Goal: Information Seeking & Learning: Learn about a topic

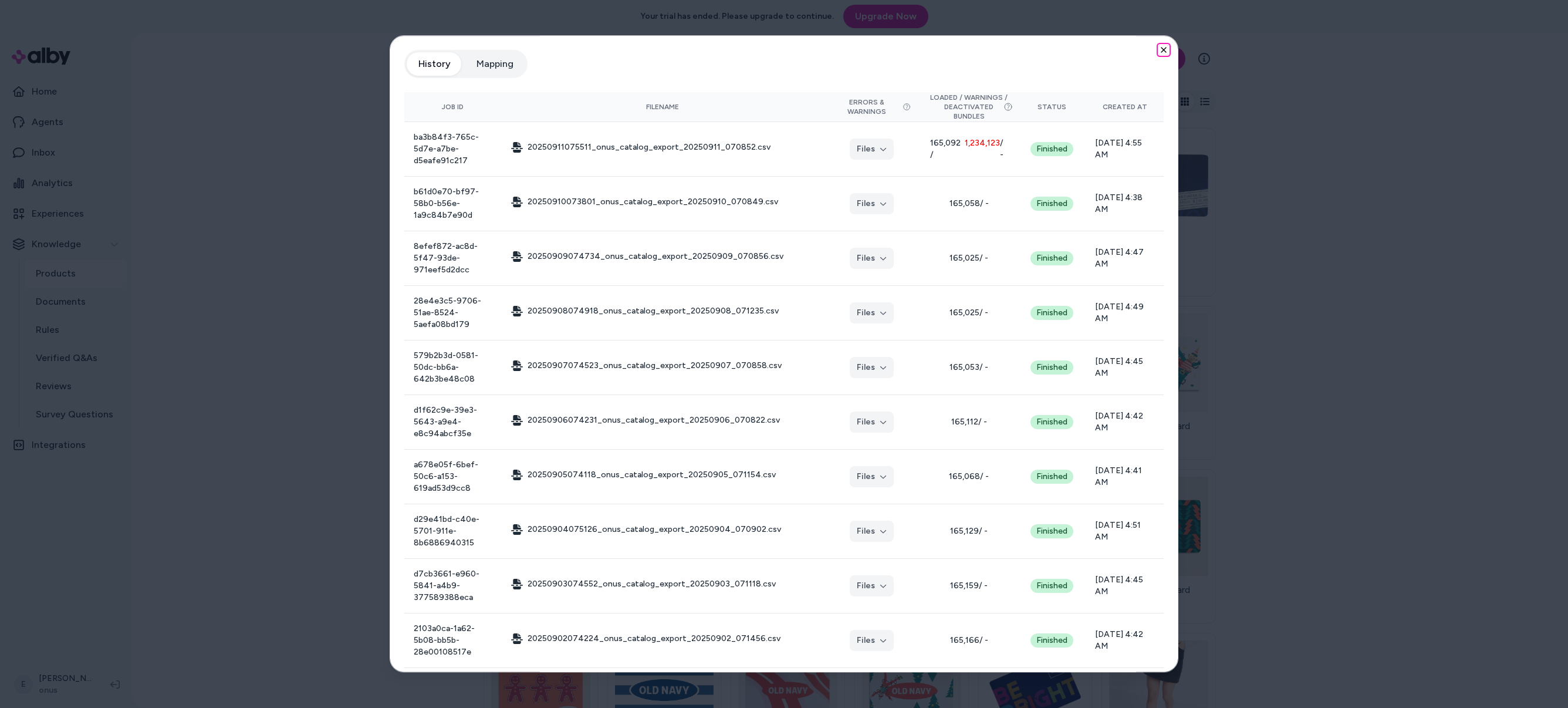
click at [1164, 49] on icon "button" at bounding box center [1164, 50] width 5 height 5
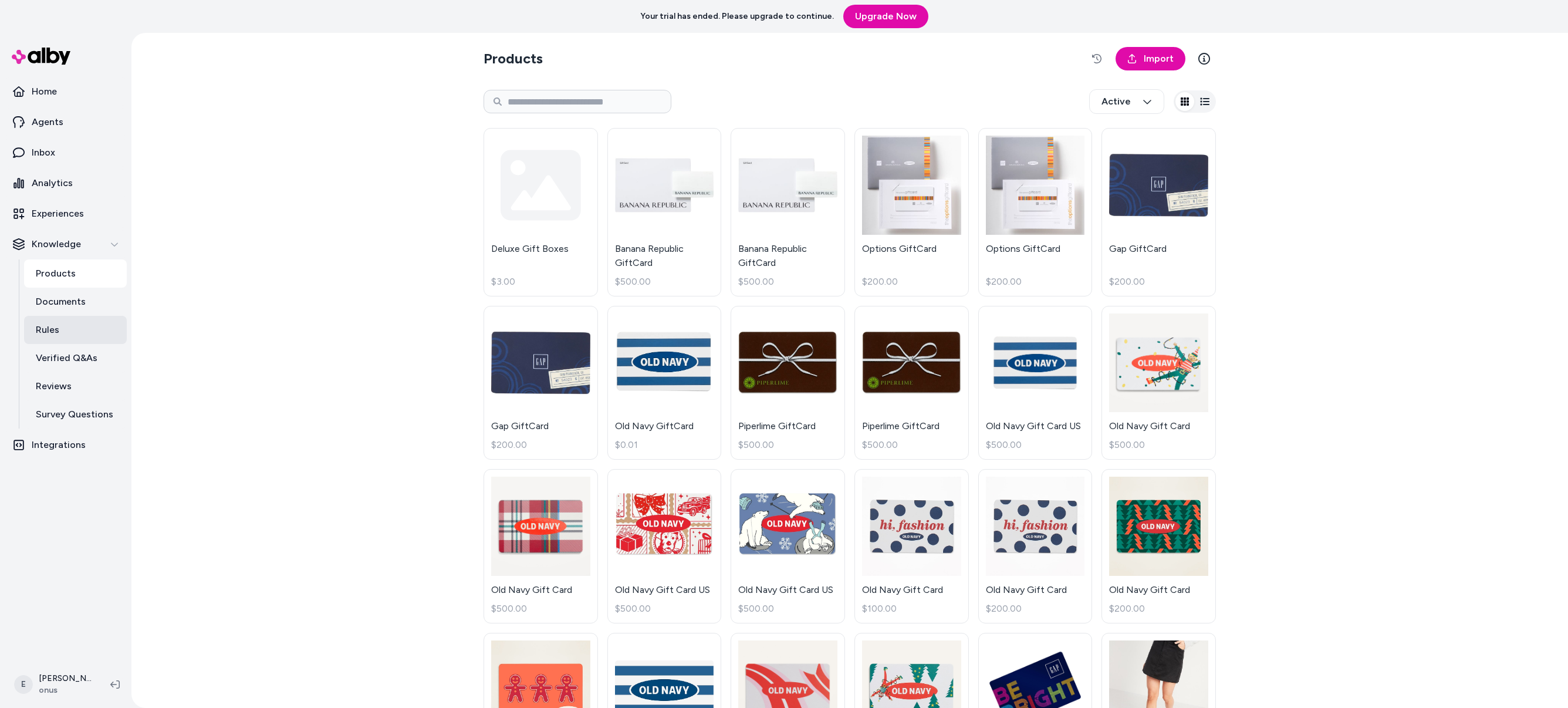
click at [62, 331] on link "Rules" at bounding box center [75, 330] width 103 height 28
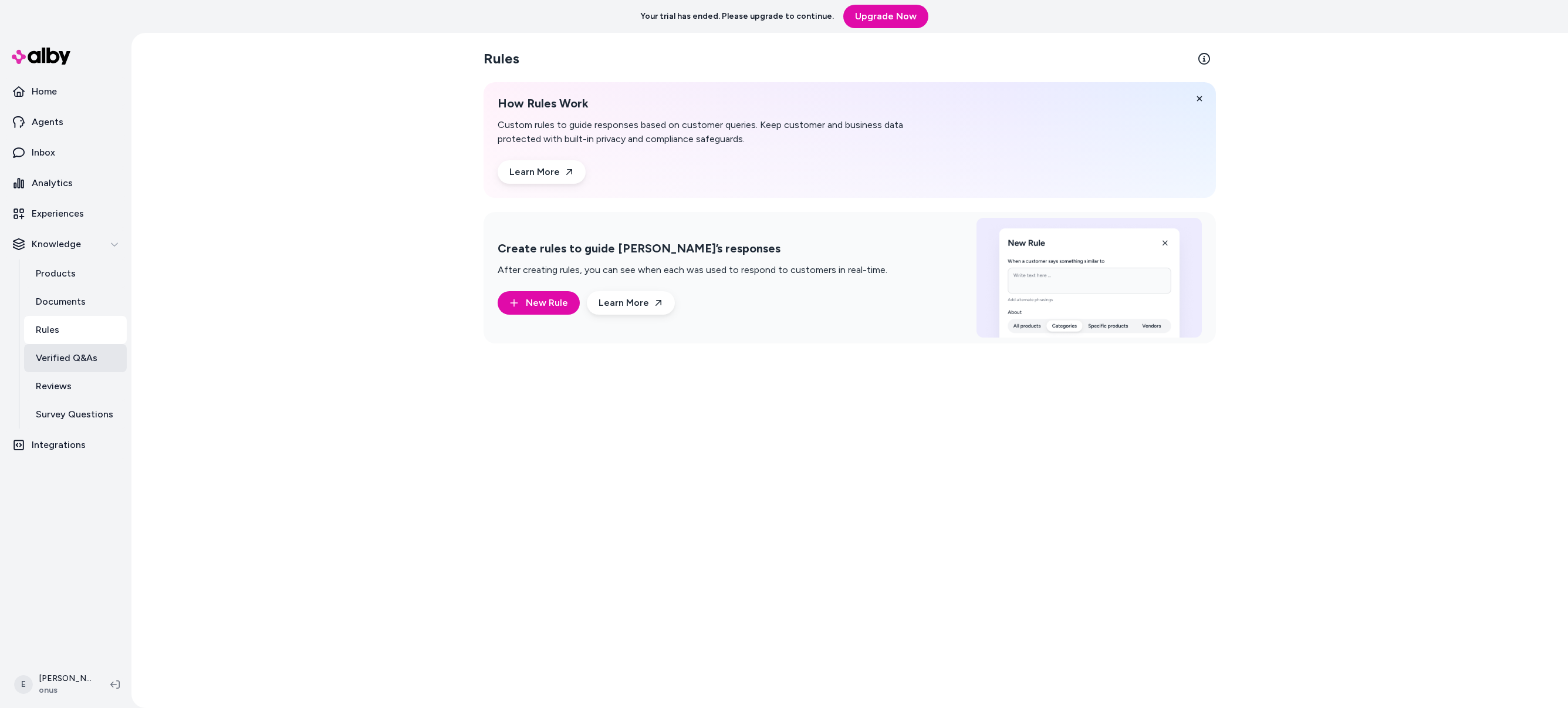
click at [79, 356] on p "Verified Q&As" at bounding box center [66, 358] width 61 height 14
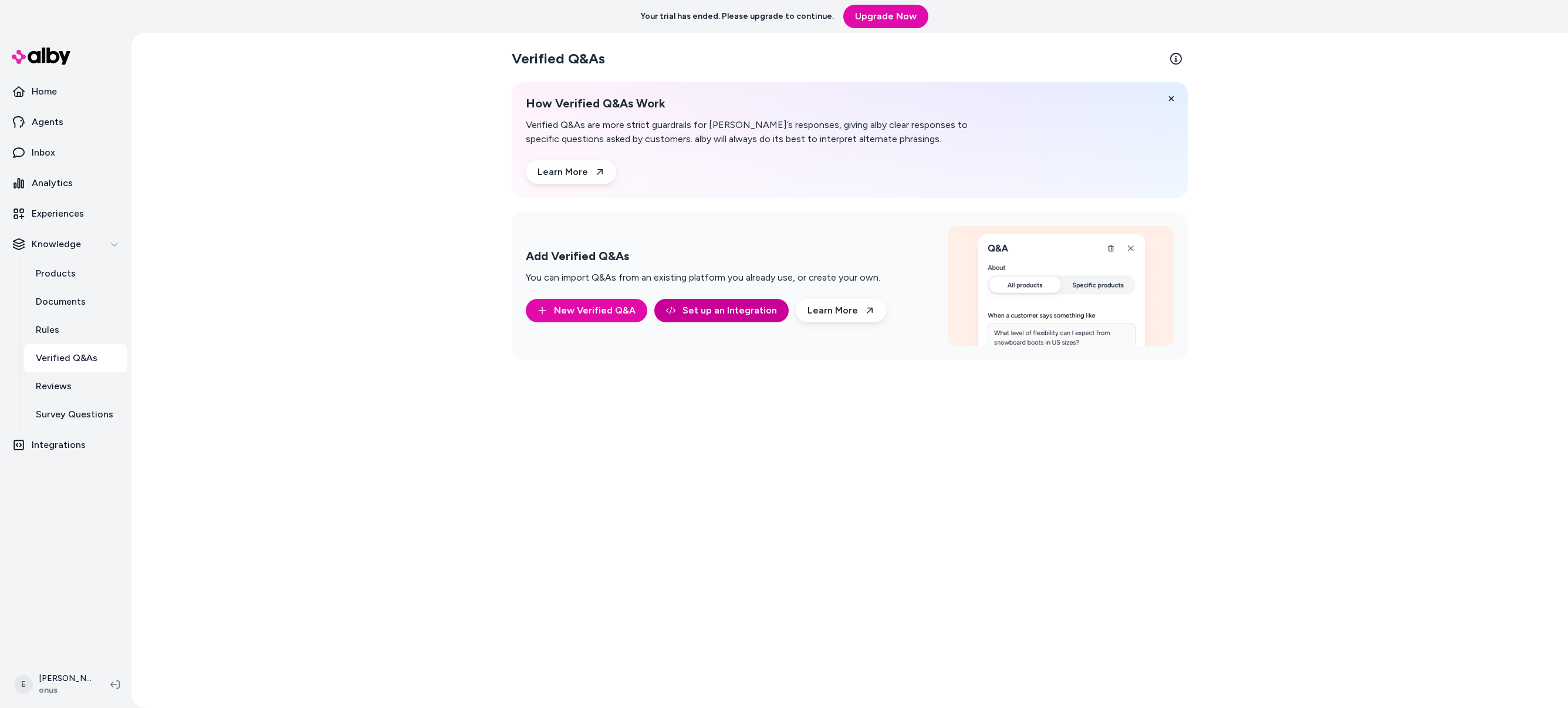
click at [741, 312] on link "Set up an Integration" at bounding box center [721, 310] width 135 height 24
click at [348, 282] on div "Verified Q&As How Verified Q&As Work Verified Q&As are more strict guardrails f…" at bounding box center [850, 370] width 1437 height 675
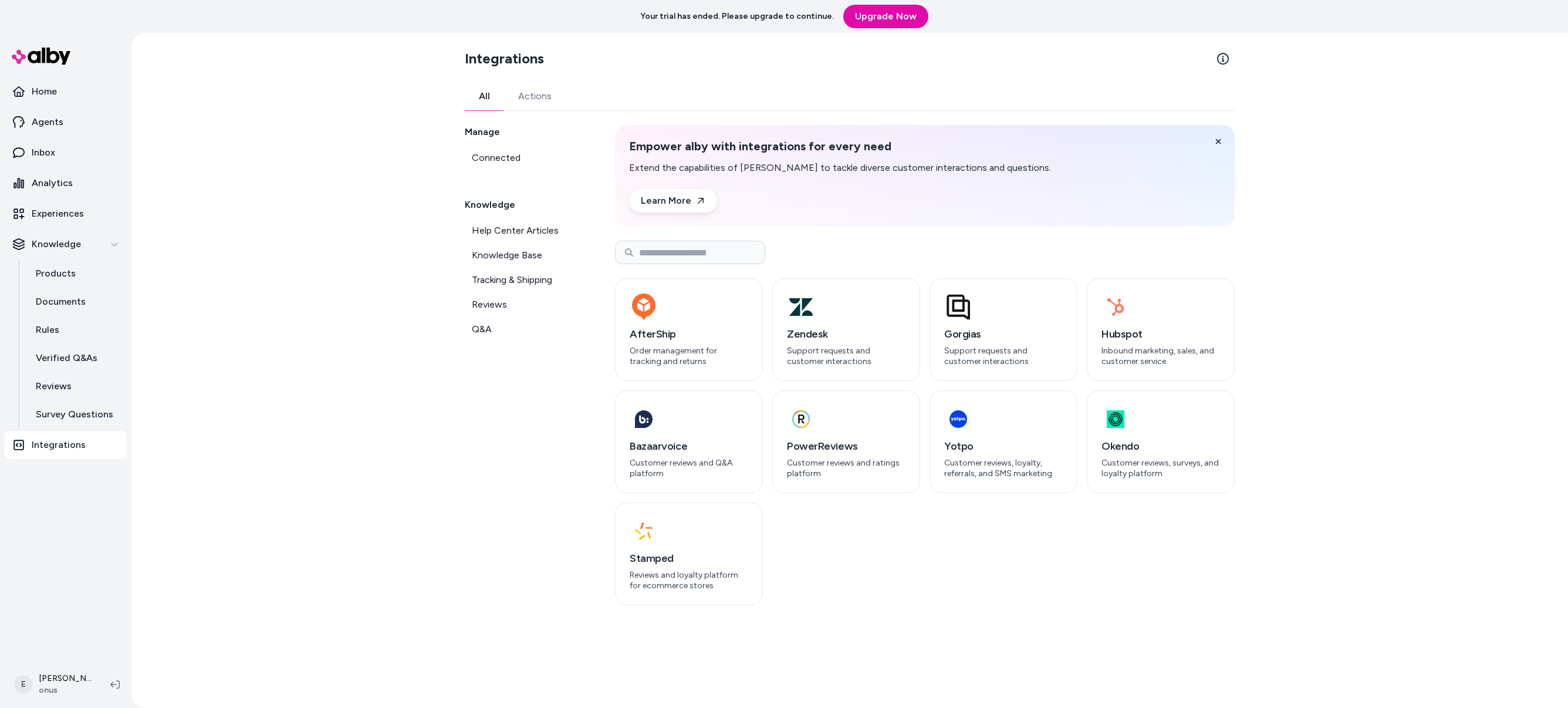
click at [65, 450] on p "Integrations" at bounding box center [58, 444] width 54 height 14
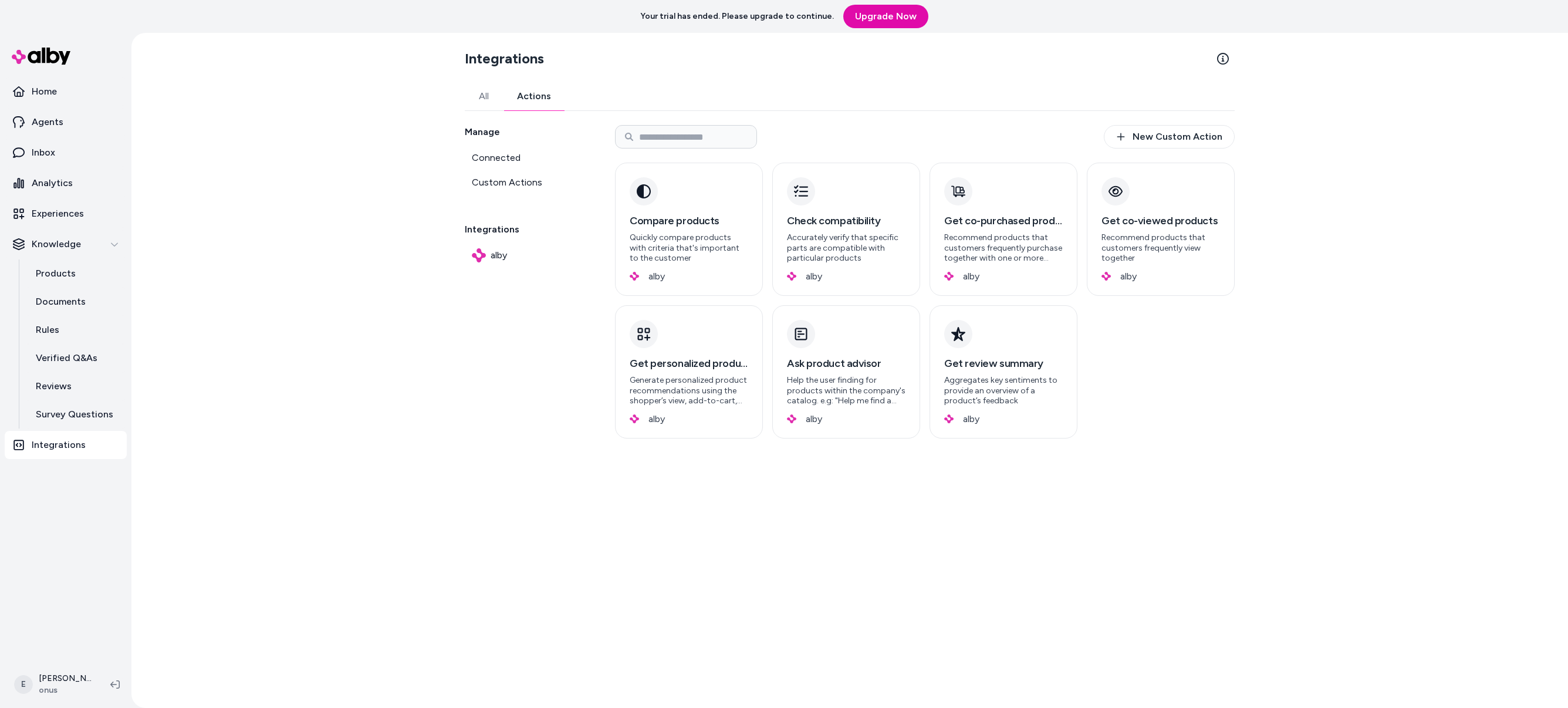
click at [541, 94] on link "Actions" at bounding box center [534, 96] width 62 height 28
click at [489, 98] on link "All" at bounding box center [484, 96] width 38 height 28
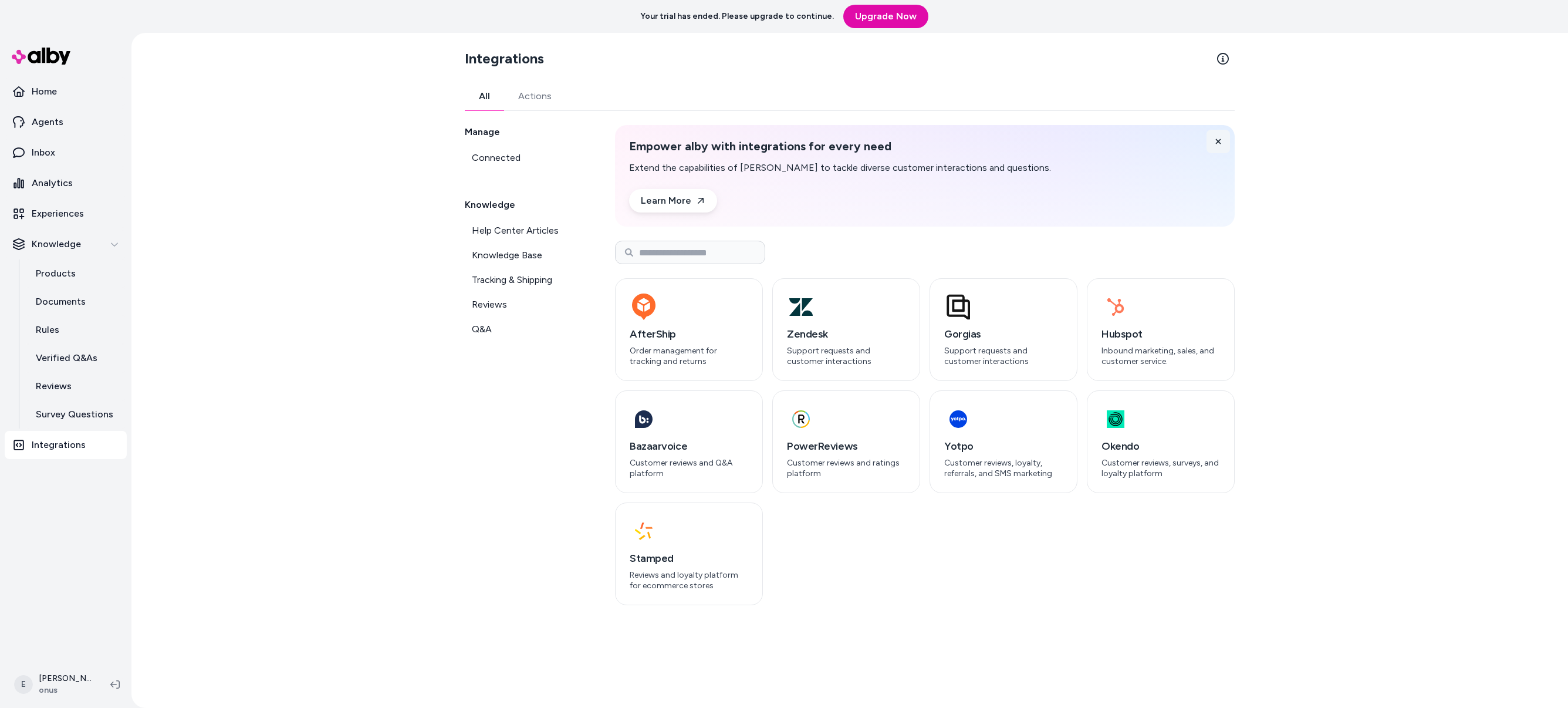
click at [1220, 142] on icon at bounding box center [1218, 141] width 8 height 8
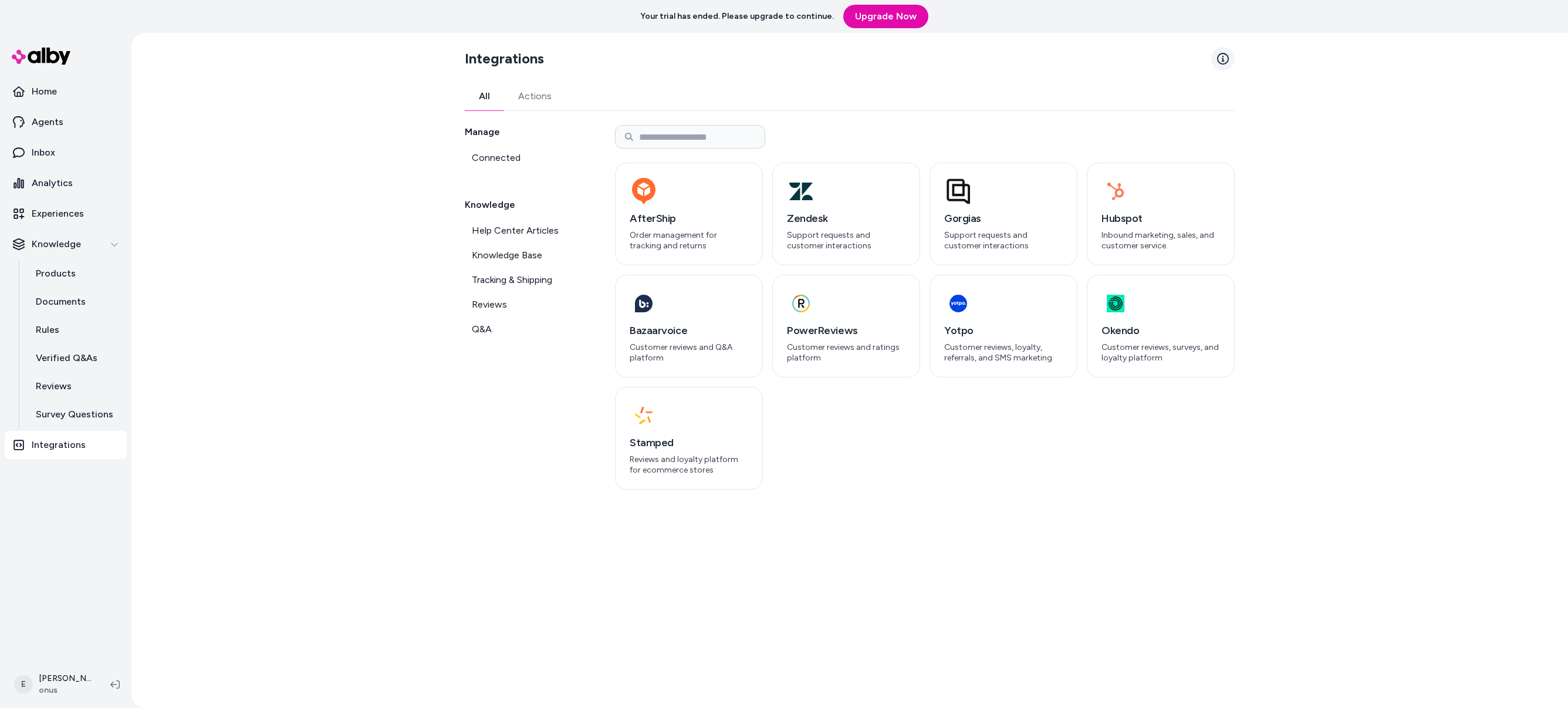
click at [1219, 60] on icon at bounding box center [1222, 58] width 12 height 12
click at [525, 226] on span "Help Center Articles" at bounding box center [515, 230] width 87 height 14
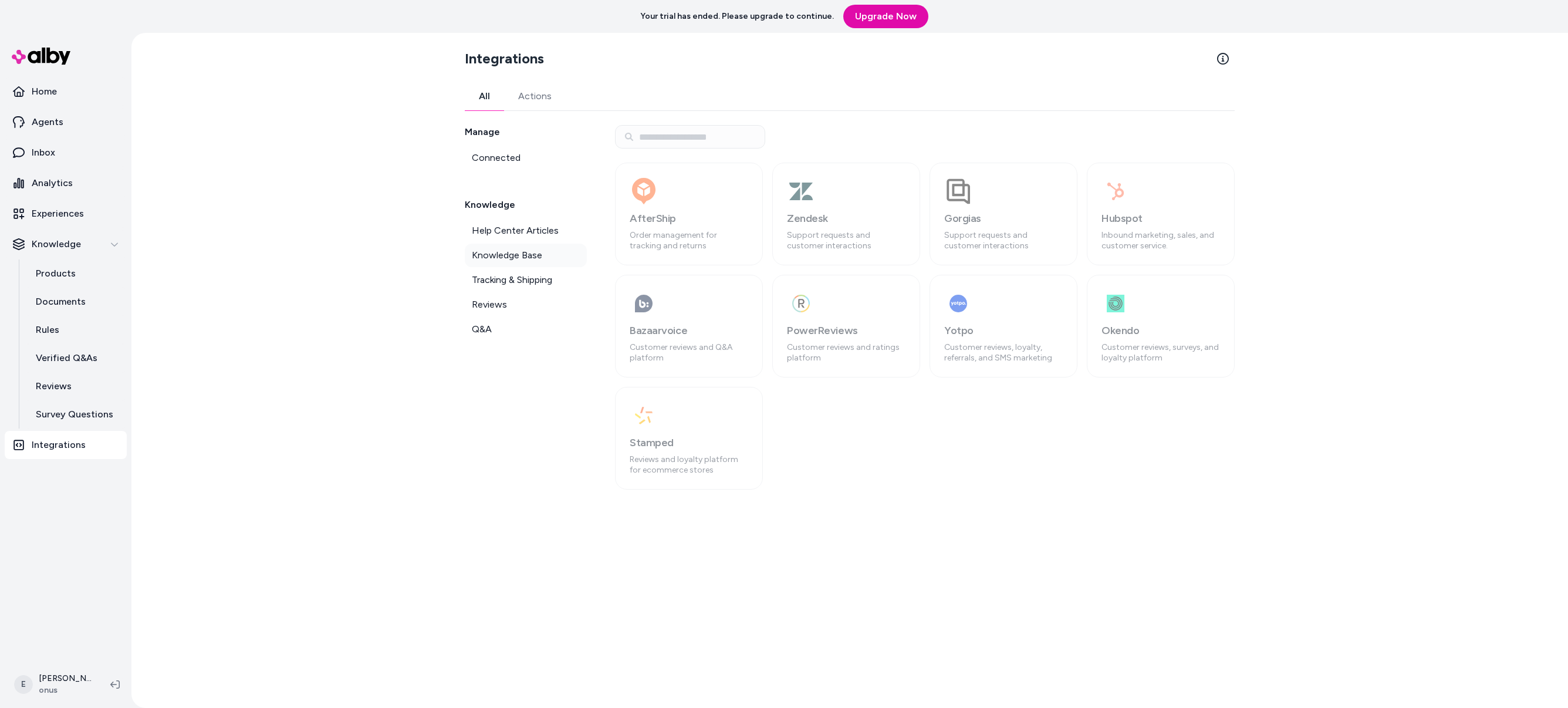
click at [555, 257] on link "Knowledge Base" at bounding box center [526, 255] width 122 height 24
click at [507, 253] on span "Knowledge Base" at bounding box center [507, 255] width 71 height 14
click at [491, 225] on span "Help Center Articles" at bounding box center [515, 230] width 87 height 14
click at [500, 281] on span "Tracking & Shipping" at bounding box center [512, 279] width 80 height 14
click at [493, 308] on span "Reviews" at bounding box center [489, 304] width 35 height 14
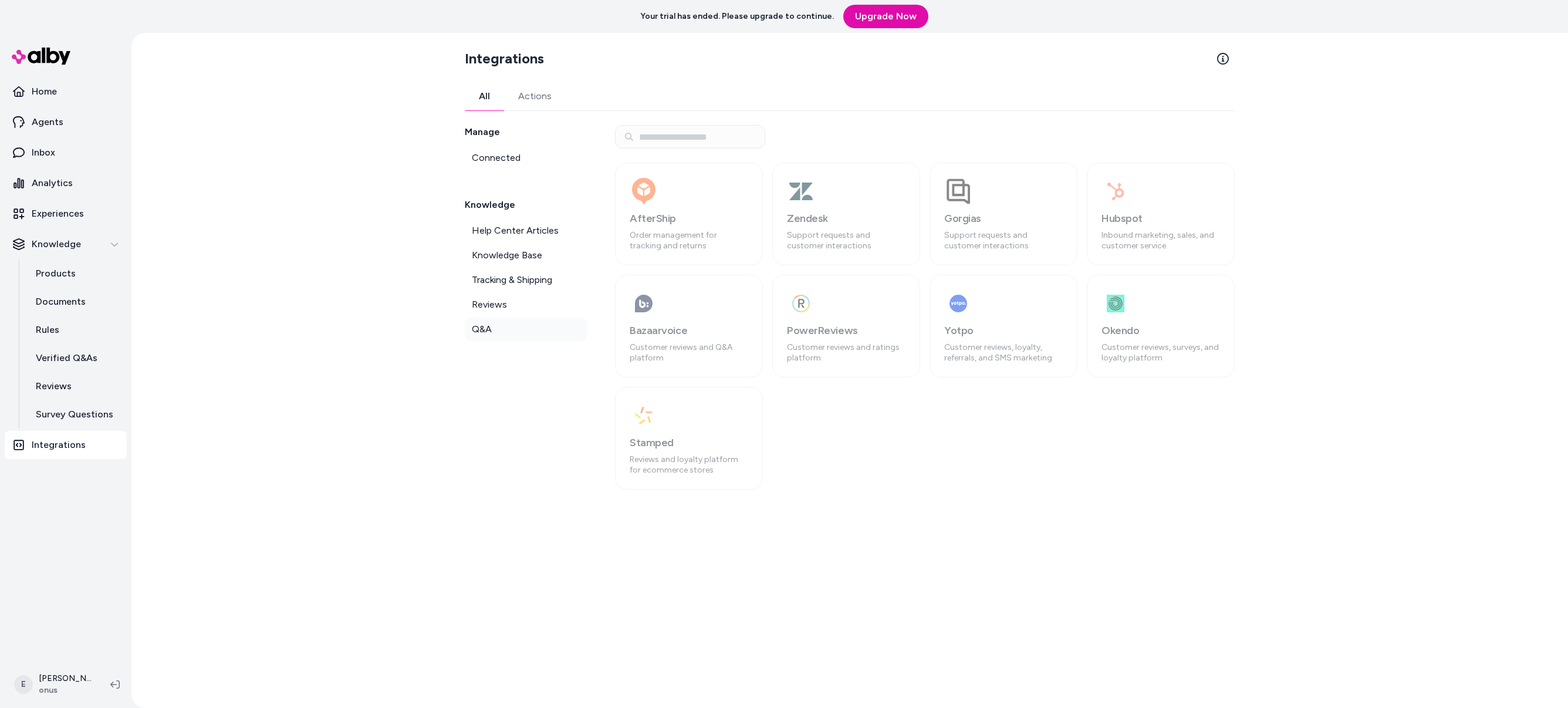
click at [491, 329] on link "Q&A" at bounding box center [526, 329] width 122 height 24
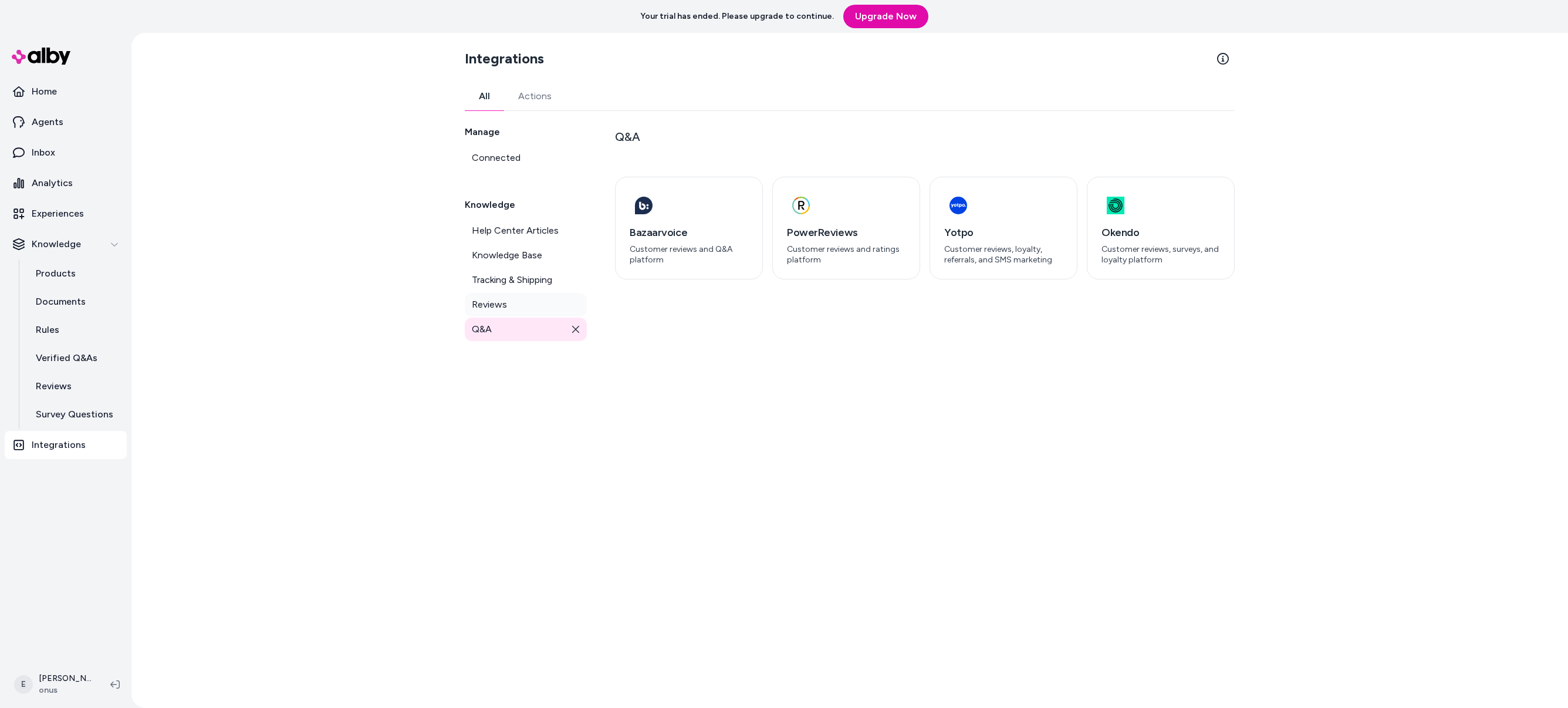
click at [521, 306] on link "Reviews" at bounding box center [526, 304] width 122 height 24
click at [523, 286] on span "Tracking & Shipping" at bounding box center [512, 279] width 80 height 14
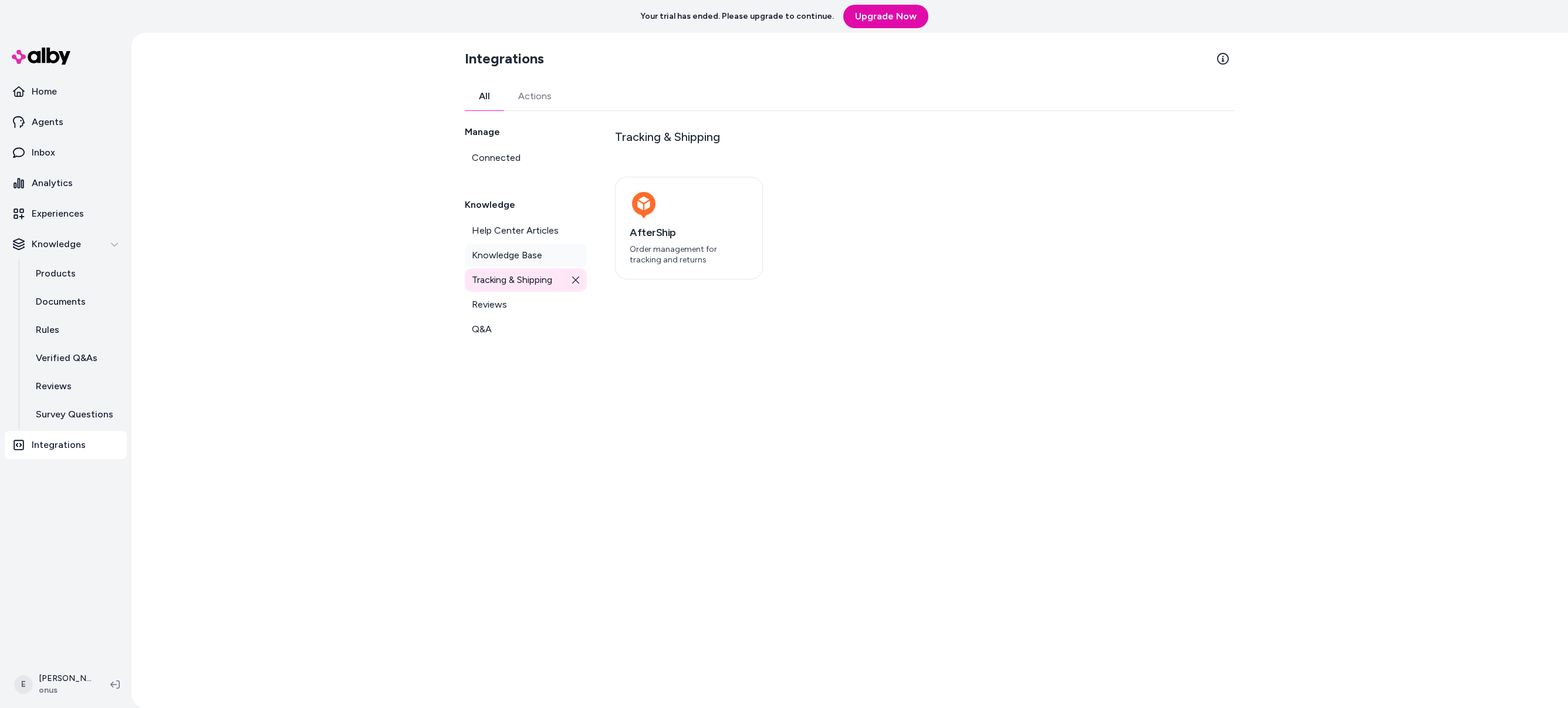
click at [520, 262] on span "Knowledge Base" at bounding box center [507, 255] width 71 height 14
click at [517, 235] on span "Help Center Articles" at bounding box center [515, 230] width 87 height 14
click at [516, 255] on span "Knowledge Base" at bounding box center [507, 255] width 71 height 14
click at [513, 237] on span "Help Center Articles" at bounding box center [515, 230] width 87 height 14
click at [513, 254] on span "Knowledge Base" at bounding box center [507, 255] width 71 height 14
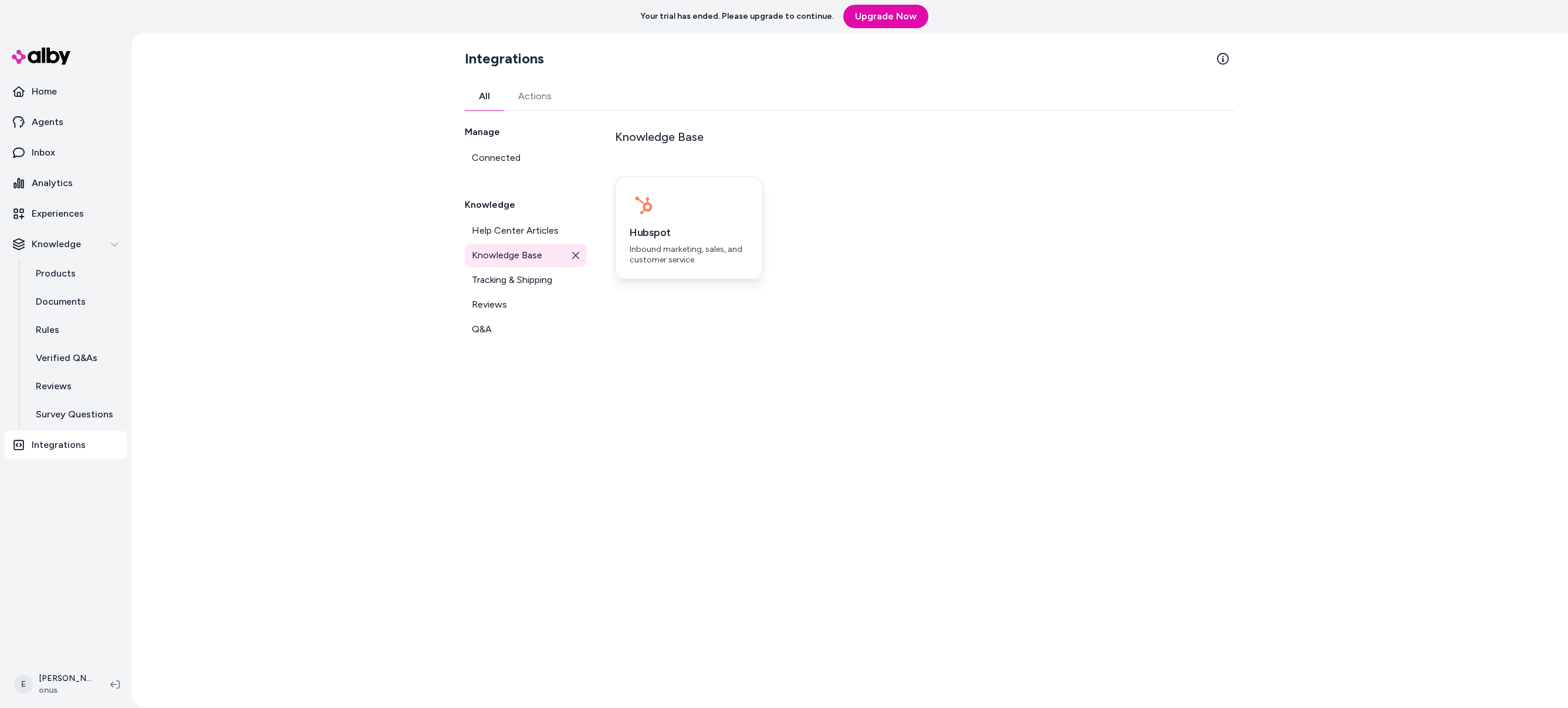
click at [683, 222] on div "Hubspot Inbound marketing, sales, and customer service." at bounding box center [688, 228] width 148 height 103
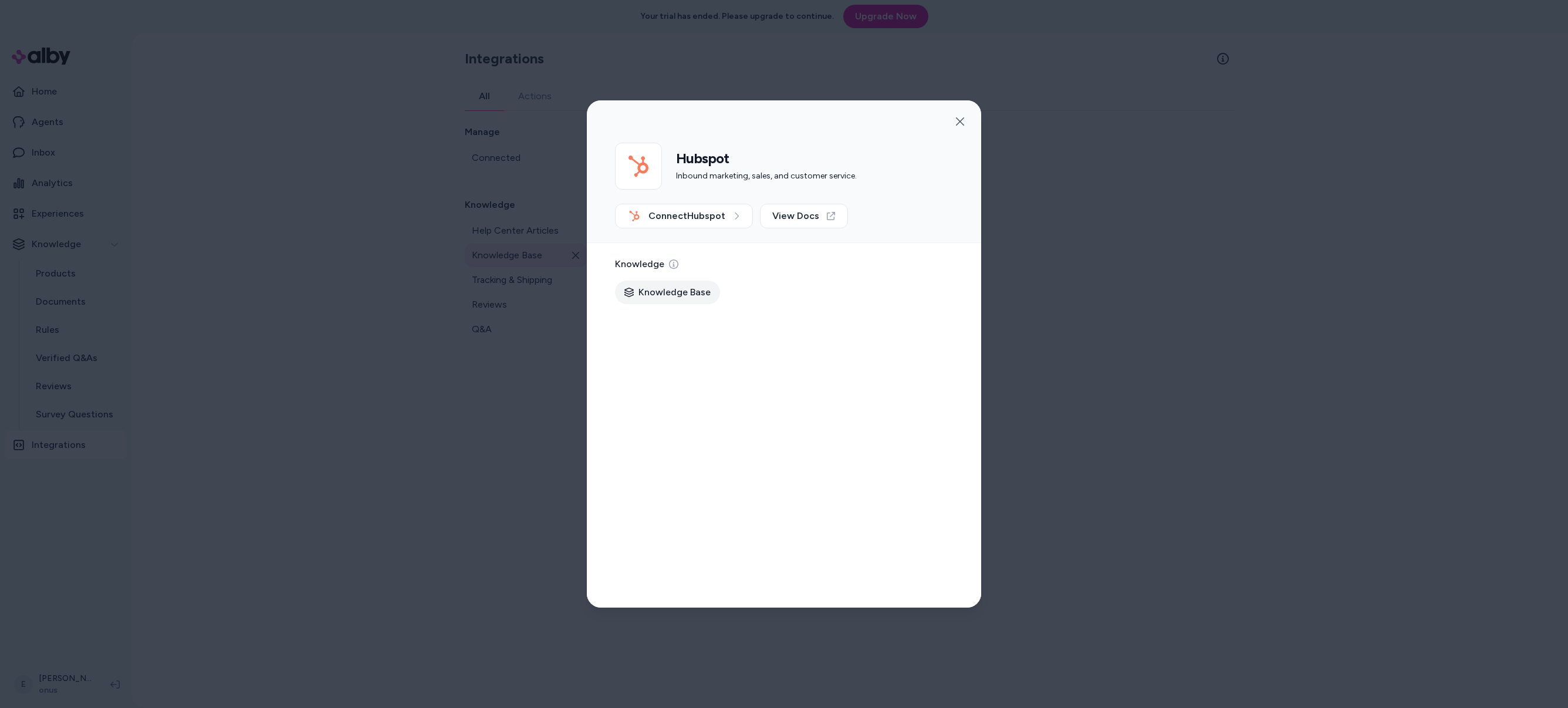
click at [680, 291] on span "Knowledge Base" at bounding box center [674, 292] width 72 height 14
click at [961, 121] on icon "button" at bounding box center [960, 121] width 9 height 9
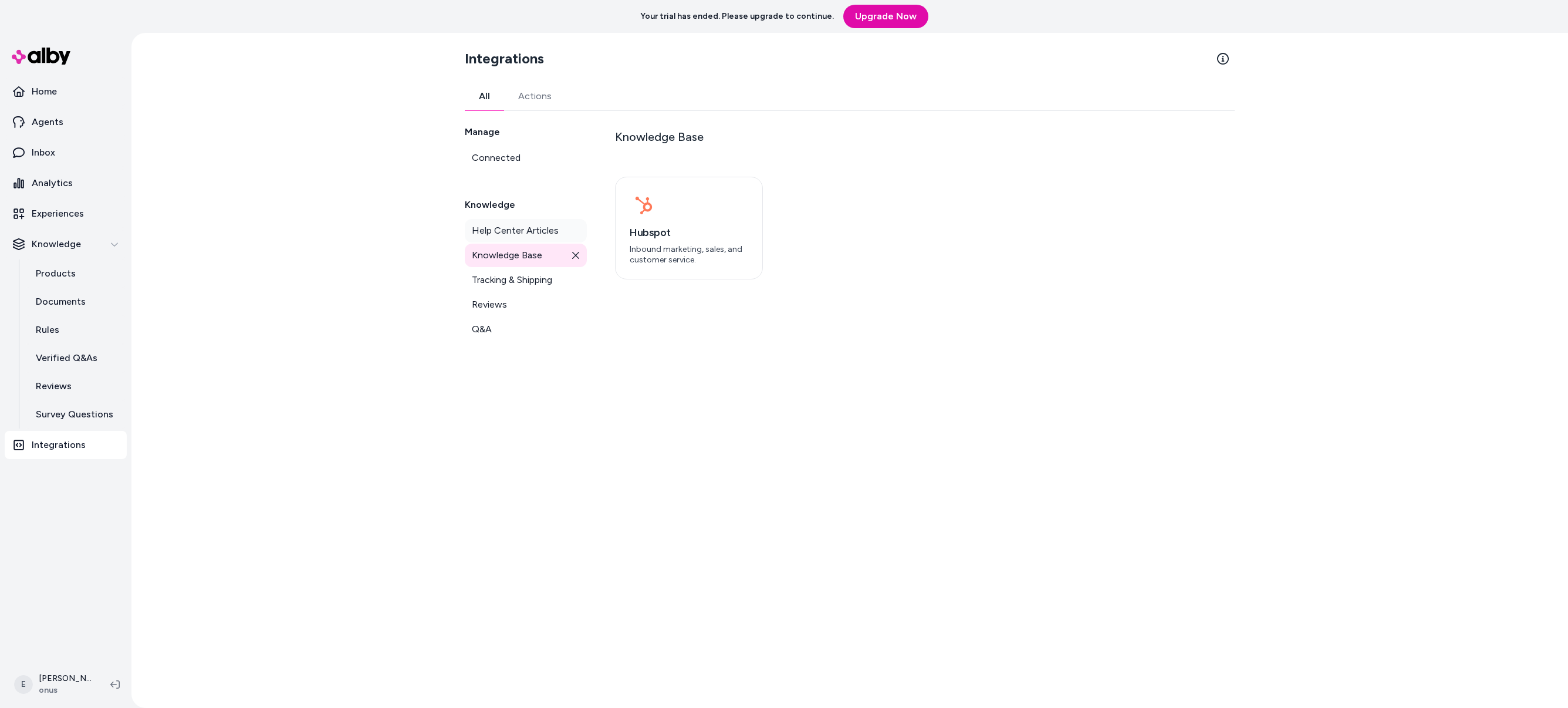
click at [540, 234] on span "Help Center Articles" at bounding box center [515, 230] width 87 height 14
click at [524, 230] on span "Help Center Articles" at bounding box center [515, 230] width 87 height 14
click at [538, 223] on span "Help Center Articles" at bounding box center [515, 230] width 87 height 14
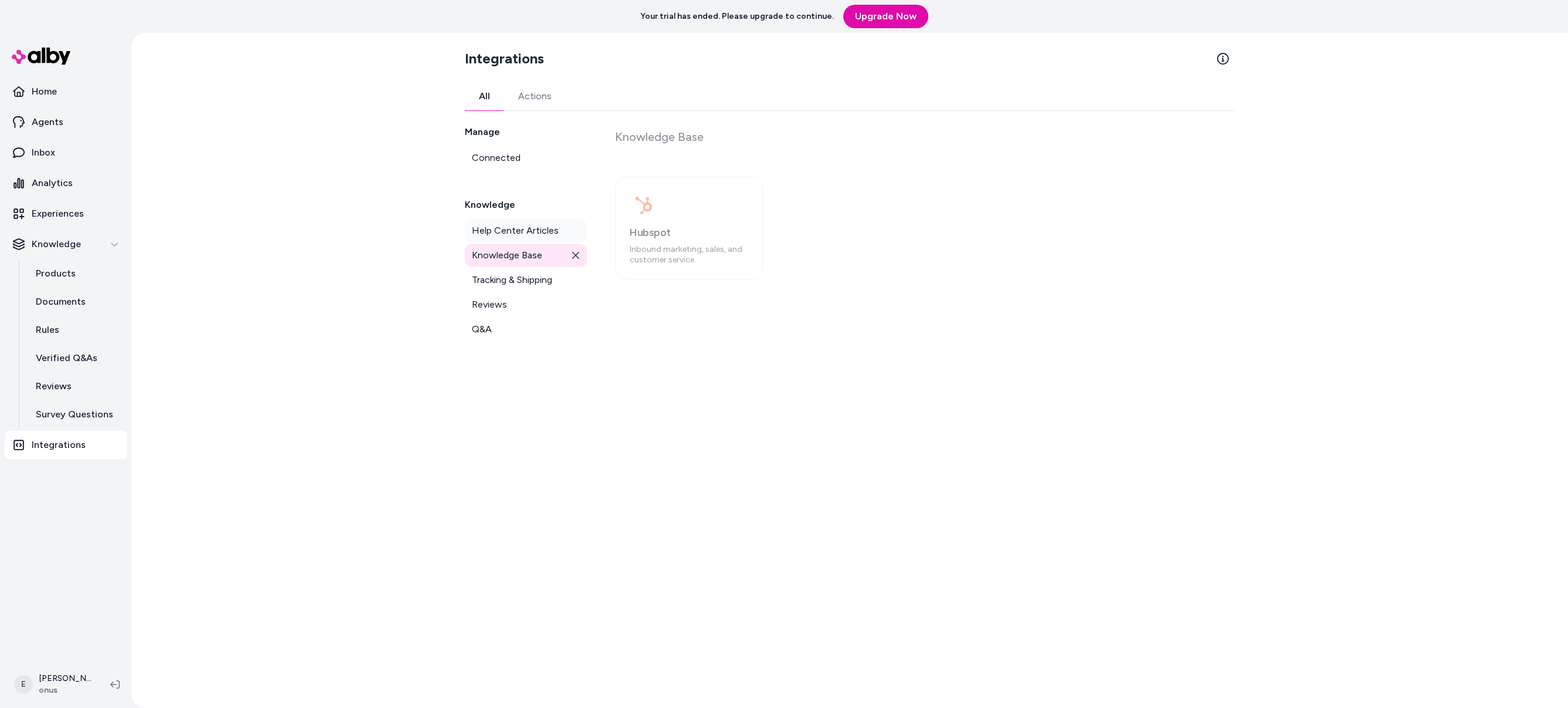
click at [538, 223] on span "Help Center Articles" at bounding box center [515, 230] width 87 height 14
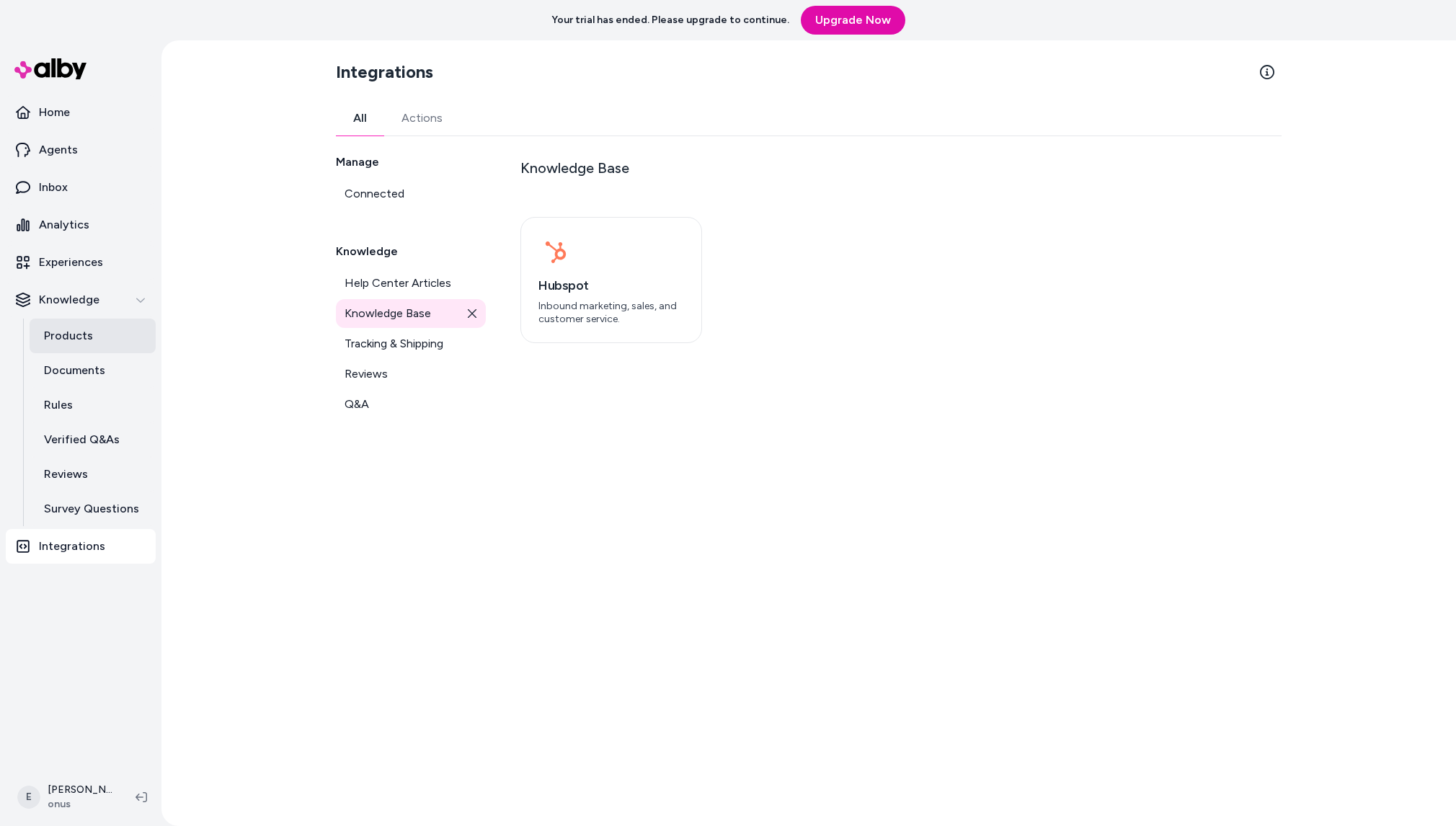
click at [63, 334] on p "Products" at bounding box center [69, 336] width 49 height 17
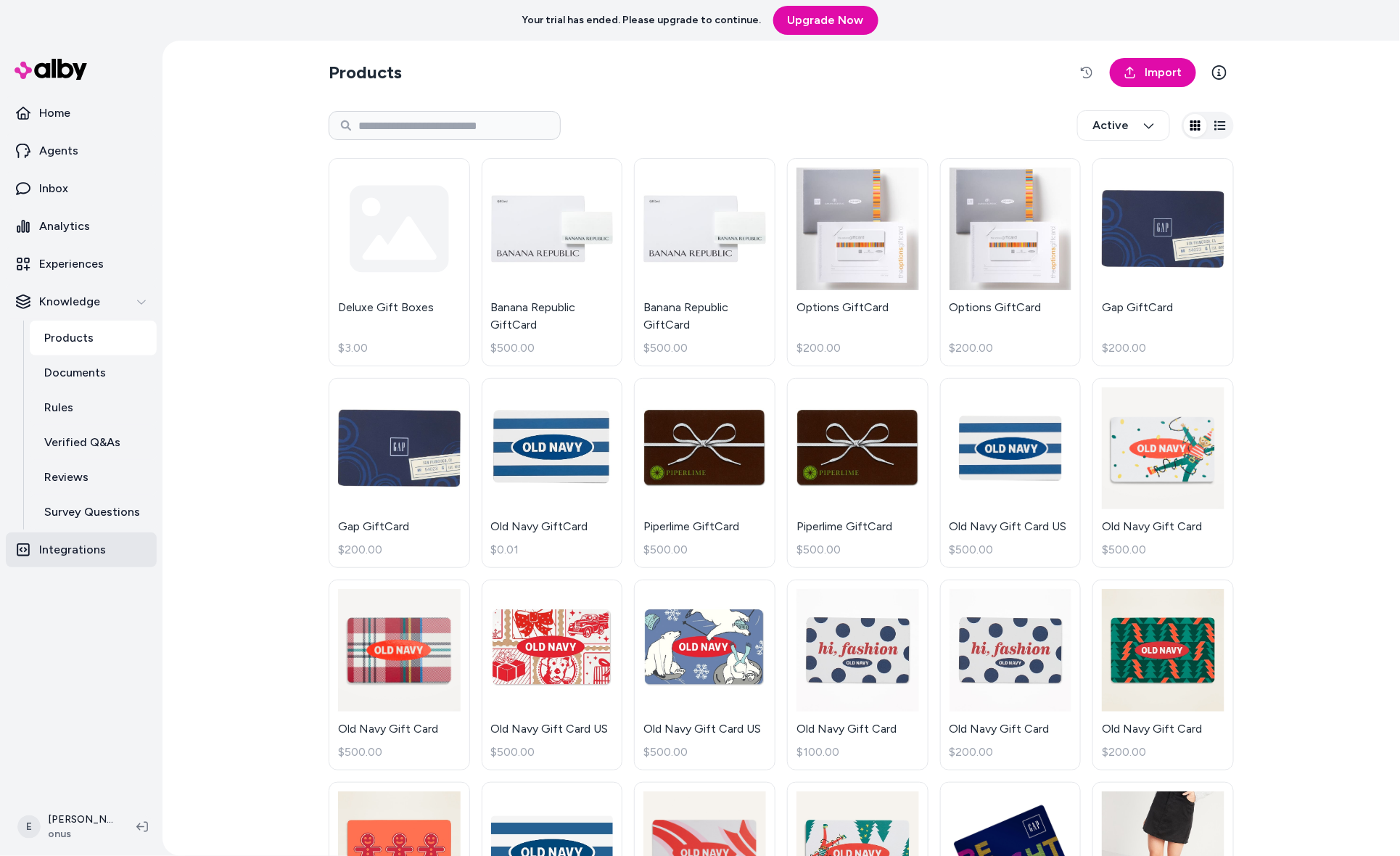
click at [117, 542] on link "Integrations" at bounding box center [81, 550] width 151 height 35
click at [86, 555] on p "Integrations" at bounding box center [72, 549] width 67 height 17
click at [68, 555] on p "Integrations" at bounding box center [72, 549] width 67 height 17
click at [70, 549] on p "Integrations" at bounding box center [72, 549] width 67 height 17
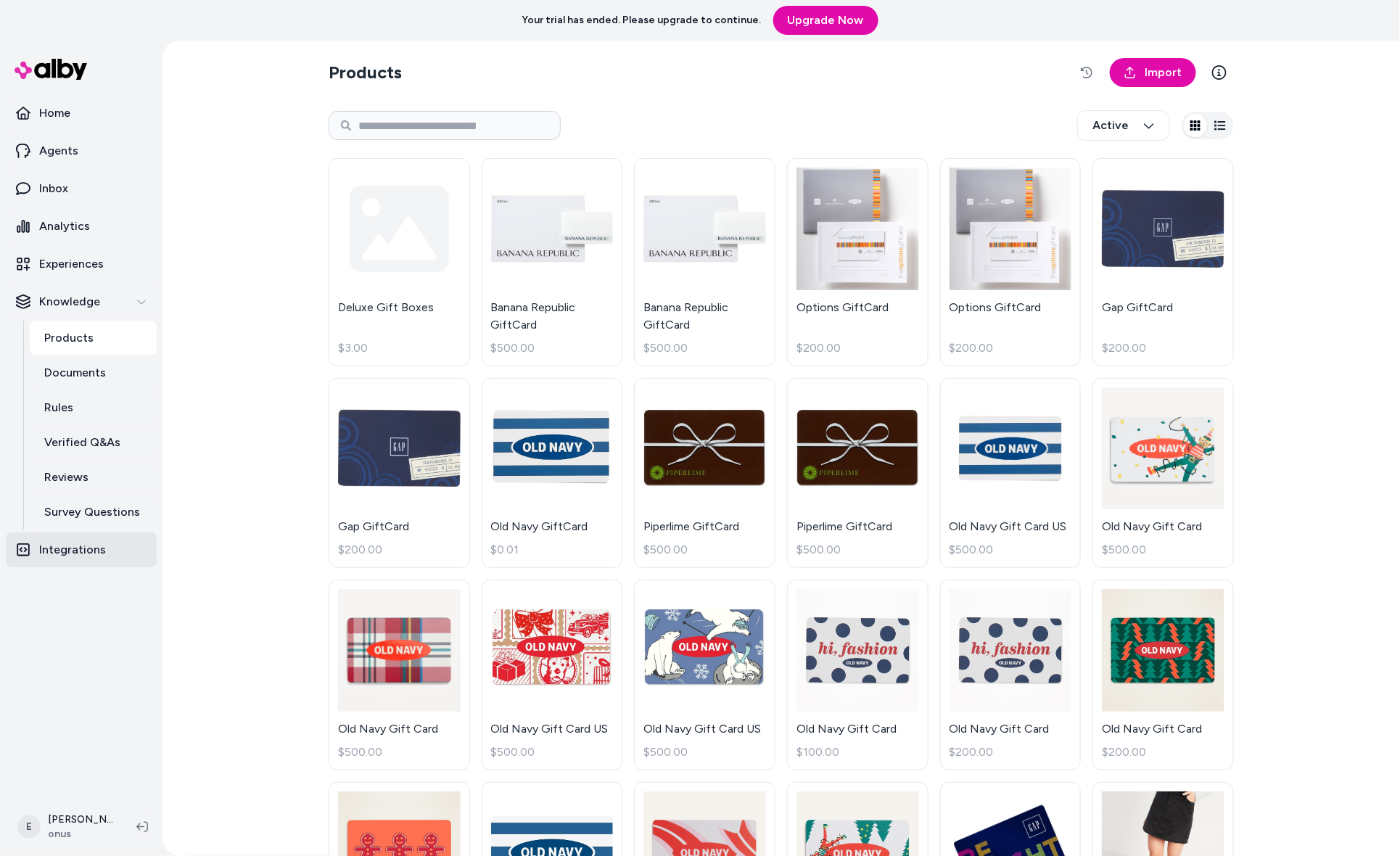
click at [70, 549] on p "Integrations" at bounding box center [72, 549] width 67 height 17
click at [101, 553] on p "Integrations" at bounding box center [72, 549] width 67 height 17
click at [71, 508] on p "Survey Questions" at bounding box center [92, 511] width 96 height 17
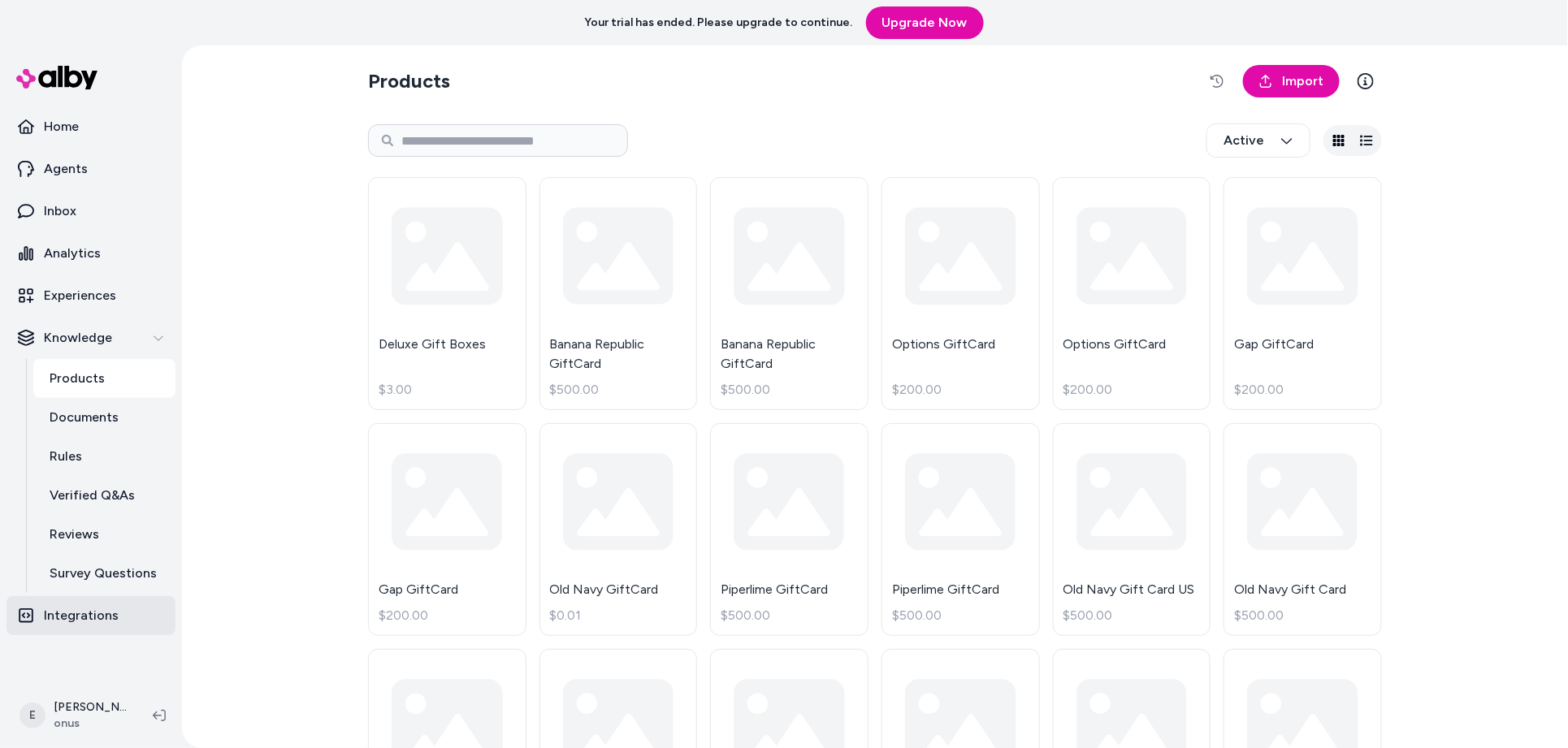
click at [77, 558] on p "Integrations" at bounding box center [81, 615] width 75 height 19
click at [117, 558] on link "Integrations" at bounding box center [91, 616] width 169 height 39
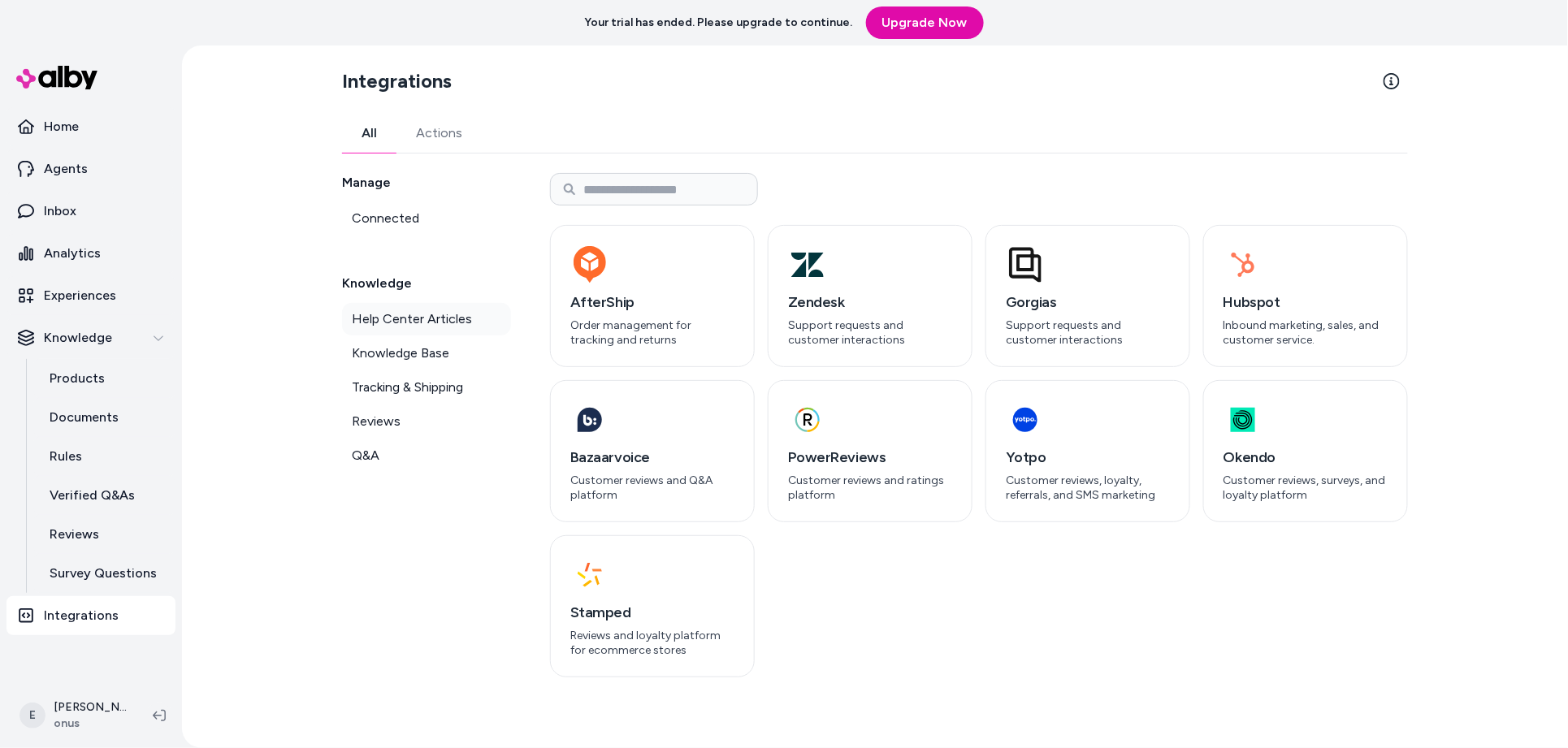
click at [409, 322] on span "Help Center Articles" at bounding box center [411, 318] width 120 height 19
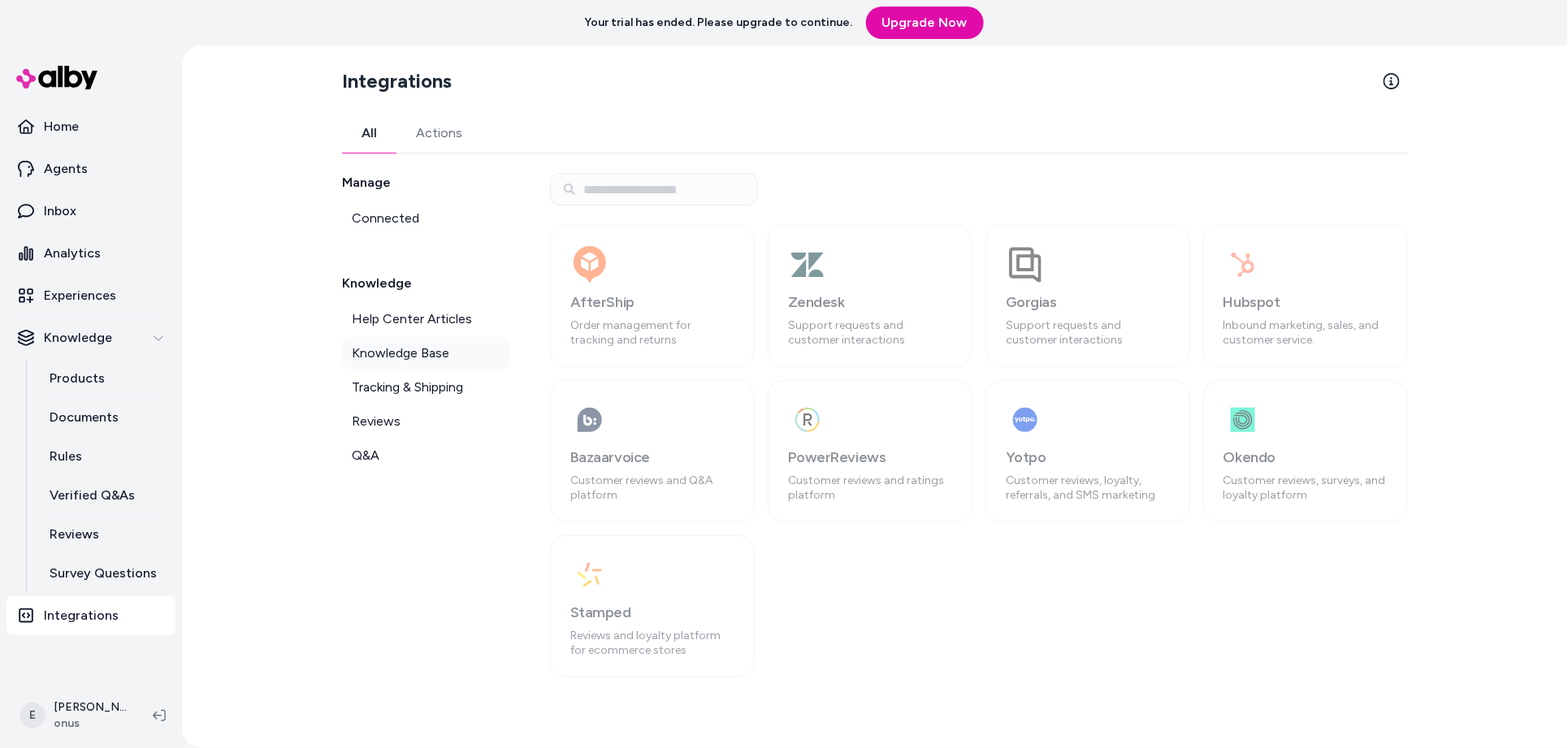
click at [408, 348] on span "Knowledge Base" at bounding box center [400, 353] width 98 height 19
click at [484, 383] on link "Tracking & Shipping" at bounding box center [426, 387] width 169 height 33
click at [465, 419] on link "Reviews" at bounding box center [426, 421] width 169 height 33
click at [438, 454] on link "Q&A" at bounding box center [426, 456] width 169 height 33
click at [420, 312] on span "Help Center Articles" at bounding box center [411, 318] width 120 height 19
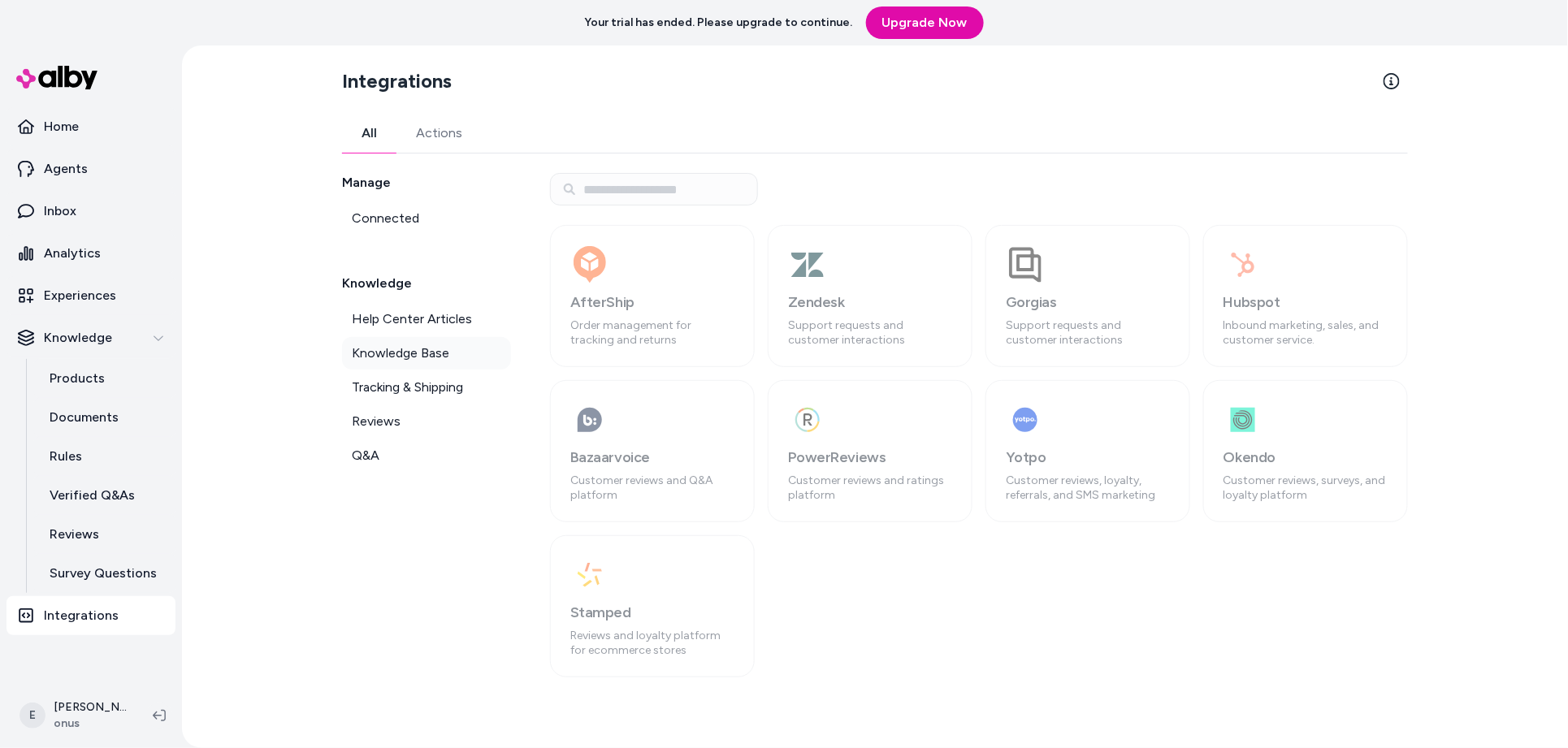
click at [395, 354] on span "Knowledge Base" at bounding box center [400, 353] width 98 height 19
click at [432, 398] on link "Tracking & Shipping" at bounding box center [426, 387] width 169 height 33
click at [388, 414] on span "Reviews" at bounding box center [376, 421] width 49 height 19
click at [409, 452] on link "Q&A" at bounding box center [426, 456] width 169 height 33
click at [460, 322] on span "Help Center Articles" at bounding box center [411, 318] width 120 height 19
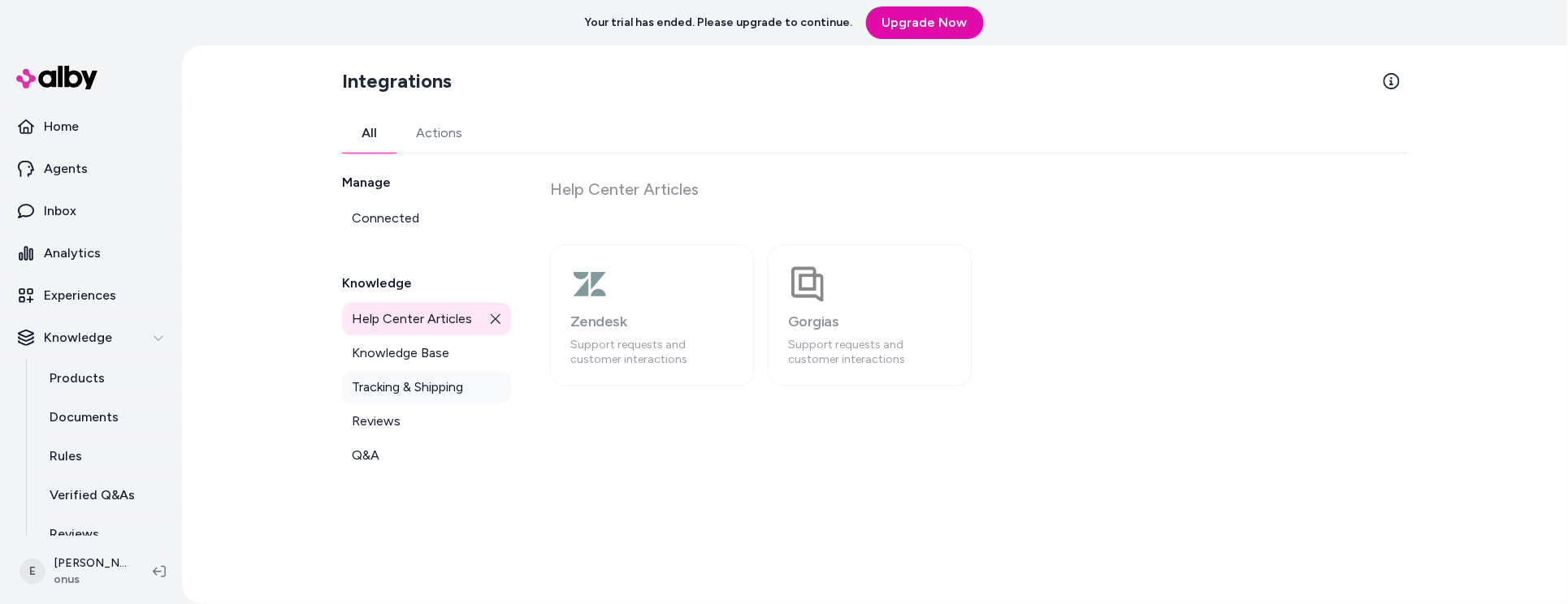
click at [396, 382] on span "Tracking & Shipping" at bounding box center [407, 387] width 111 height 19
click at [428, 425] on link "Reviews" at bounding box center [426, 421] width 169 height 33
click at [429, 452] on link "Q&A" at bounding box center [426, 456] width 169 height 33
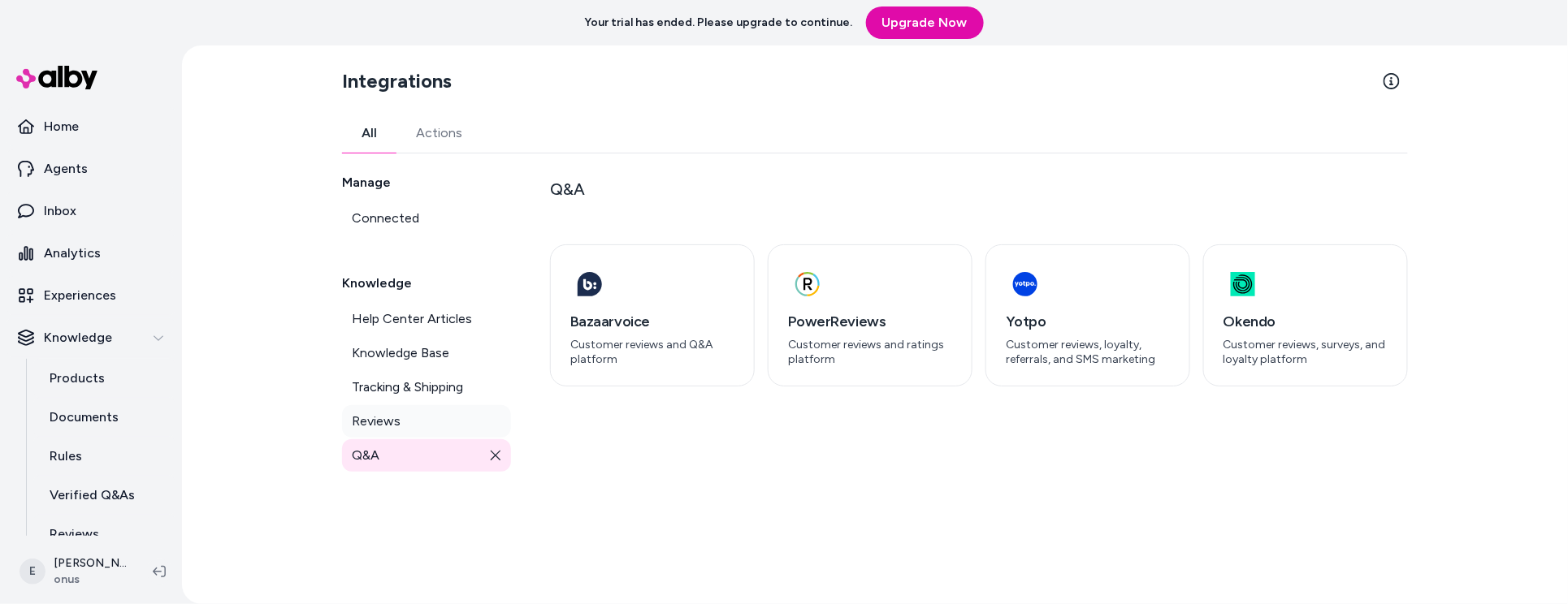
click at [429, 424] on link "Reviews" at bounding box center [426, 421] width 169 height 33
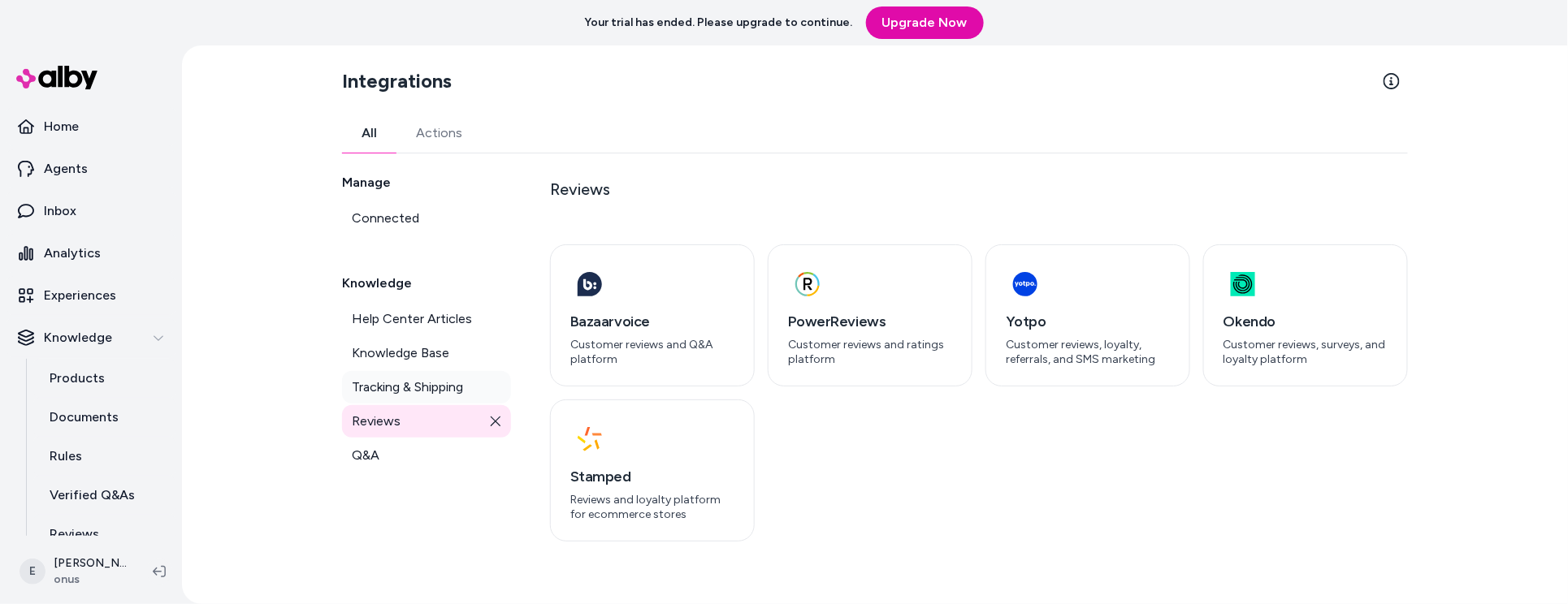
click at [422, 391] on span "Tracking & Shipping" at bounding box center [407, 387] width 111 height 19
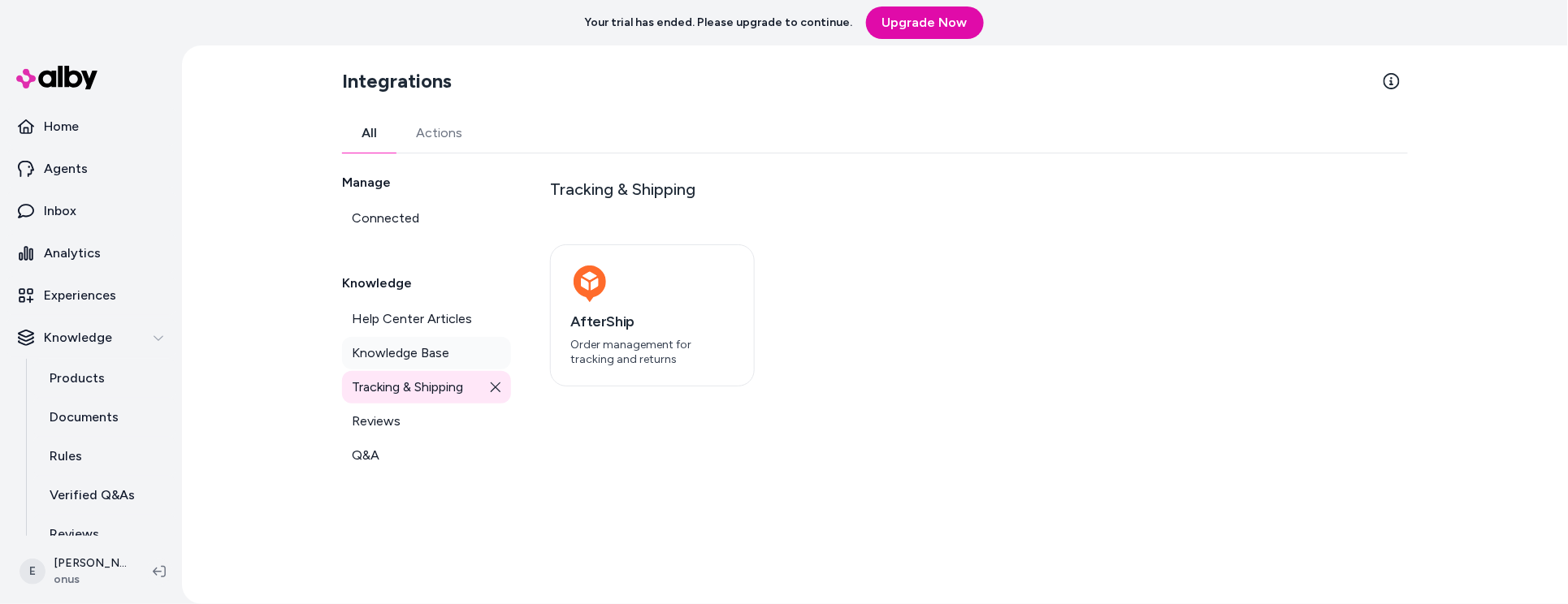
click at [420, 355] on span "Knowledge Base" at bounding box center [400, 353] width 98 height 19
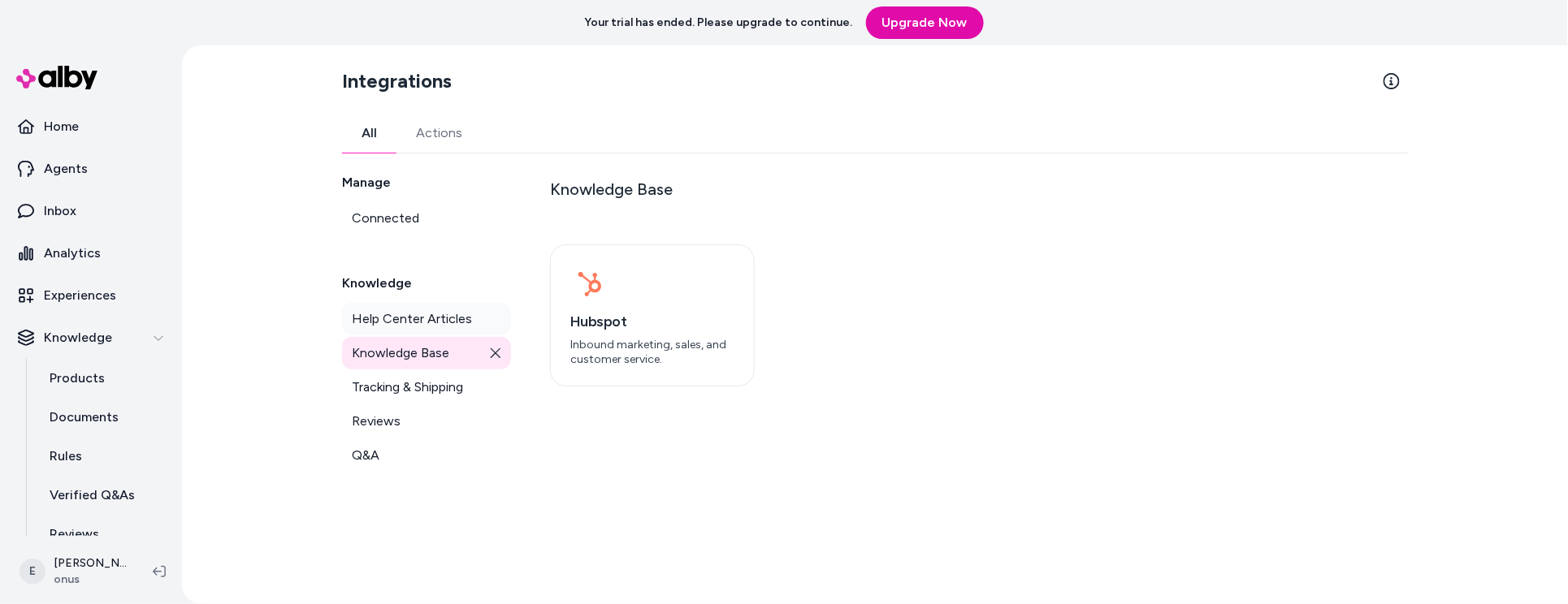
click at [421, 317] on span "Help Center Articles" at bounding box center [411, 318] width 120 height 19
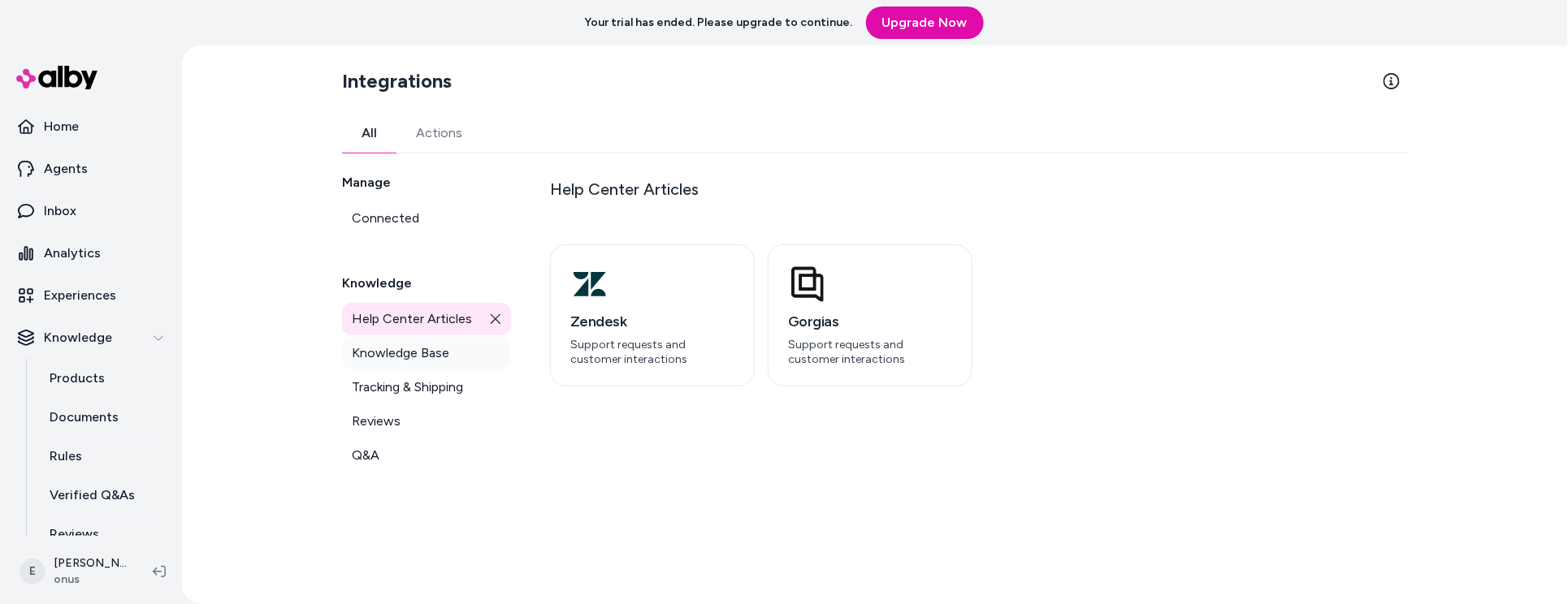
click at [461, 352] on link "Knowledge Base" at bounding box center [426, 353] width 169 height 33
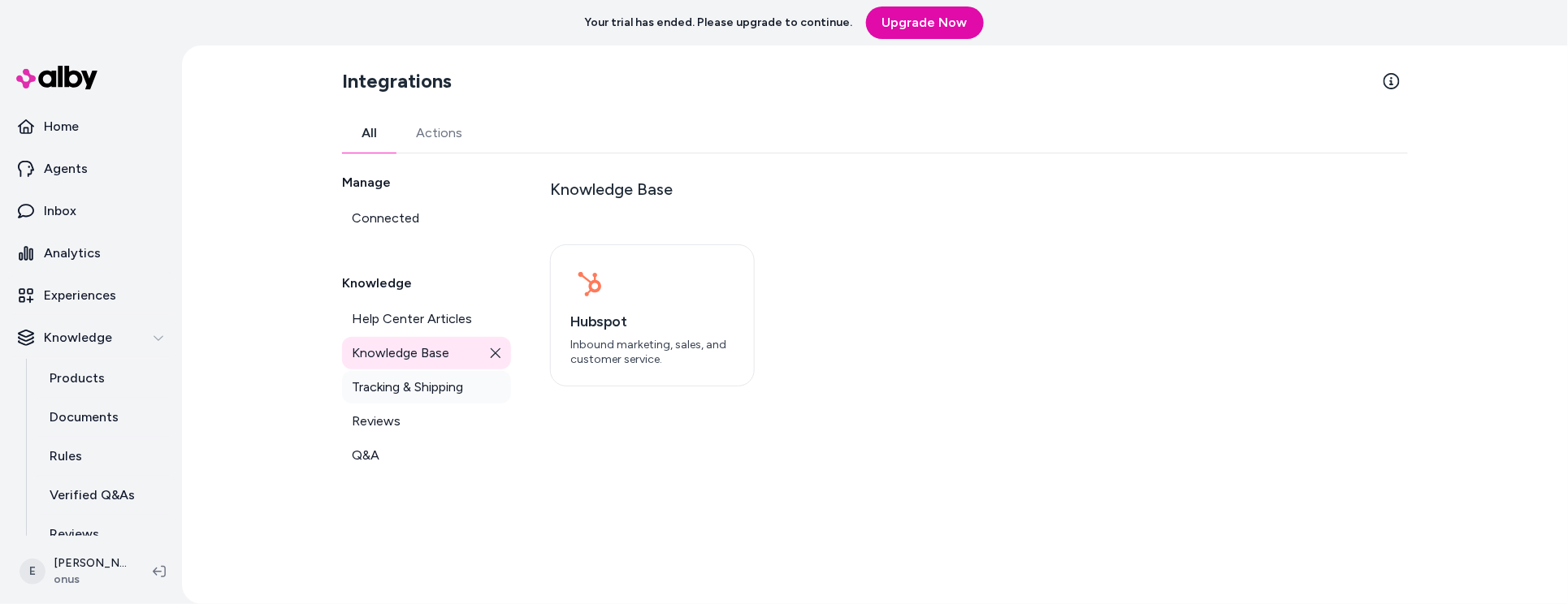
click at [439, 384] on span "Tracking & Shipping" at bounding box center [407, 387] width 111 height 19
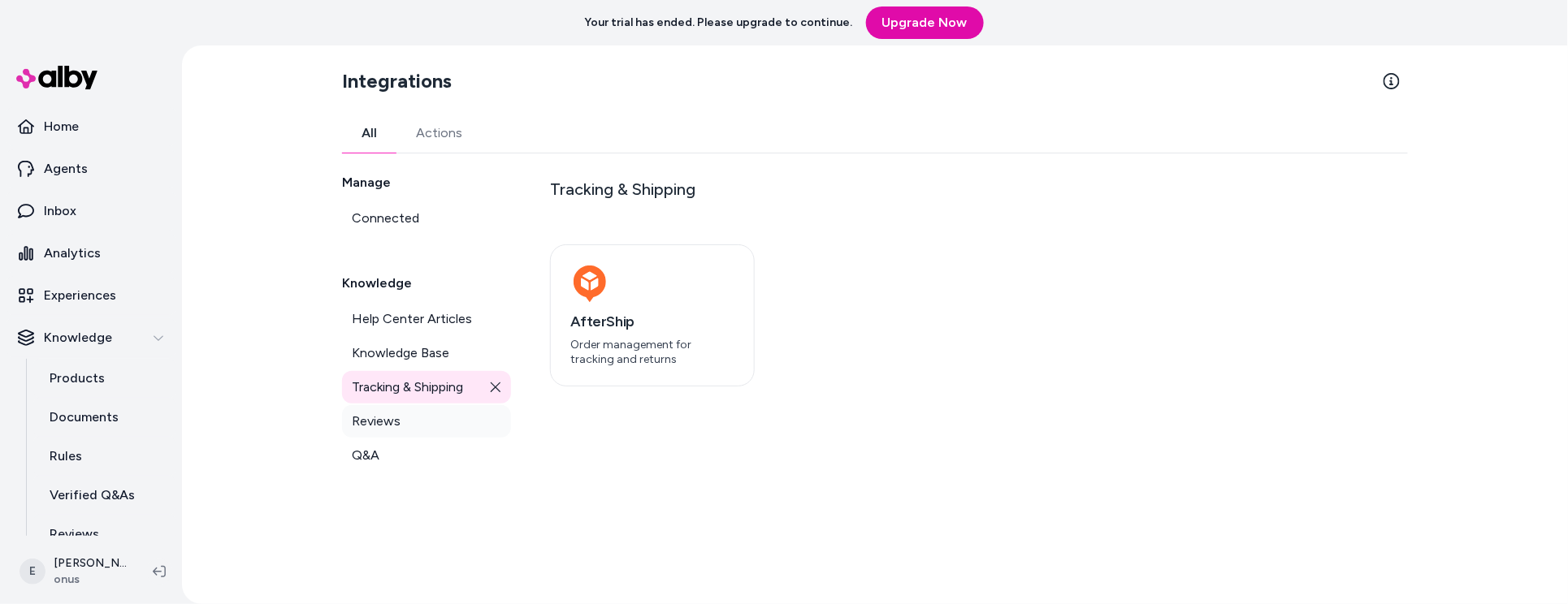
click at [415, 425] on link "Reviews" at bounding box center [426, 421] width 169 height 33
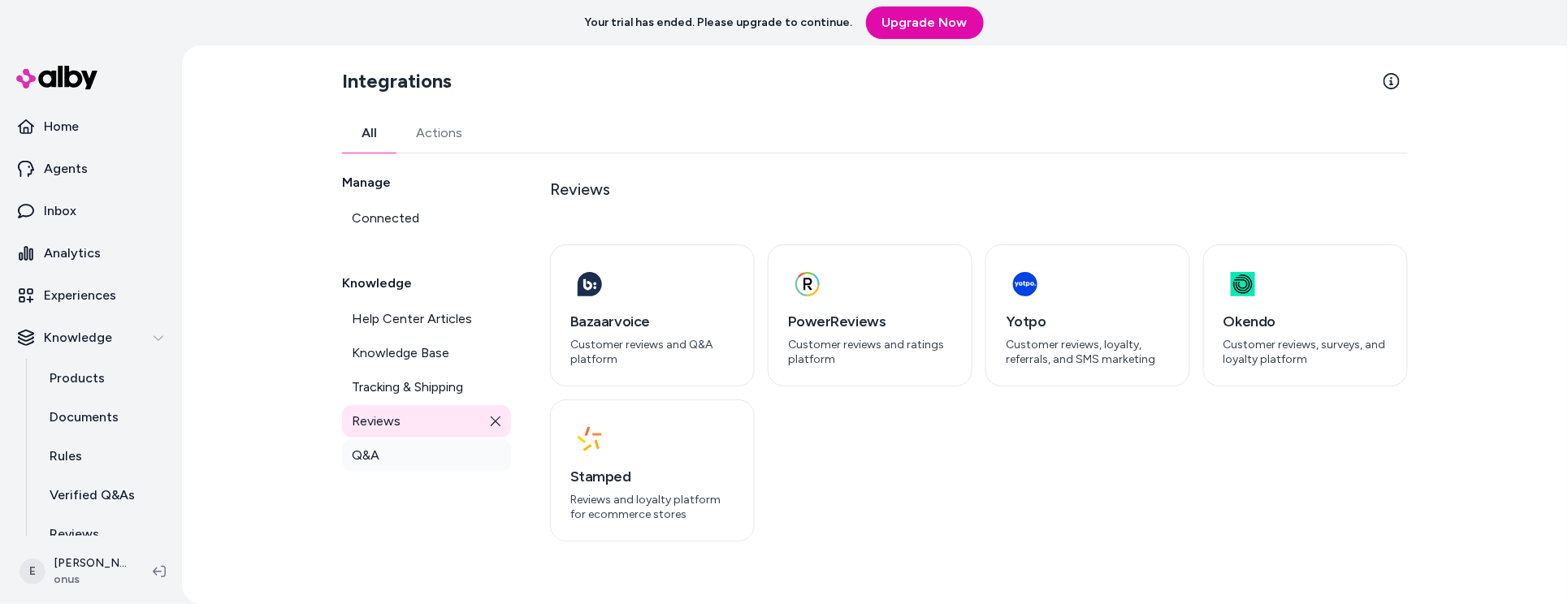
click at [415, 452] on link "Q&A" at bounding box center [426, 456] width 169 height 33
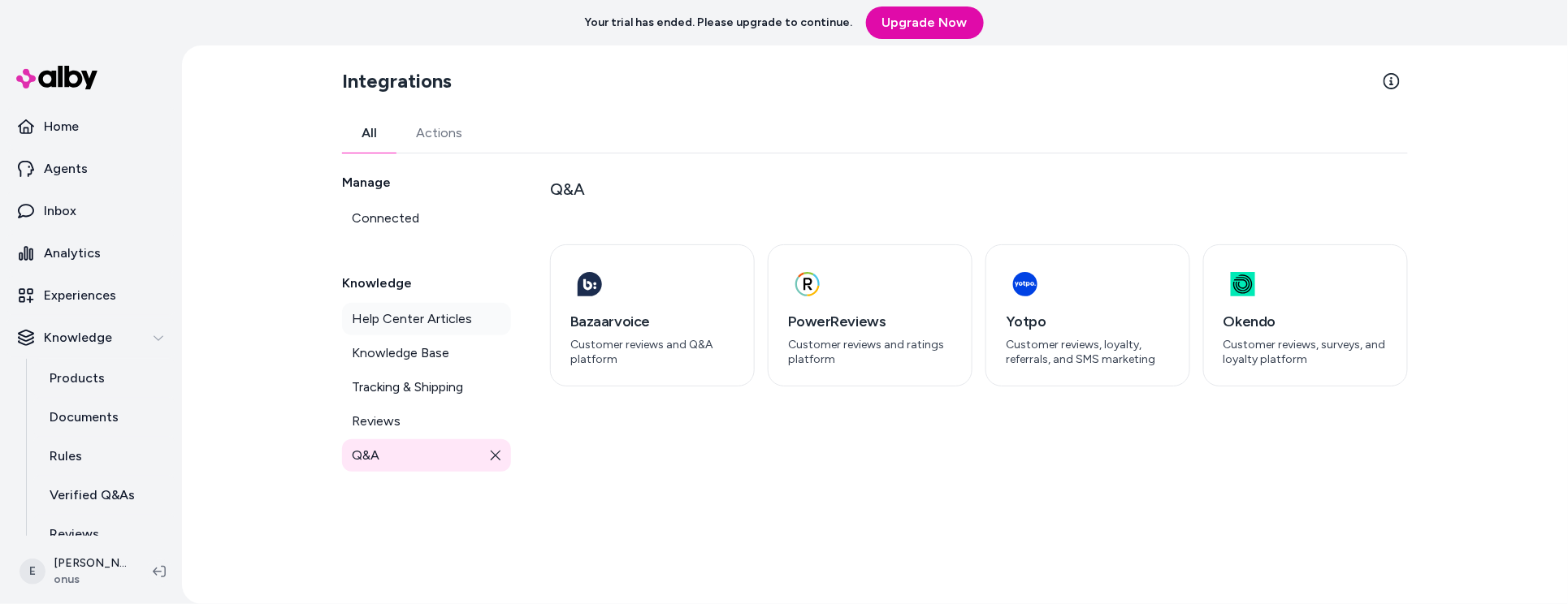
click at [413, 318] on span "Help Center Articles" at bounding box center [411, 318] width 120 height 19
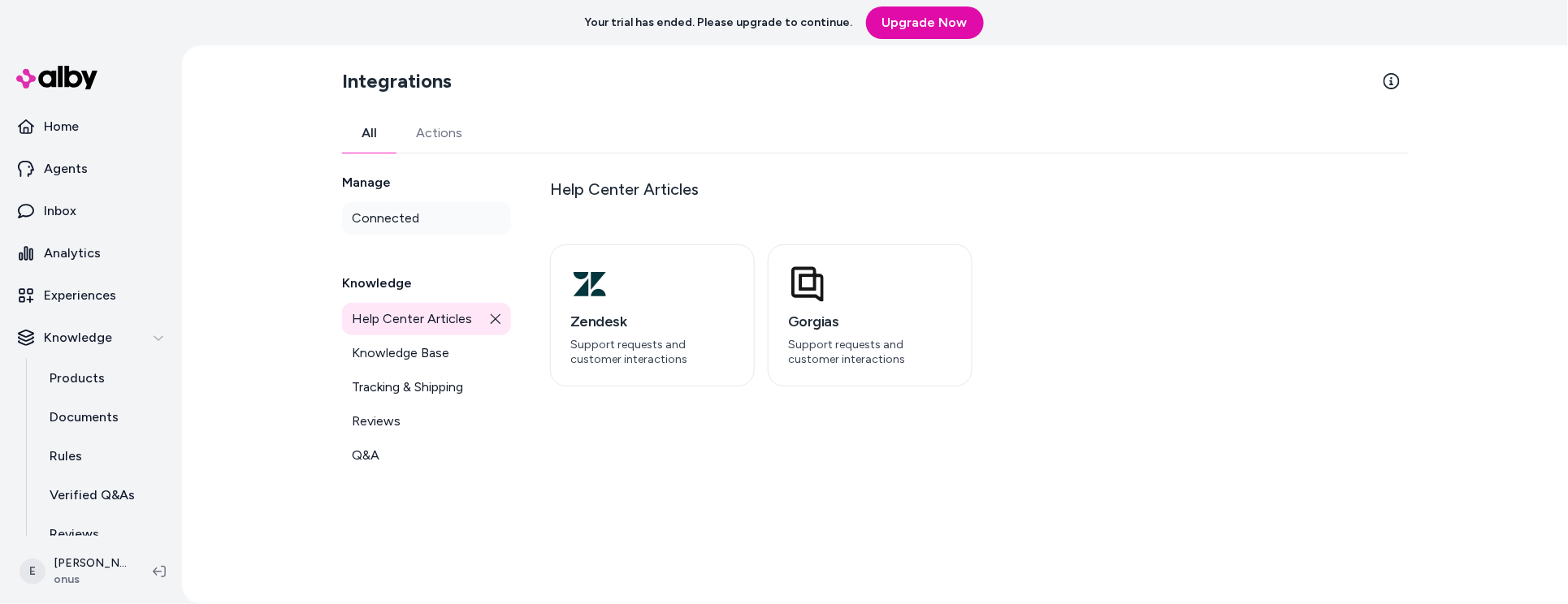
click at [403, 222] on span "Connected" at bounding box center [385, 218] width 67 height 19
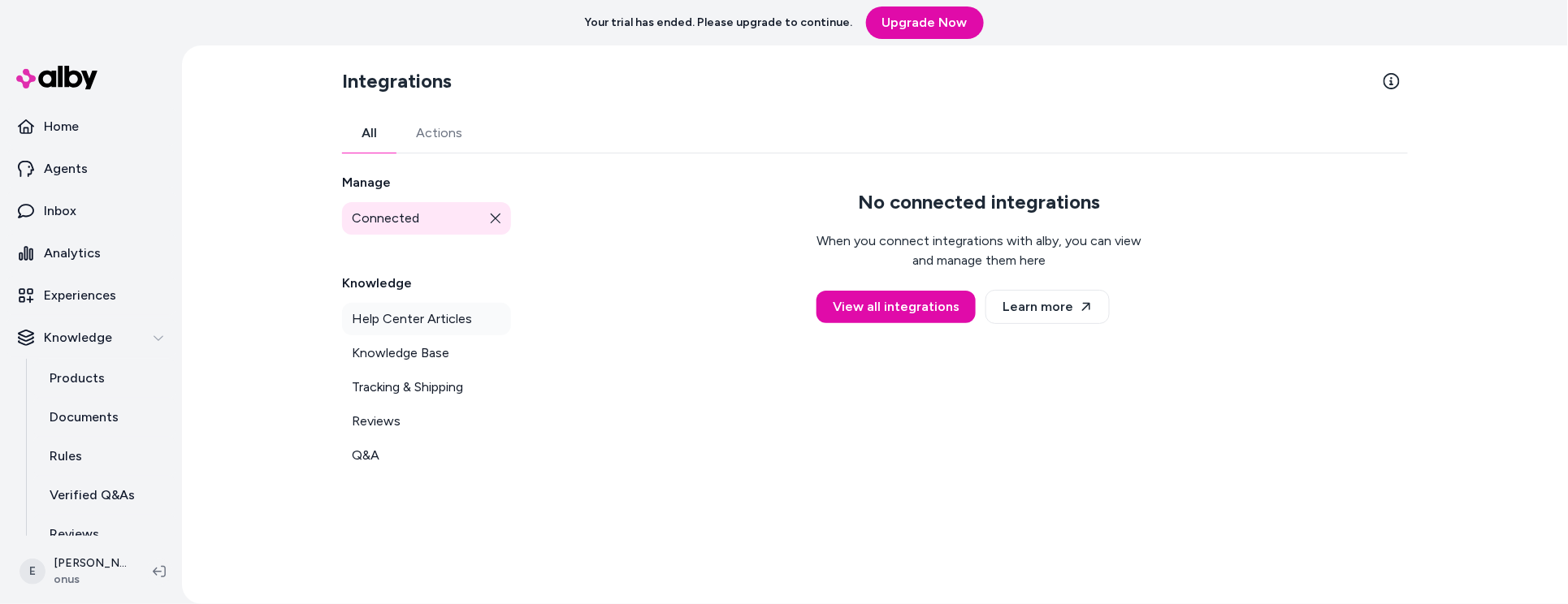
click at [439, 323] on span "Help Center Articles" at bounding box center [411, 318] width 120 height 19
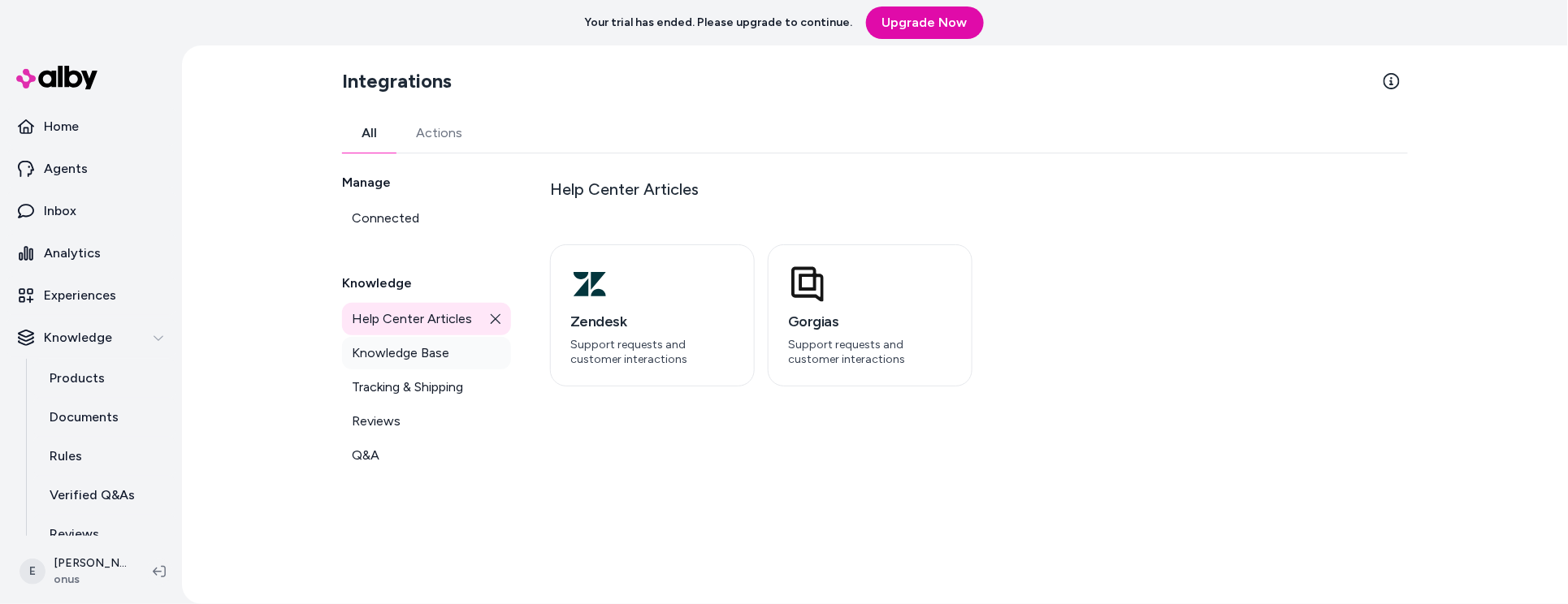
click at [391, 357] on span "Knowledge Base" at bounding box center [400, 353] width 98 height 19
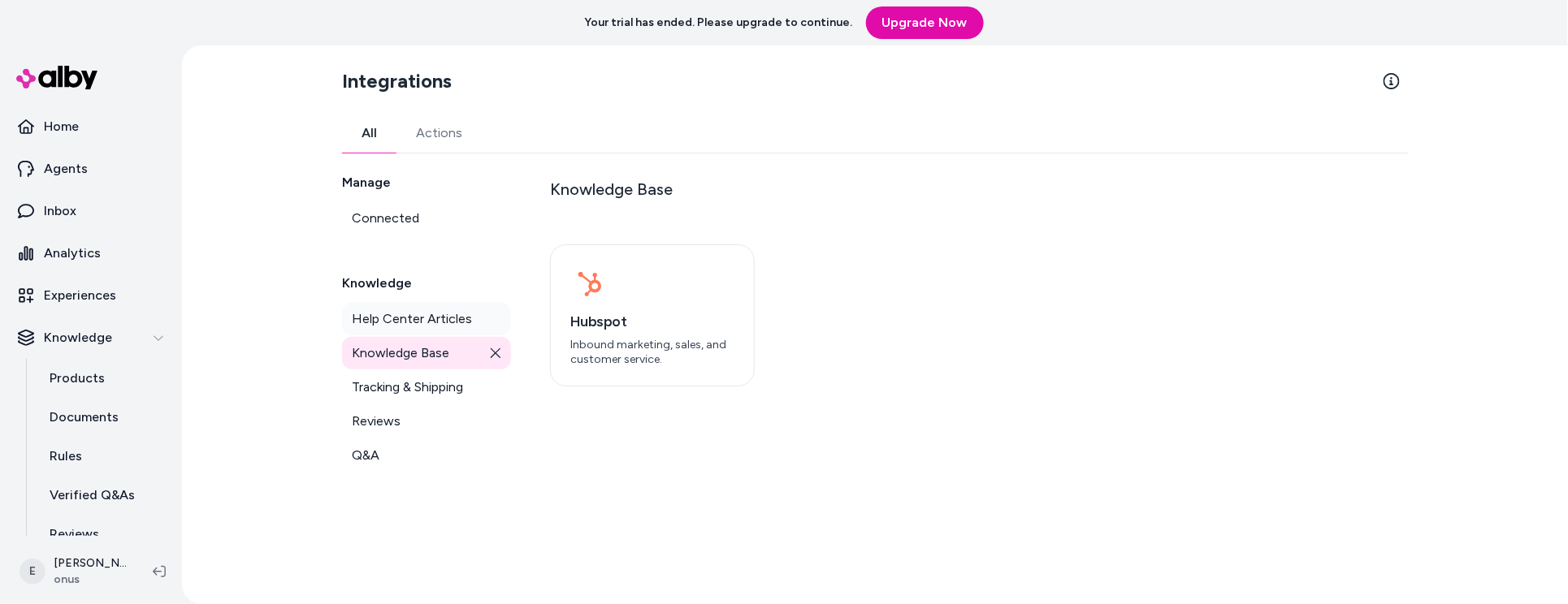
click at [399, 323] on span "Help Center Articles" at bounding box center [411, 318] width 120 height 19
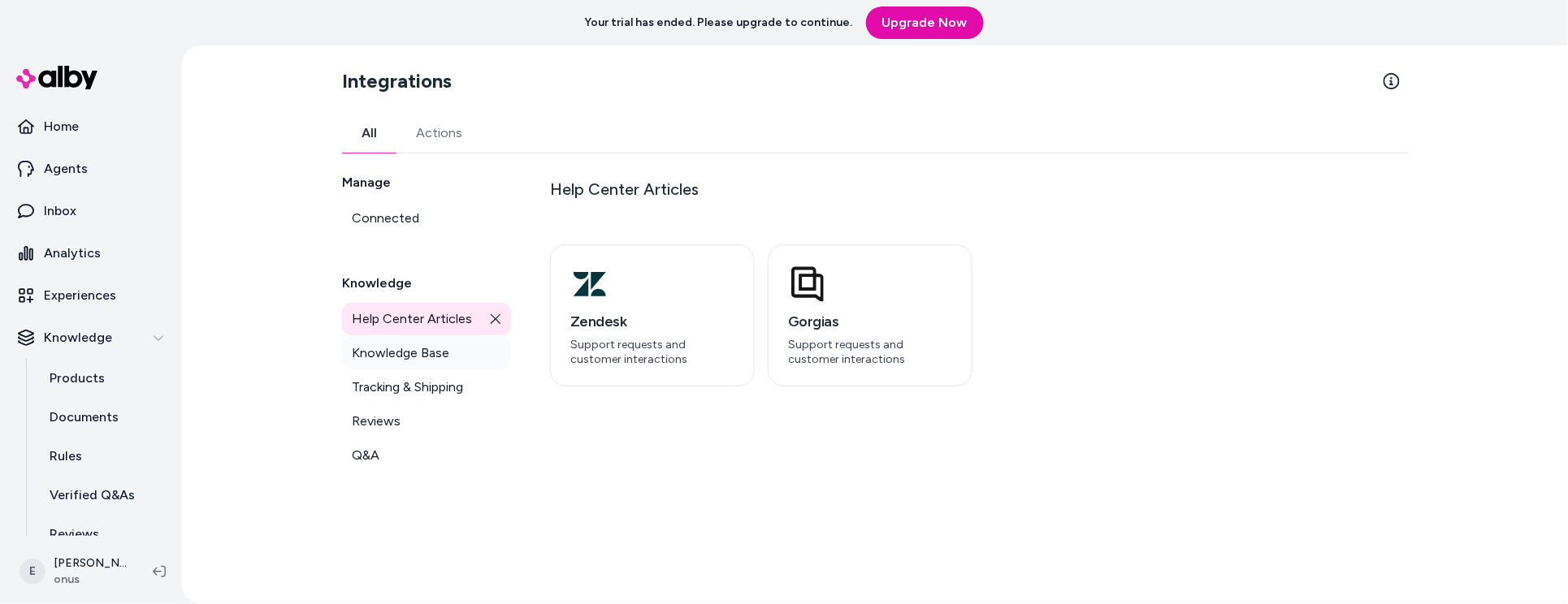
click at [398, 344] on span "Knowledge Base" at bounding box center [400, 353] width 98 height 19
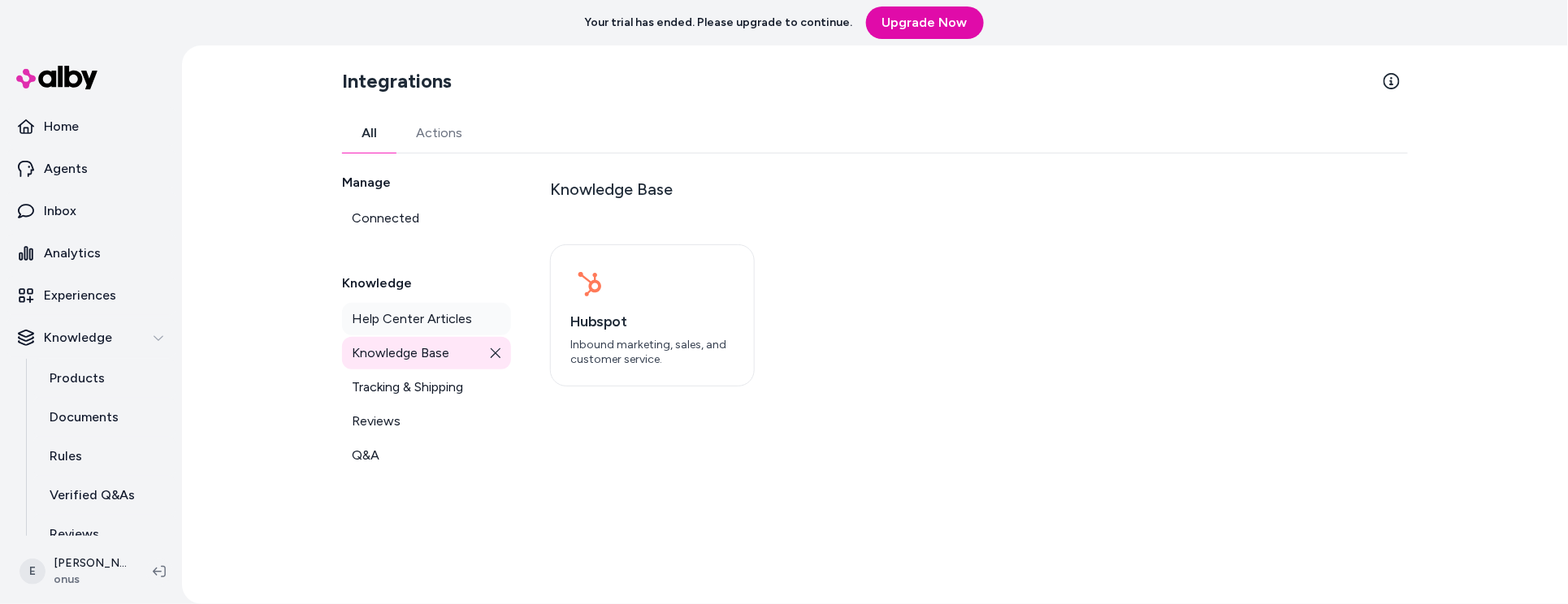
click at [396, 326] on span "Help Center Articles" at bounding box center [411, 318] width 120 height 19
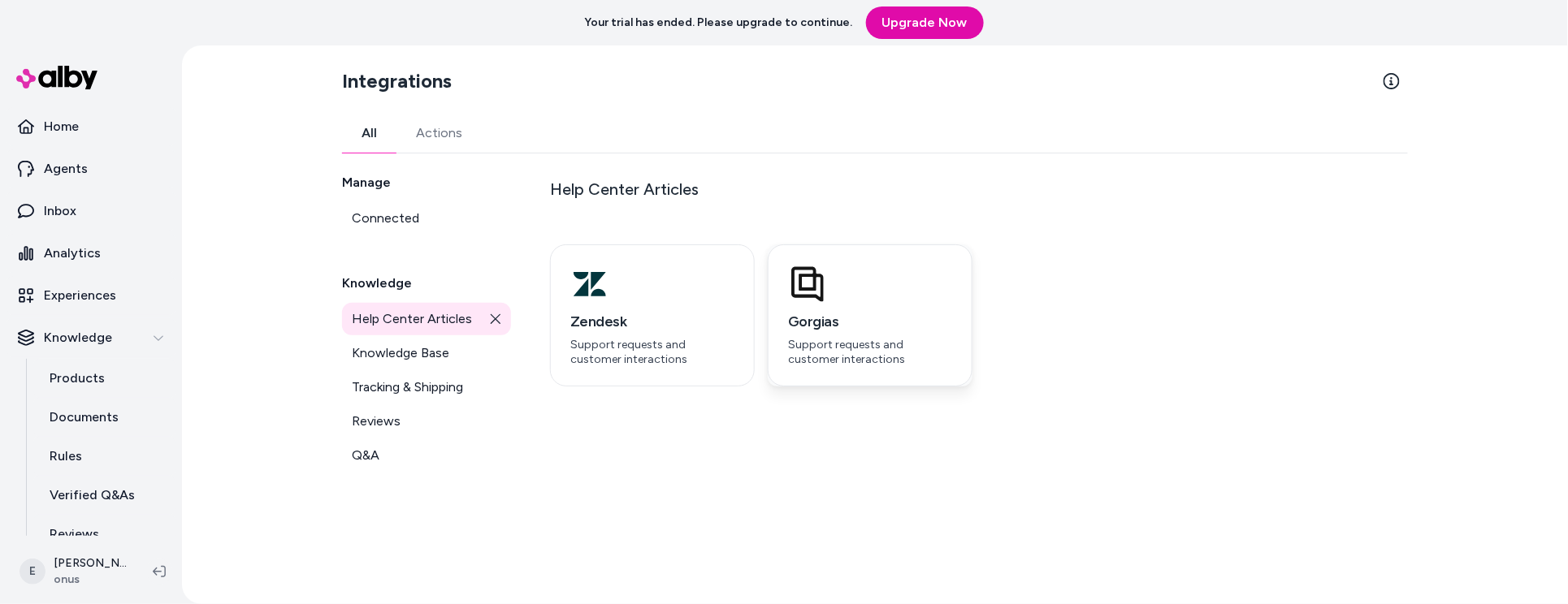
click at [827, 297] on div "button" at bounding box center [870, 284] width 164 height 39
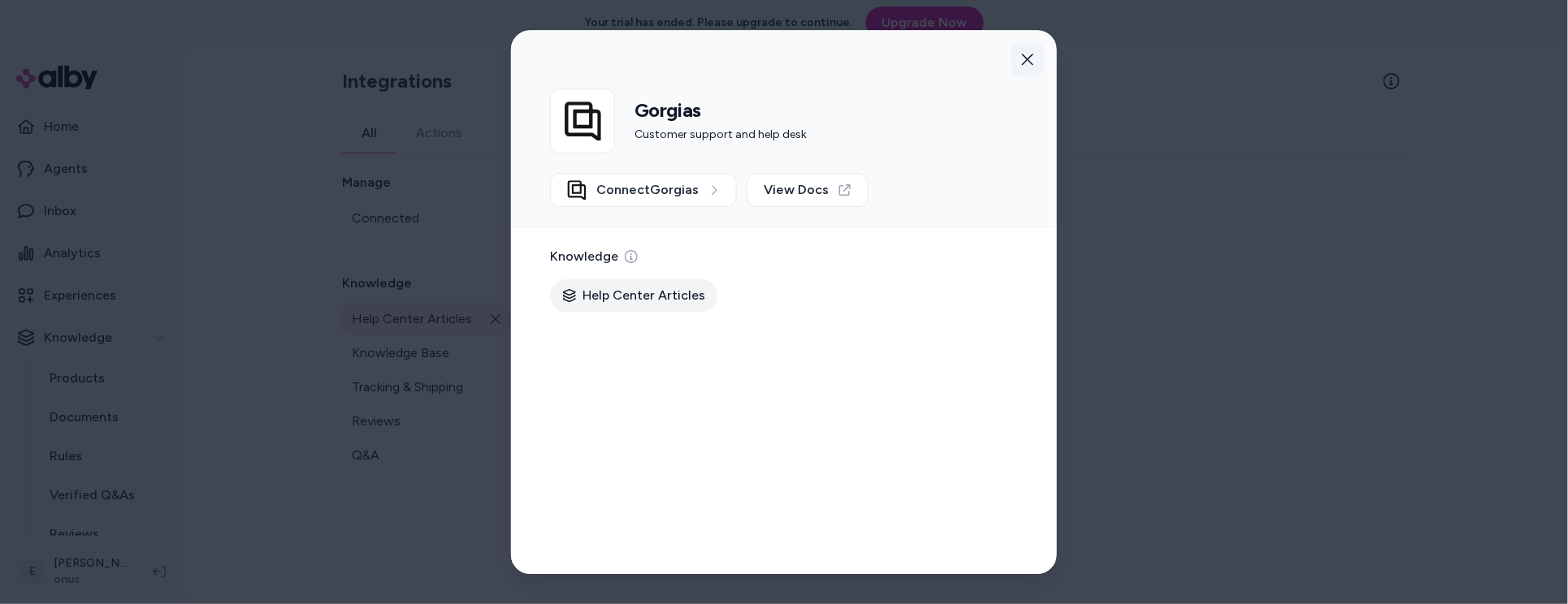
click at [1026, 56] on icon "button" at bounding box center [1027, 59] width 13 height 13
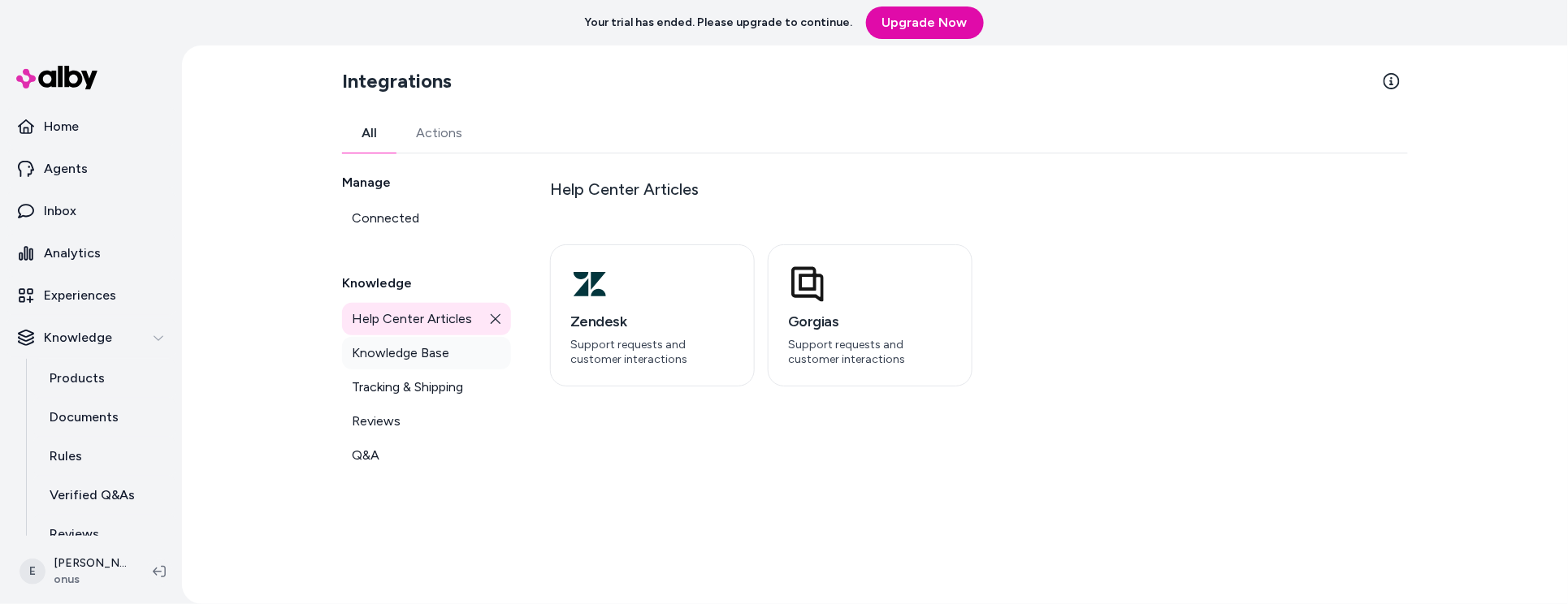
click at [420, 360] on span "Knowledge Base" at bounding box center [400, 353] width 98 height 19
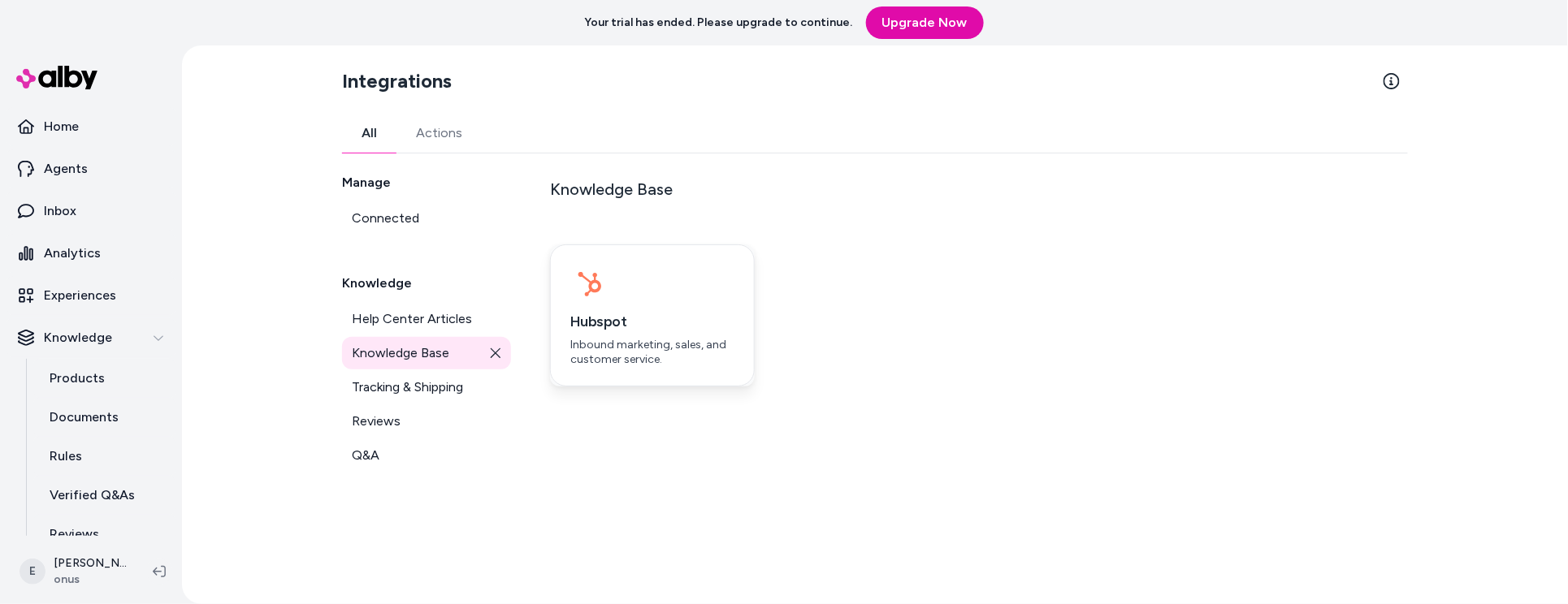
click at [593, 266] on icon "button" at bounding box center [590, 284] width 33 height 39
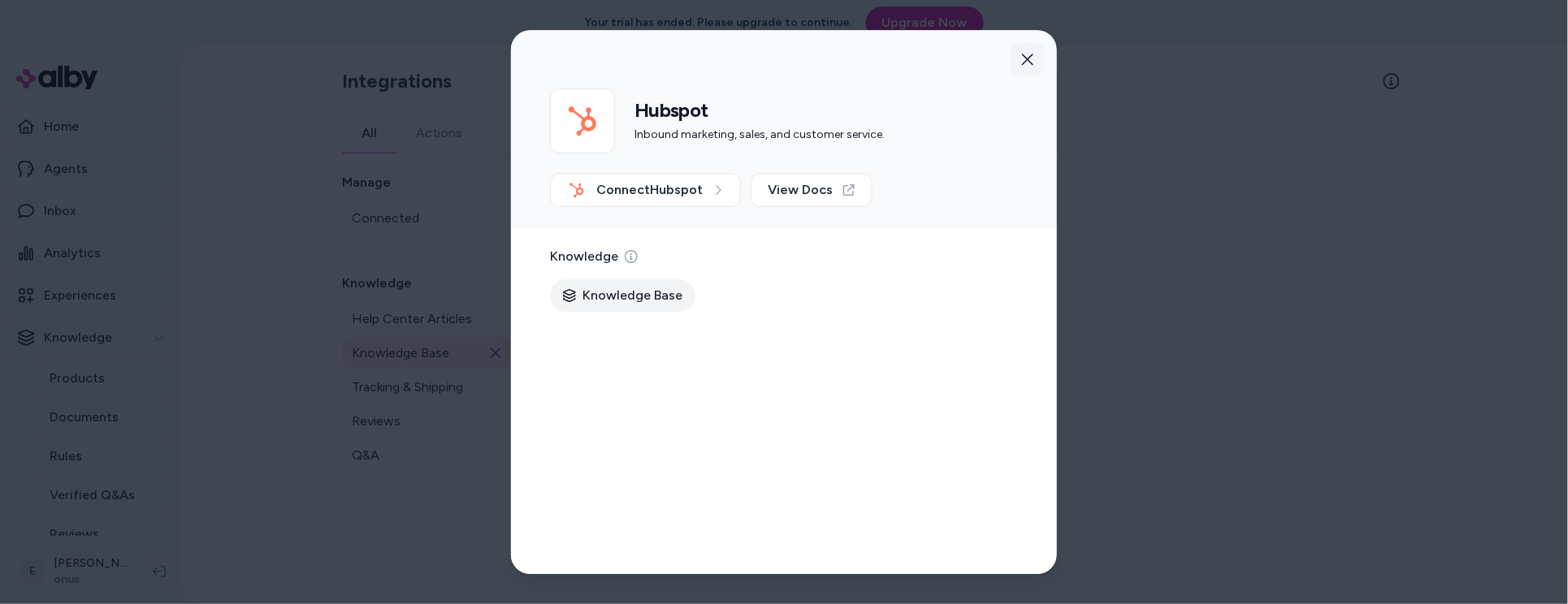
click at [1032, 55] on icon "button" at bounding box center [1027, 59] width 11 height 11
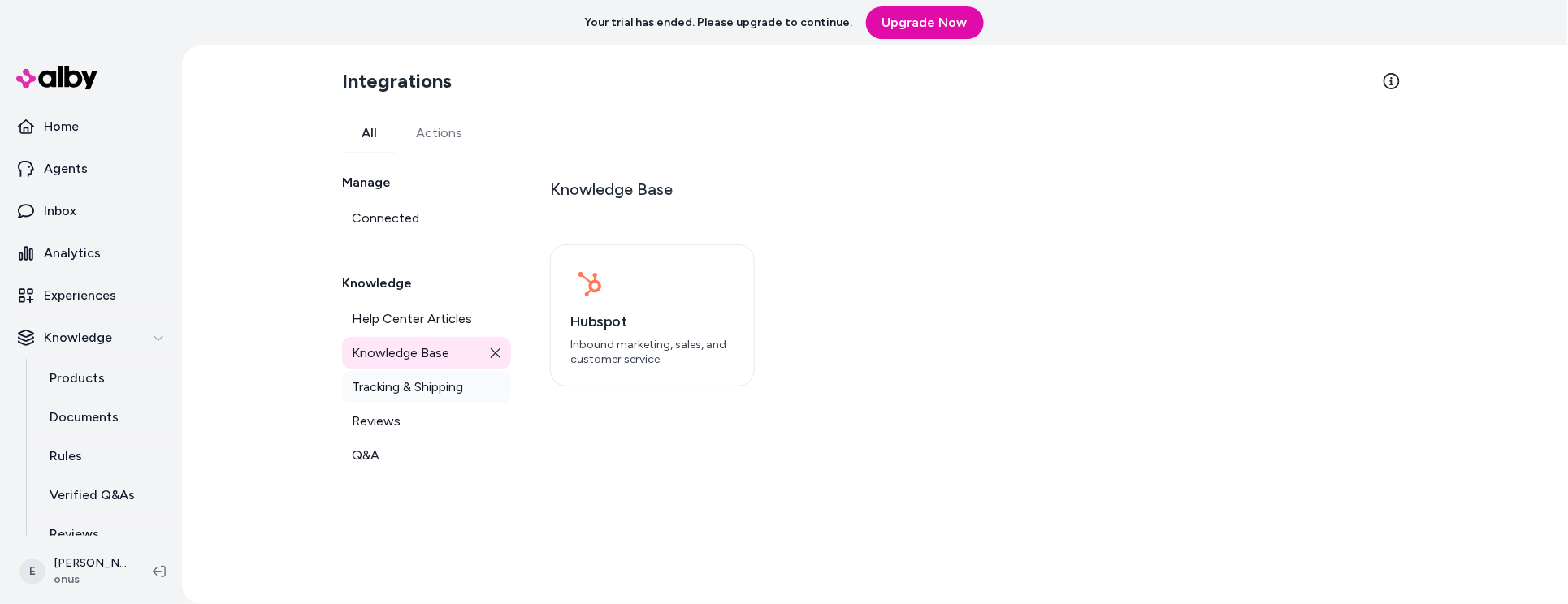
click at [451, 394] on span "Tracking & Shipping" at bounding box center [407, 387] width 111 height 19
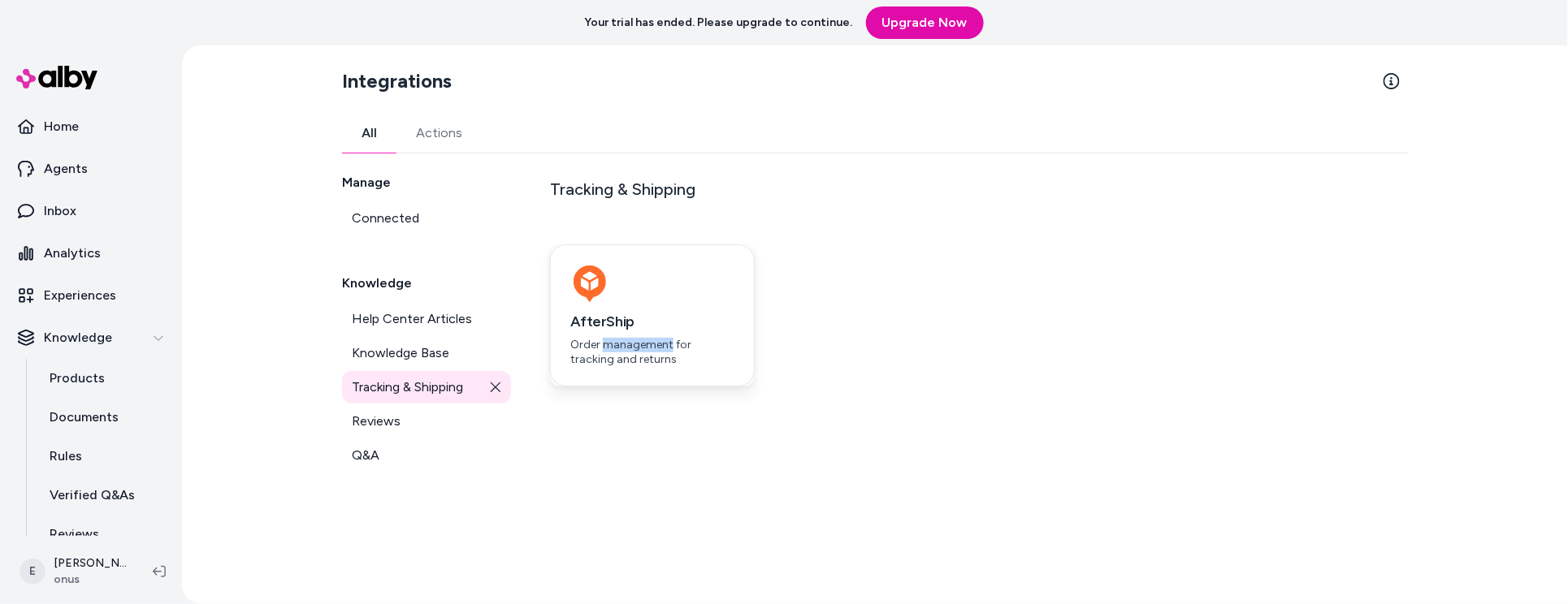
click at [638, 323] on h3 "AfterShip" at bounding box center [652, 321] width 164 height 23
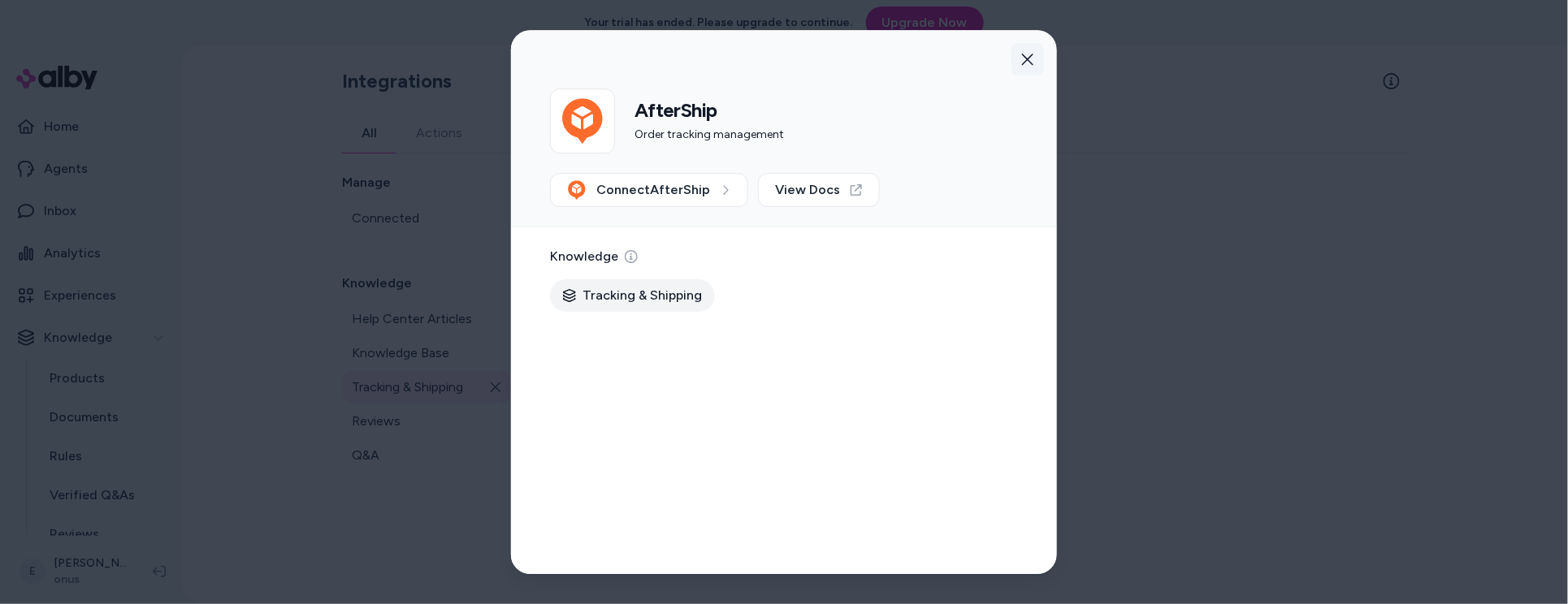
click at [1022, 61] on icon "button" at bounding box center [1027, 59] width 13 height 13
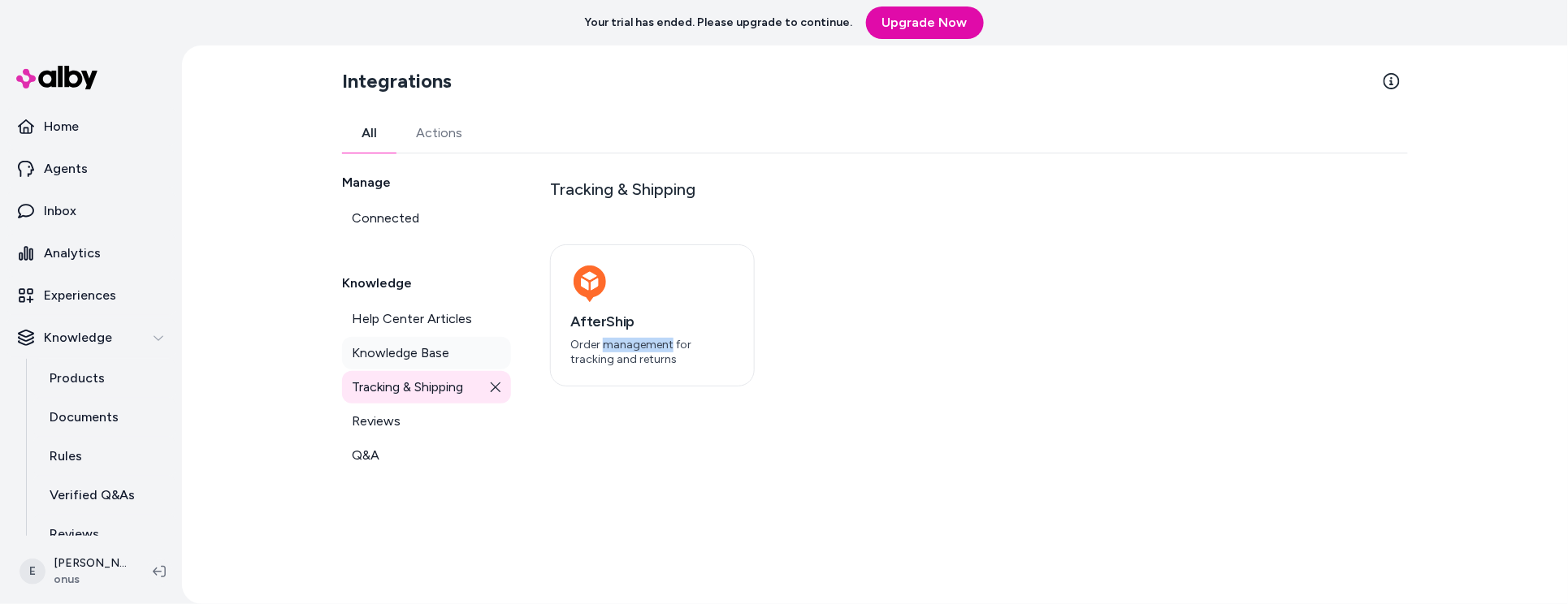
click at [409, 359] on span "Knowledge Base" at bounding box center [400, 353] width 98 height 19
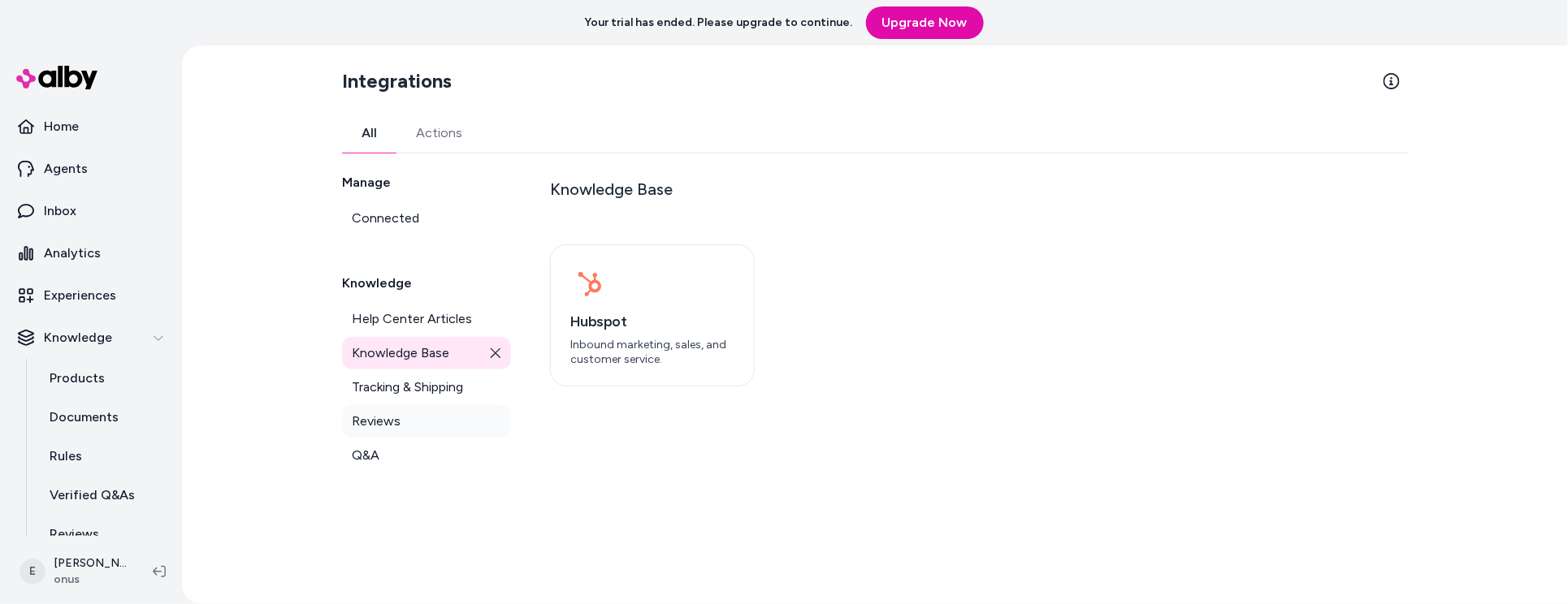
click at [409, 413] on link "Reviews" at bounding box center [426, 421] width 169 height 33
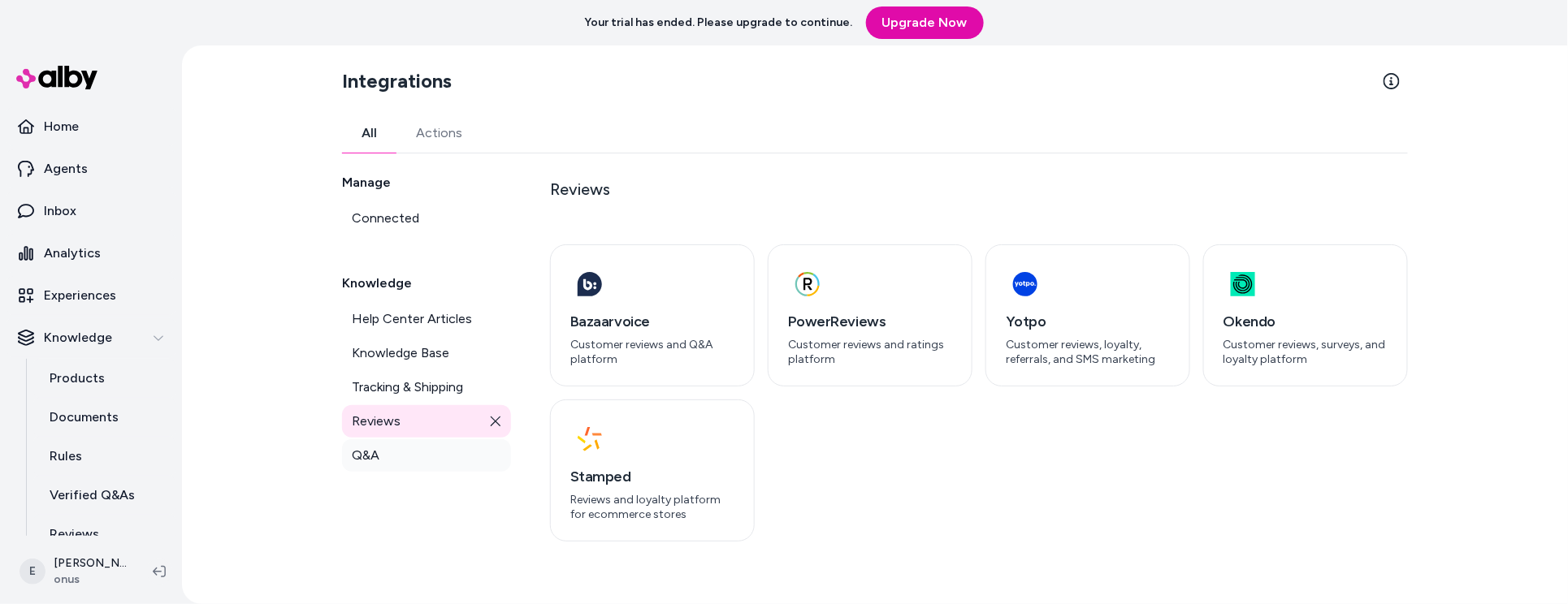
click at [425, 448] on link "Q&A" at bounding box center [426, 456] width 169 height 33
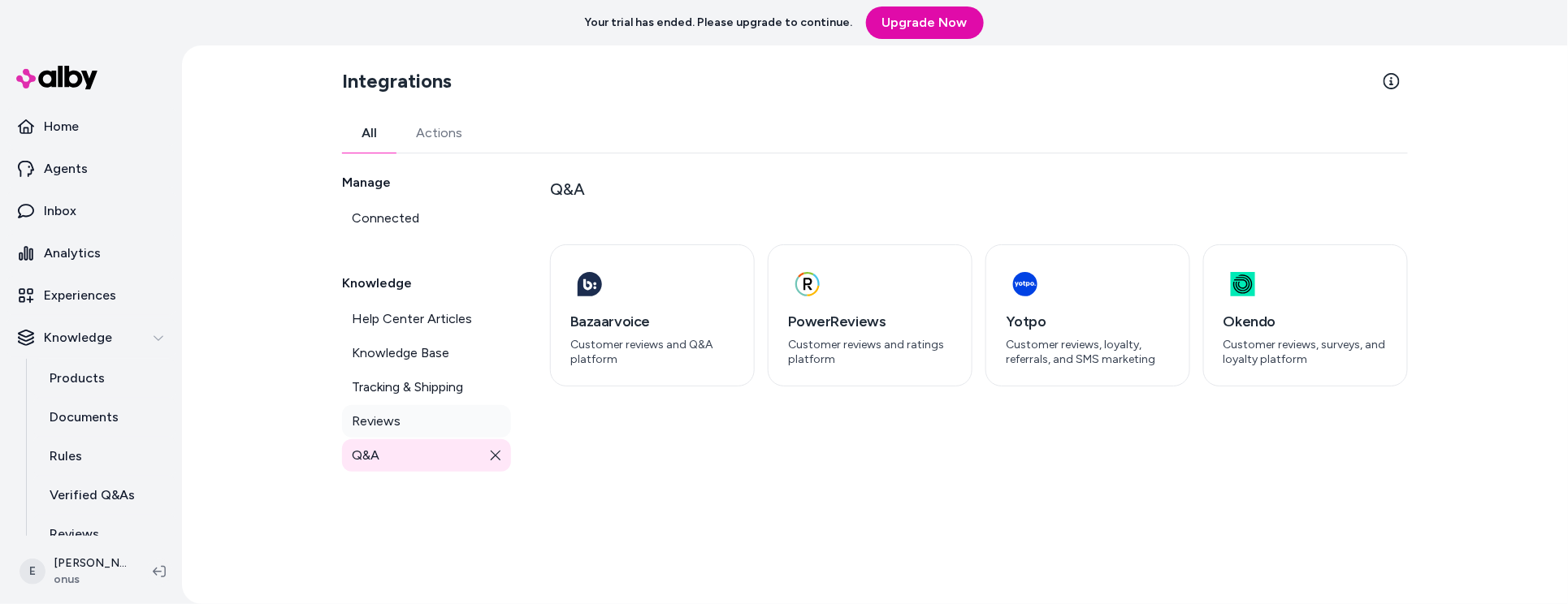
click at [418, 421] on link "Reviews" at bounding box center [426, 421] width 169 height 33
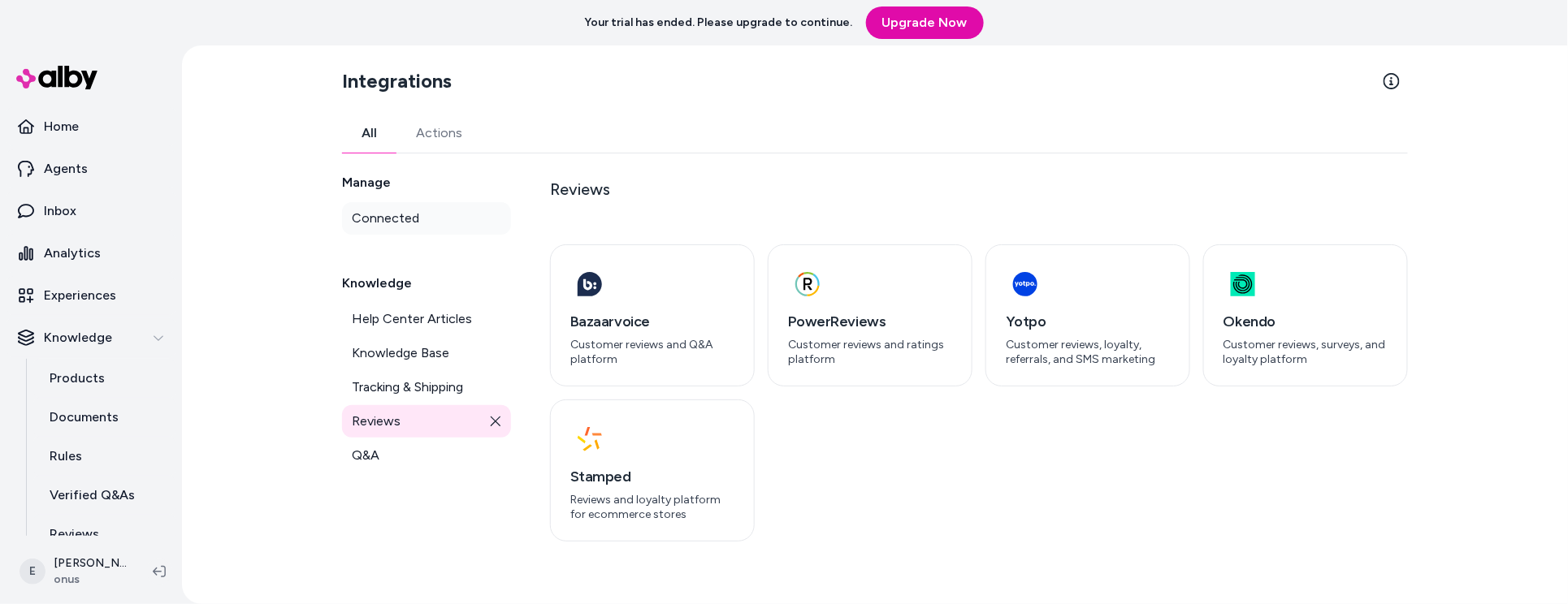
click at [398, 218] on span "Connected" at bounding box center [385, 218] width 67 height 19
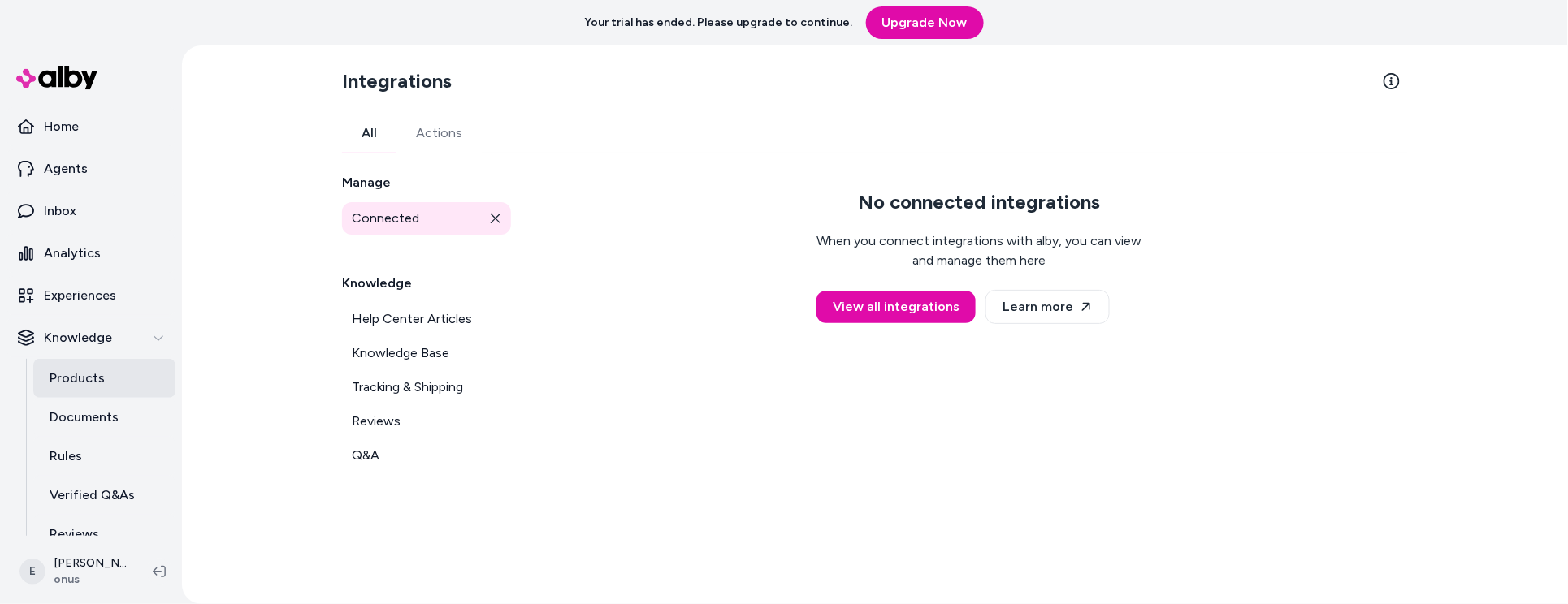
click at [100, 377] on p "Products" at bounding box center [78, 378] width 56 height 19
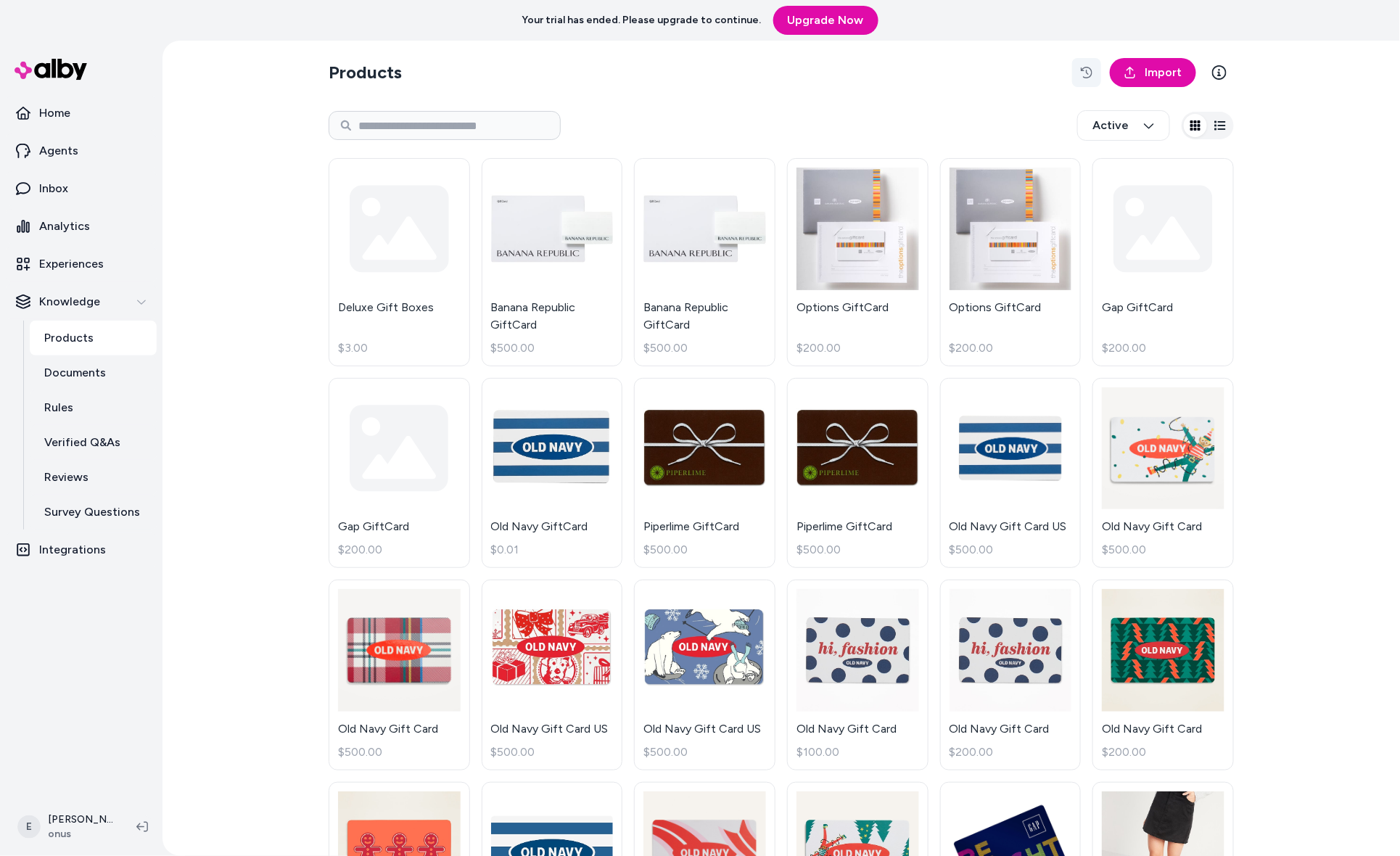
click at [1096, 79] on button "button" at bounding box center [1086, 72] width 29 height 29
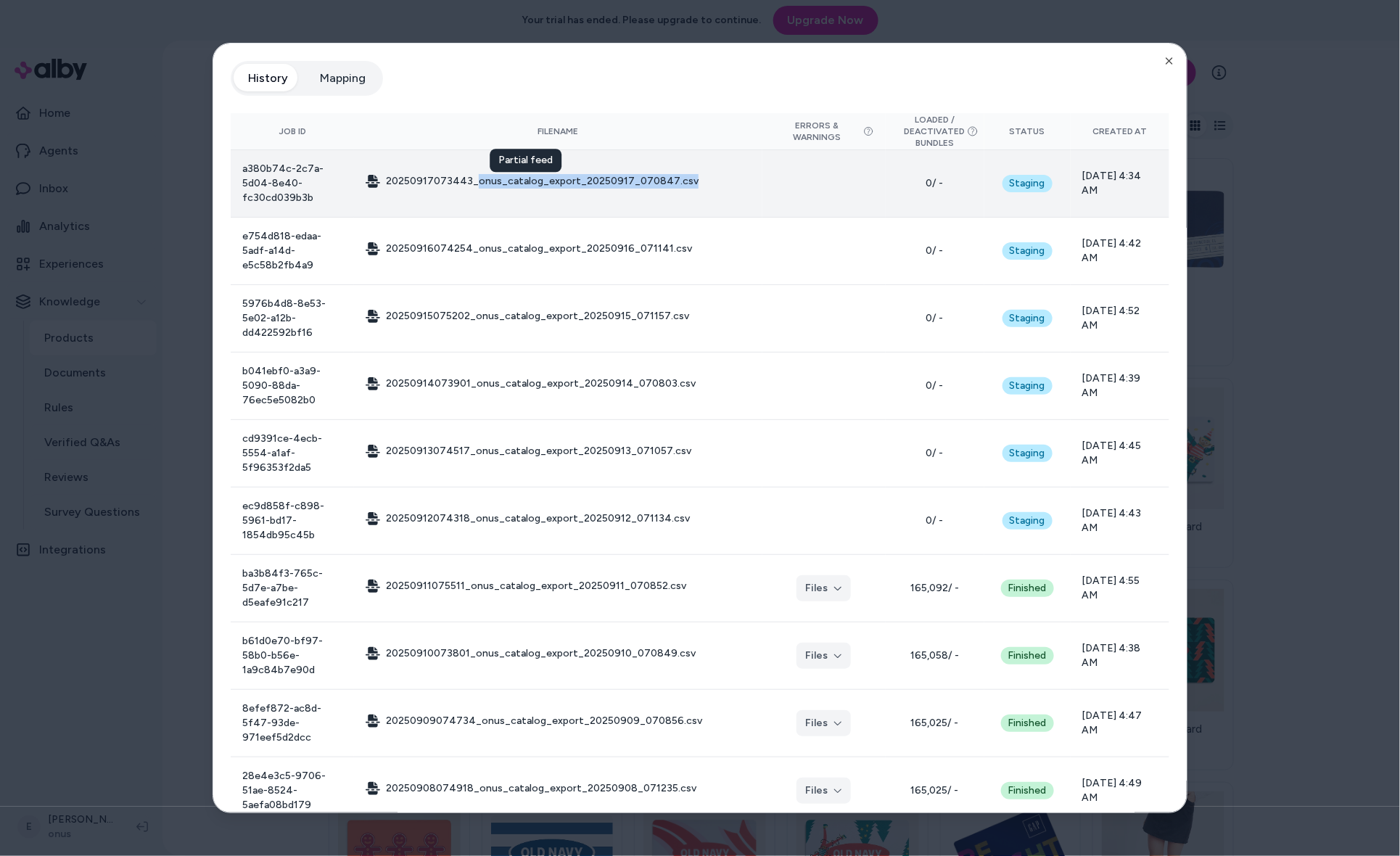
drag, startPoint x: 691, startPoint y: 179, endPoint x: 476, endPoint y: 187, distance: 215.1
click at [476, 187] on td "20250917073443_onus_catalog_export_20250917_070847.csv Partial feed Partial feed" at bounding box center [557, 184] width 408 height 68
copy span "onus_catalog_export_20250917_070847.csv"
click at [703, 187] on td "20250917073443_onus_catalog_export_20250917_070847.csv Partial feed Partial feed" at bounding box center [557, 184] width 408 height 68
click at [641, 183] on span "20250917073443_onus_catalog_export_20250917_070847.csv" at bounding box center [542, 181] width 313 height 14
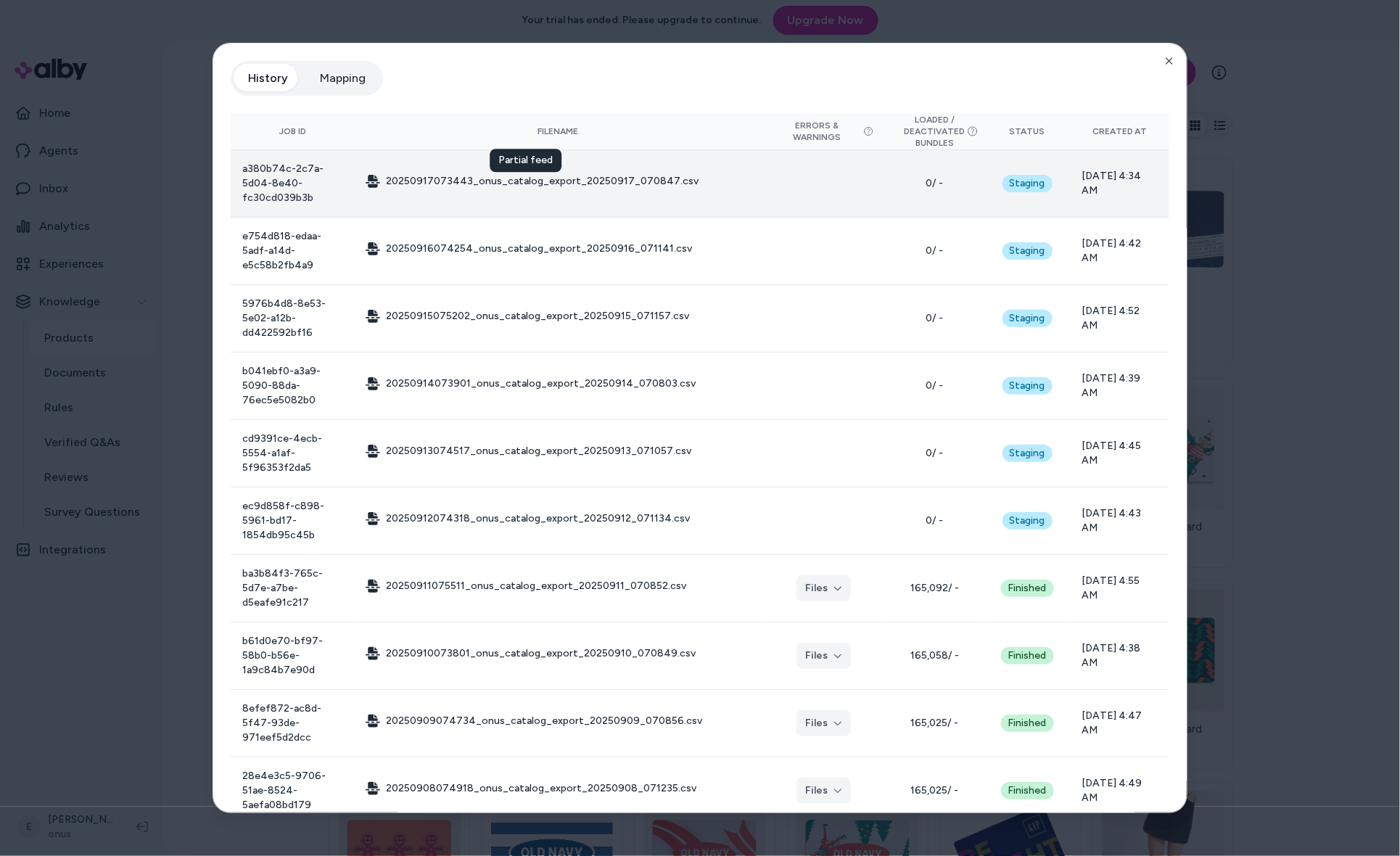
click at [641, 183] on span "20250917073443_onus_catalog_export_20250917_070847.csv" at bounding box center [542, 181] width 313 height 14
drag, startPoint x: 689, startPoint y: 182, endPoint x: 476, endPoint y: 184, distance: 213.0
click at [476, 184] on td "20250917073443_onus_catalog_export_20250917_070847.csv Partial feed Partial feed" at bounding box center [557, 184] width 408 height 68
copy span "onus_catalog_export_20250917_070847.csv"
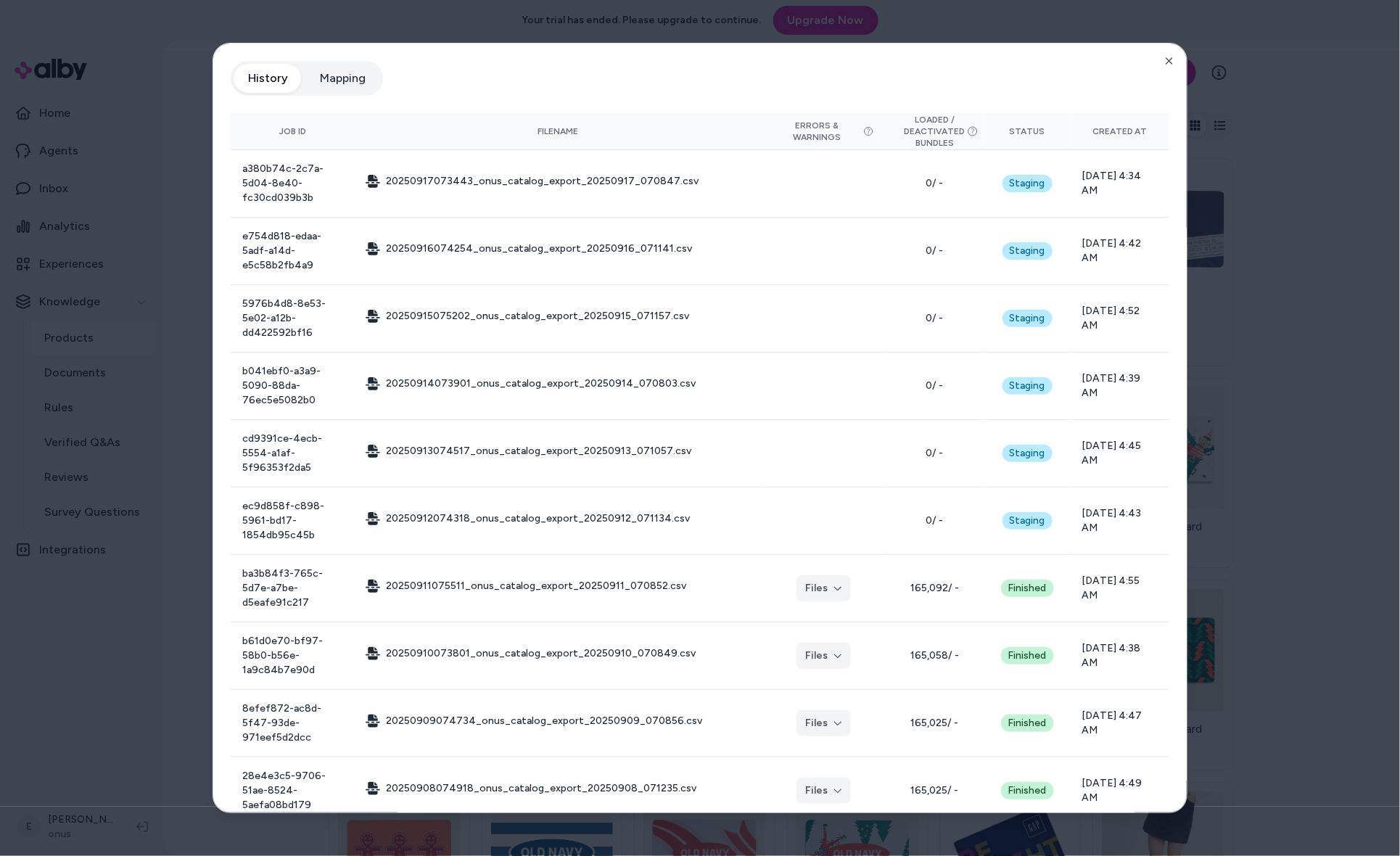
click at [1161, 62] on div "History Mapping" at bounding box center [700, 84] width 939 height 47
click at [1171, 56] on icon "button" at bounding box center [1168, 60] width 11 height 11
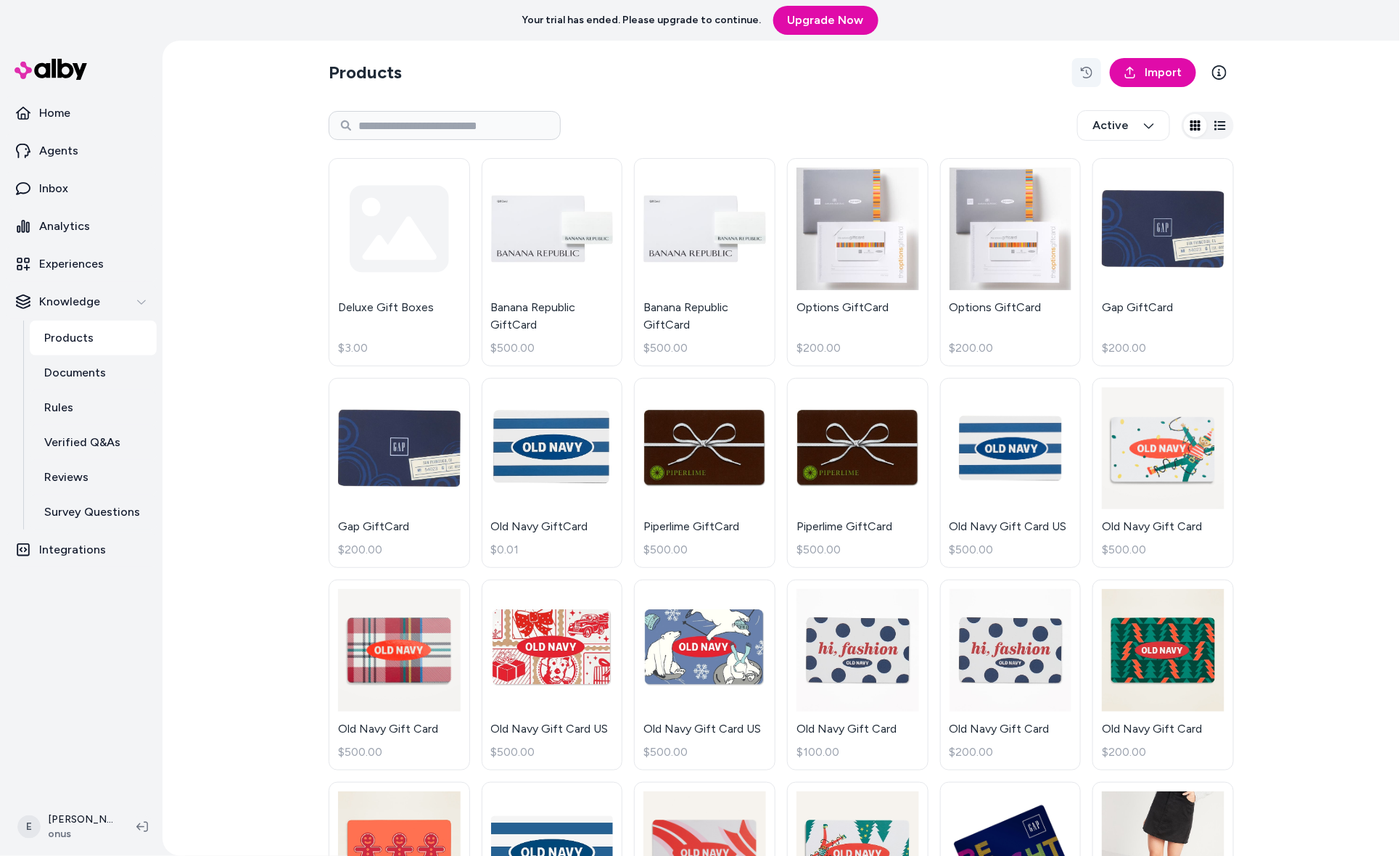
click at [1091, 71] on icon "button" at bounding box center [1086, 72] width 11 height 11
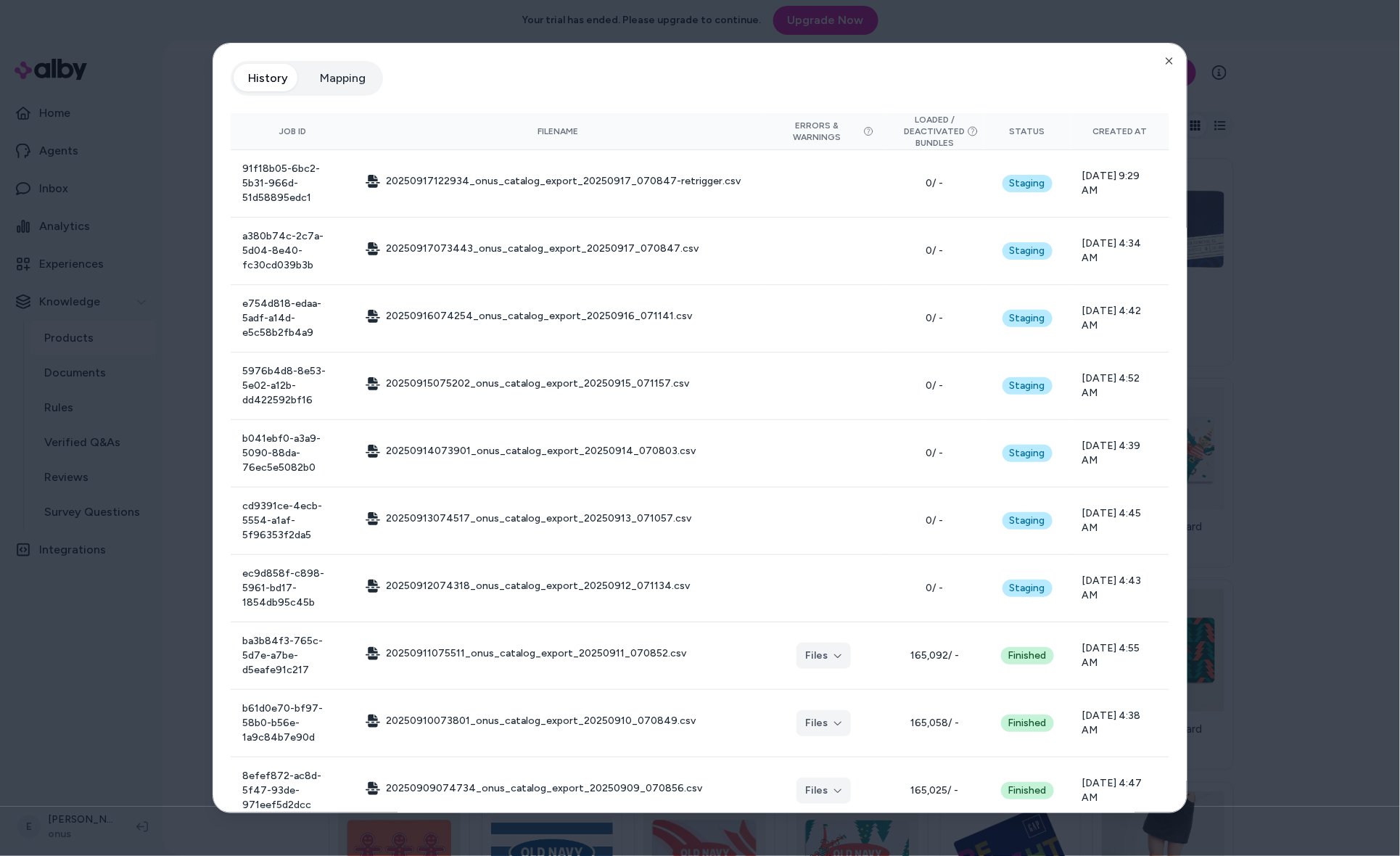
click at [1164, 67] on div "History Mapping" at bounding box center [700, 84] width 939 height 47
click at [1165, 57] on icon "button" at bounding box center [1168, 60] width 11 height 11
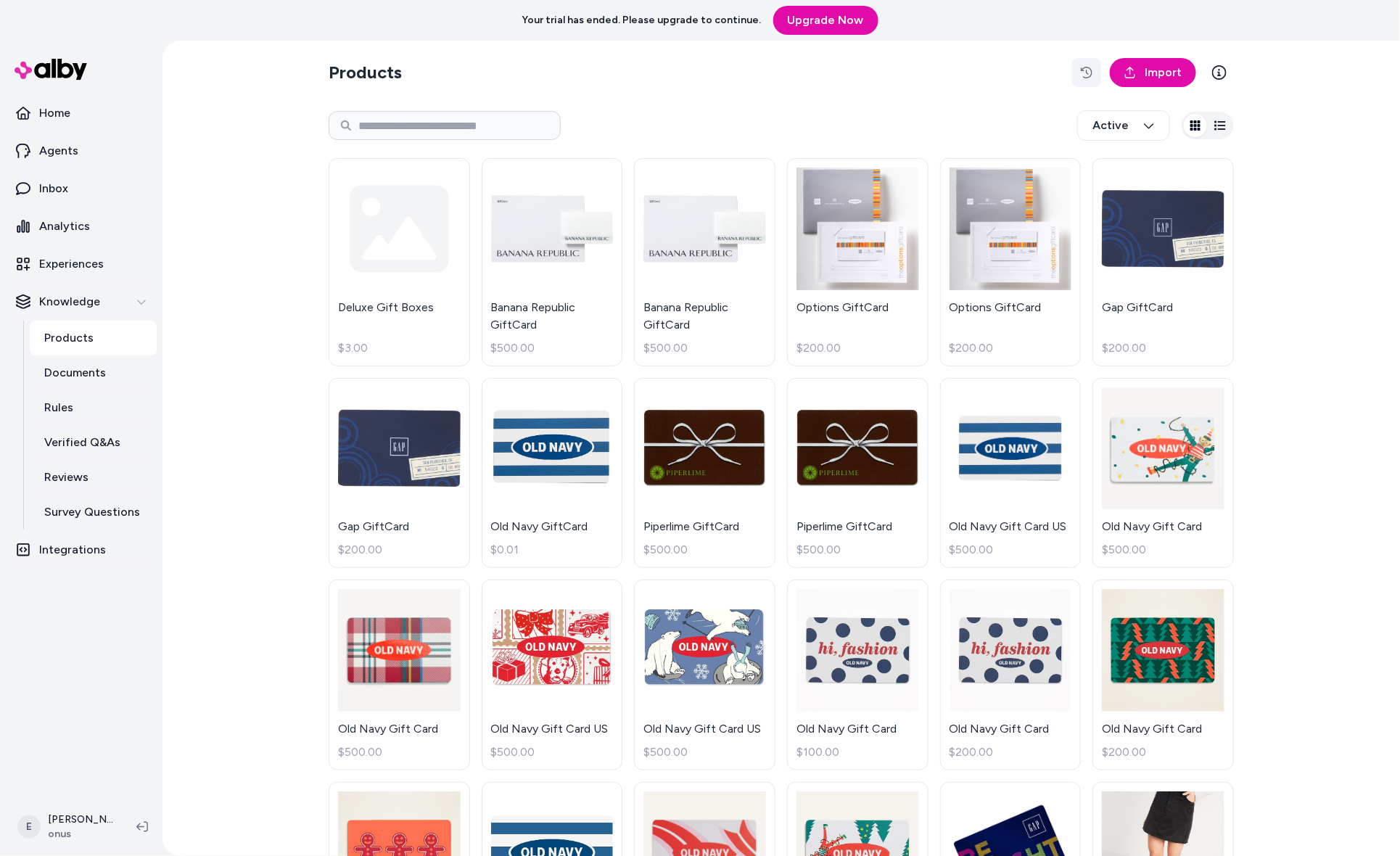
click at [1079, 71] on button "button" at bounding box center [1086, 72] width 29 height 29
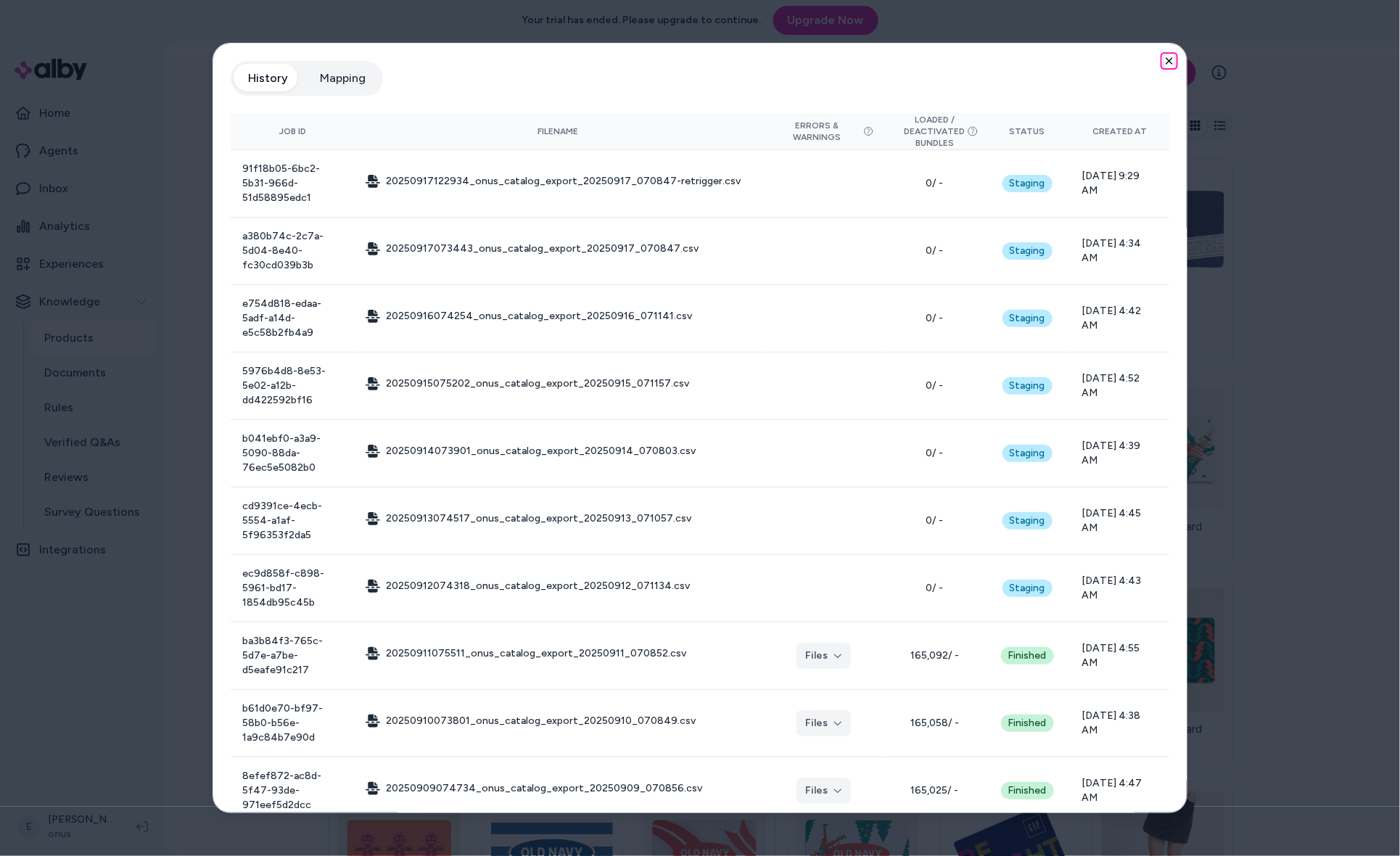
click at [1169, 59] on icon "button" at bounding box center [1168, 60] width 11 height 11
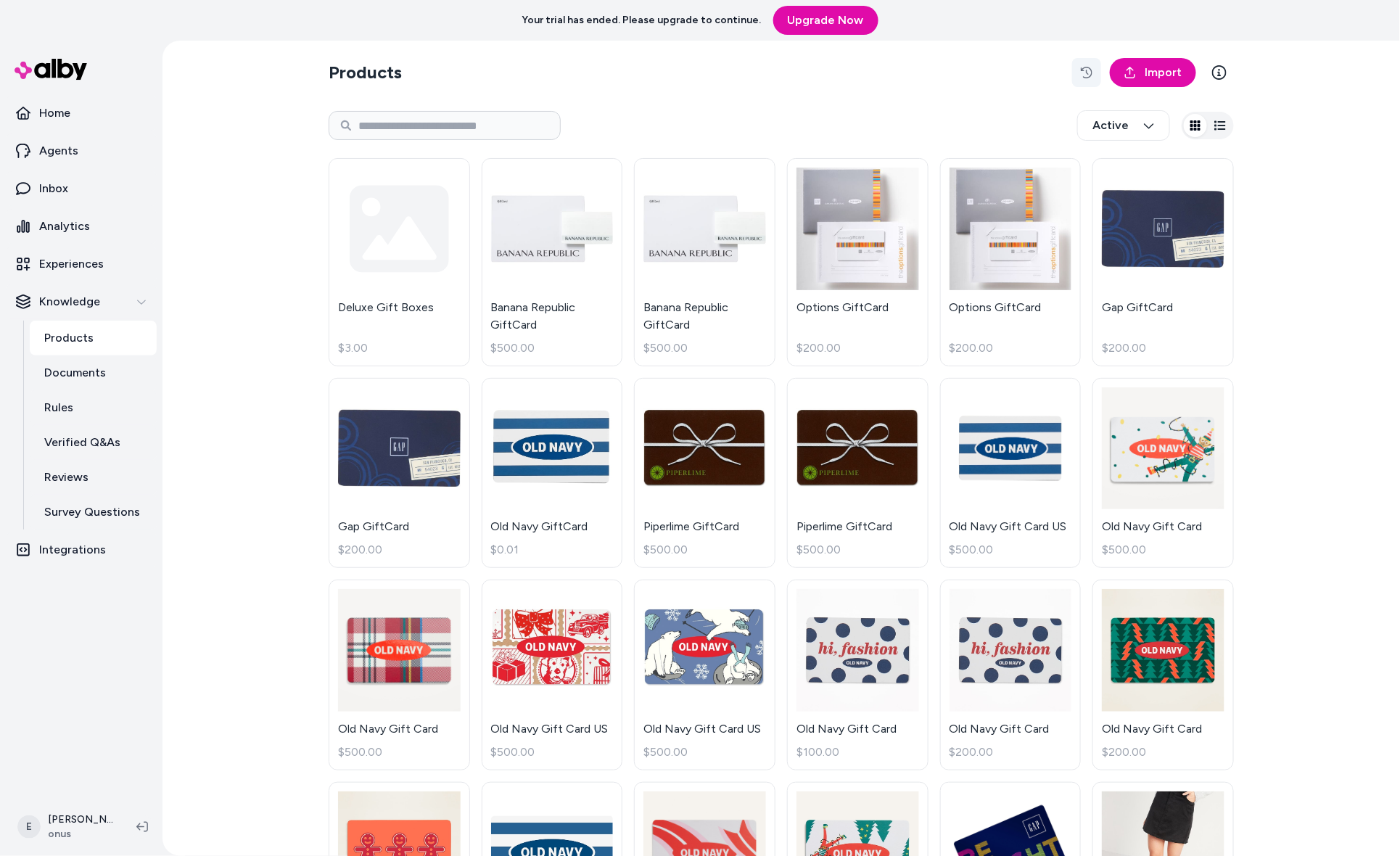
click at [1092, 67] on icon "button" at bounding box center [1086, 72] width 11 height 11
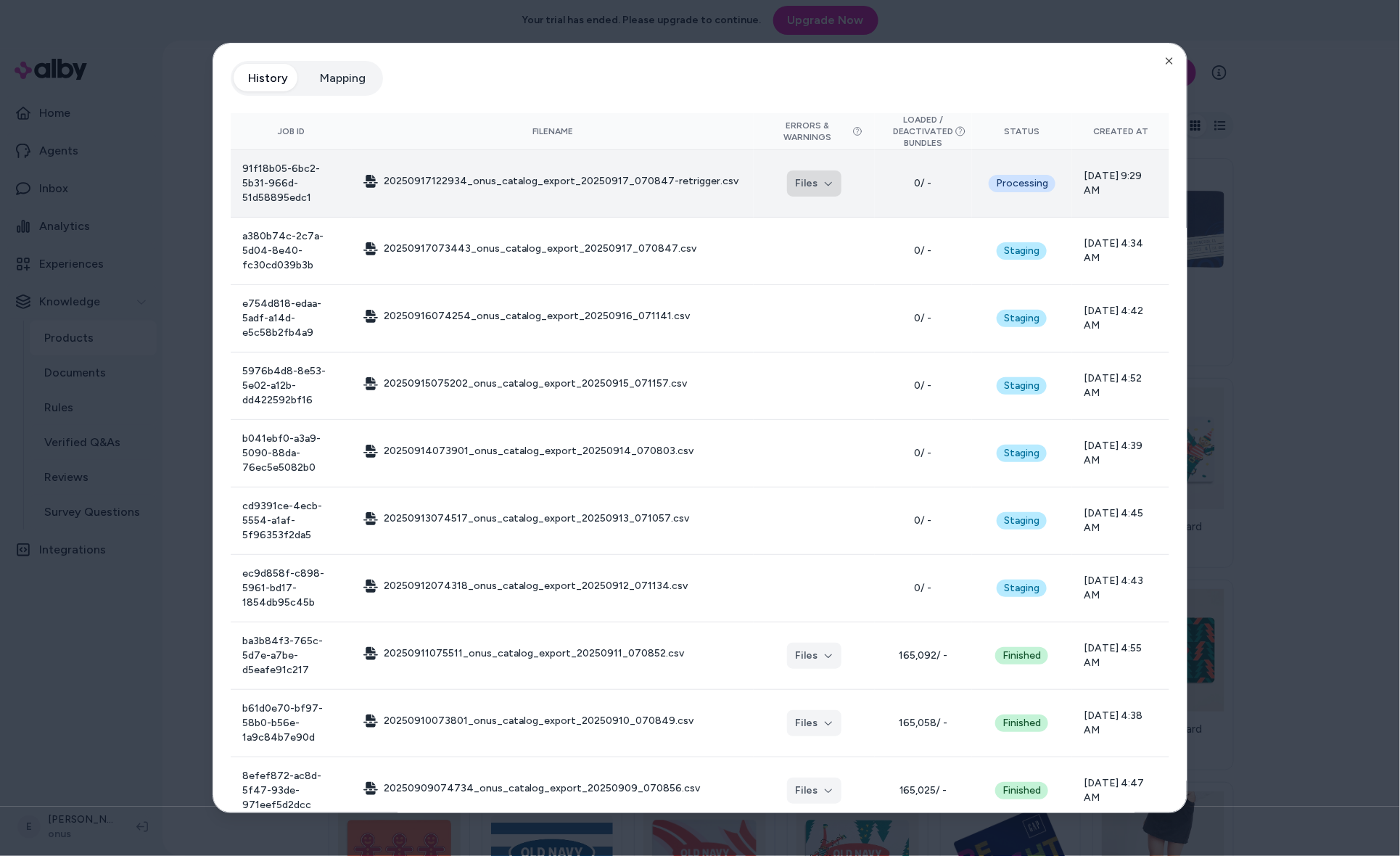
click at [812, 181] on button "Files" at bounding box center [814, 184] width 54 height 26
click at [809, 172] on button "Files" at bounding box center [814, 184] width 54 height 26
click at [712, 155] on td "20250917122934_onus_catalog_export_20250917_070847-retrigger.csv" at bounding box center [552, 184] width 401 height 68
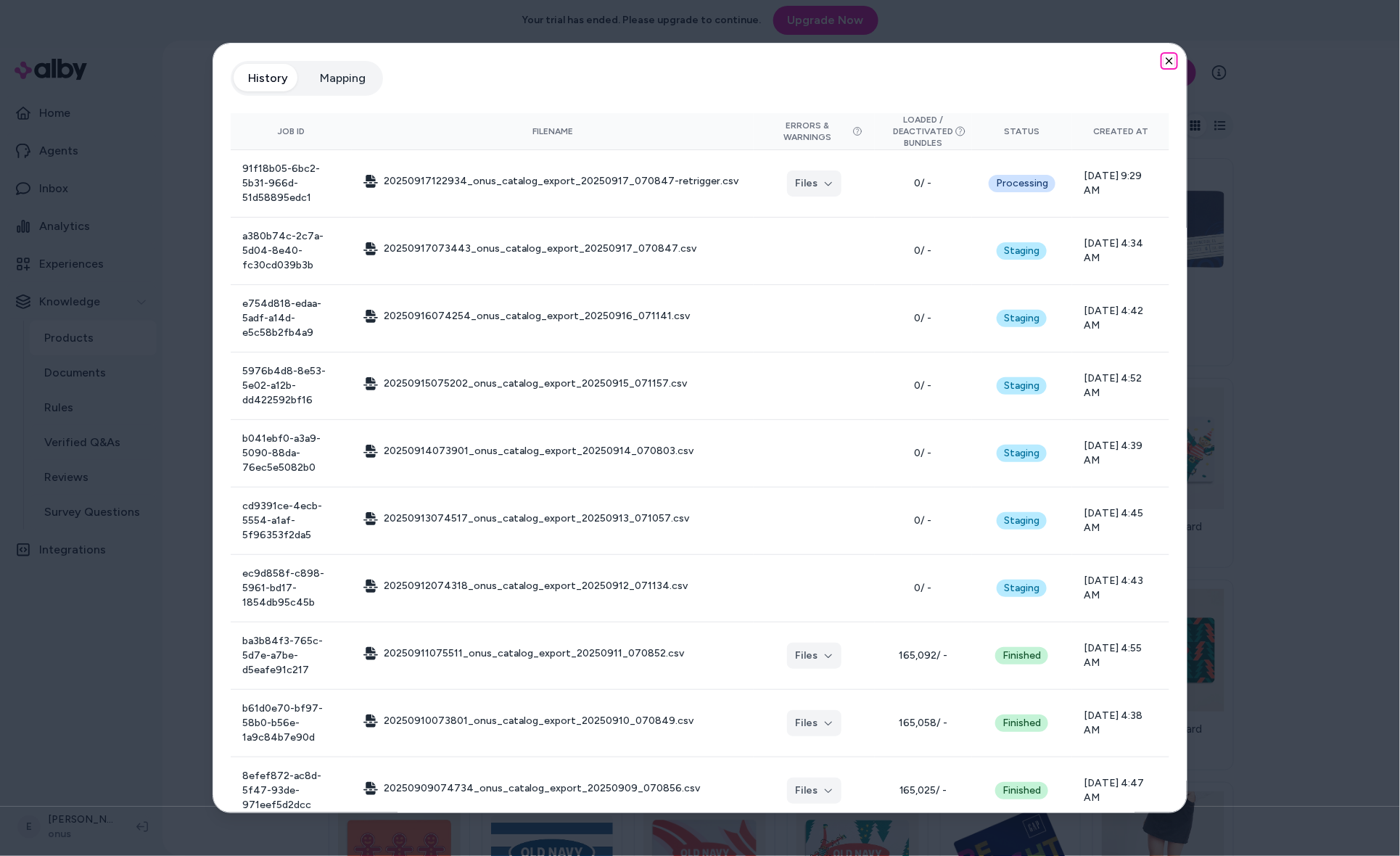
click at [1166, 59] on icon "button" at bounding box center [1169, 61] width 6 height 6
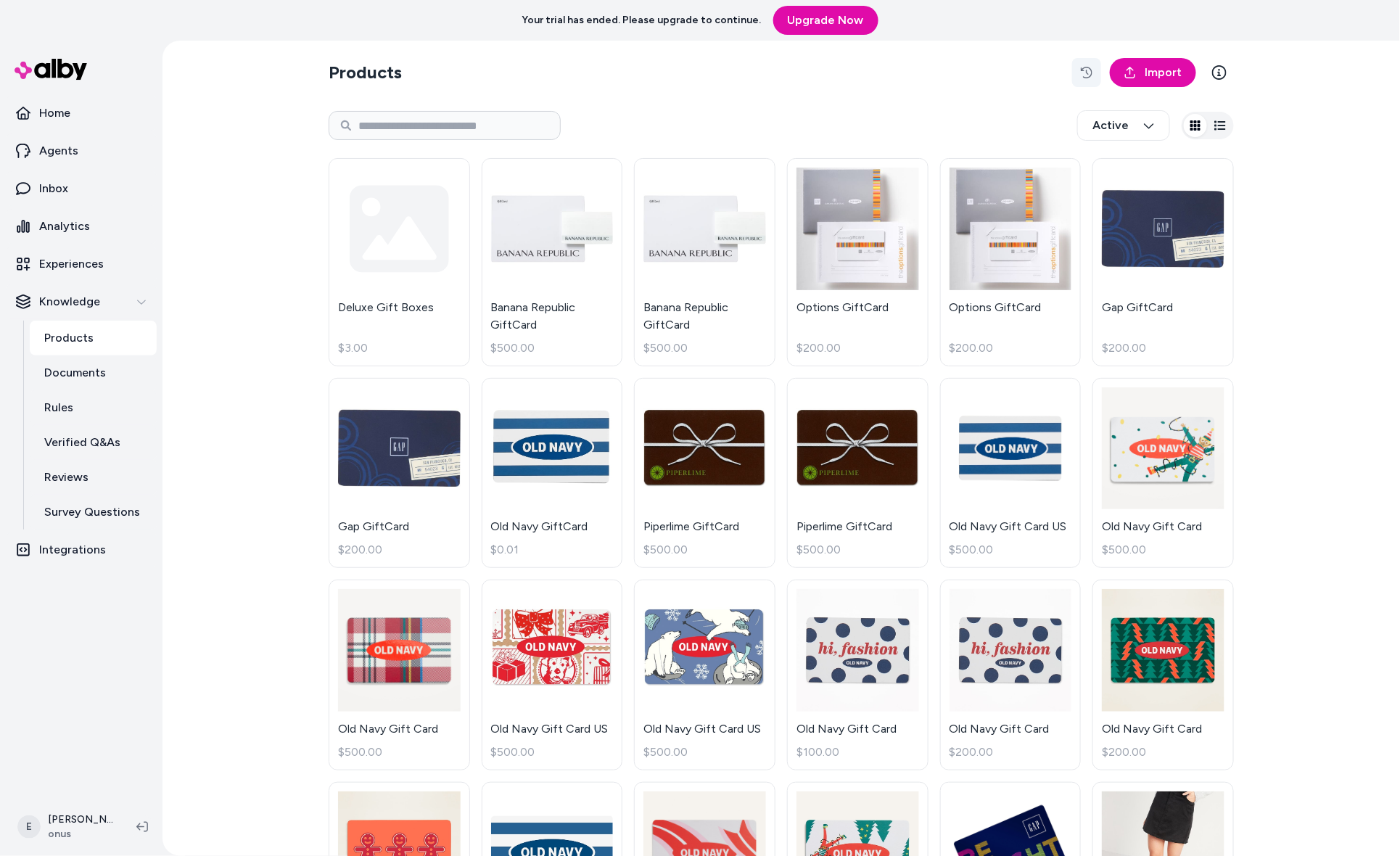
click at [1089, 68] on icon "button" at bounding box center [1086, 72] width 11 height 11
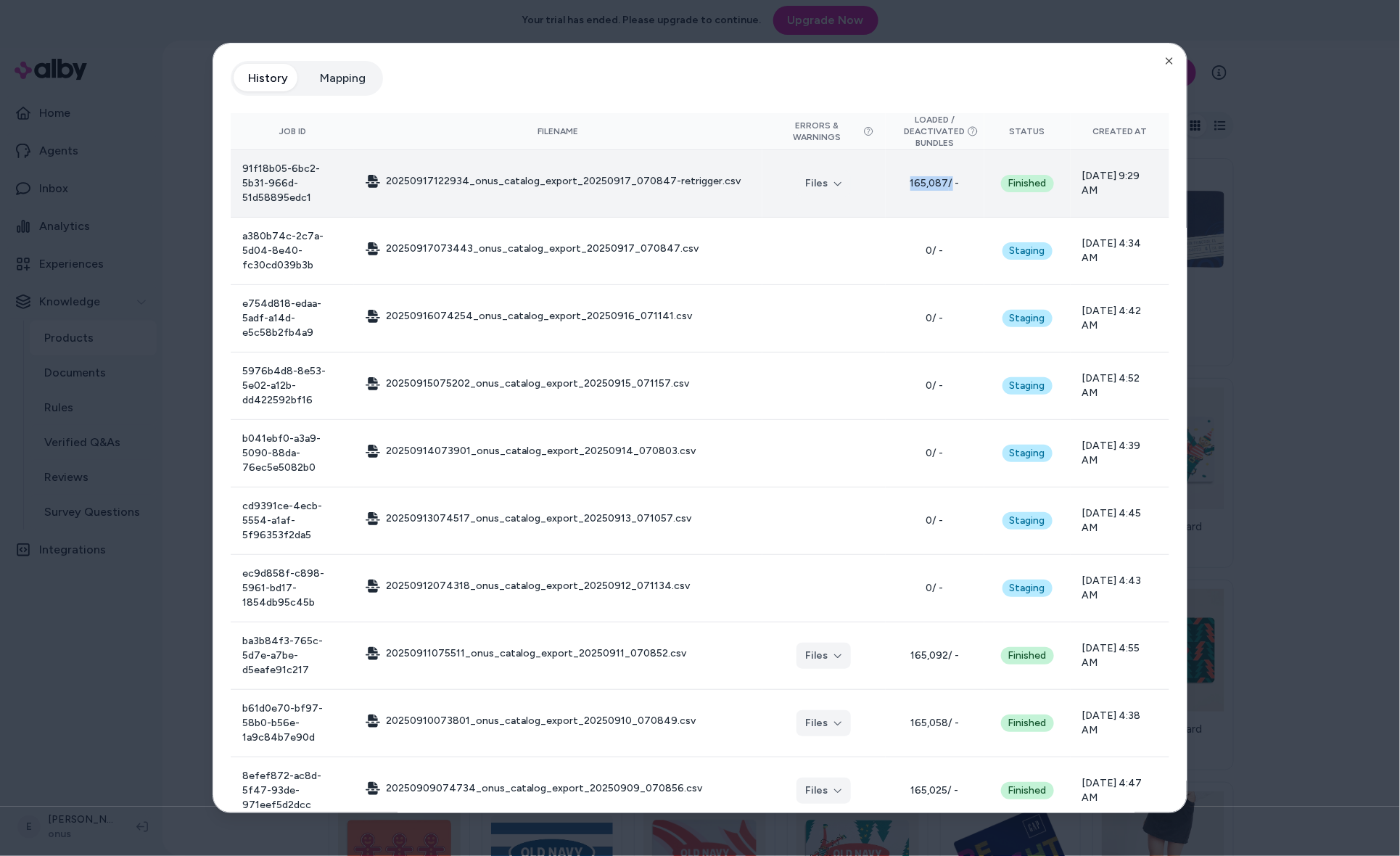
drag, startPoint x: 942, startPoint y: 176, endPoint x: 903, endPoint y: 176, distance: 39.0
click at [903, 176] on span "165,087 / -" at bounding box center [935, 183] width 75 height 14
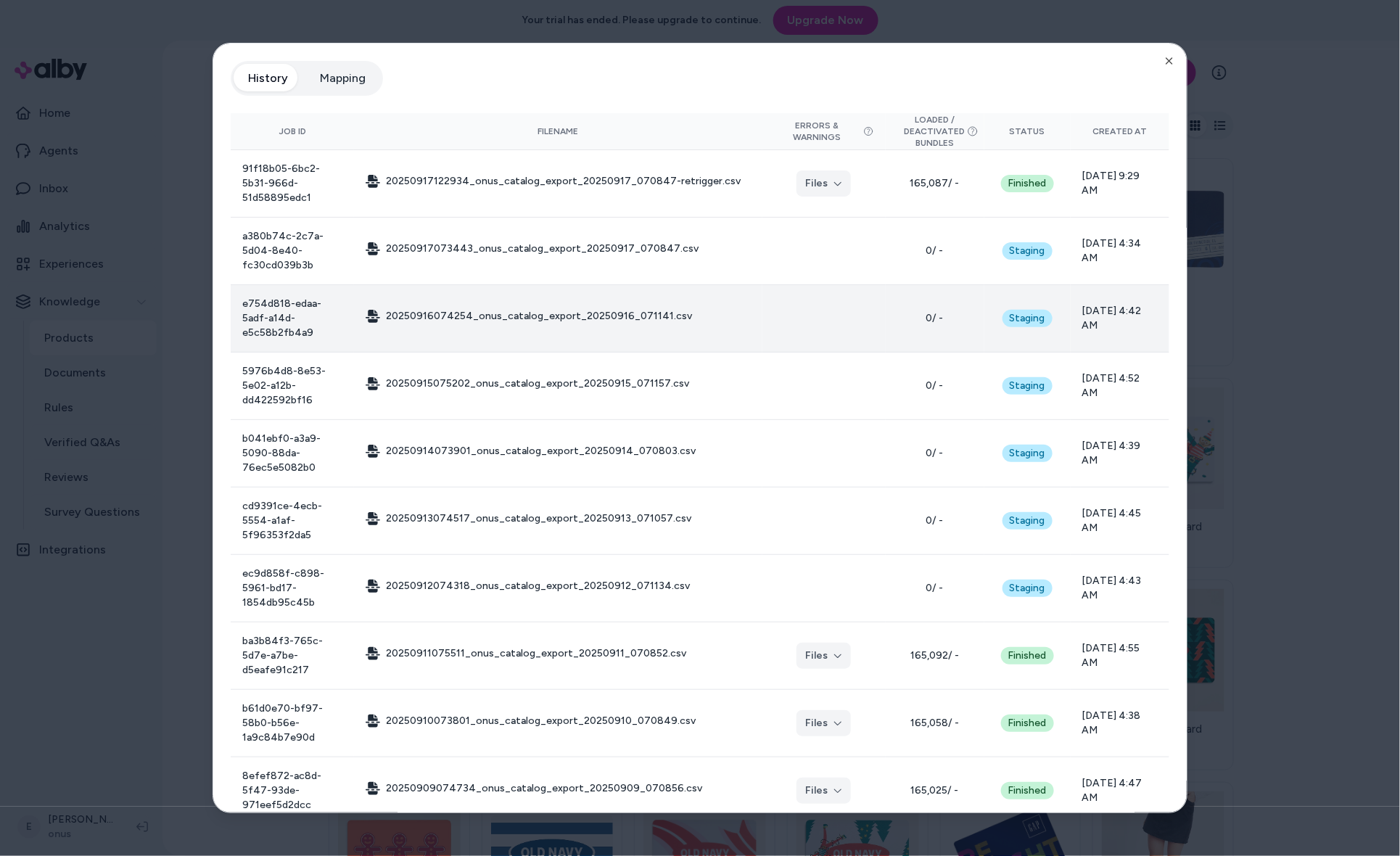
click at [1103, 285] on td "09/16/25 - 4:42 AM" at bounding box center [1119, 319] width 99 height 68
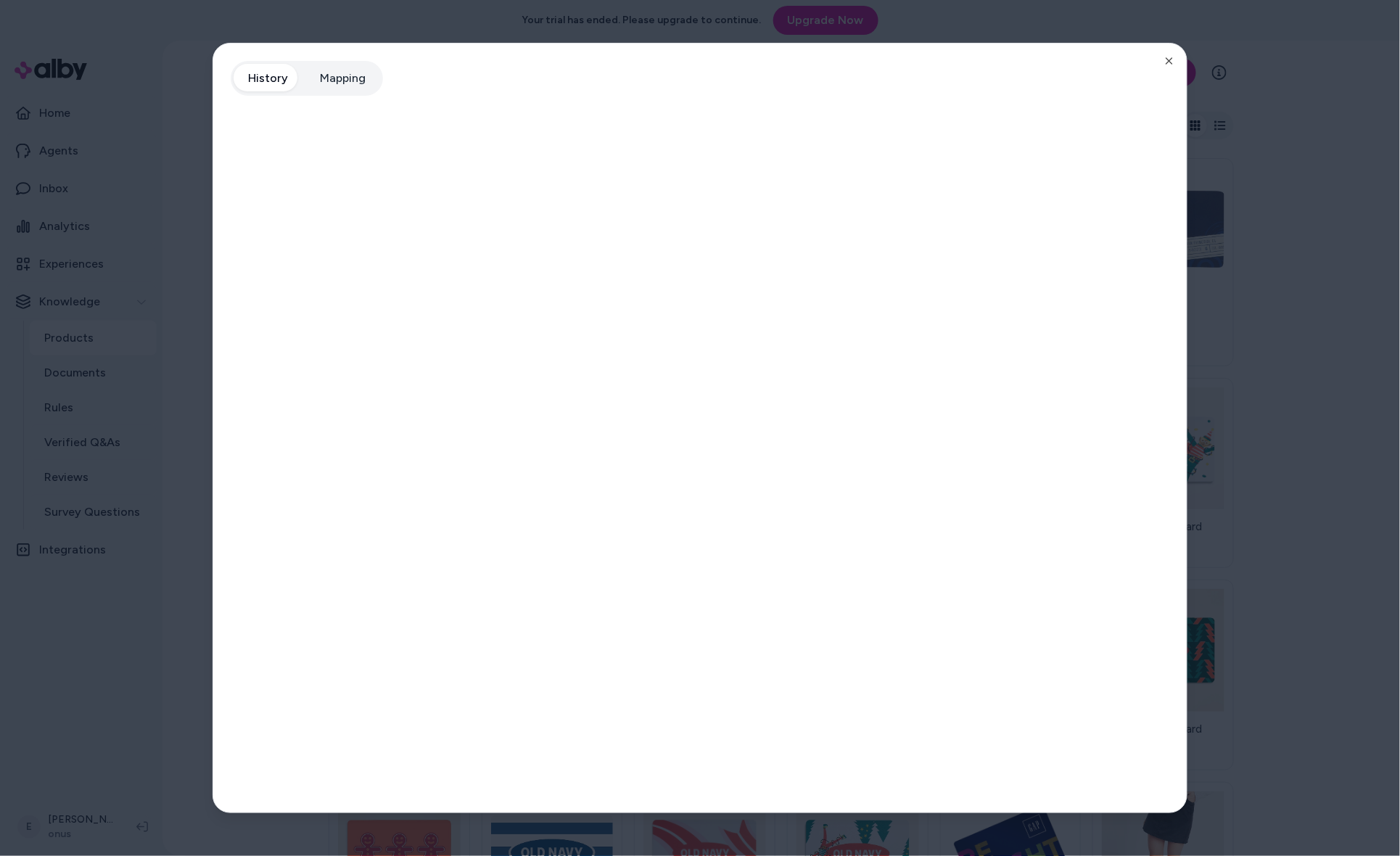
click at [119, 301] on div at bounding box center [700, 428] width 1400 height 856
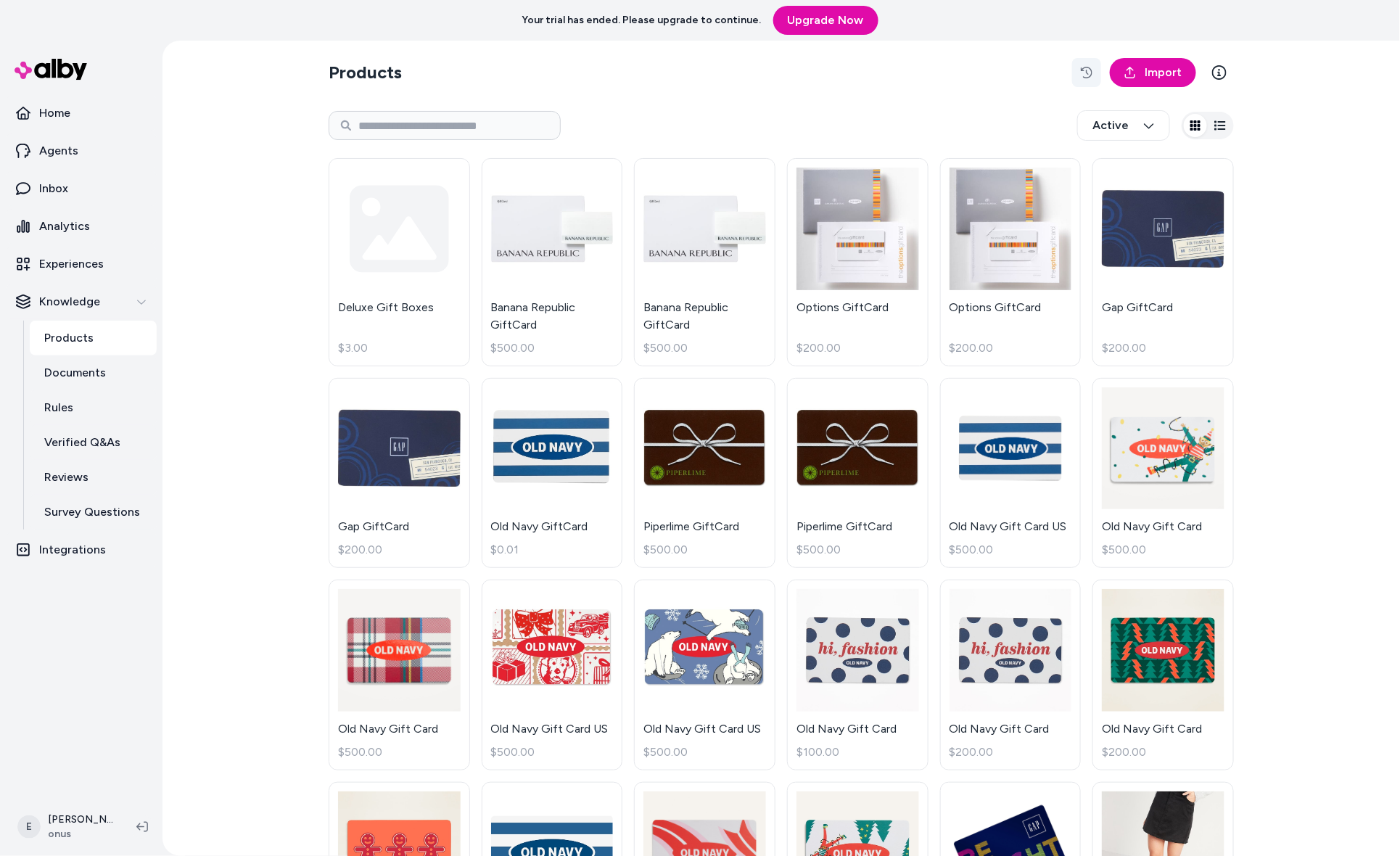
click at [1087, 66] on button "button" at bounding box center [1086, 72] width 29 height 29
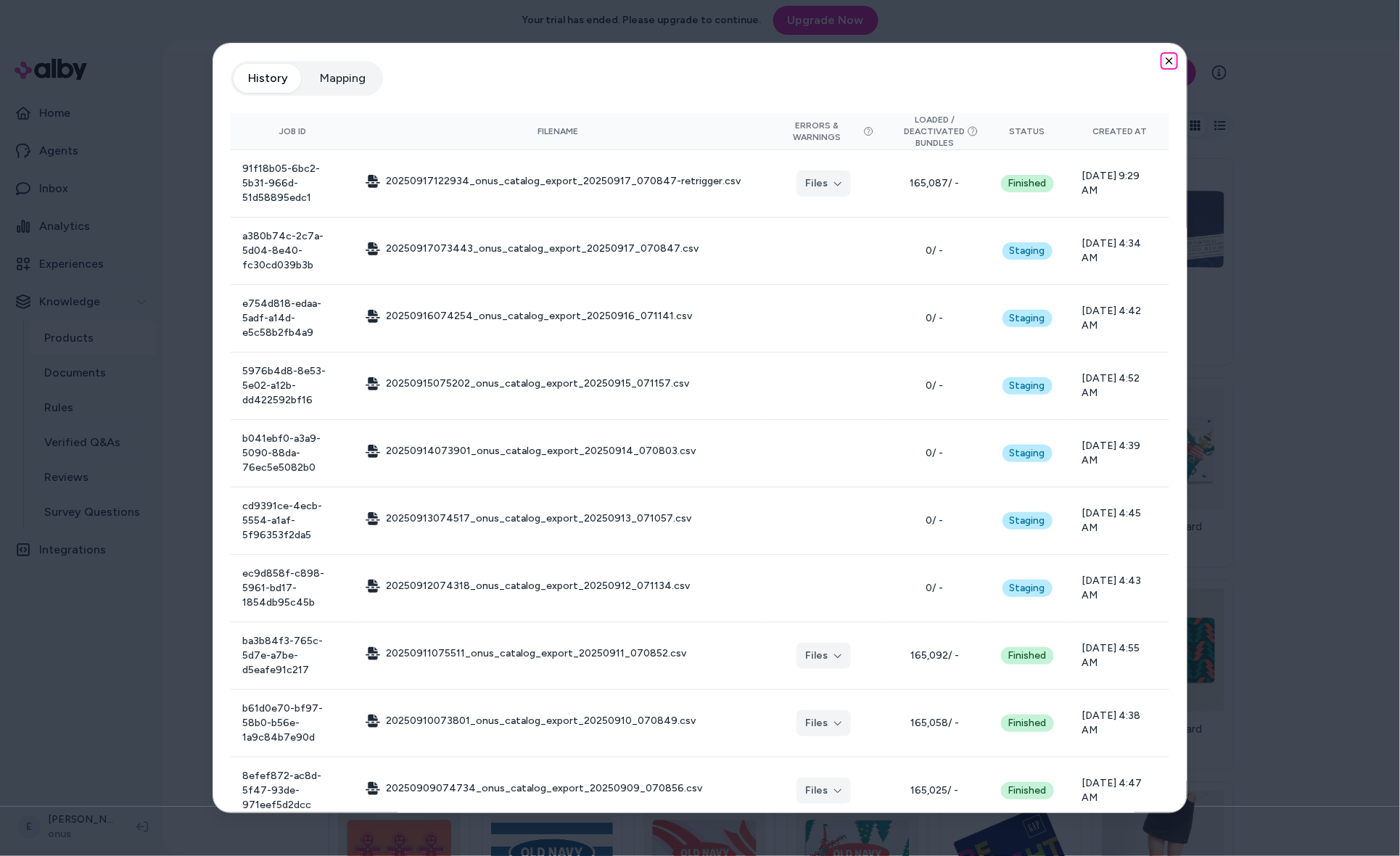
click at [1169, 60] on icon "button" at bounding box center [1169, 61] width 6 height 6
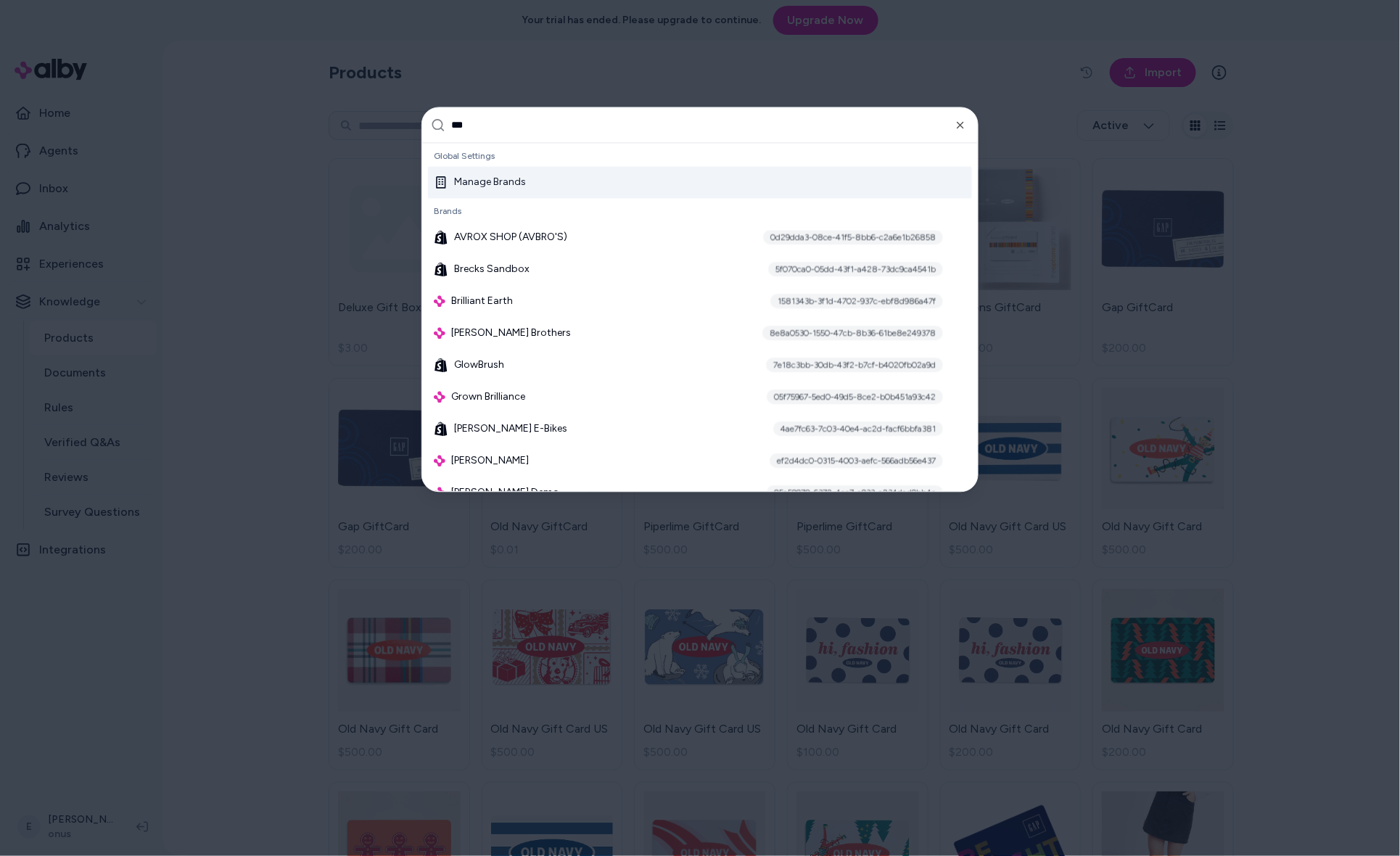
type input "****"
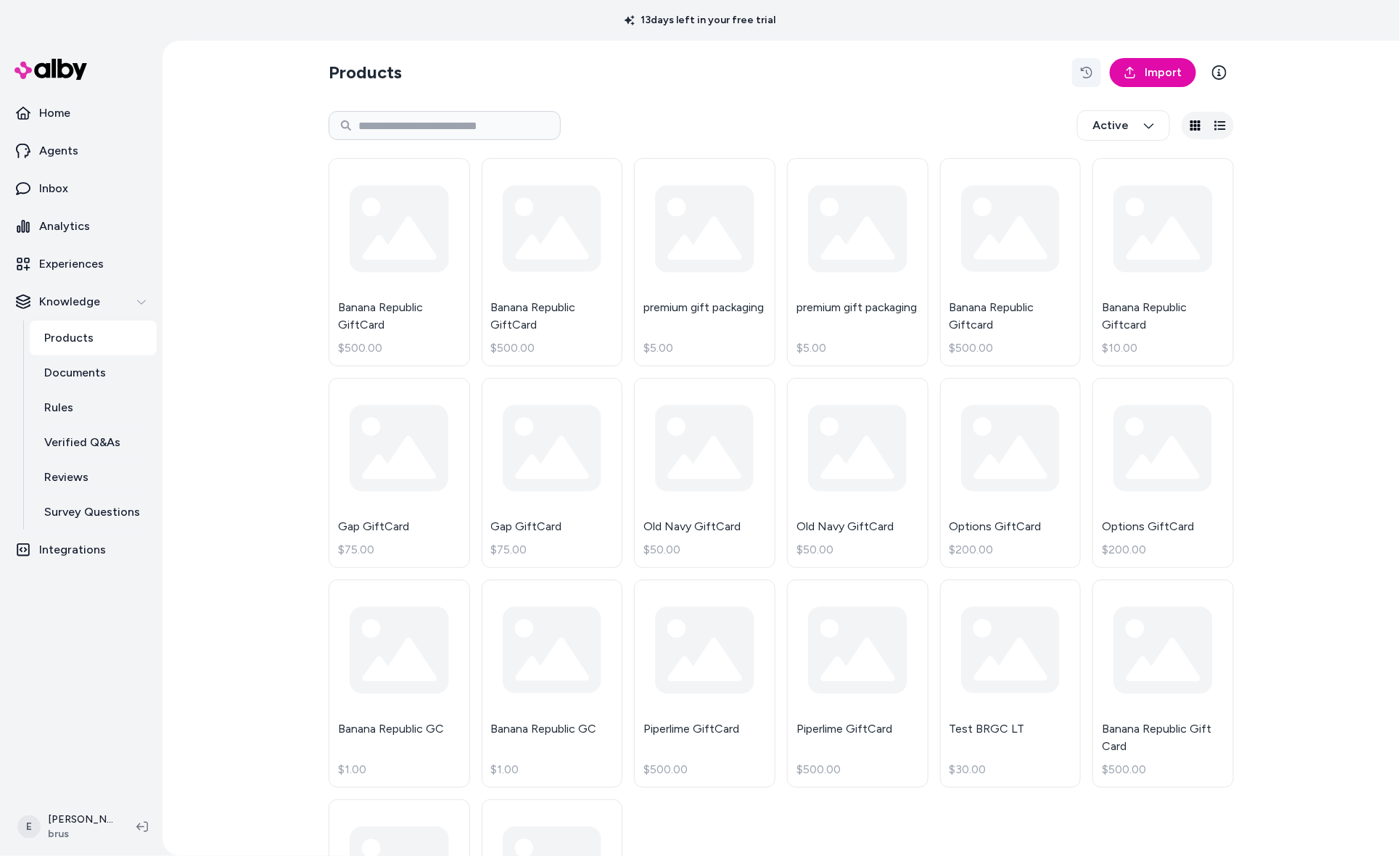
click at [1079, 71] on button "button" at bounding box center [1086, 72] width 29 height 29
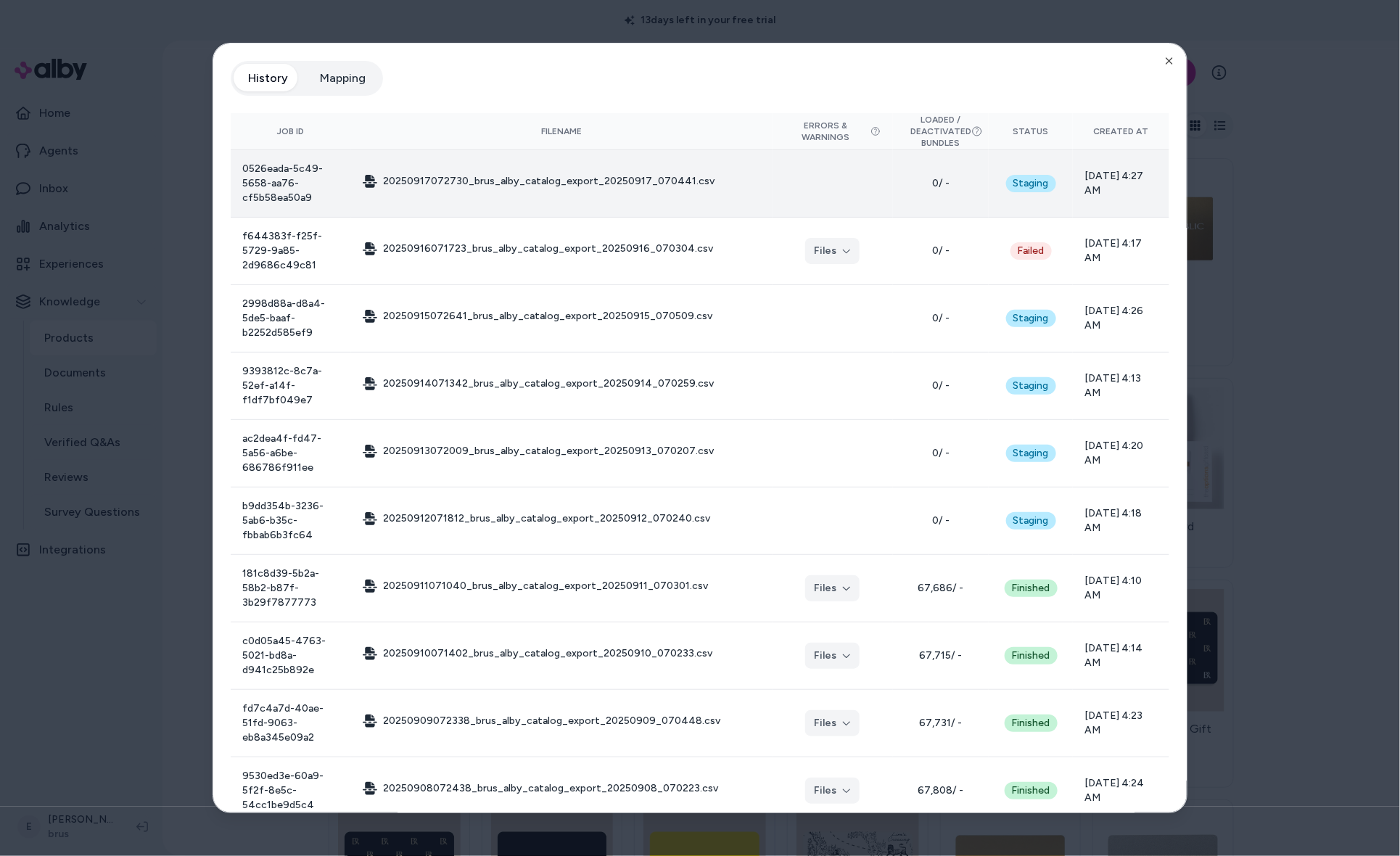
click at [717, 184] on td "20250917072730_brus_alby_catalog_export_20250917_070441.csv" at bounding box center [562, 184] width 421 height 68
click at [685, 181] on span "20250917072730_brus_alby_catalog_export_20250917_070441.csv" at bounding box center [548, 181] width 332 height 14
click at [667, 181] on span "20250917072730_brus_alby_catalog_export_20250917_070441.csv" at bounding box center [548, 181] width 332 height 14
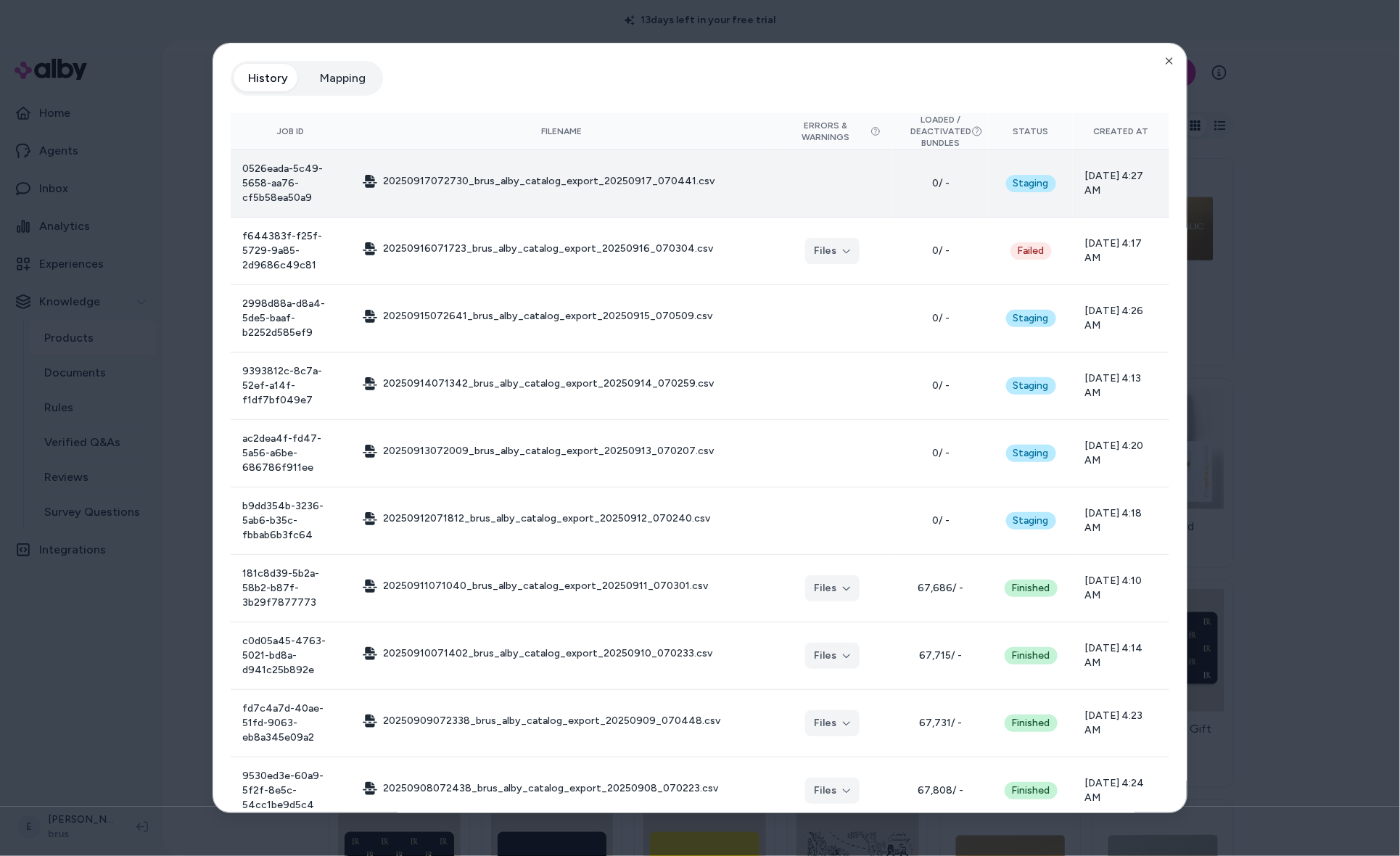
click at [667, 181] on span "20250917072730_brus_alby_catalog_export_20250917_070441.csv" at bounding box center [548, 181] width 332 height 14
drag, startPoint x: 715, startPoint y: 181, endPoint x: 472, endPoint y: 184, distance: 243.0
click at [472, 184] on td "20250917072730_brus_alby_catalog_export_20250917_070441.csv Partial feed Partia…" at bounding box center [562, 184] width 421 height 68
copy span "brus_alby_catalog_export_20250917_070441.csv"
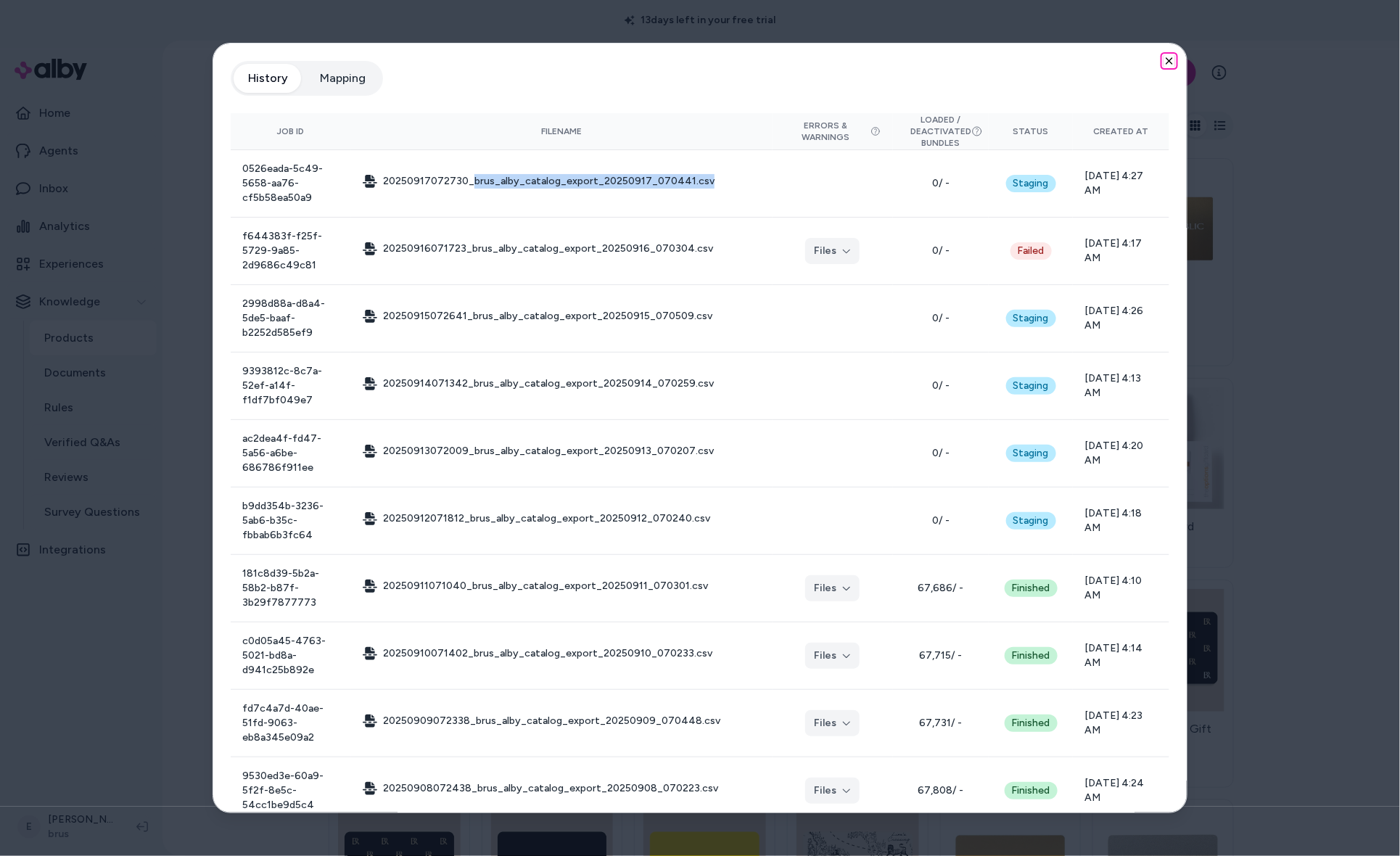
click at [1166, 62] on icon "button" at bounding box center [1168, 60] width 11 height 11
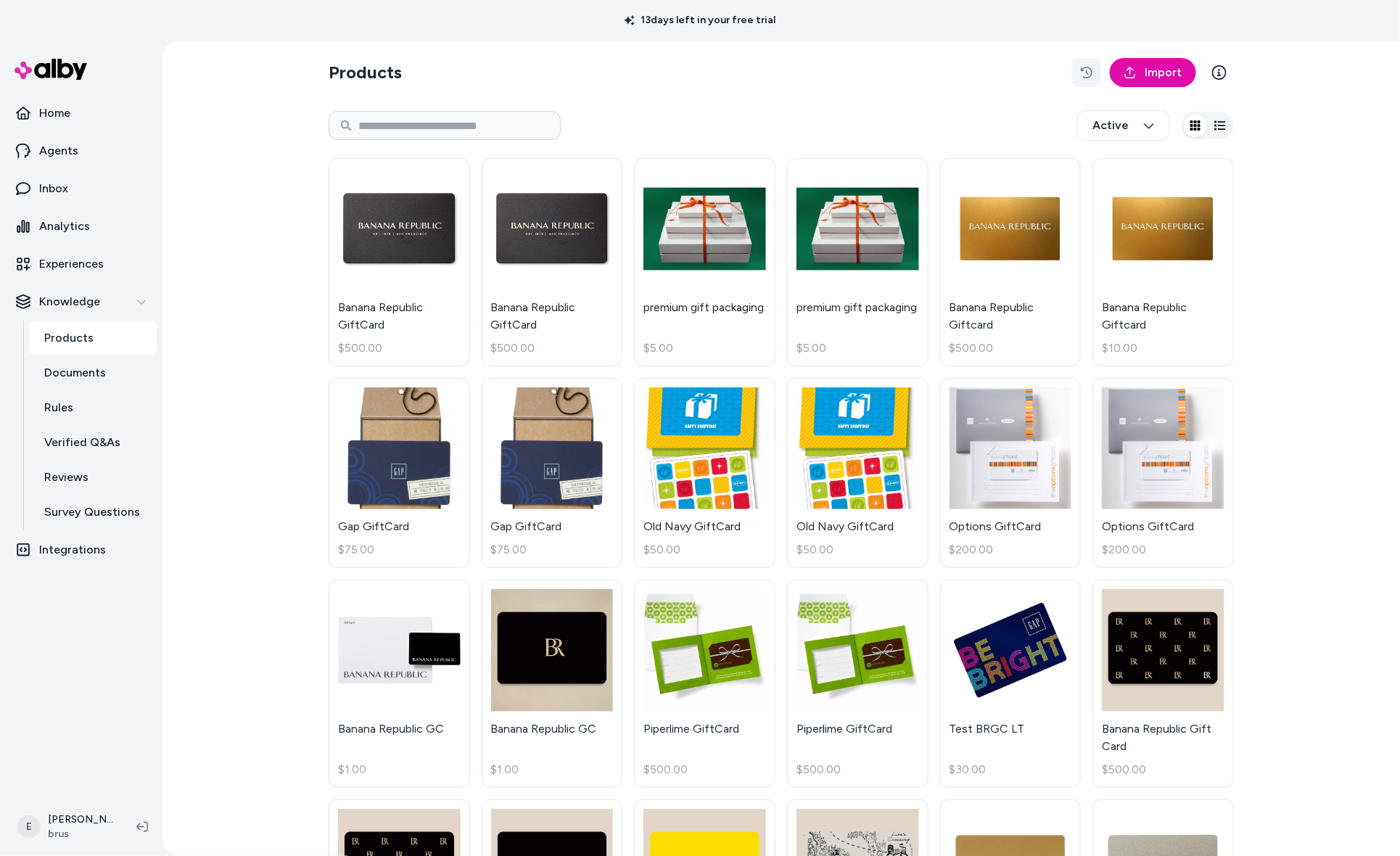
click at [1085, 65] on button "button" at bounding box center [1086, 72] width 29 height 29
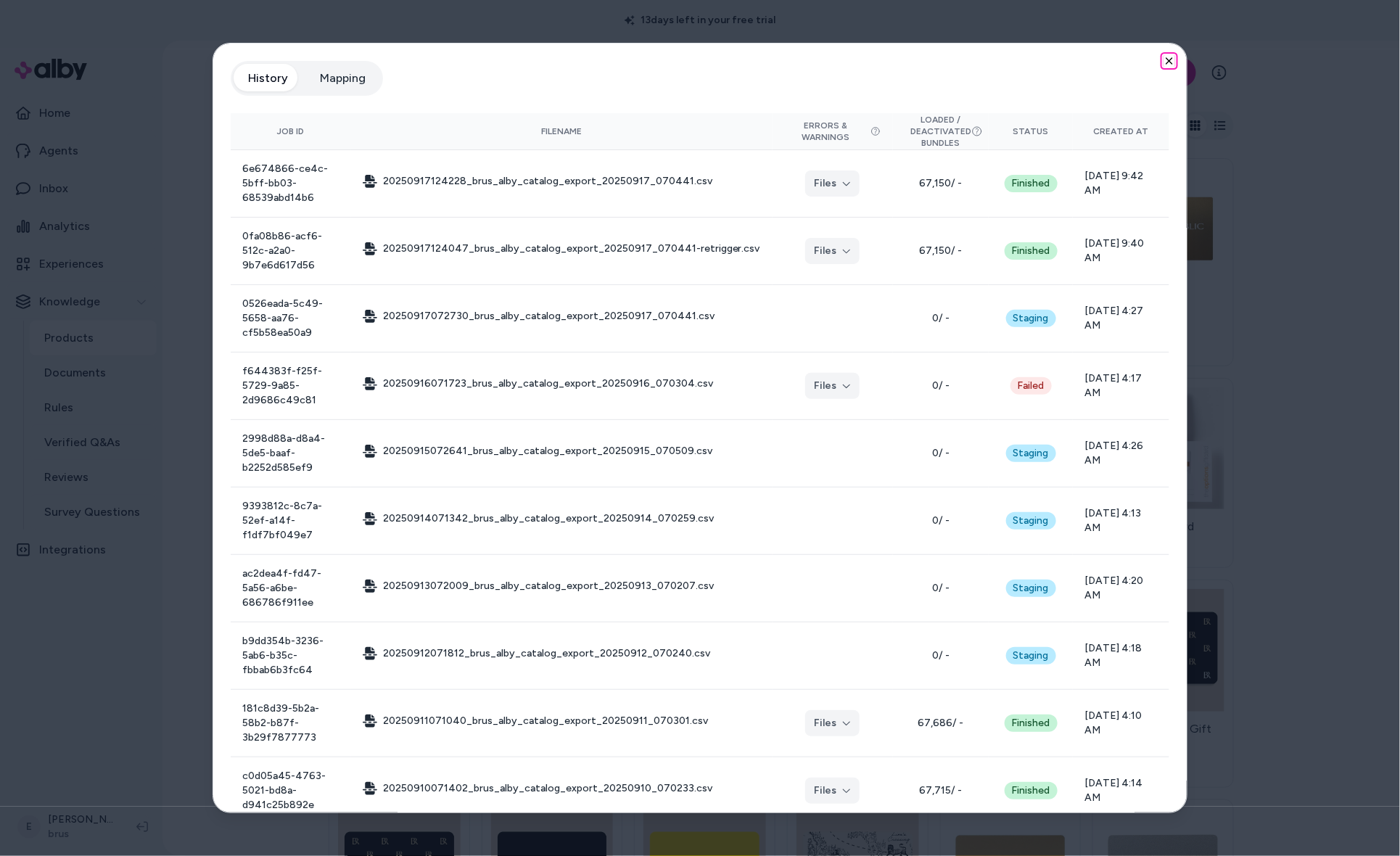
click at [1168, 60] on icon "button" at bounding box center [1169, 61] width 6 height 6
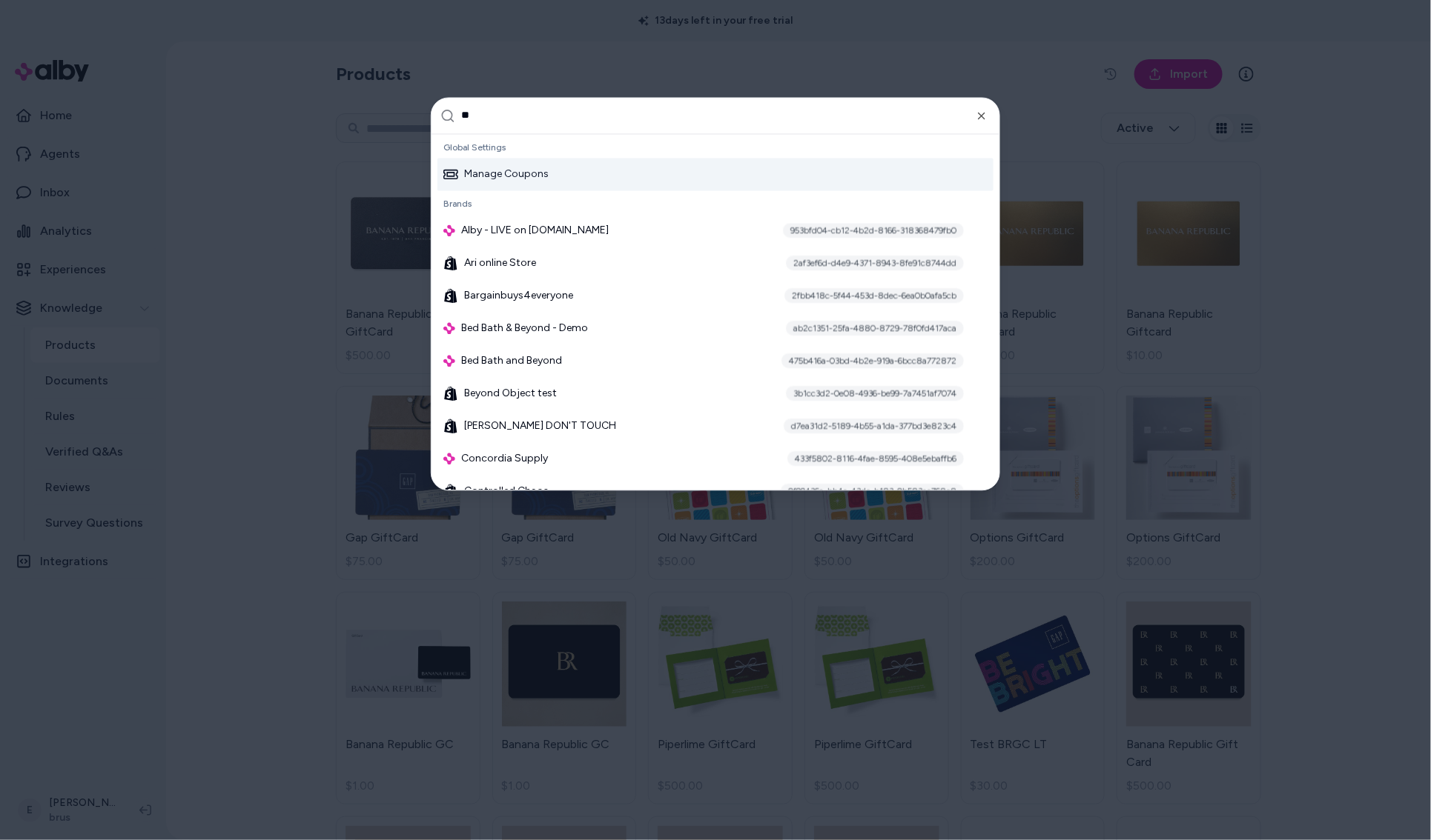
type input "***"
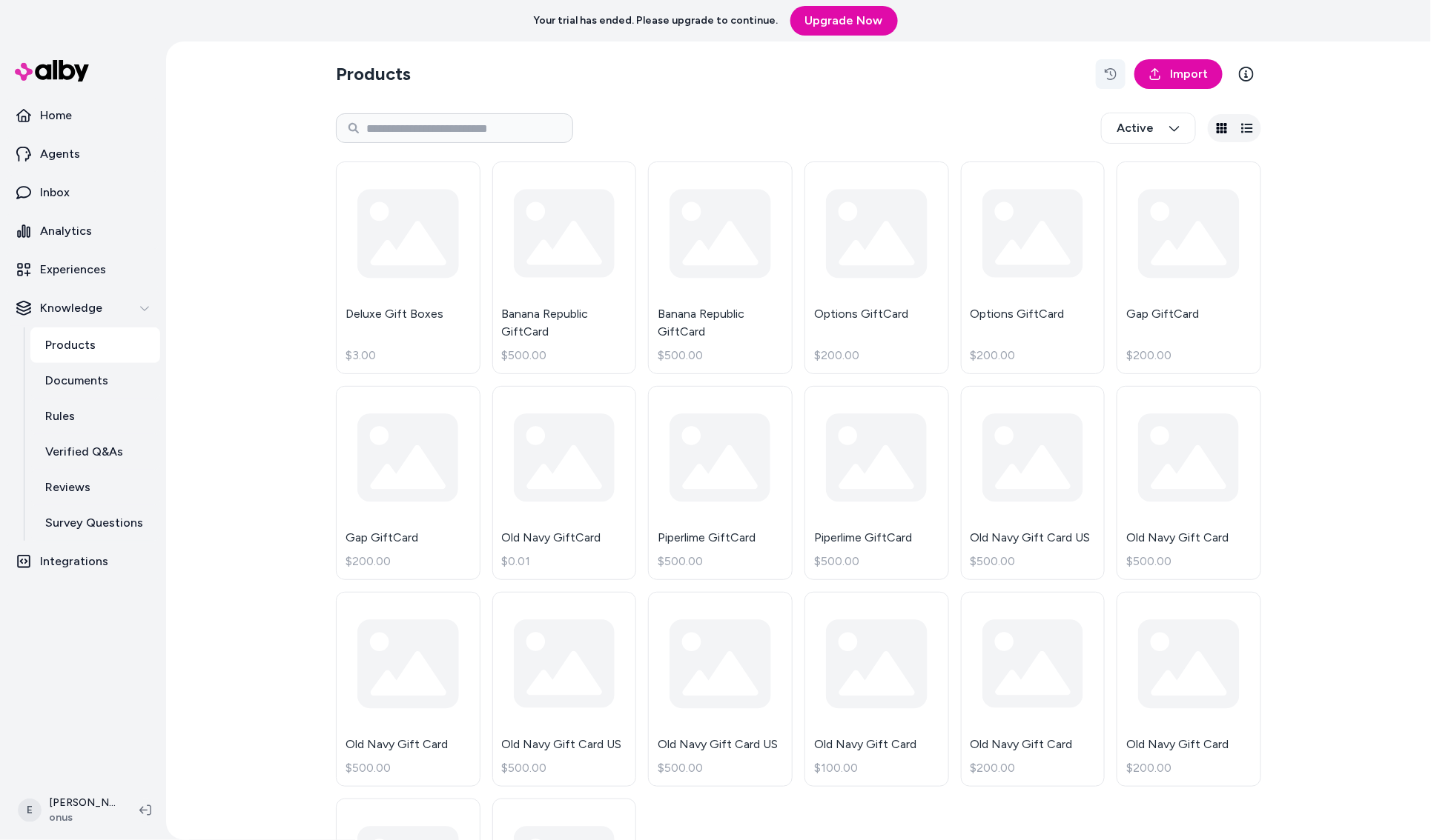
click at [1109, 78] on icon "button" at bounding box center [1110, 74] width 12 height 12
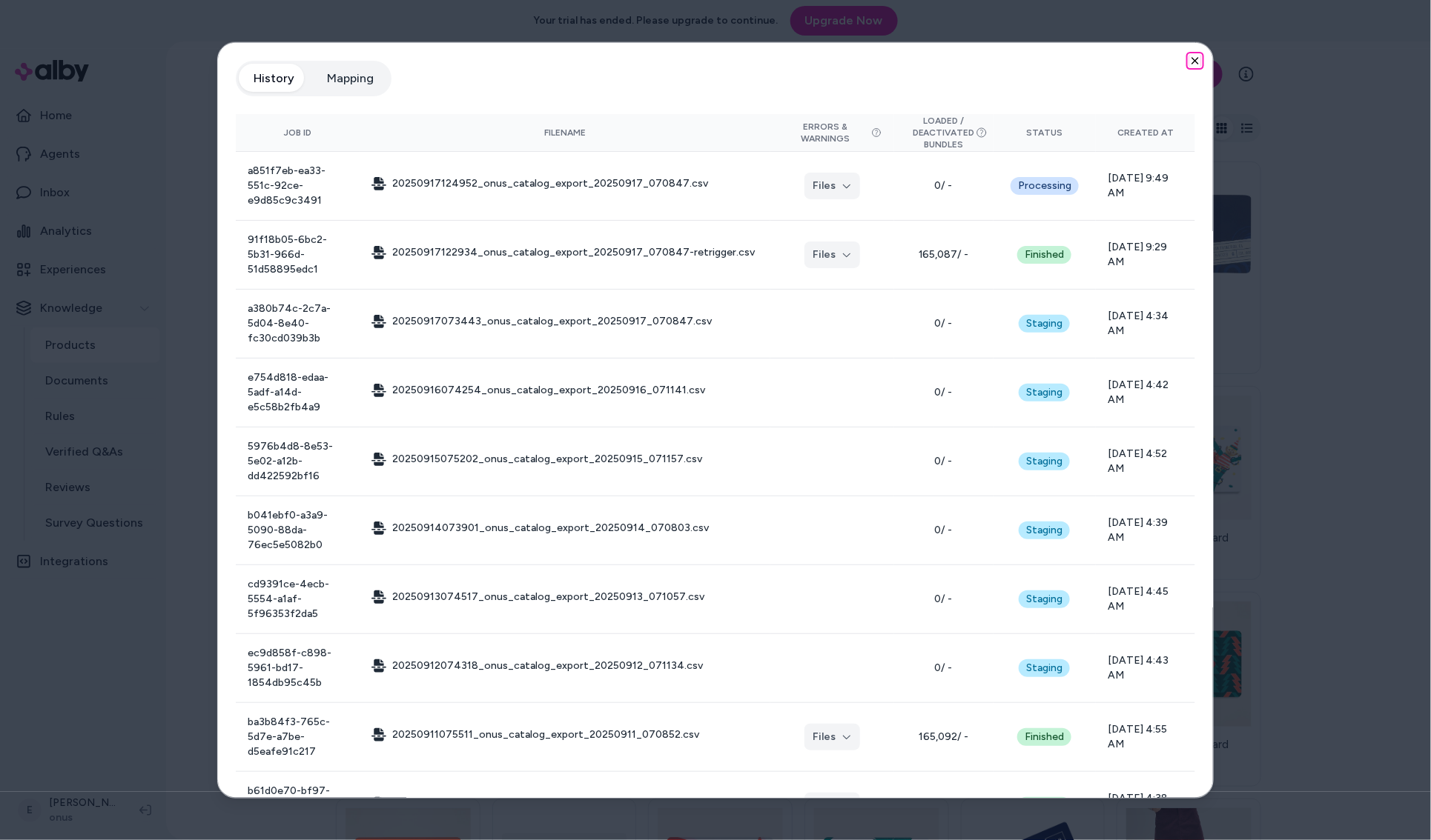
click at [1199, 56] on icon "button" at bounding box center [1194, 60] width 12 height 12
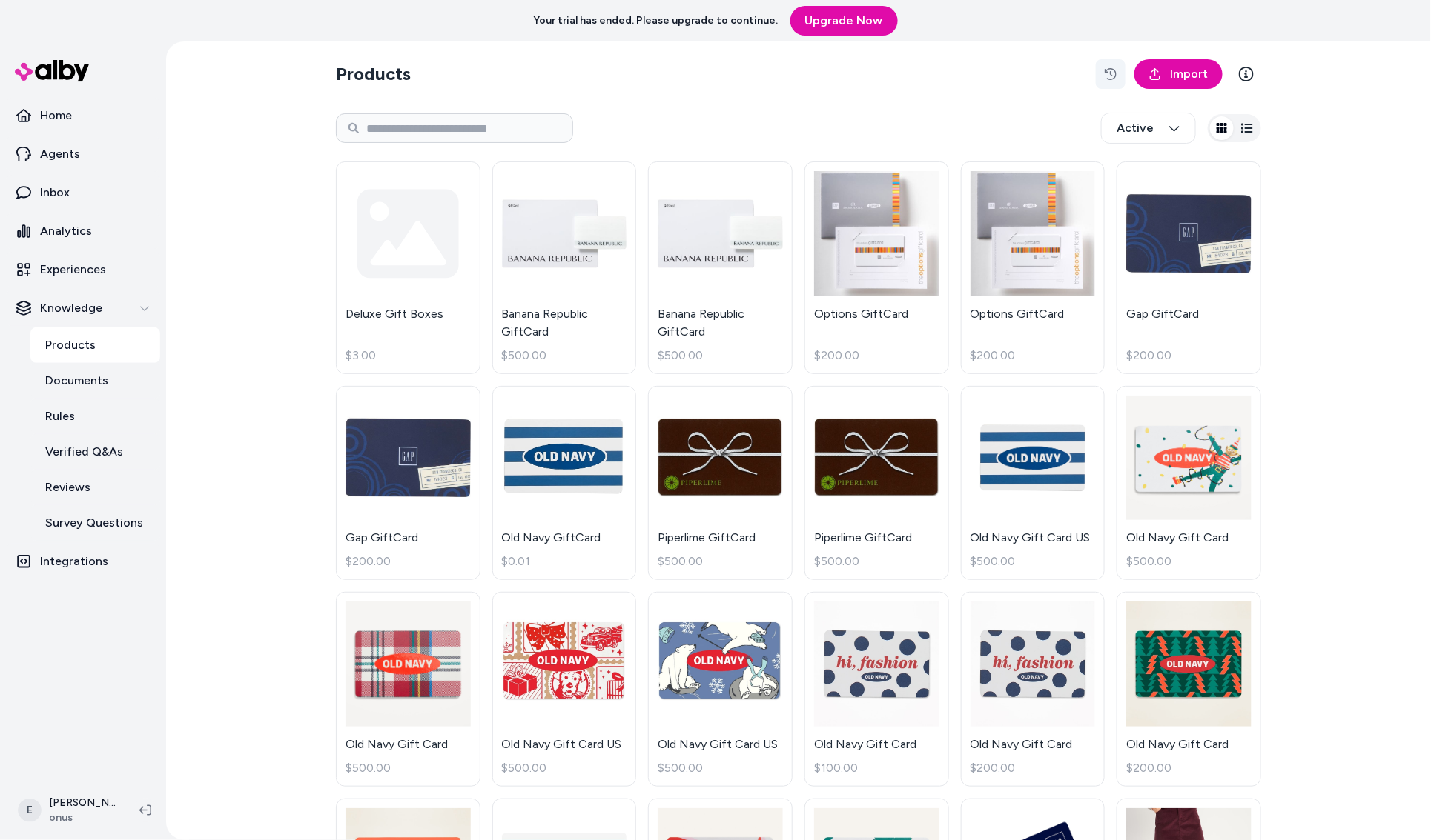
click at [1107, 72] on icon "button" at bounding box center [1110, 74] width 12 height 12
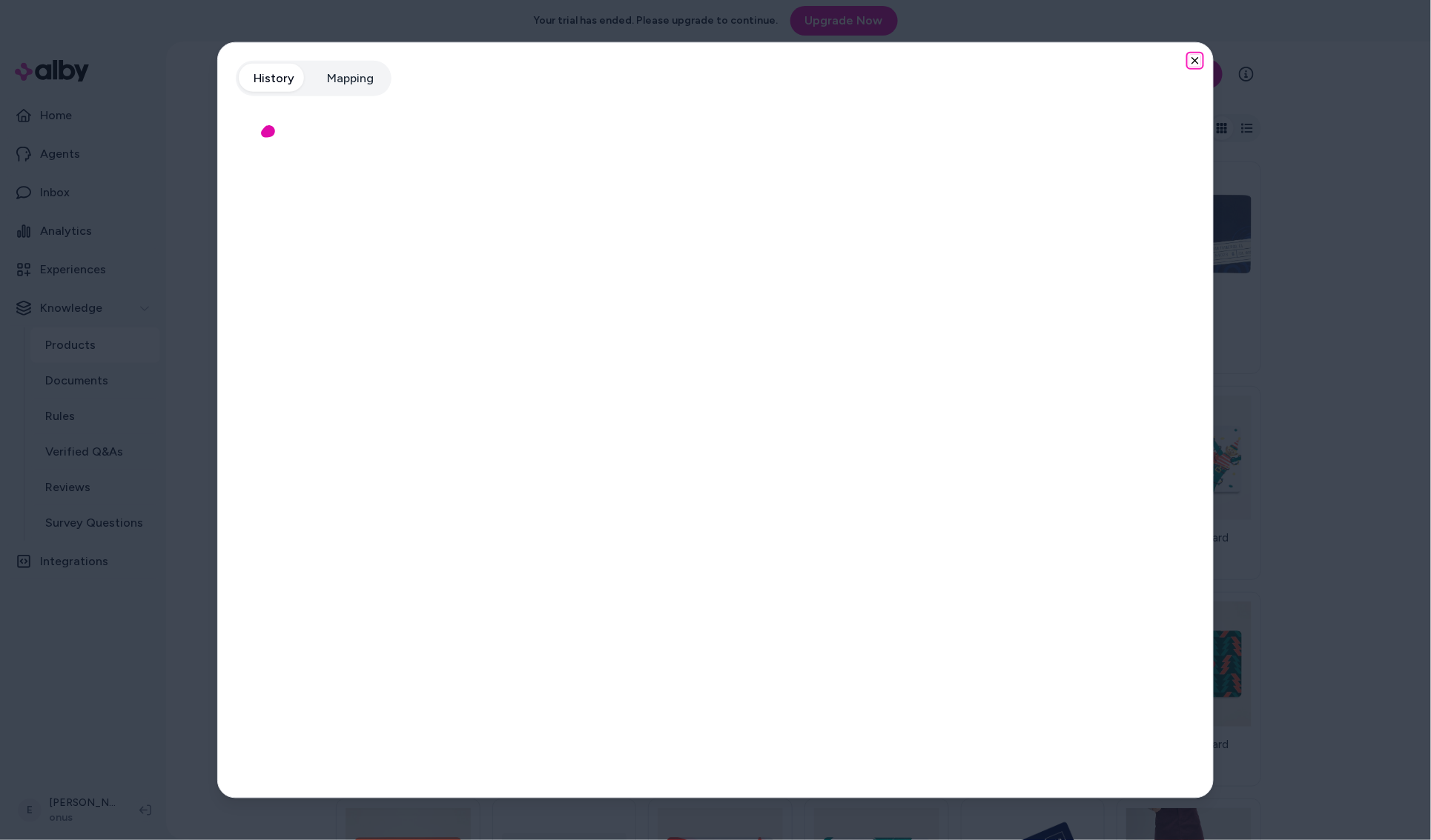
click at [1197, 60] on icon "button" at bounding box center [1194, 60] width 12 height 12
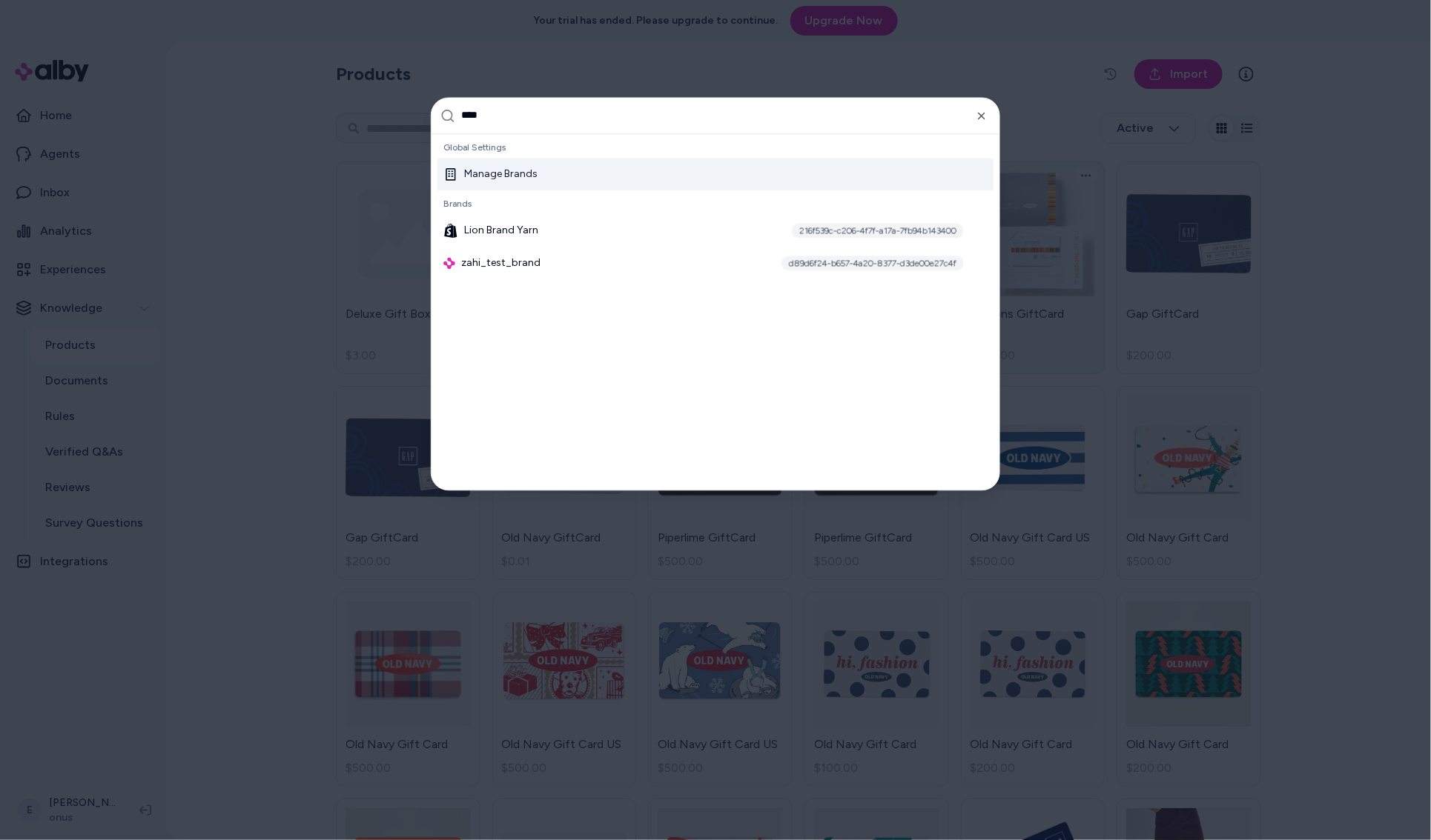
type input "*****"
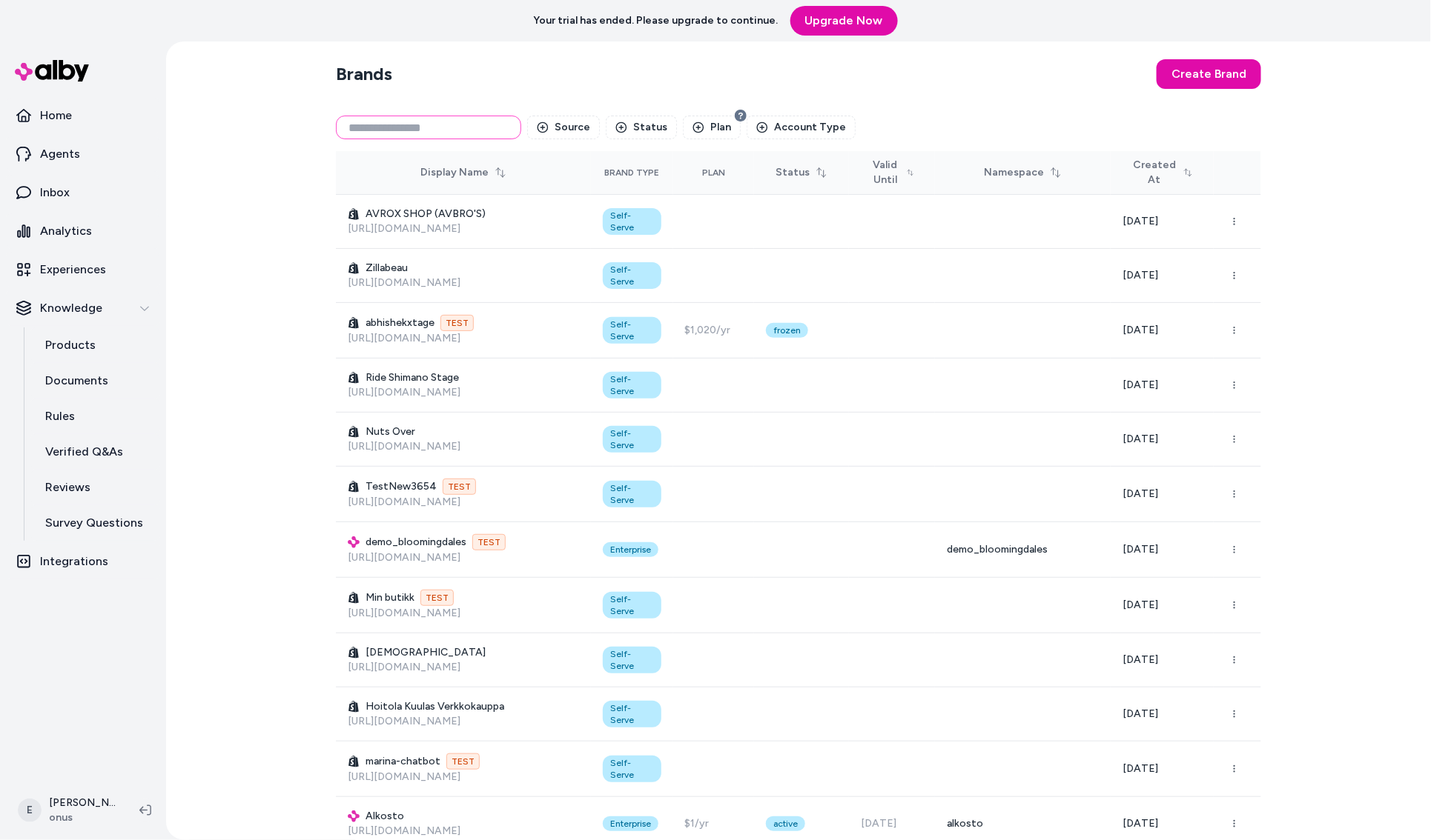
click at [455, 128] on input at bounding box center [428, 127] width 185 height 24
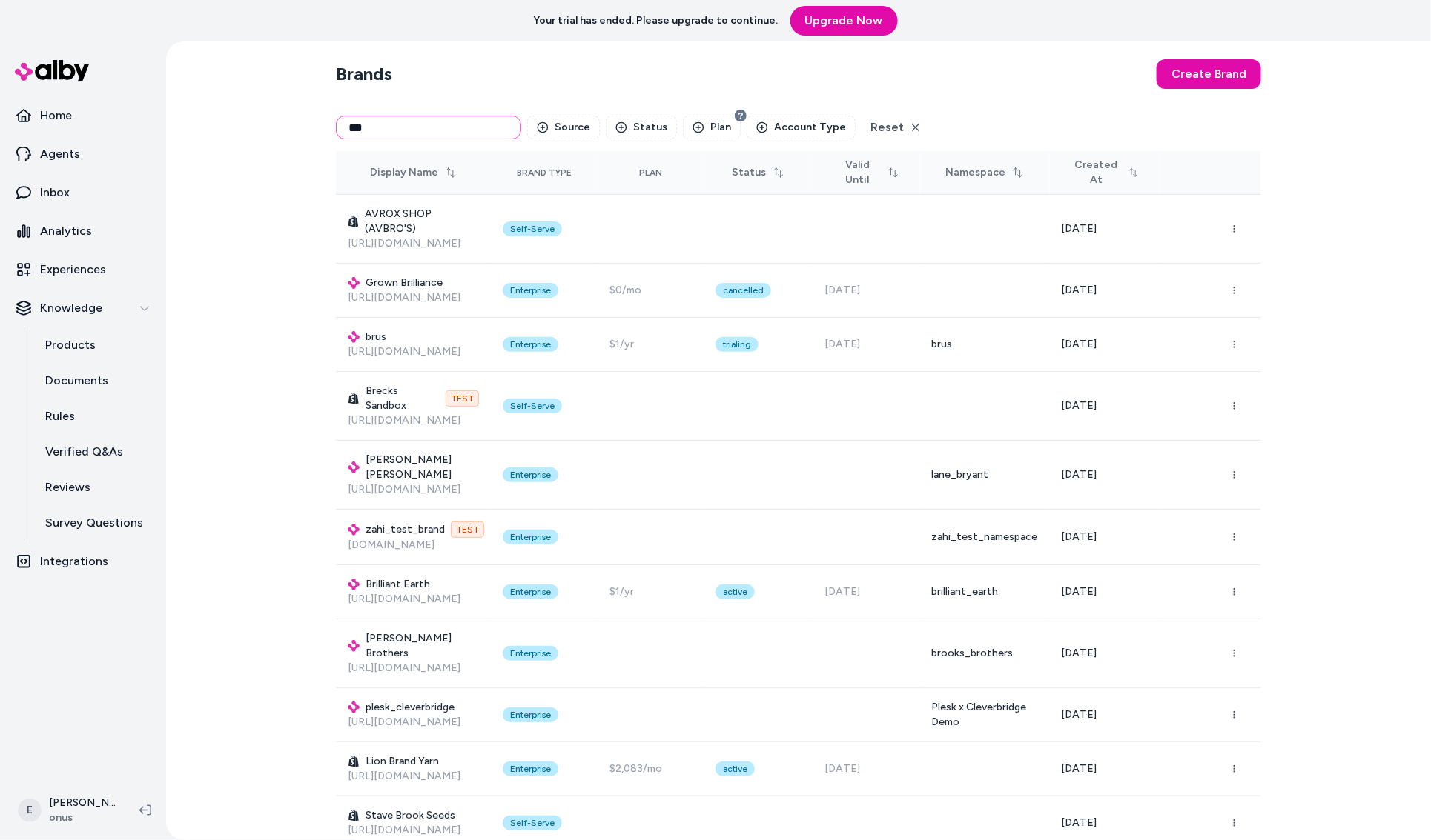
type input "****"
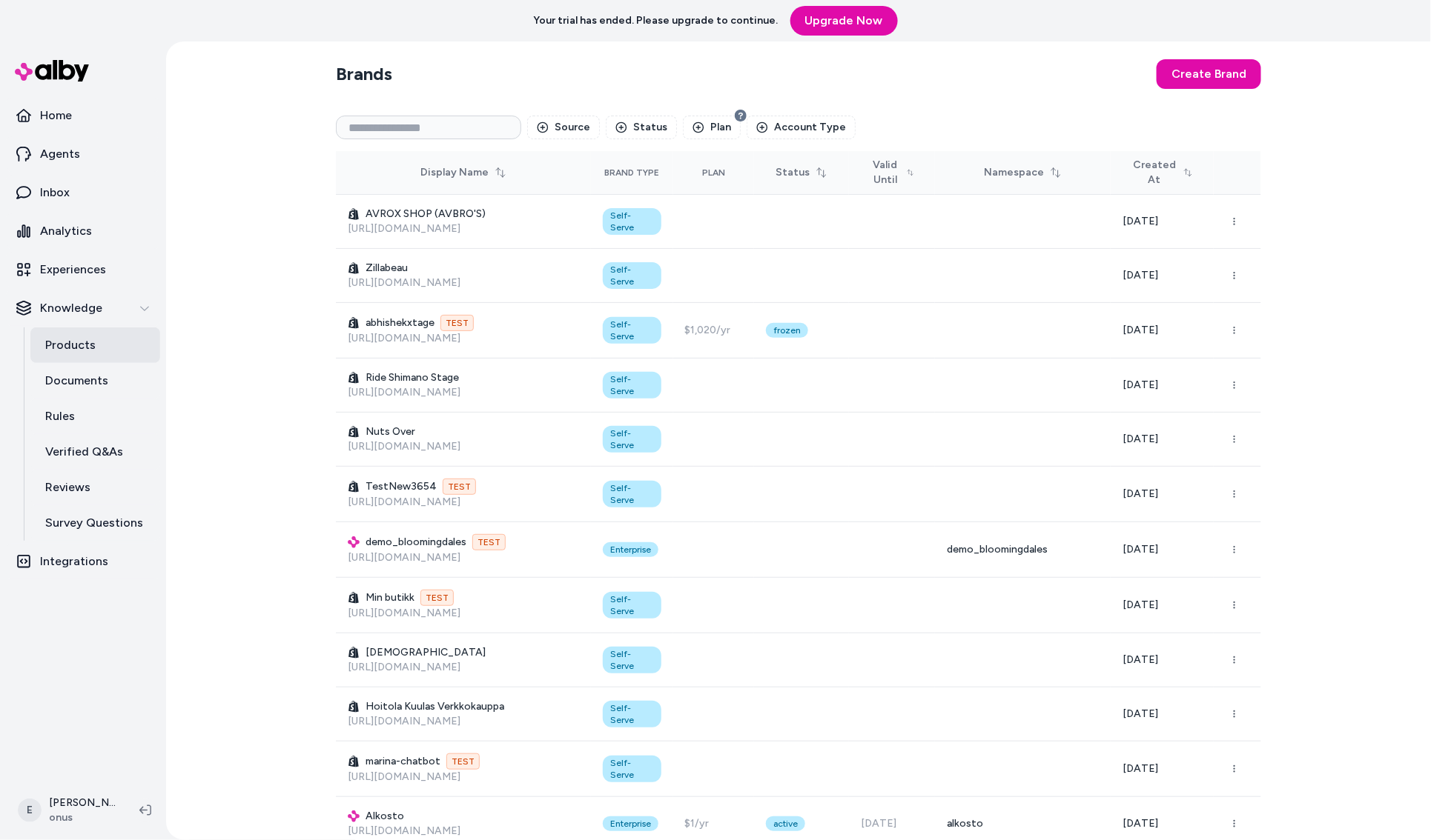
click at [102, 354] on link "Products" at bounding box center [95, 345] width 130 height 35
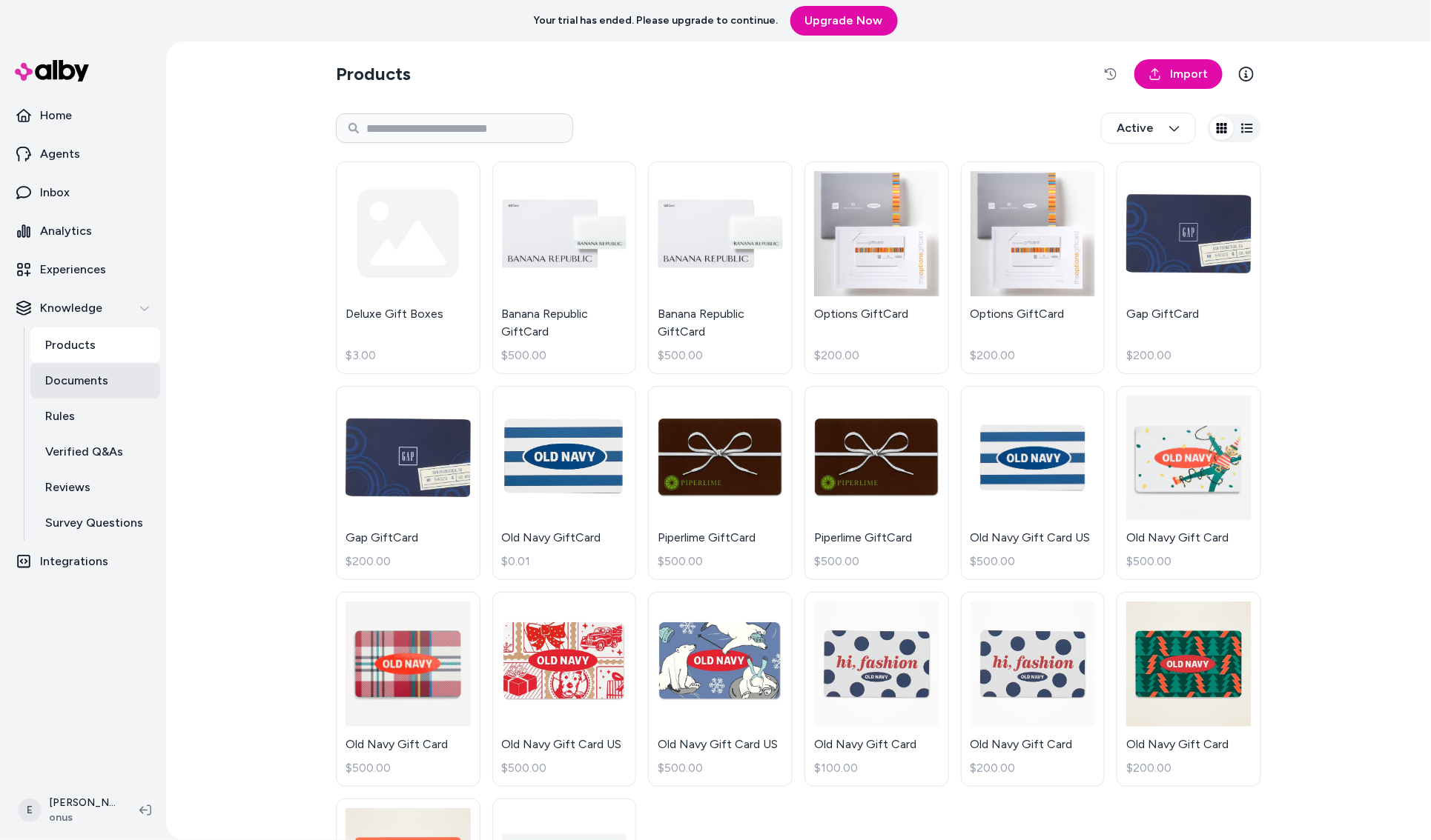
click at [104, 387] on p "Documents" at bounding box center [77, 380] width 63 height 18
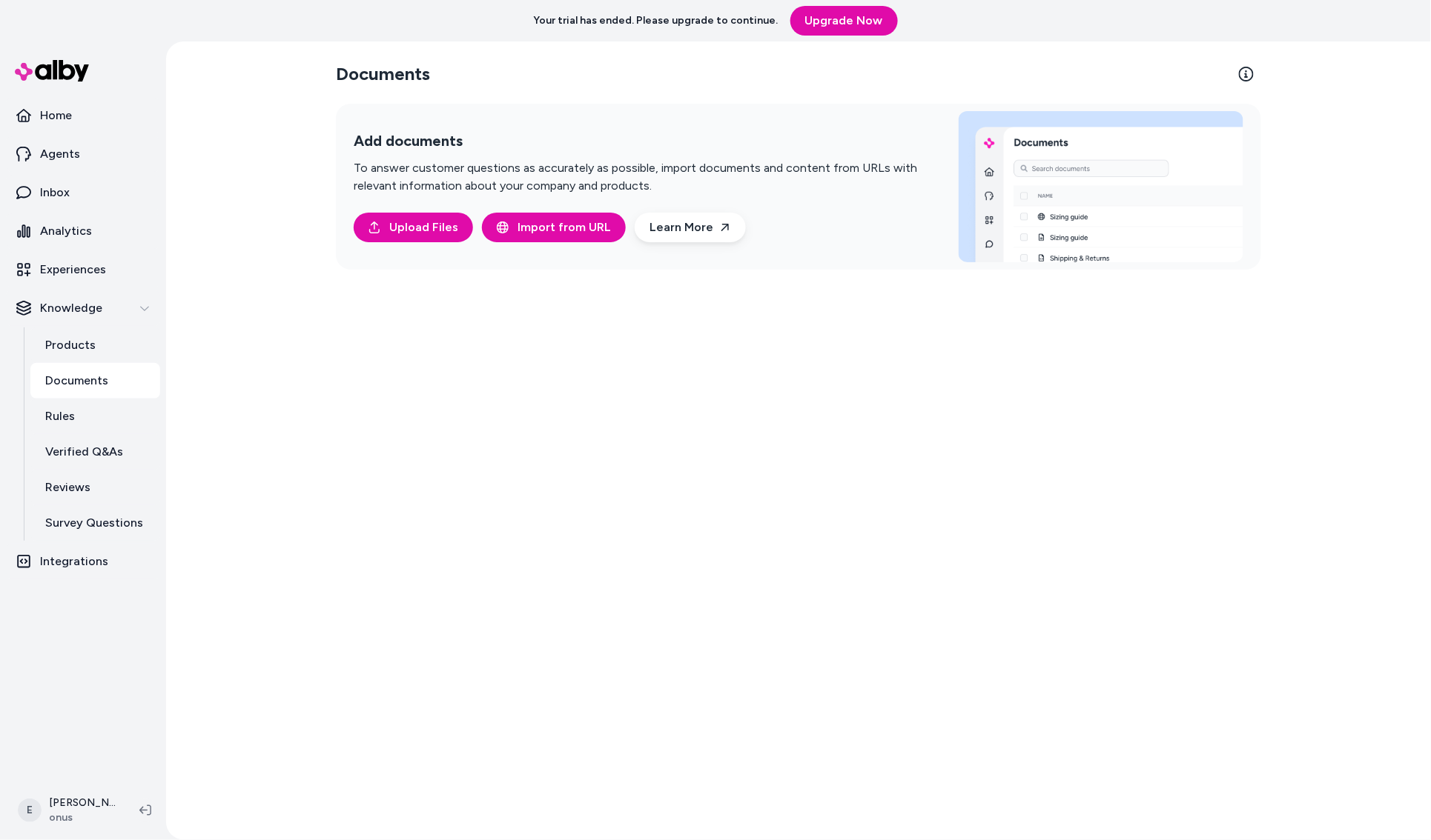
click at [103, 379] on p "Documents" at bounding box center [77, 380] width 63 height 18
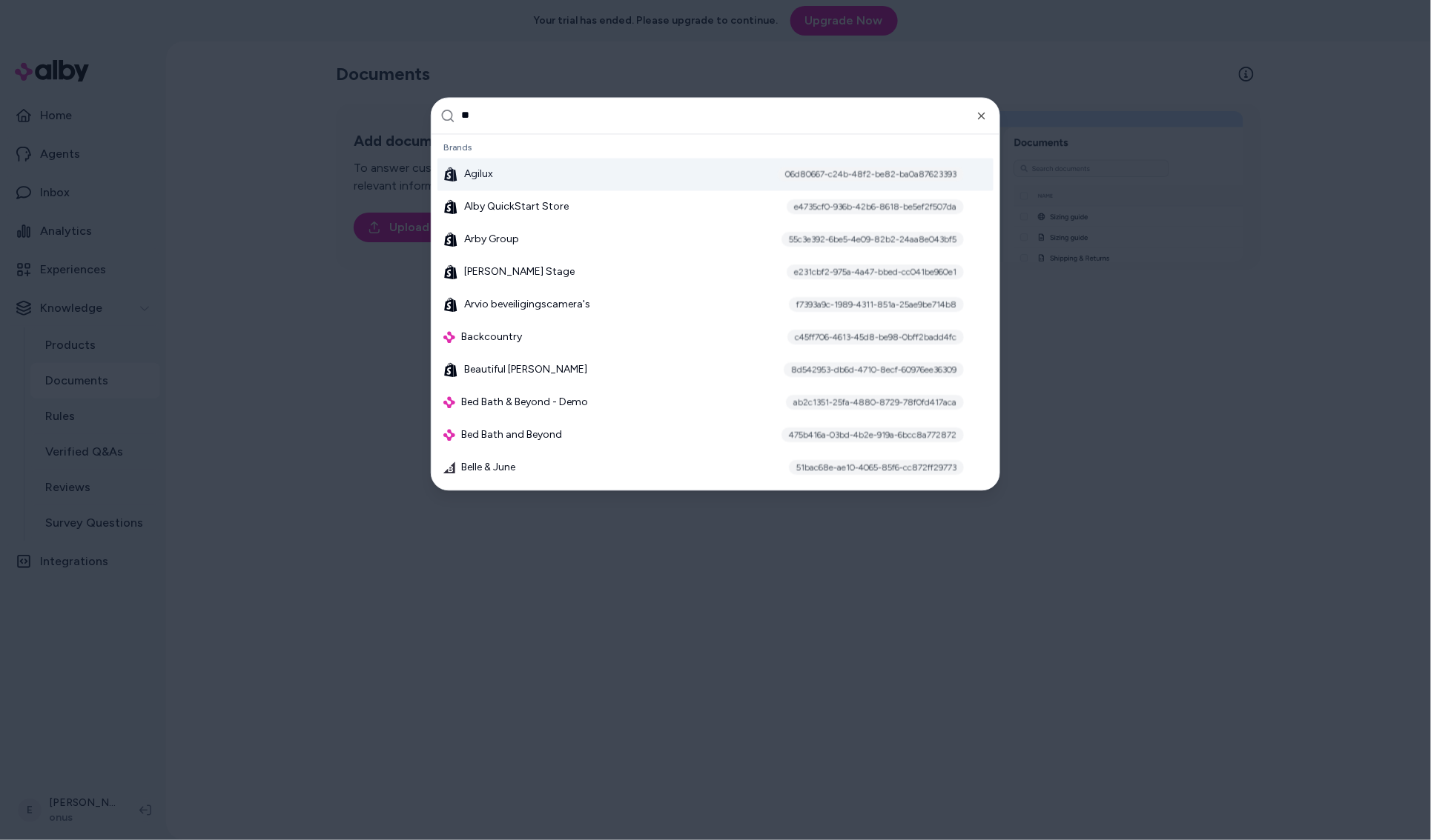
type input "***"
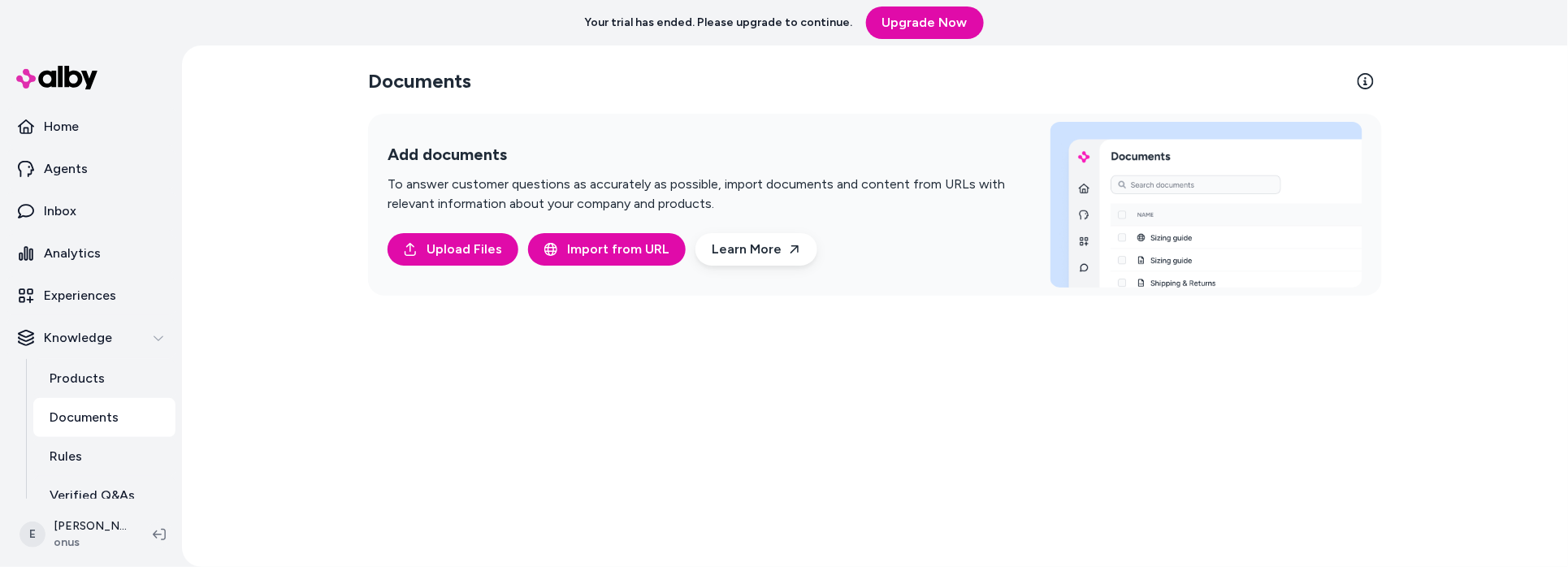
click at [347, 465] on div "Documents Add documents To answer customer questions as accurately as possible,…" at bounding box center [875, 306] width 1386 height 522
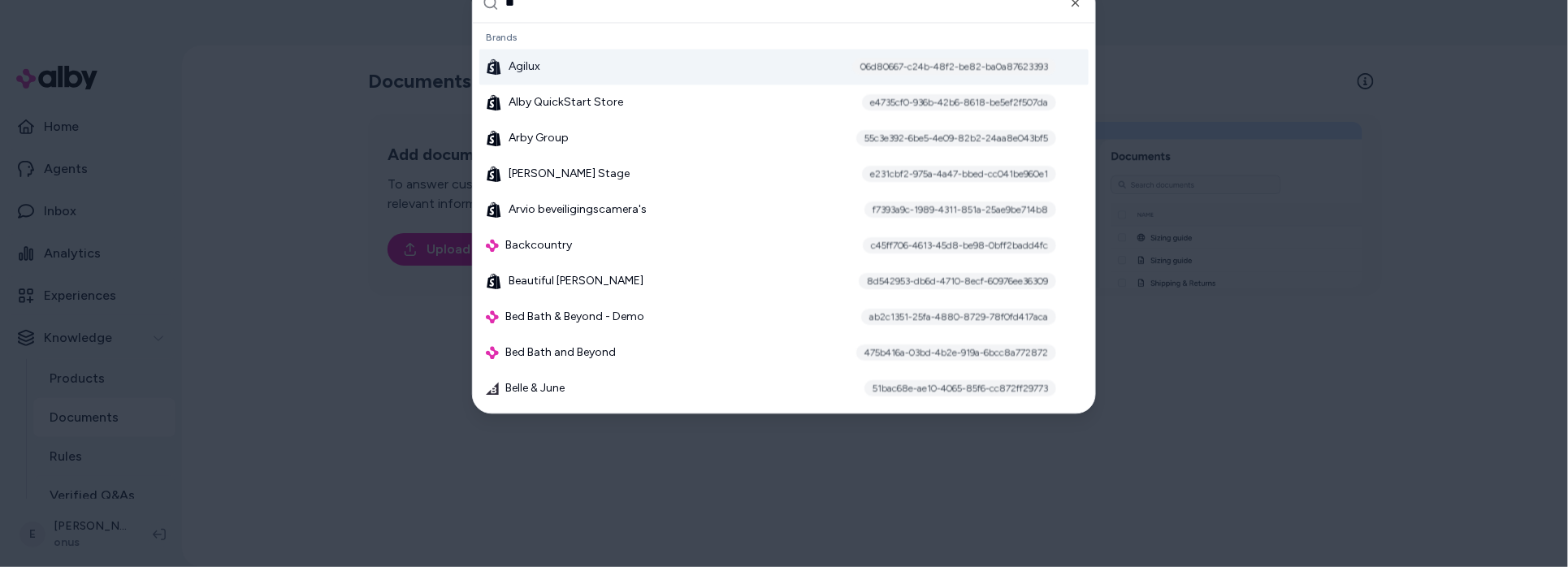
type input "***"
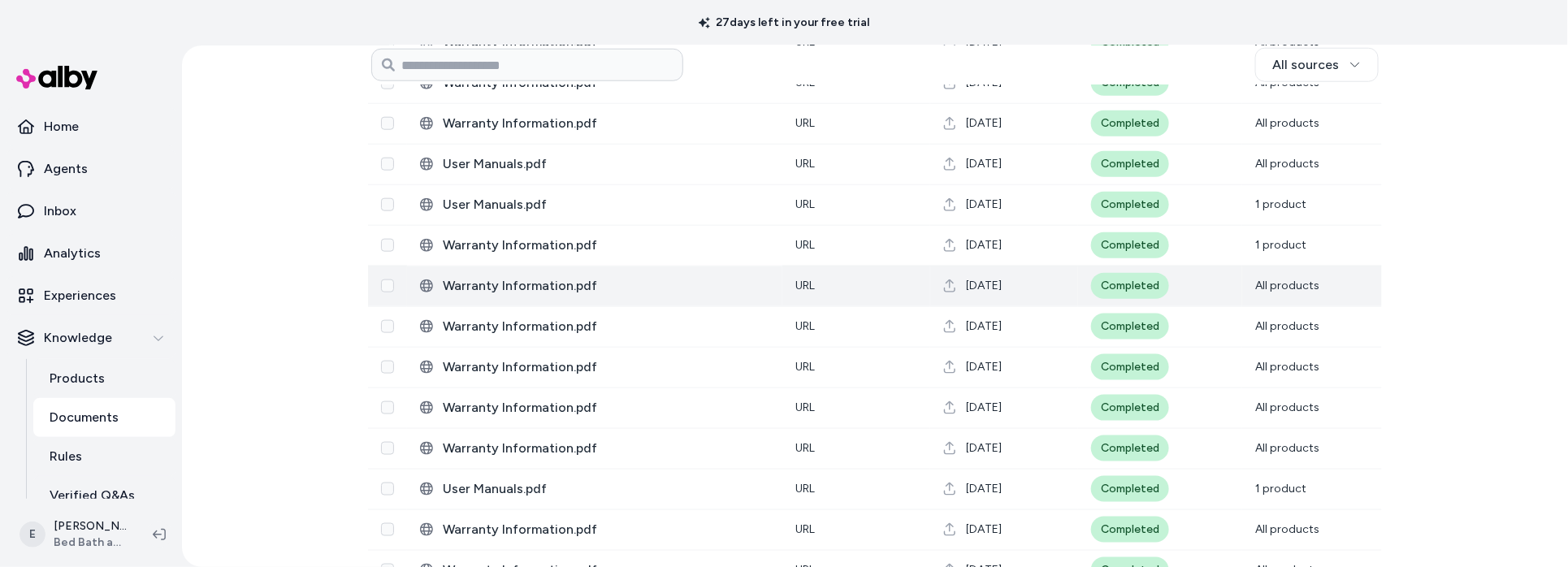
scroll to position [638, 0]
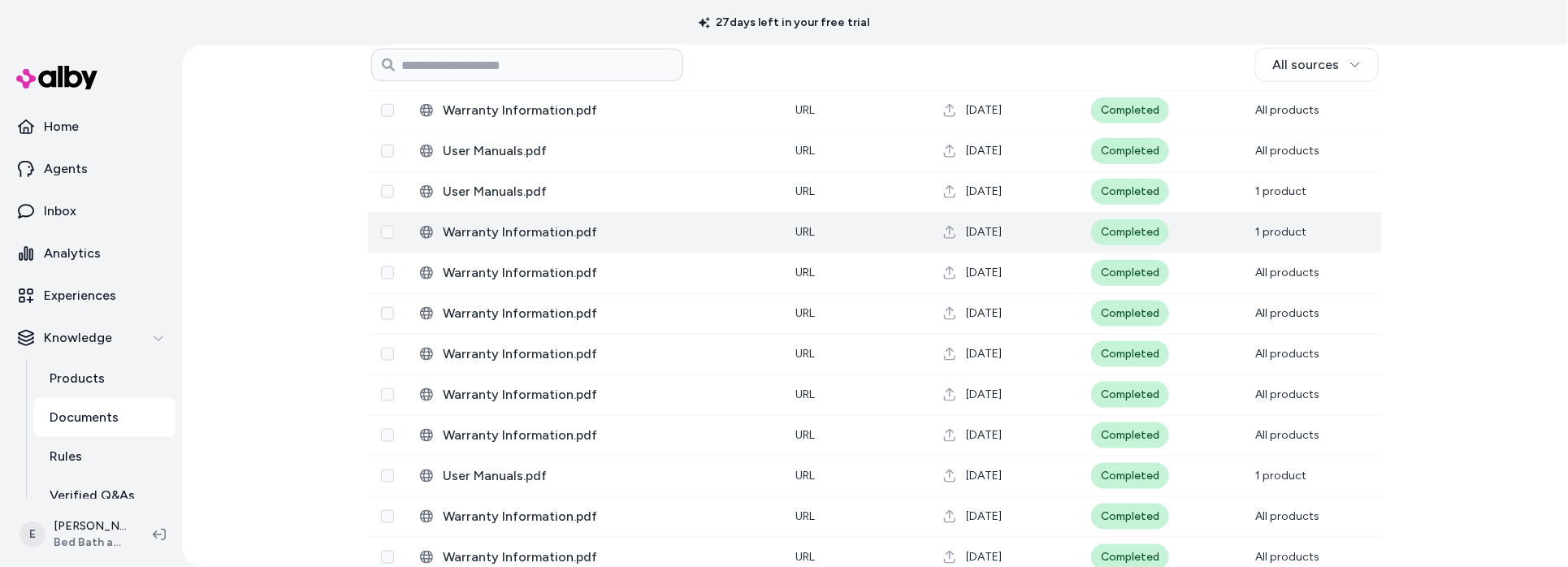
click at [649, 234] on span "Warranty Information.pdf" at bounding box center [606, 232] width 327 height 19
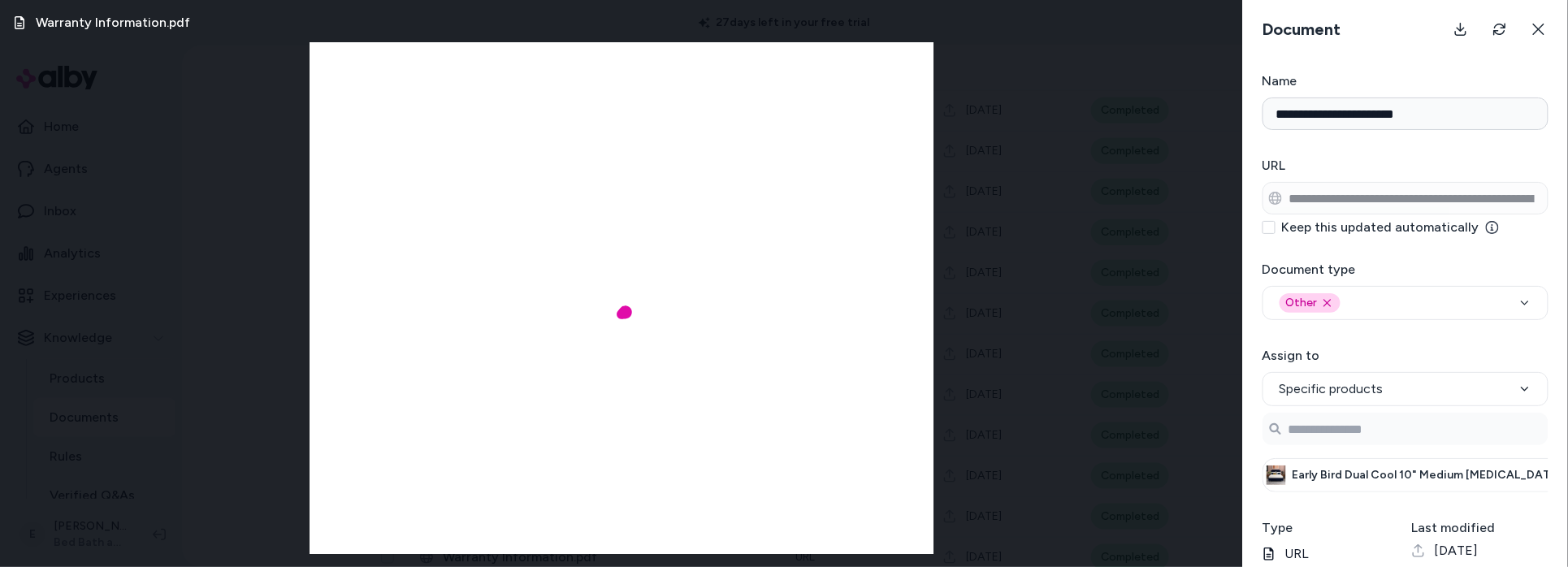
click at [1567, 190] on html "27 days left in your free trial Home Agents Inbox Analytics Experiences Knowled…" at bounding box center [784, 283] width 1568 height 567
click at [1538, 21] on button at bounding box center [1539, 29] width 33 height 33
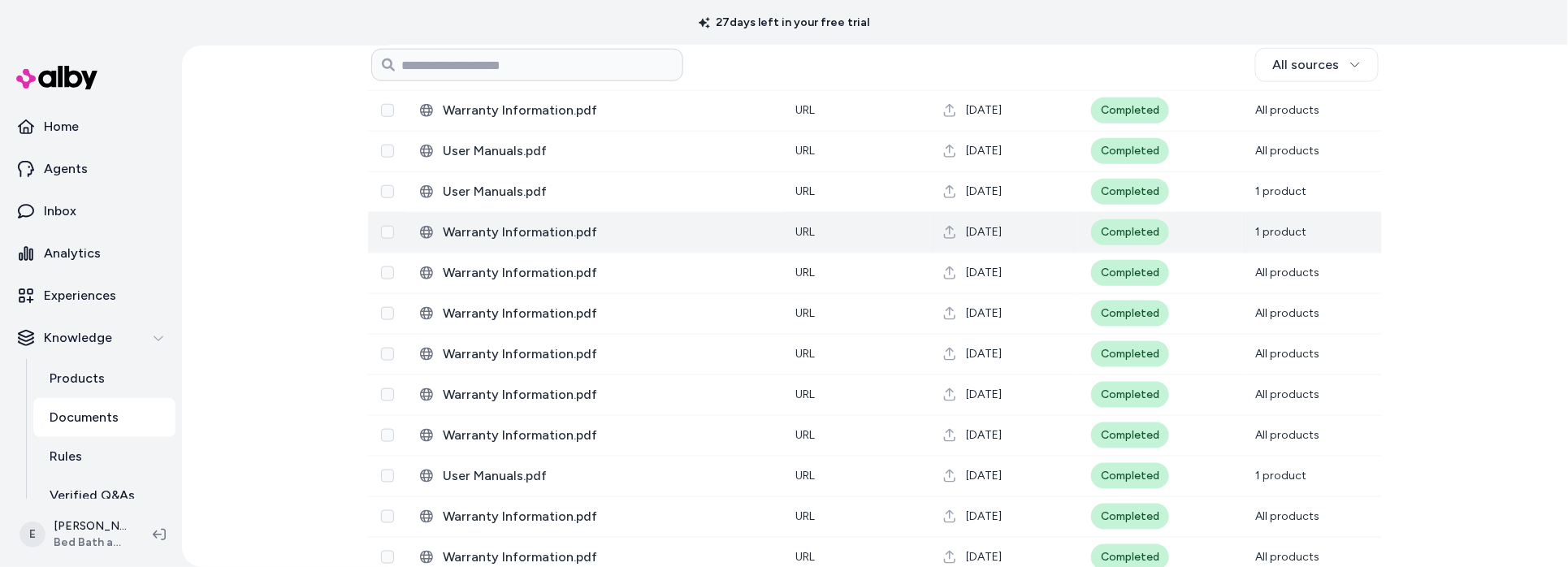
click at [580, 238] on span "Warranty Information.pdf" at bounding box center [606, 232] width 327 height 19
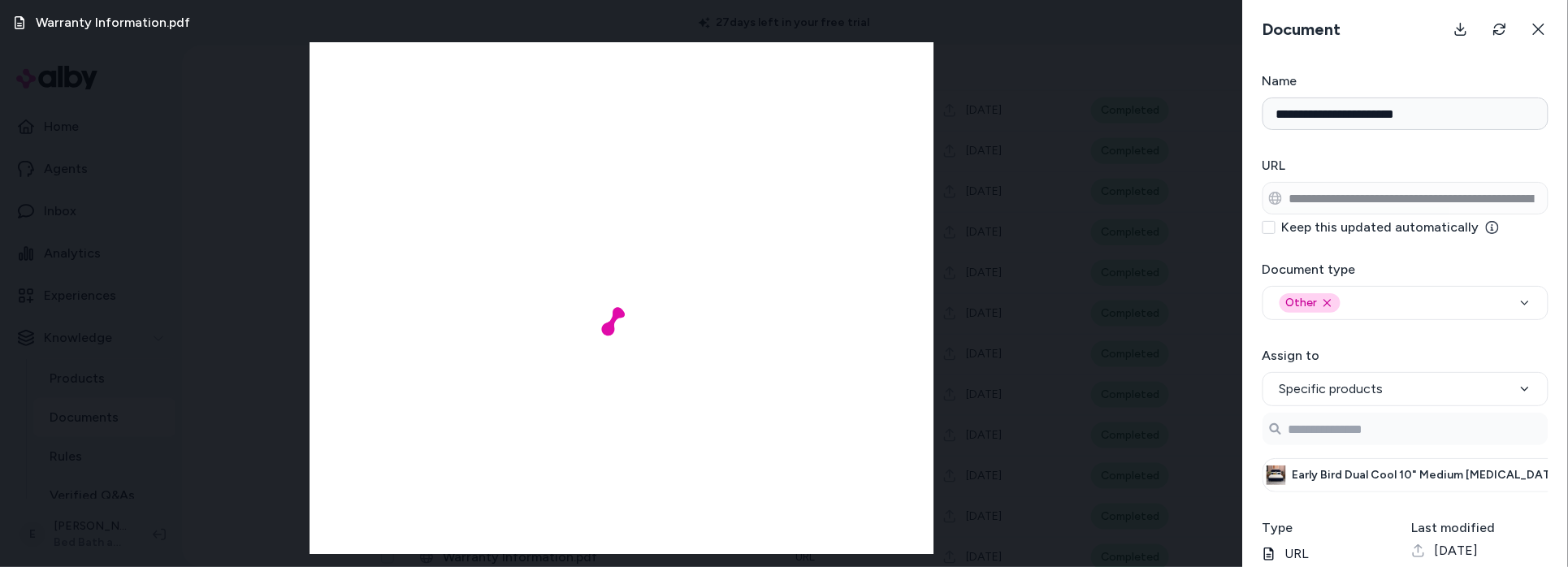
click at [1170, 187] on div "Warranty Information.pdf" at bounding box center [621, 283] width 1243 height 567
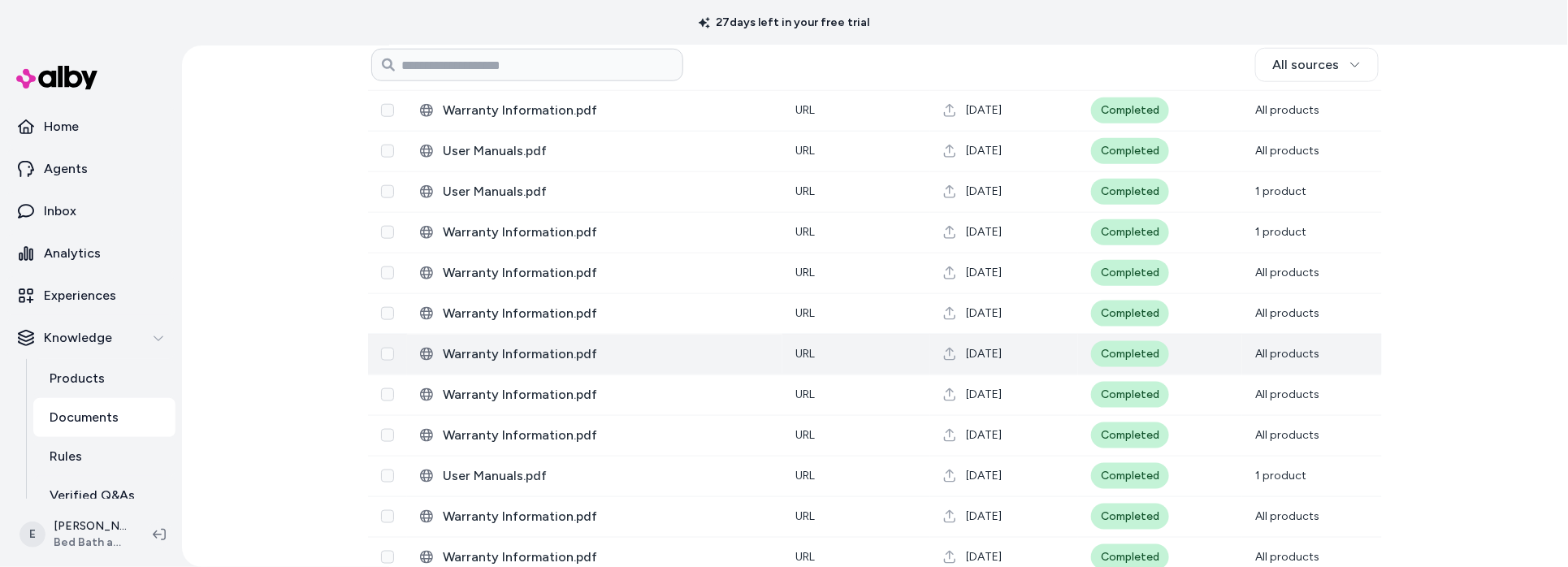
click at [555, 350] on span "Warranty Information.pdf" at bounding box center [606, 354] width 327 height 19
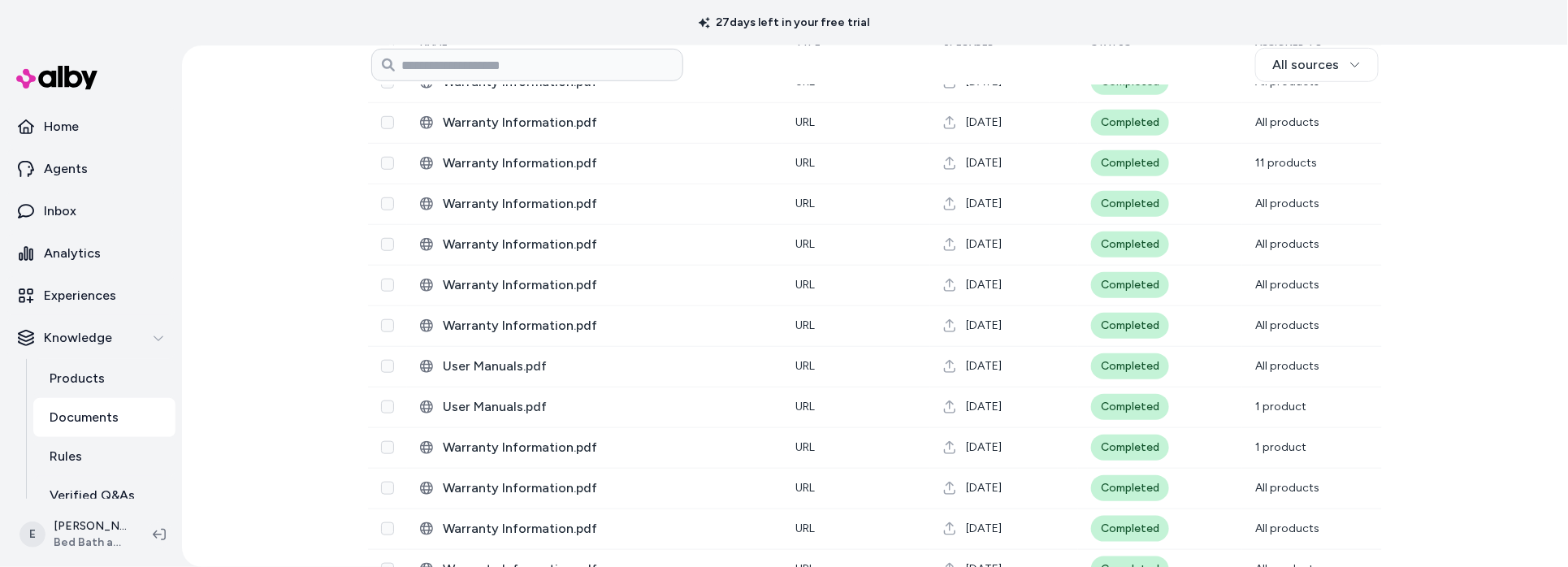
scroll to position [247, 0]
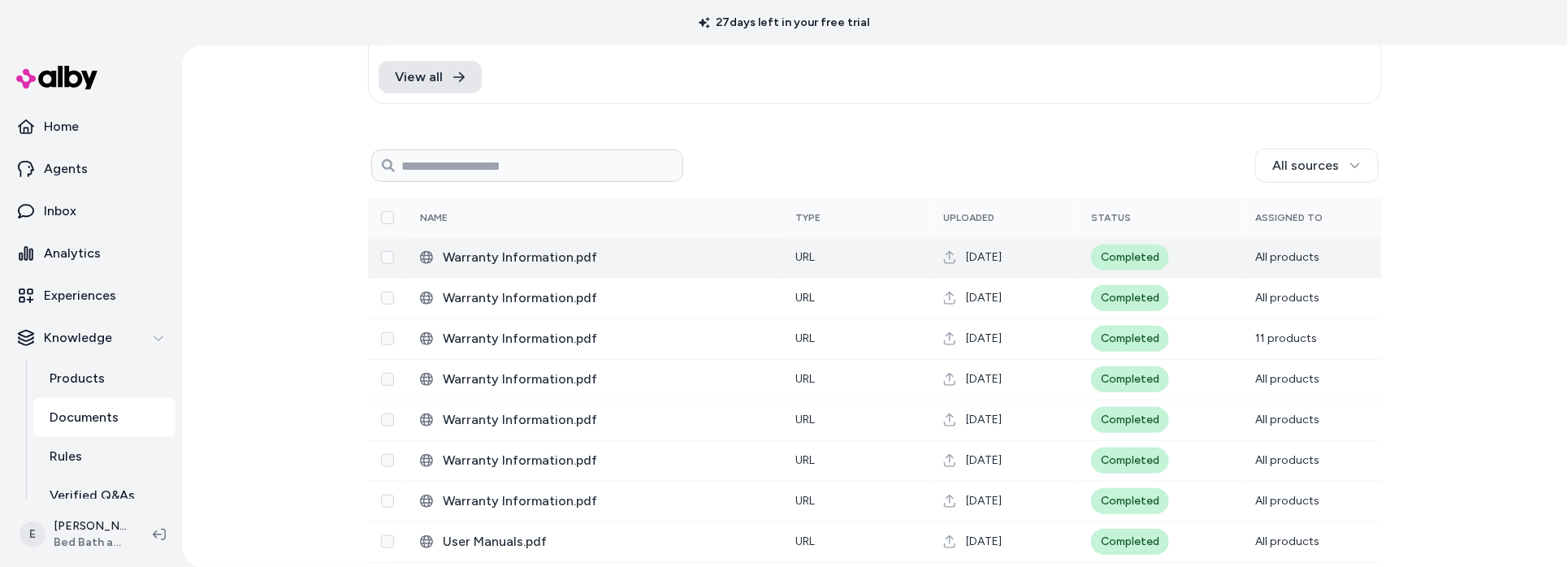
click at [709, 259] on span "Warranty Information.pdf" at bounding box center [606, 257] width 327 height 19
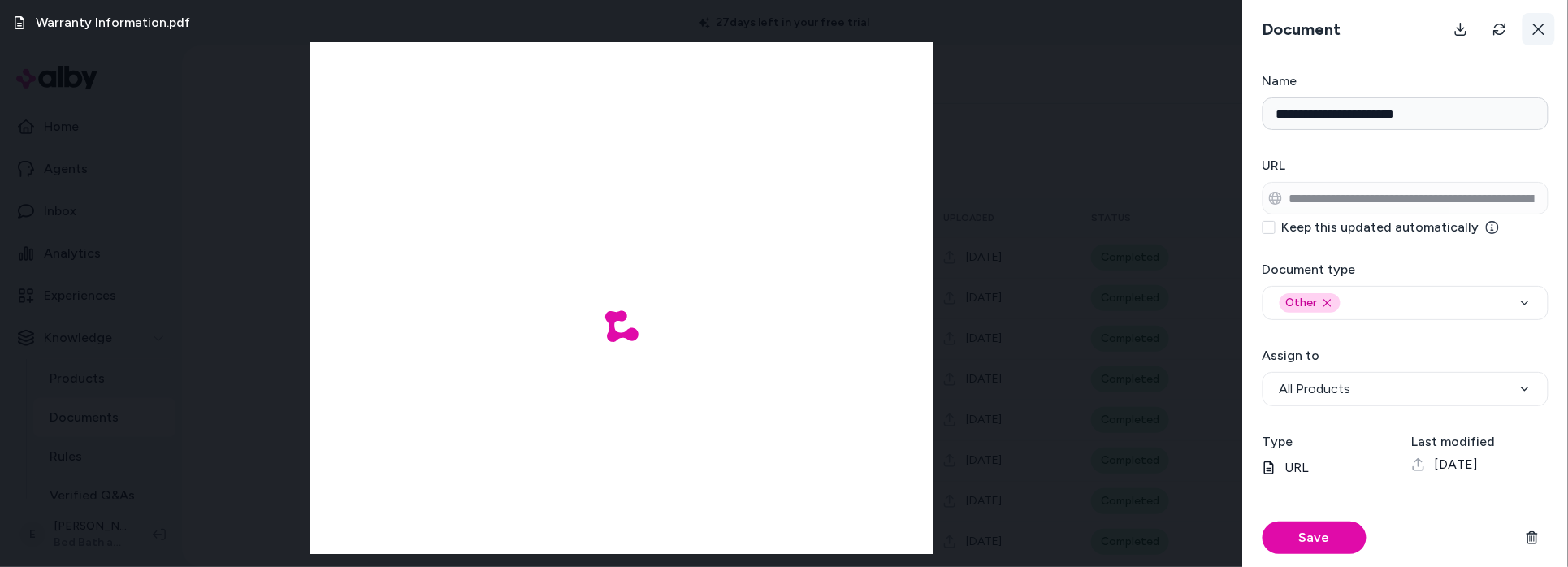
click at [1530, 39] on button at bounding box center [1539, 29] width 33 height 33
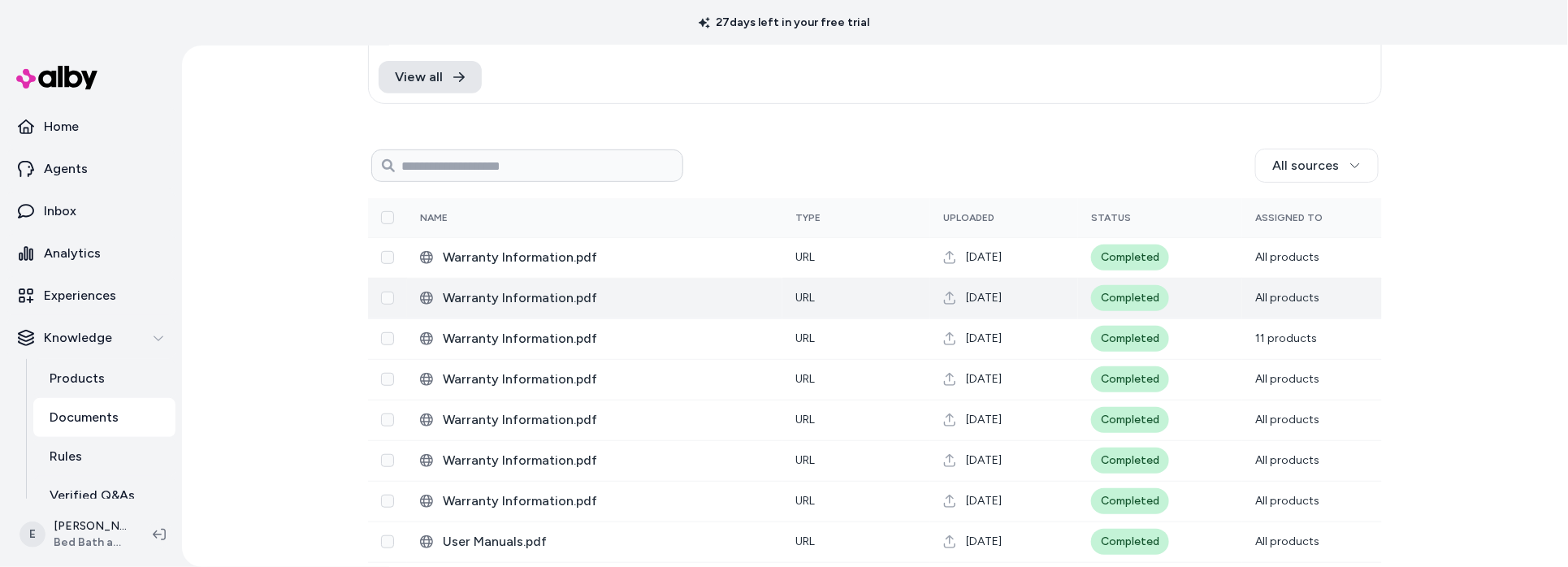
click at [689, 302] on span "Warranty Information.pdf" at bounding box center [606, 297] width 327 height 19
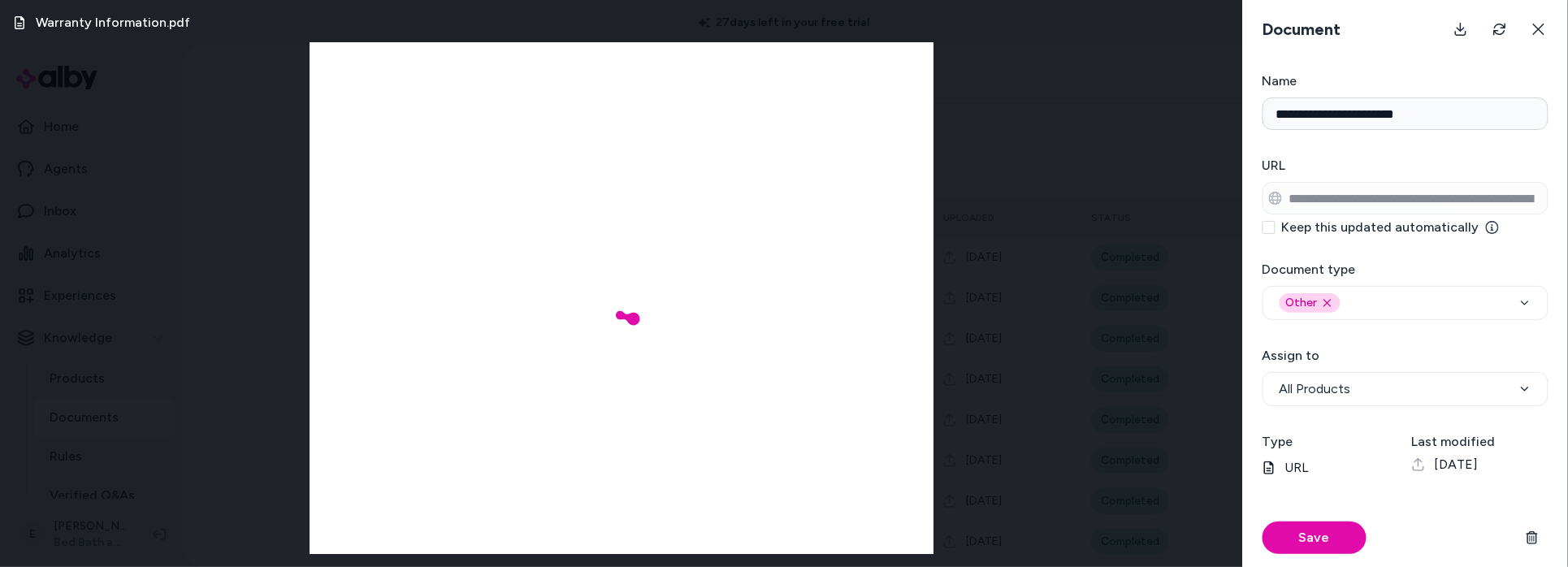
click at [1042, 361] on div "Warranty Information.pdf" at bounding box center [621, 283] width 1243 height 567
click at [1142, 172] on div "Warranty Information.pdf" at bounding box center [621, 283] width 1243 height 567
click at [1548, 31] on button at bounding box center [1539, 29] width 33 height 33
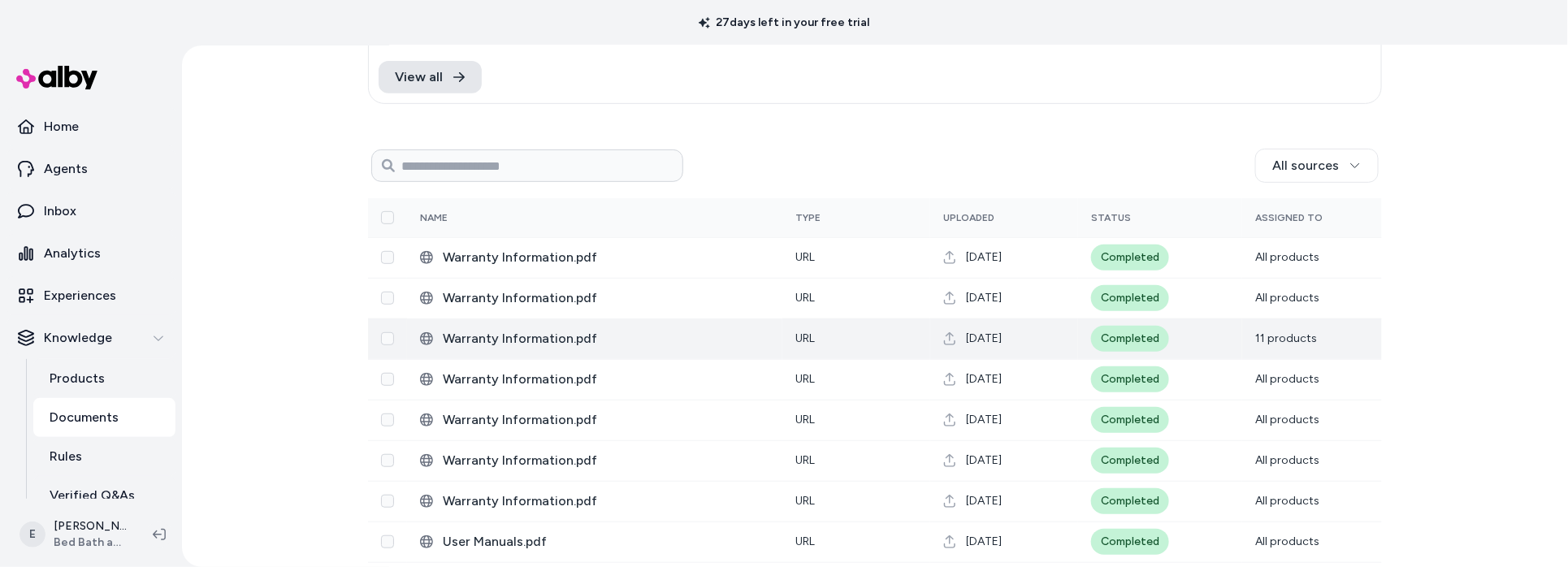
click at [689, 328] on td "Warranty Information.pdf" at bounding box center [594, 339] width 375 height 40
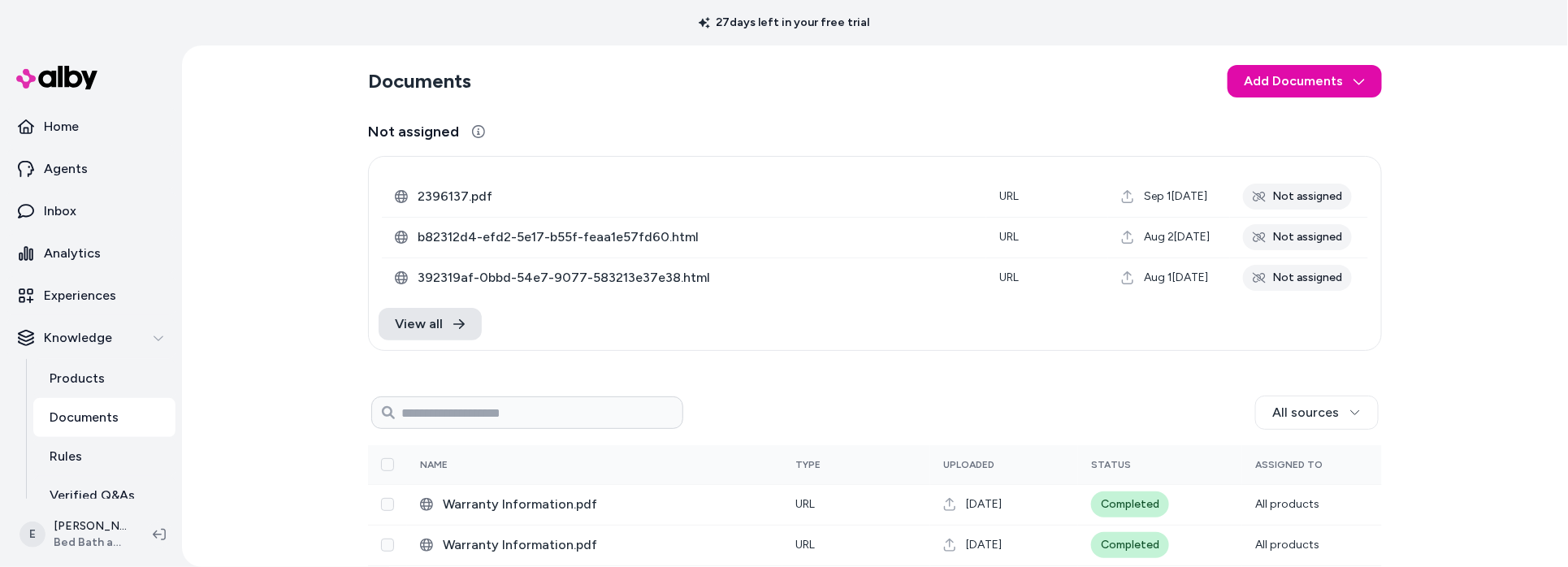
scroll to position [419, 0]
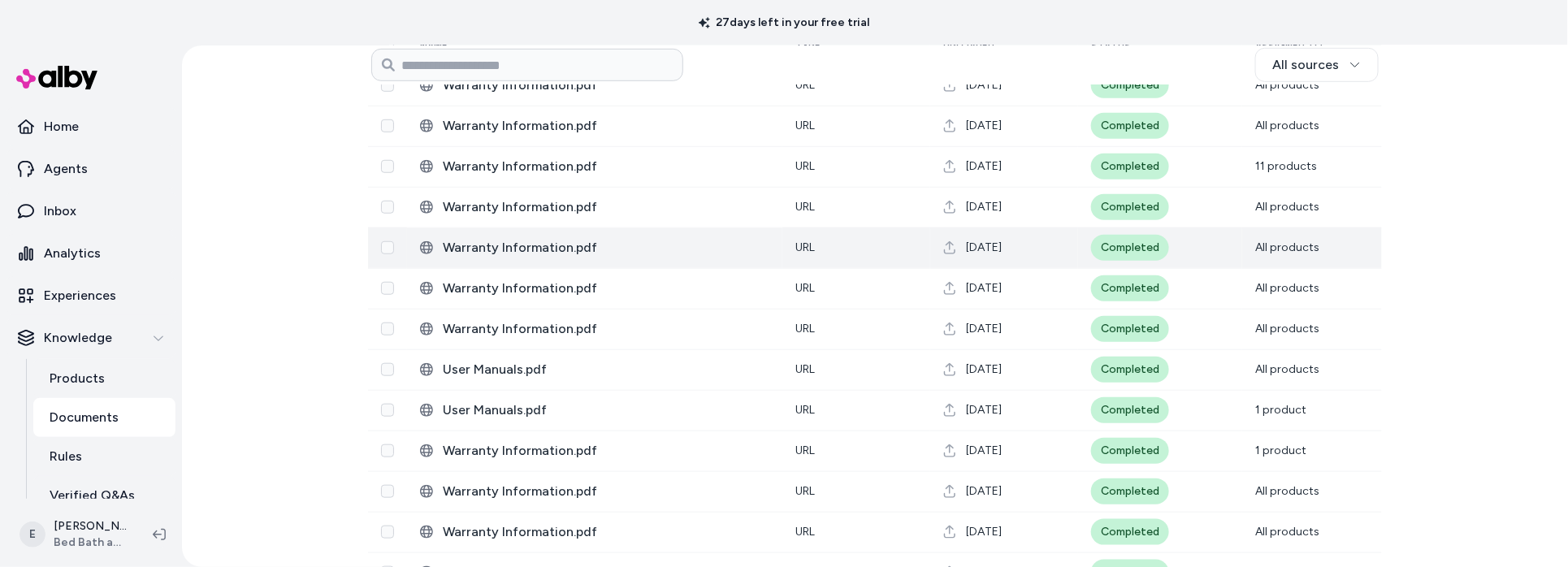
click at [561, 249] on span "Warranty Information.pdf" at bounding box center [606, 247] width 327 height 19
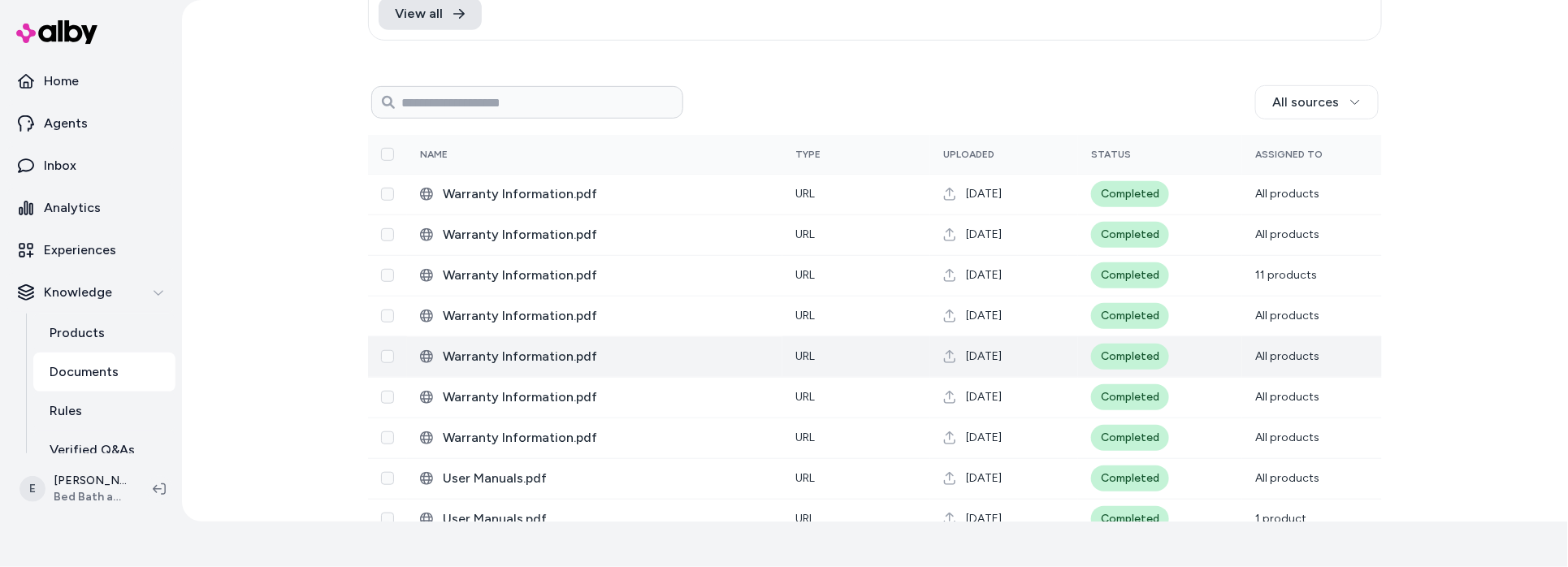
scroll to position [361, 0]
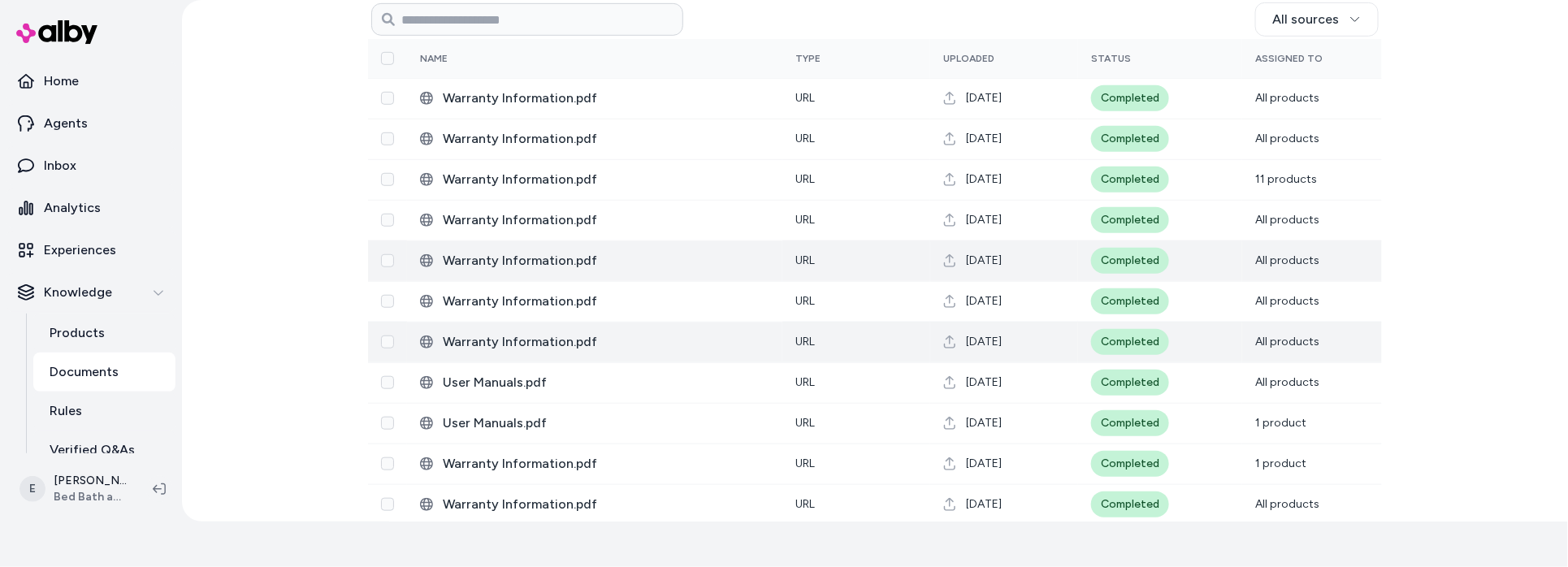
click at [571, 347] on span "Warranty Information.pdf" at bounding box center [606, 341] width 327 height 19
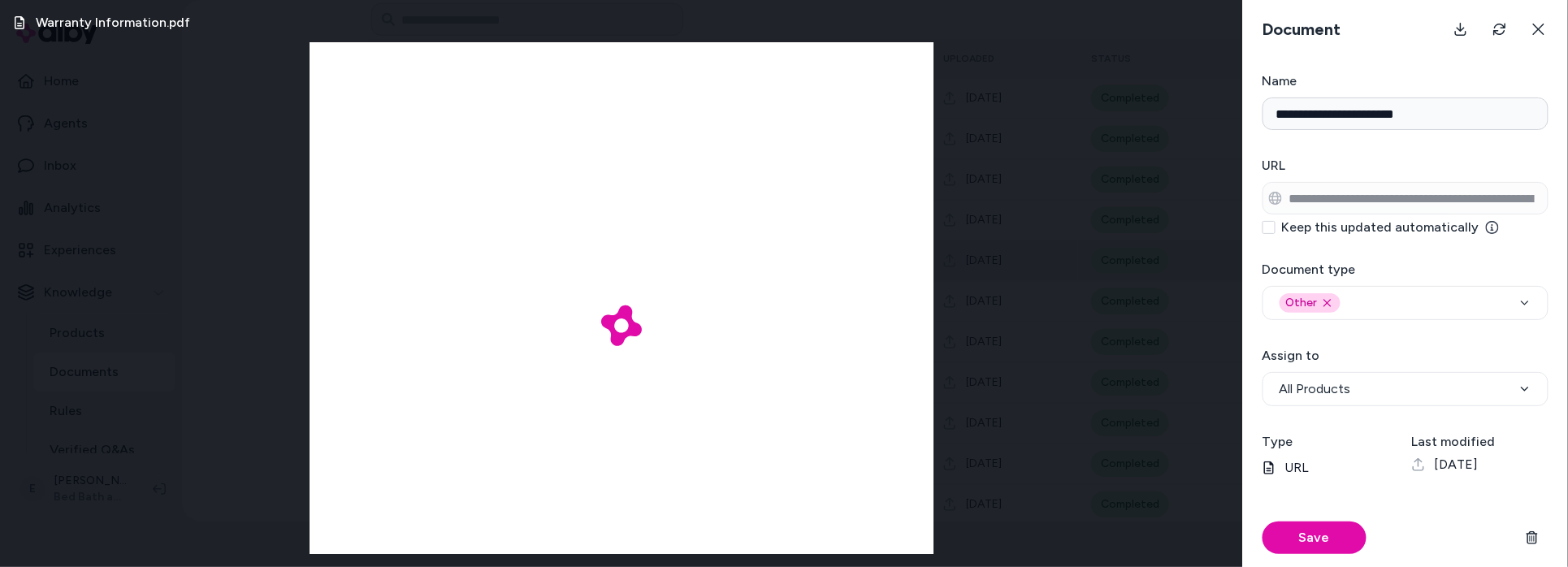
click at [133, 540] on div "Warranty Information.pdf" at bounding box center [621, 283] width 1243 height 567
click at [1538, 20] on button at bounding box center [1539, 29] width 33 height 33
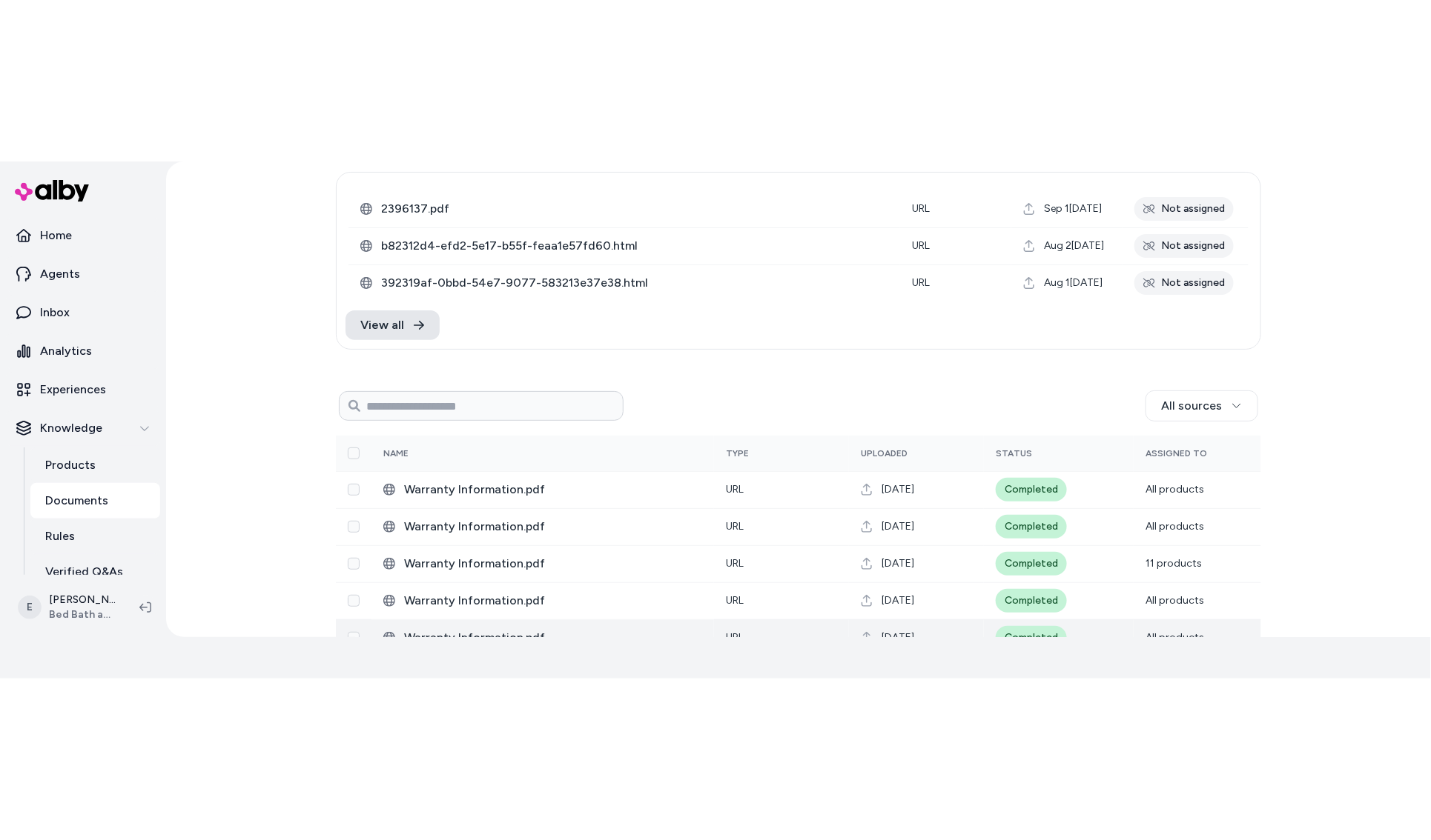
scroll to position [0, 0]
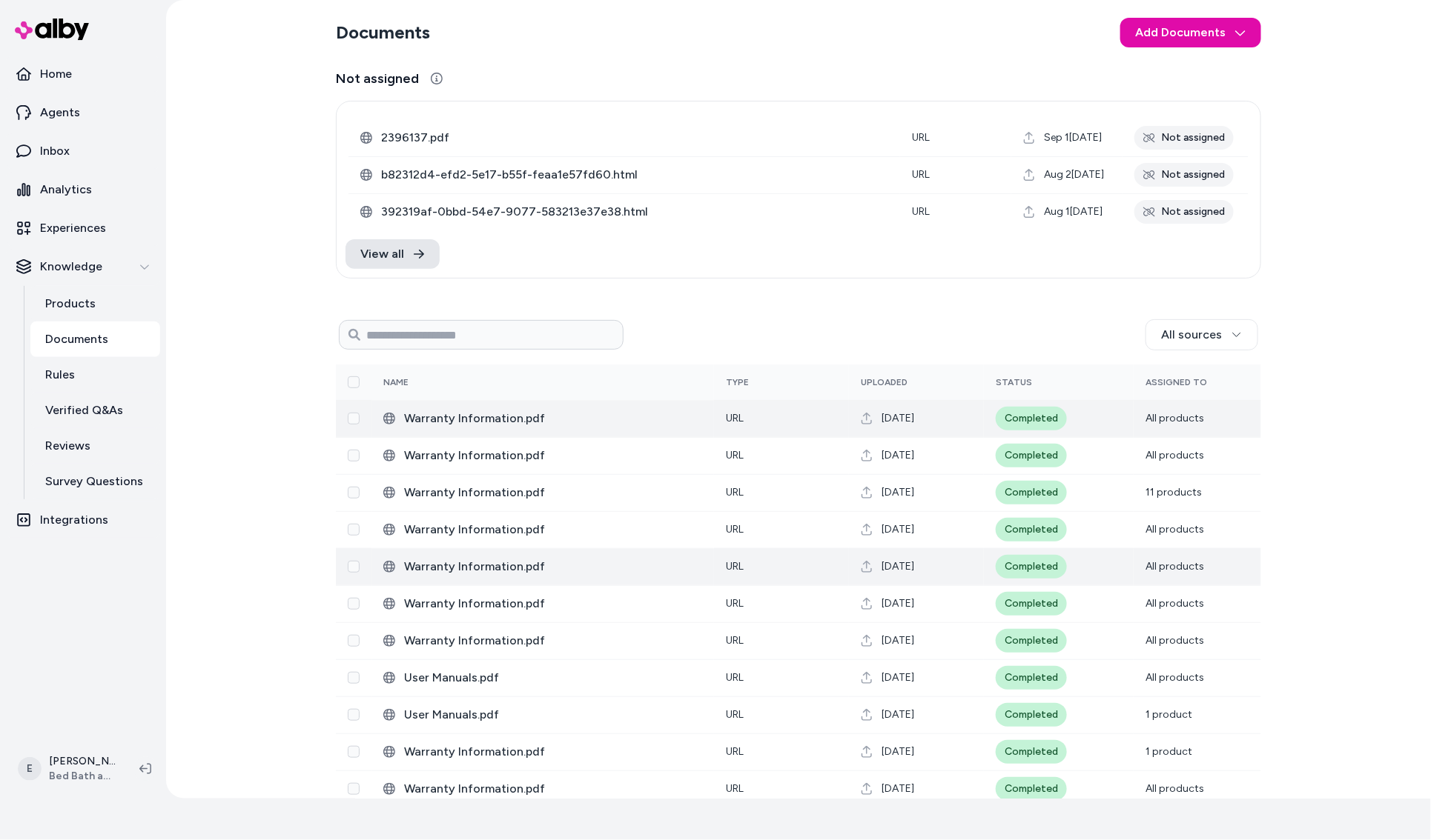
click at [601, 426] on span "Warranty Information.pdf" at bounding box center [553, 418] width 298 height 18
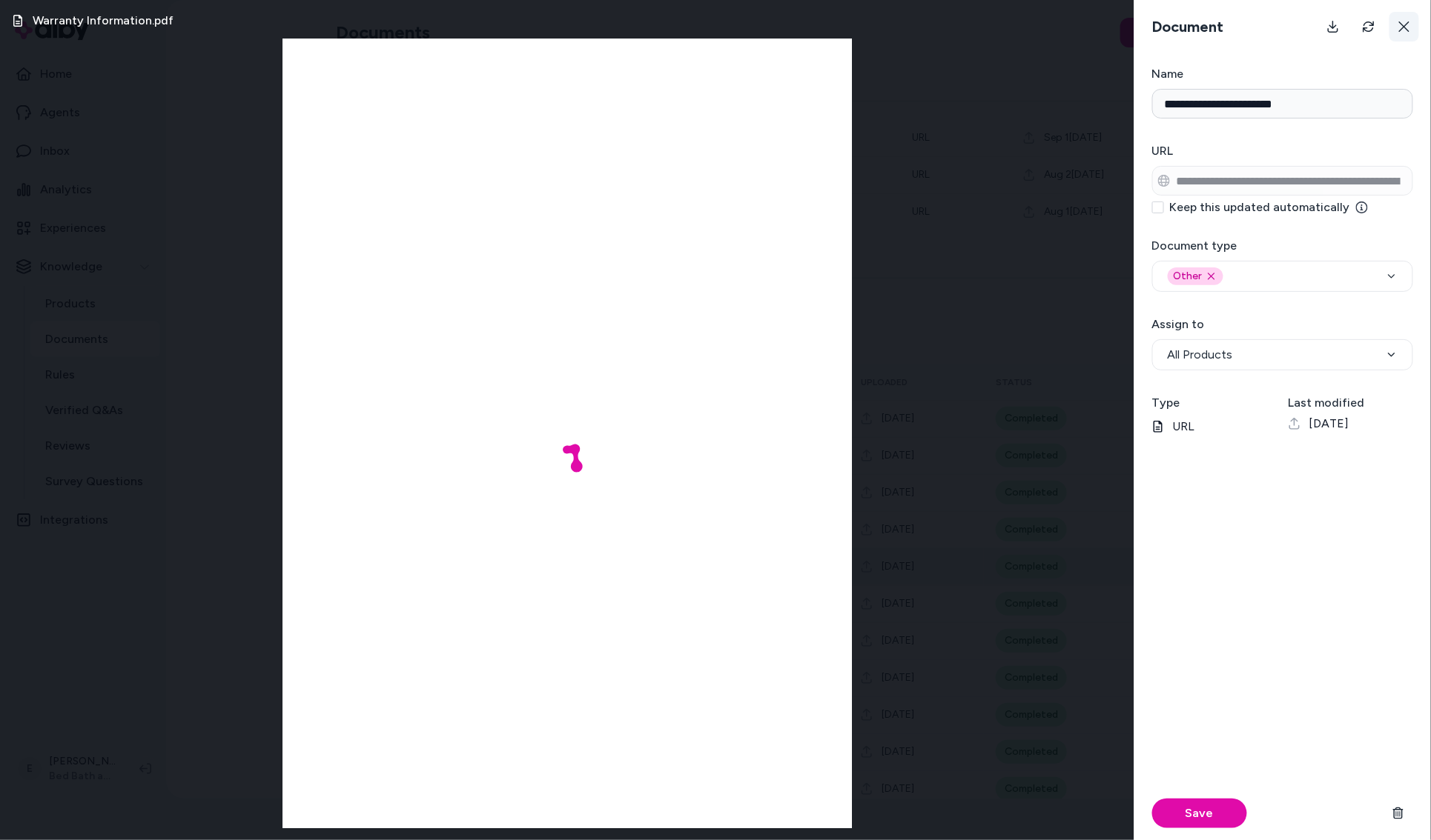
click at [1398, 27] on icon at bounding box center [1403, 26] width 12 height 12
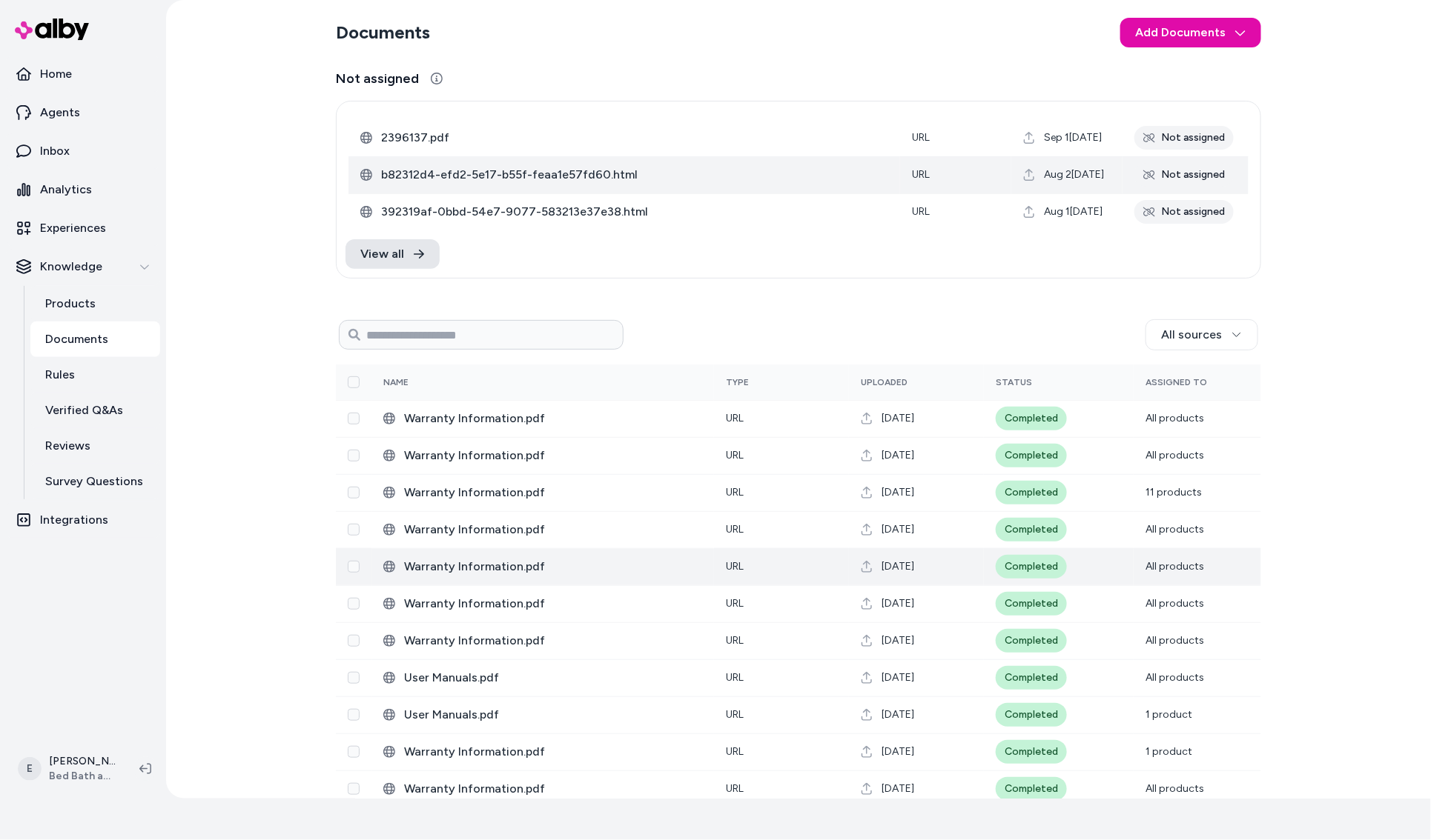
click at [730, 185] on td "b82312d4-efd2-5e17-b55f-feaa1e57fd60.html" at bounding box center [624, 174] width 551 height 37
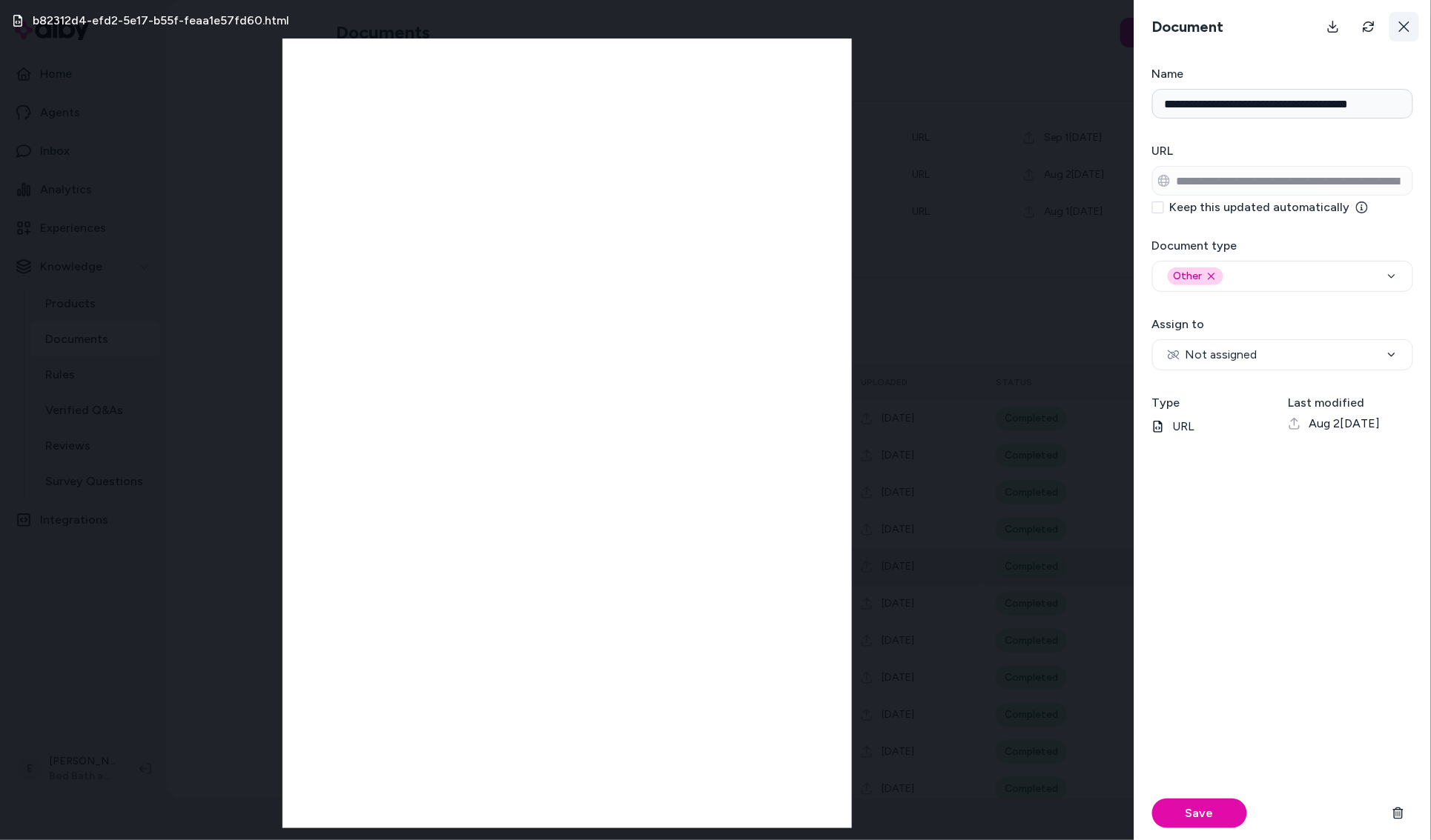
click at [1408, 24] on icon at bounding box center [1403, 26] width 12 height 12
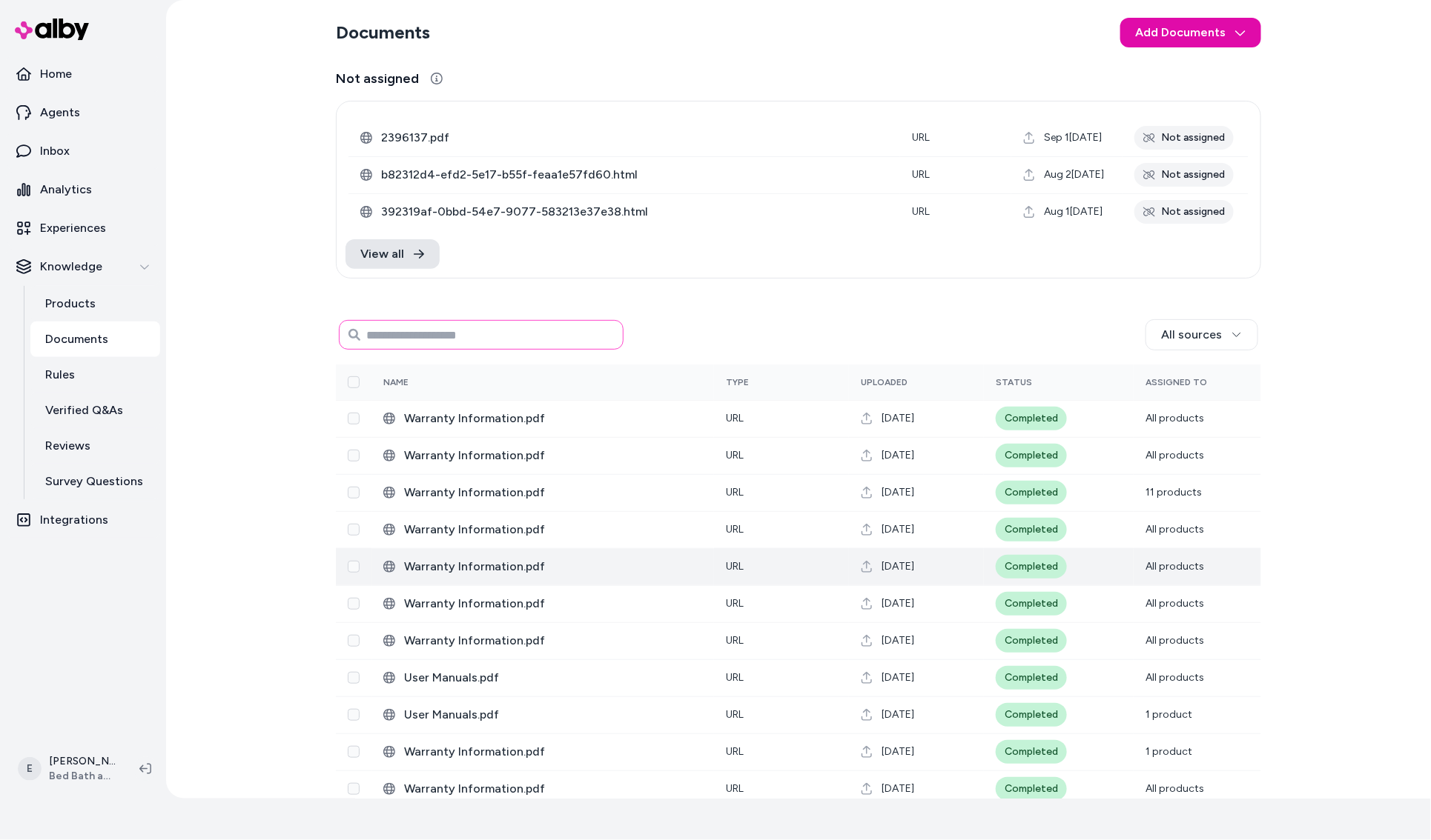
click at [472, 348] on input at bounding box center [481, 334] width 285 height 30
type input "********"
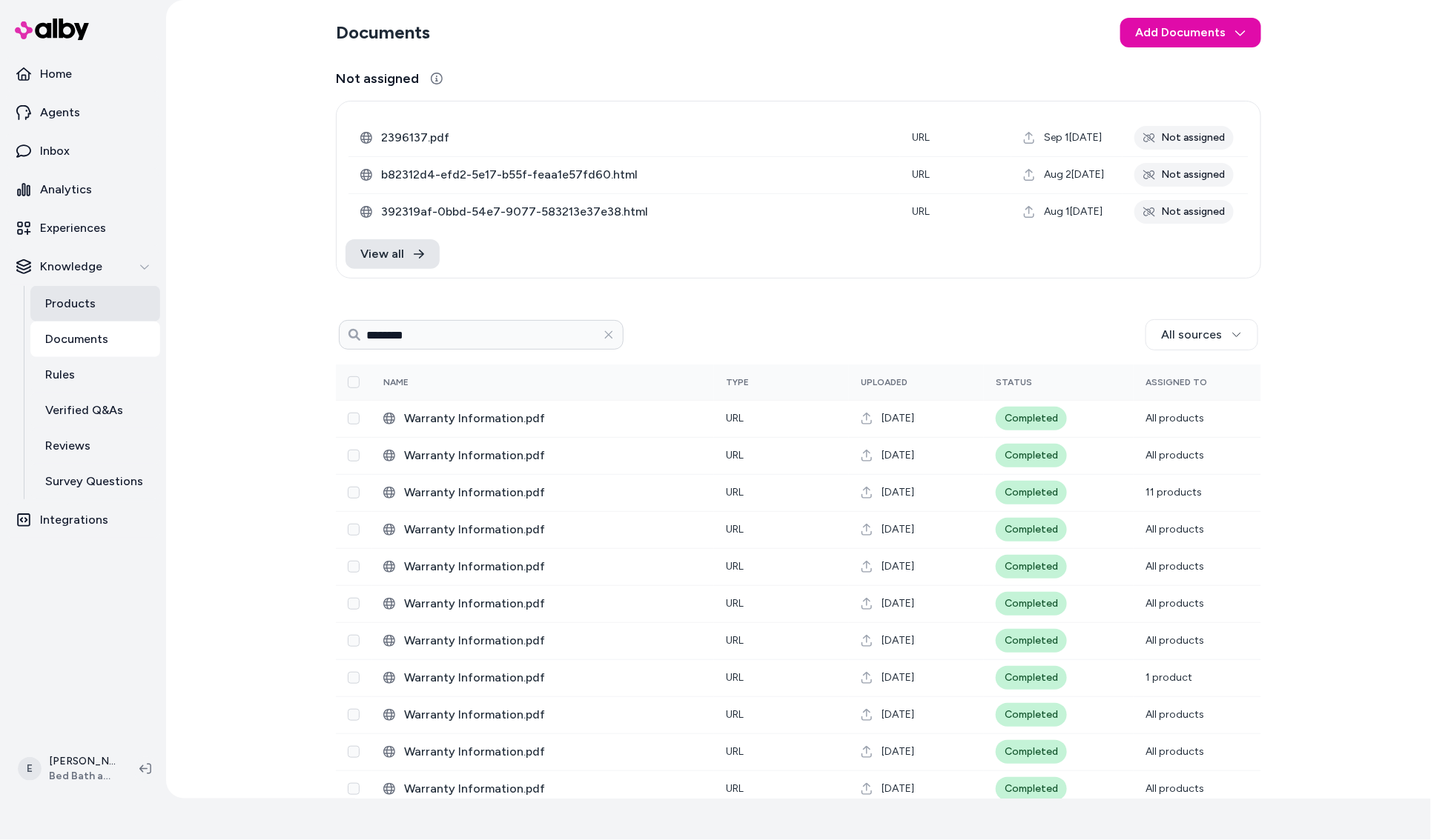
click at [83, 301] on p "Products" at bounding box center [71, 304] width 51 height 18
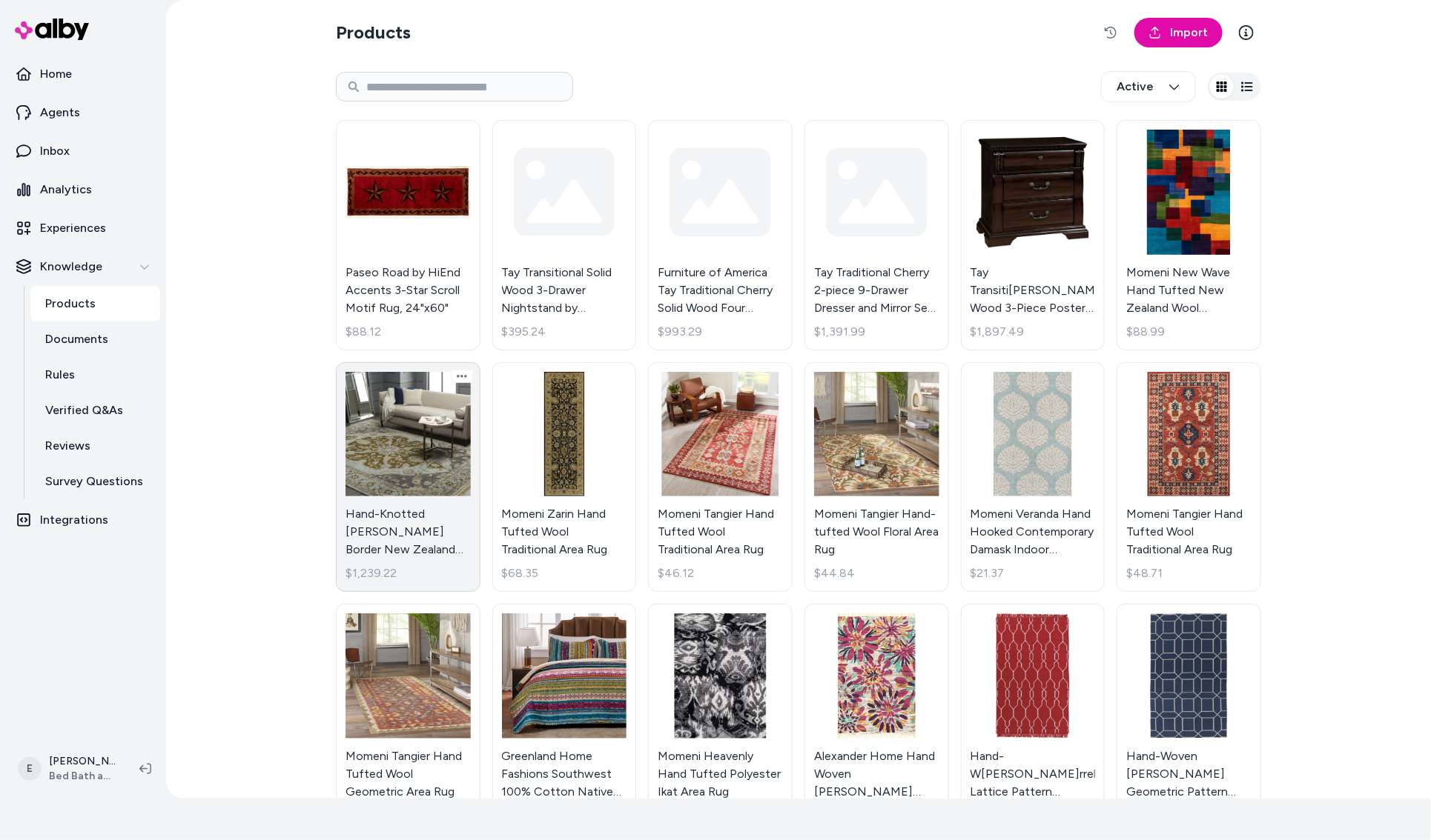
click at [424, 454] on link "Hand-Knotted Tim Border New Zealand Wool Area Rug $1,239.22" at bounding box center [408, 477] width 145 height 231
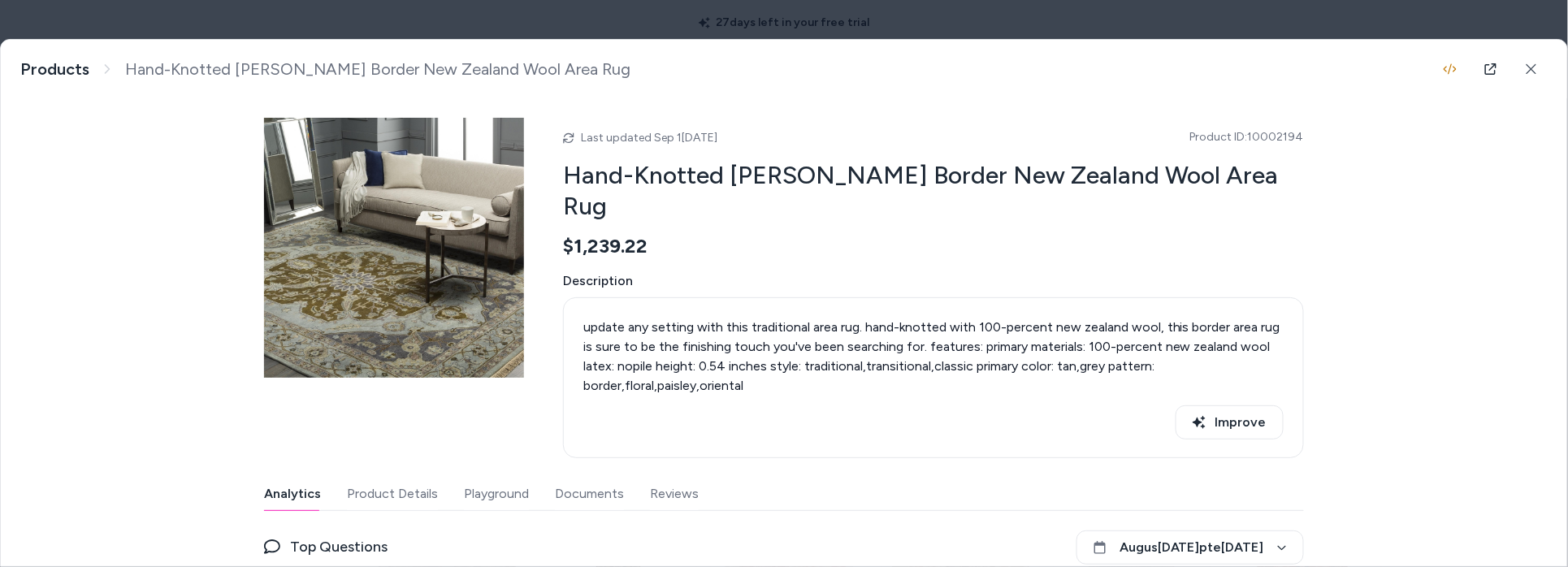
click at [780, 531] on div "Top Questions August 18 - September 17" at bounding box center [784, 548] width 1040 height 34
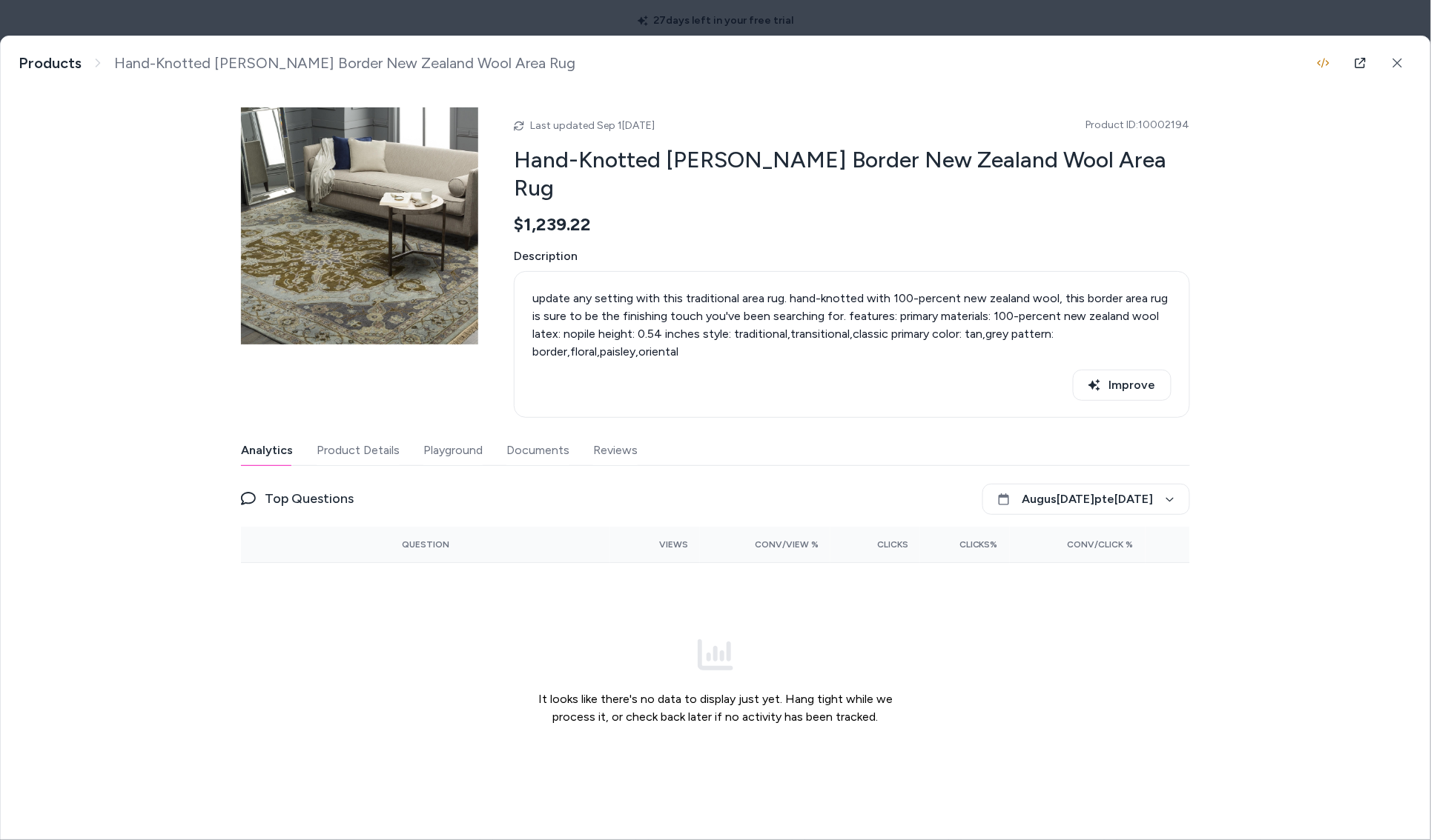
click at [331, 437] on button "Product Details" at bounding box center [358, 450] width 83 height 30
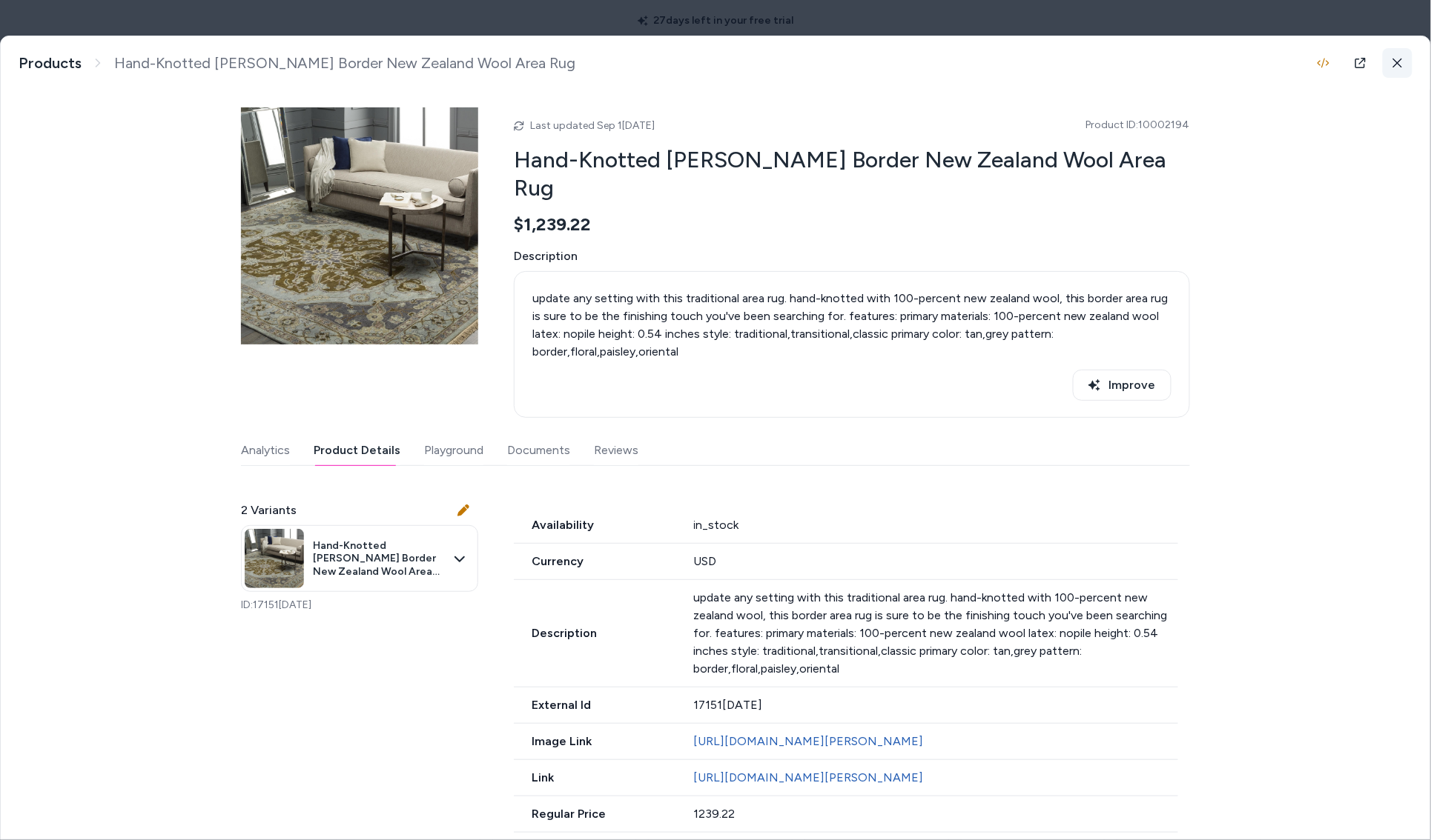
click at [1400, 55] on button at bounding box center [1397, 63] width 30 height 30
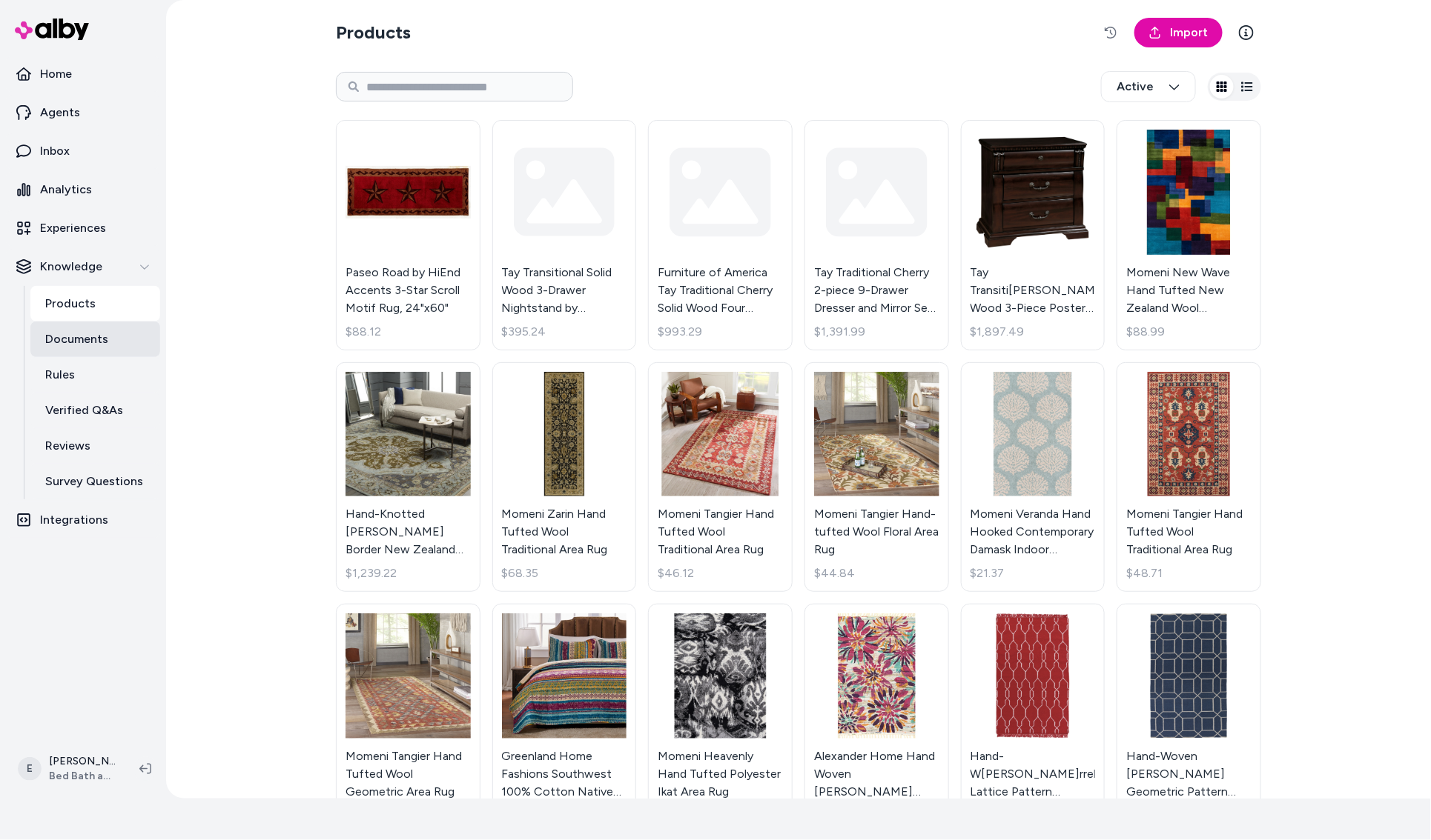
click at [89, 343] on p "Documents" at bounding box center [77, 339] width 63 height 18
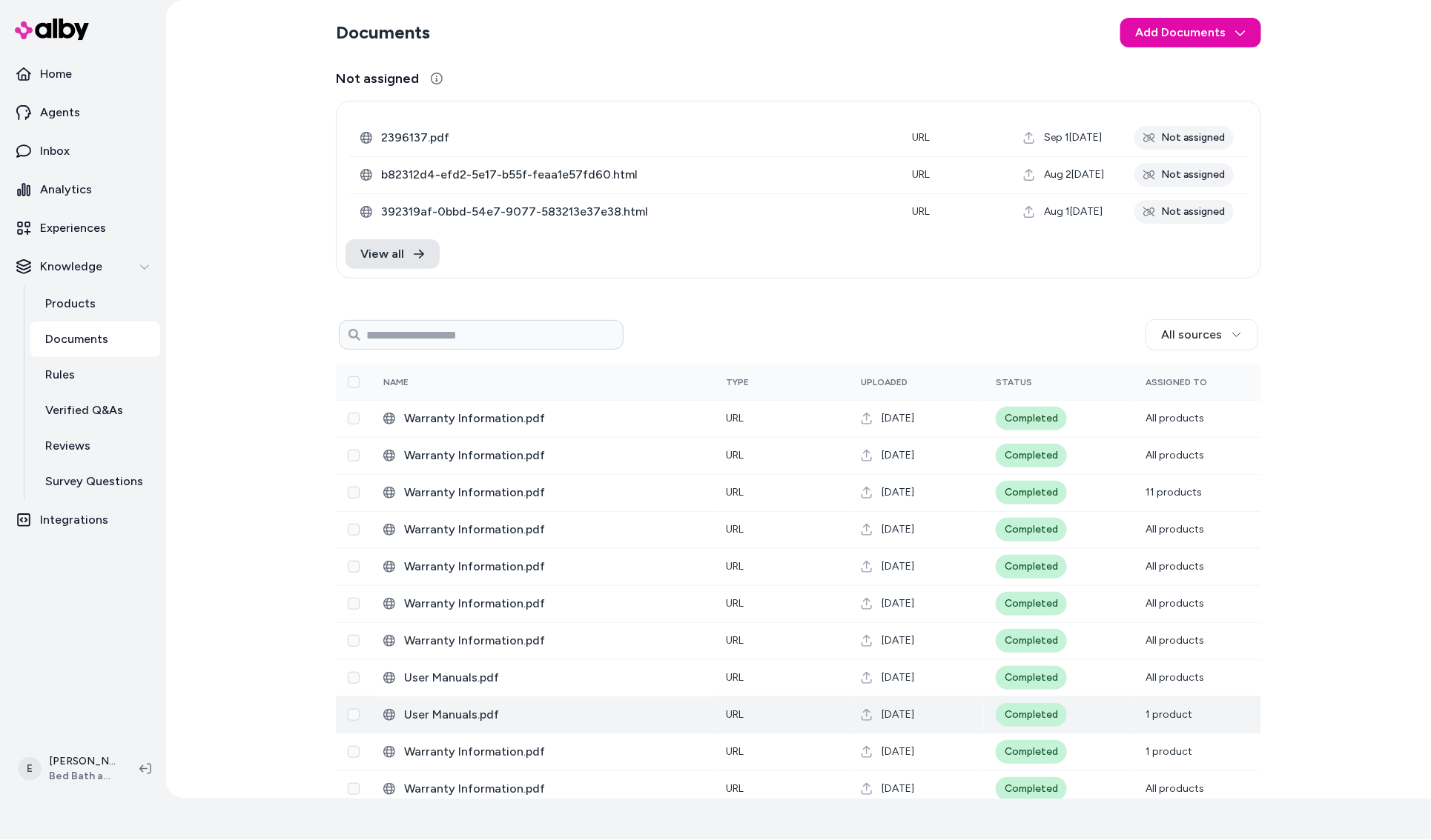
click at [1163, 516] on span "1 product" at bounding box center [1168, 715] width 47 height 12
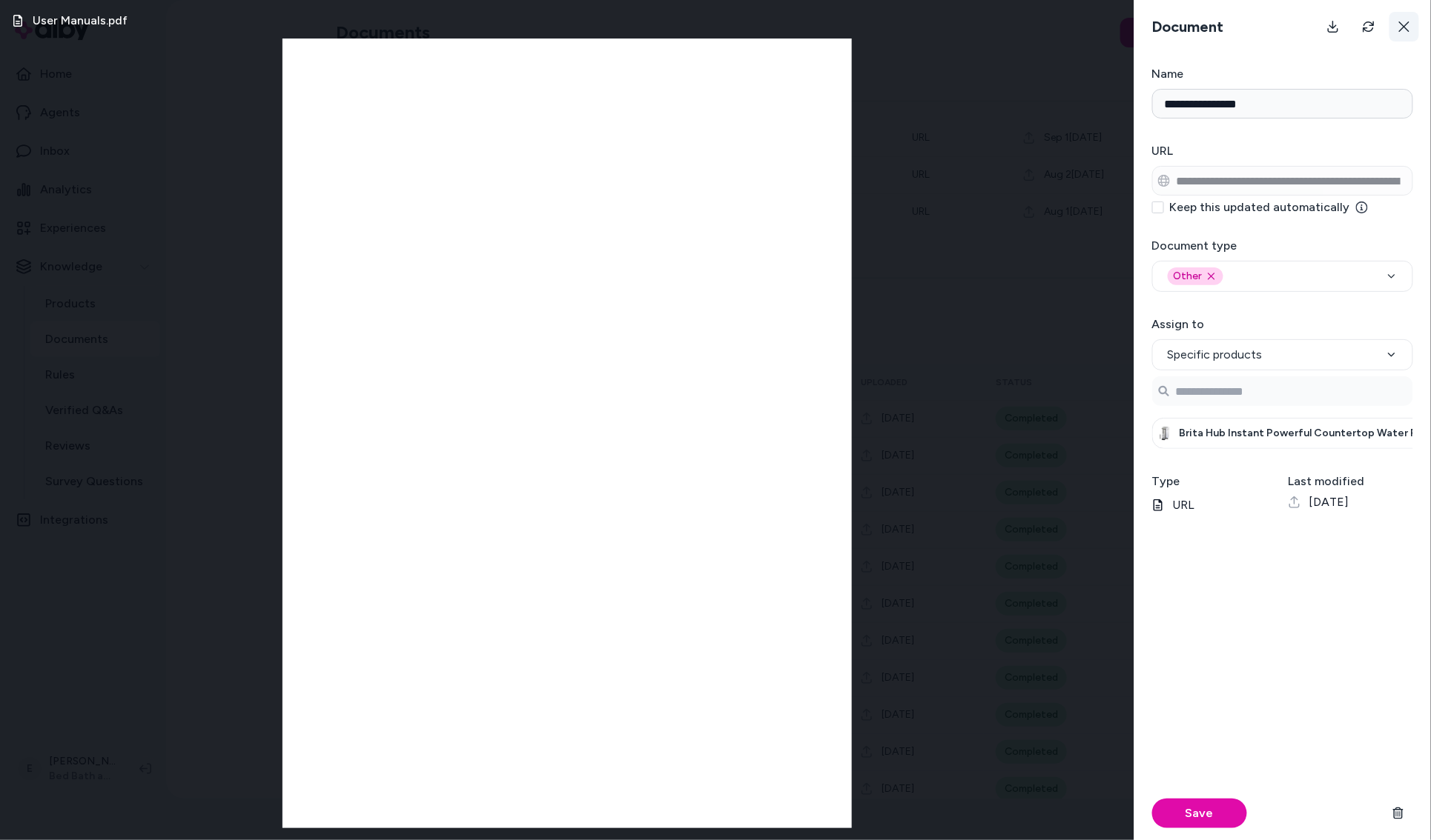
click at [1397, 22] on button at bounding box center [1404, 26] width 30 height 30
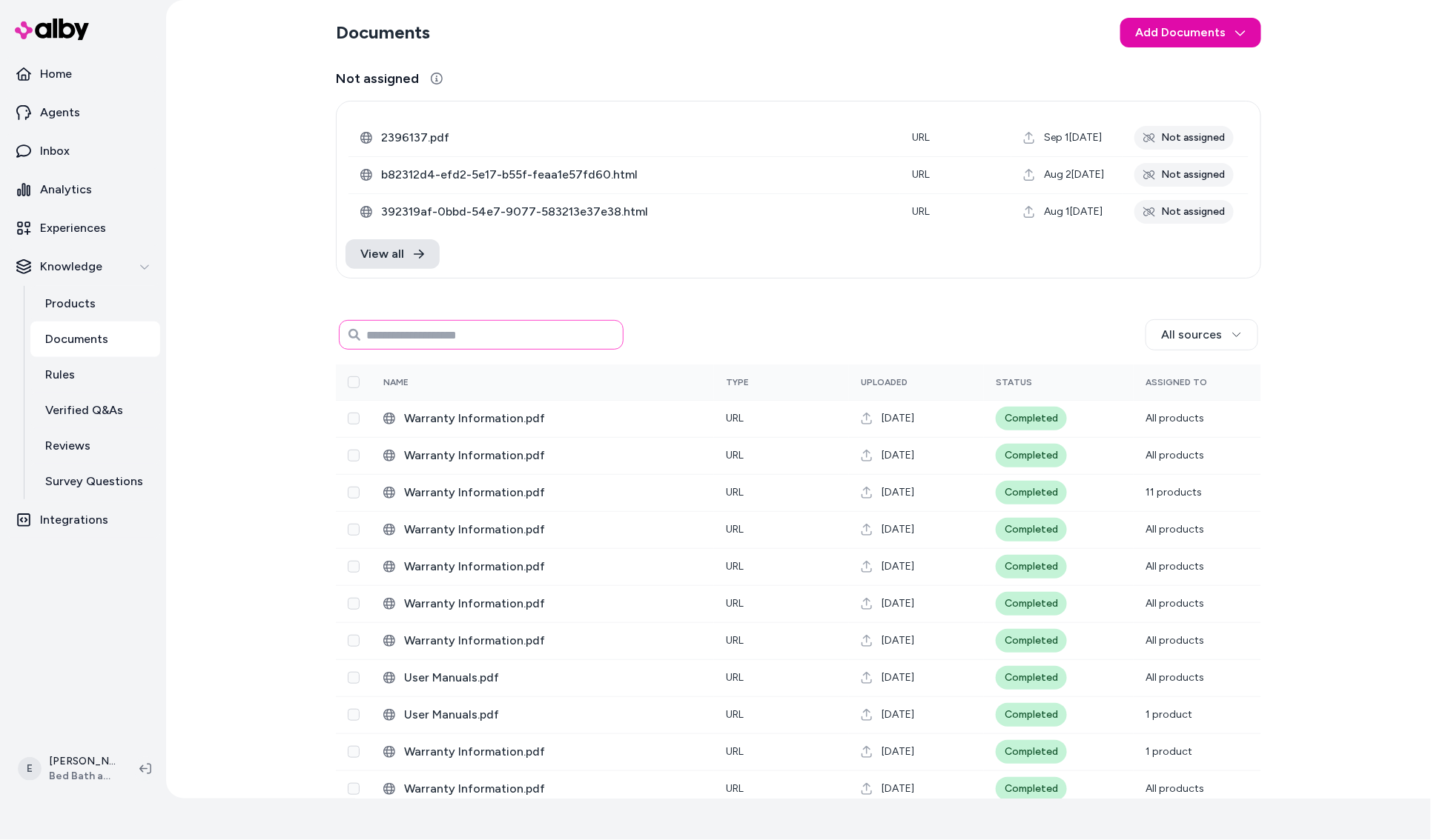
click at [438, 337] on input at bounding box center [481, 334] width 285 height 30
type input "*****"
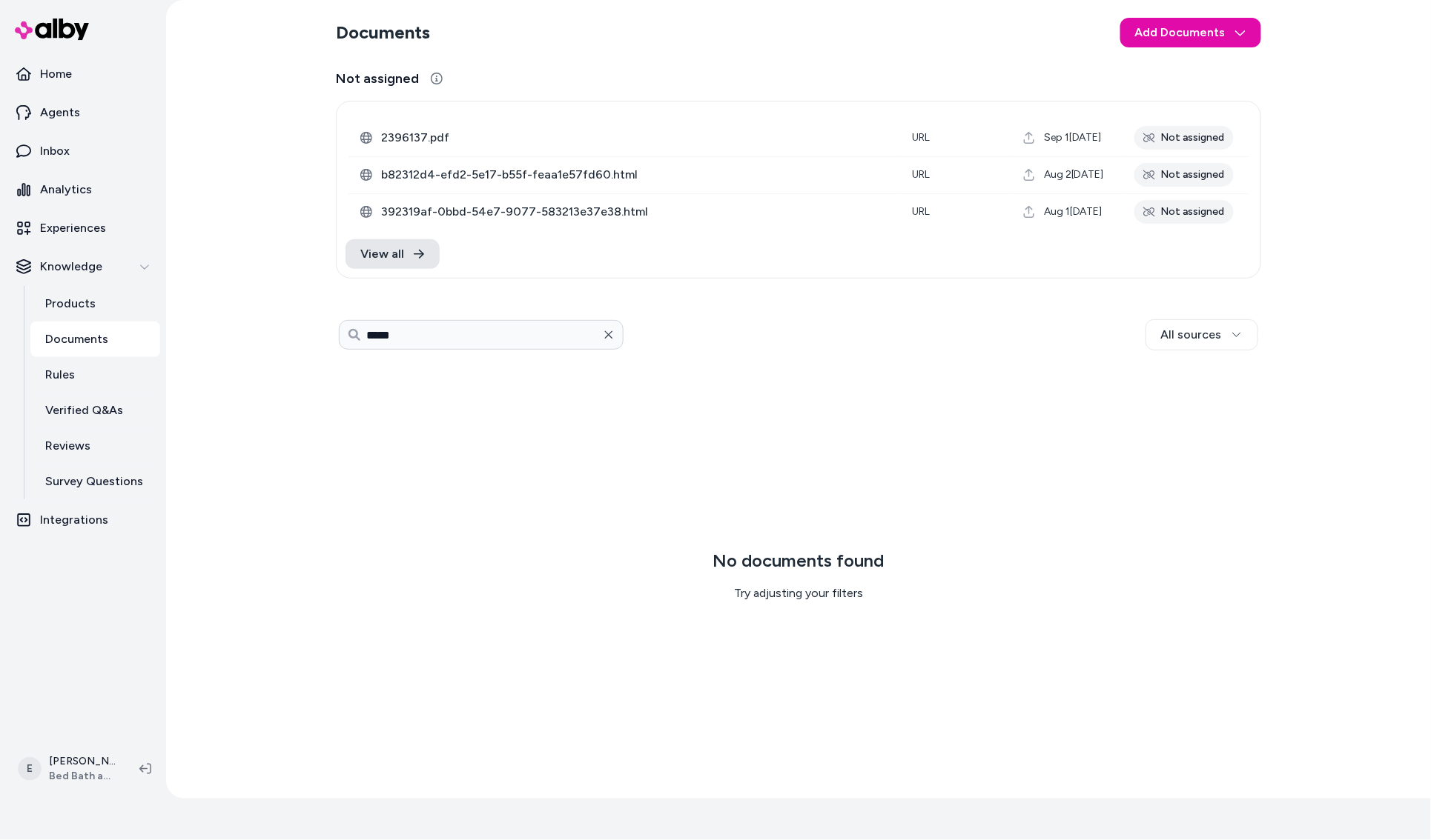
click at [612, 333] on icon "button" at bounding box center [608, 334] width 12 height 12
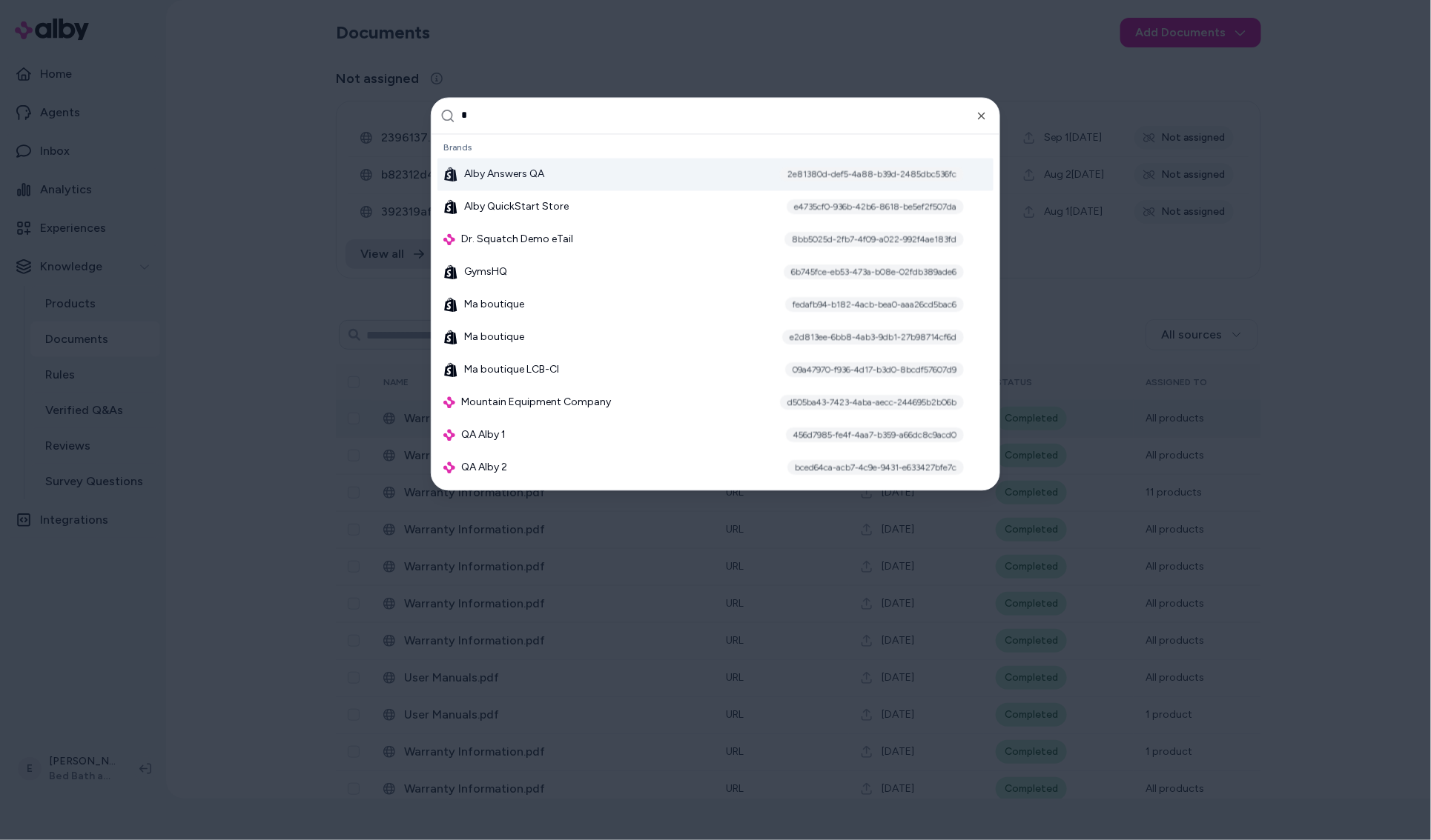
type input "**"
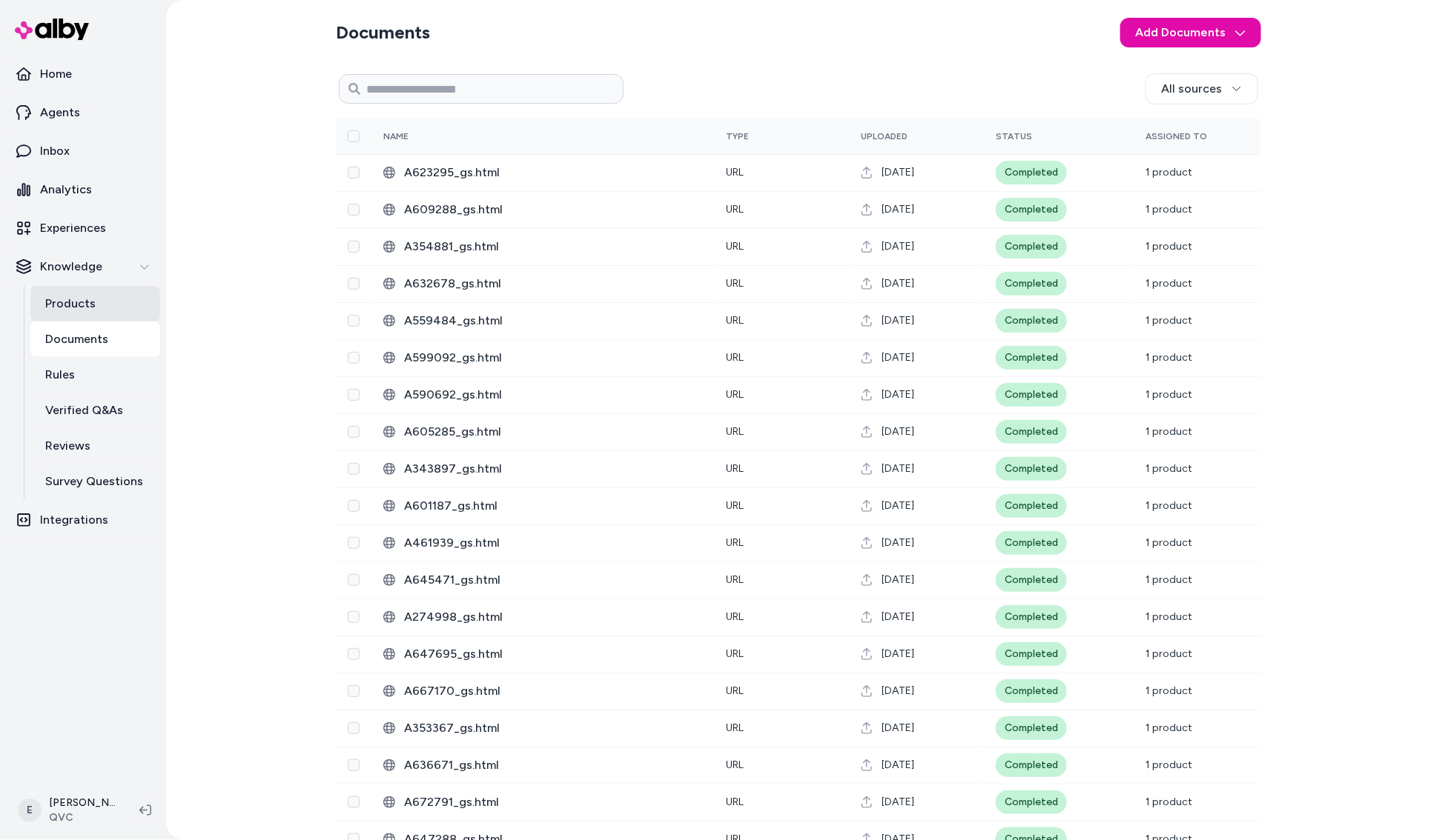
click at [73, 309] on p "Products" at bounding box center [71, 304] width 51 height 18
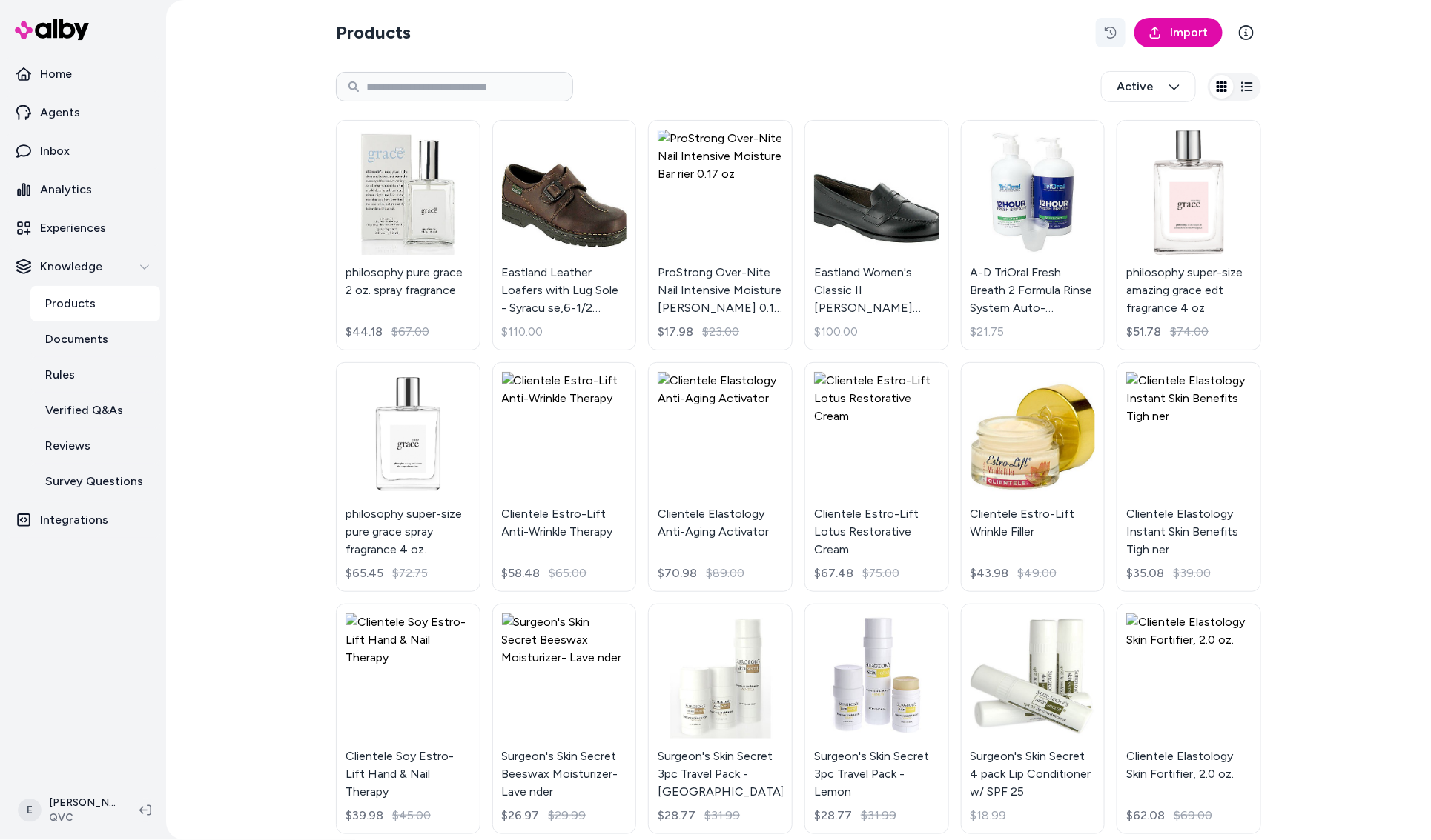
click at [1111, 27] on icon "button" at bounding box center [1110, 32] width 12 height 12
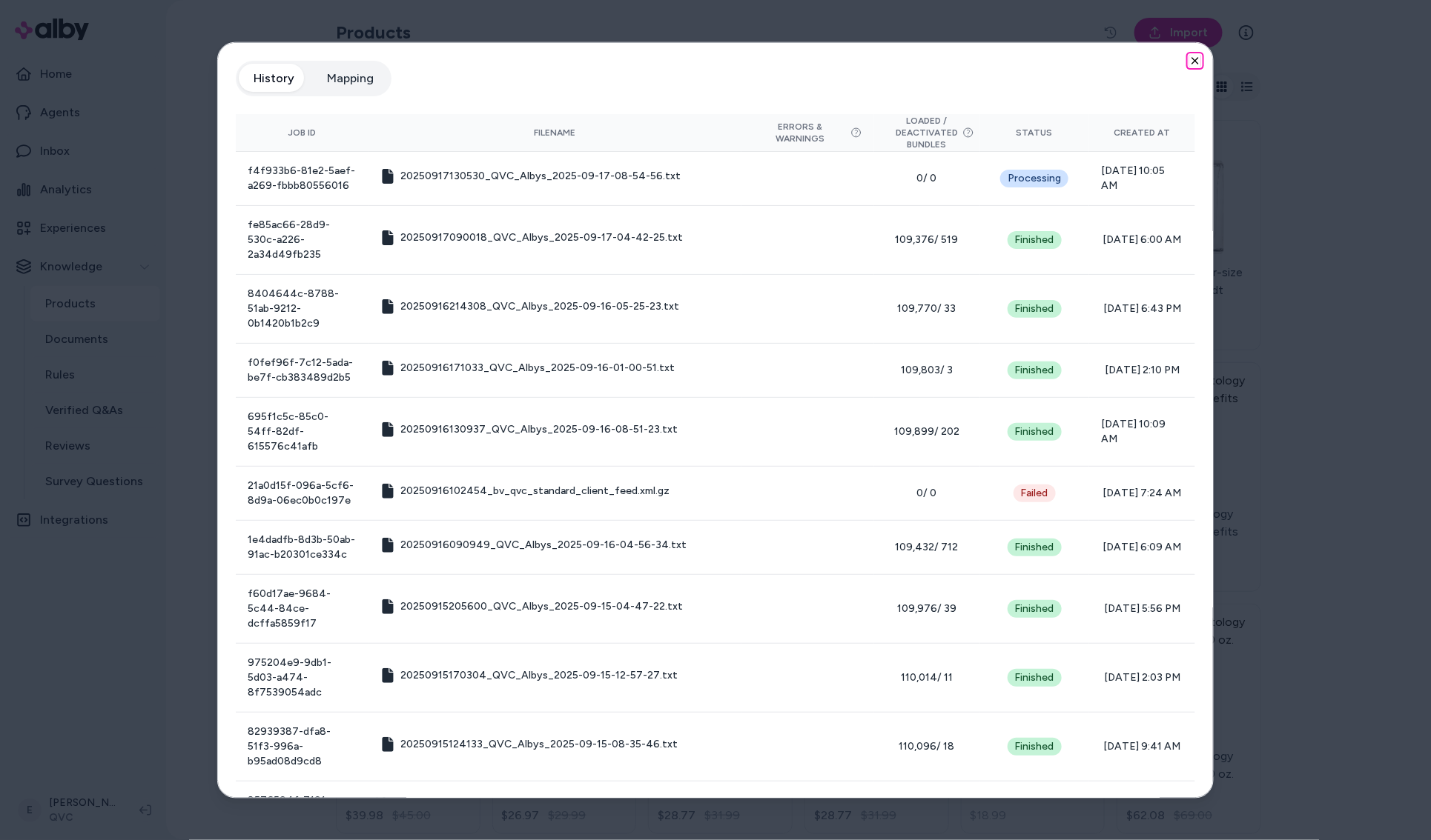
click at [1192, 61] on icon "button" at bounding box center [1194, 60] width 12 height 12
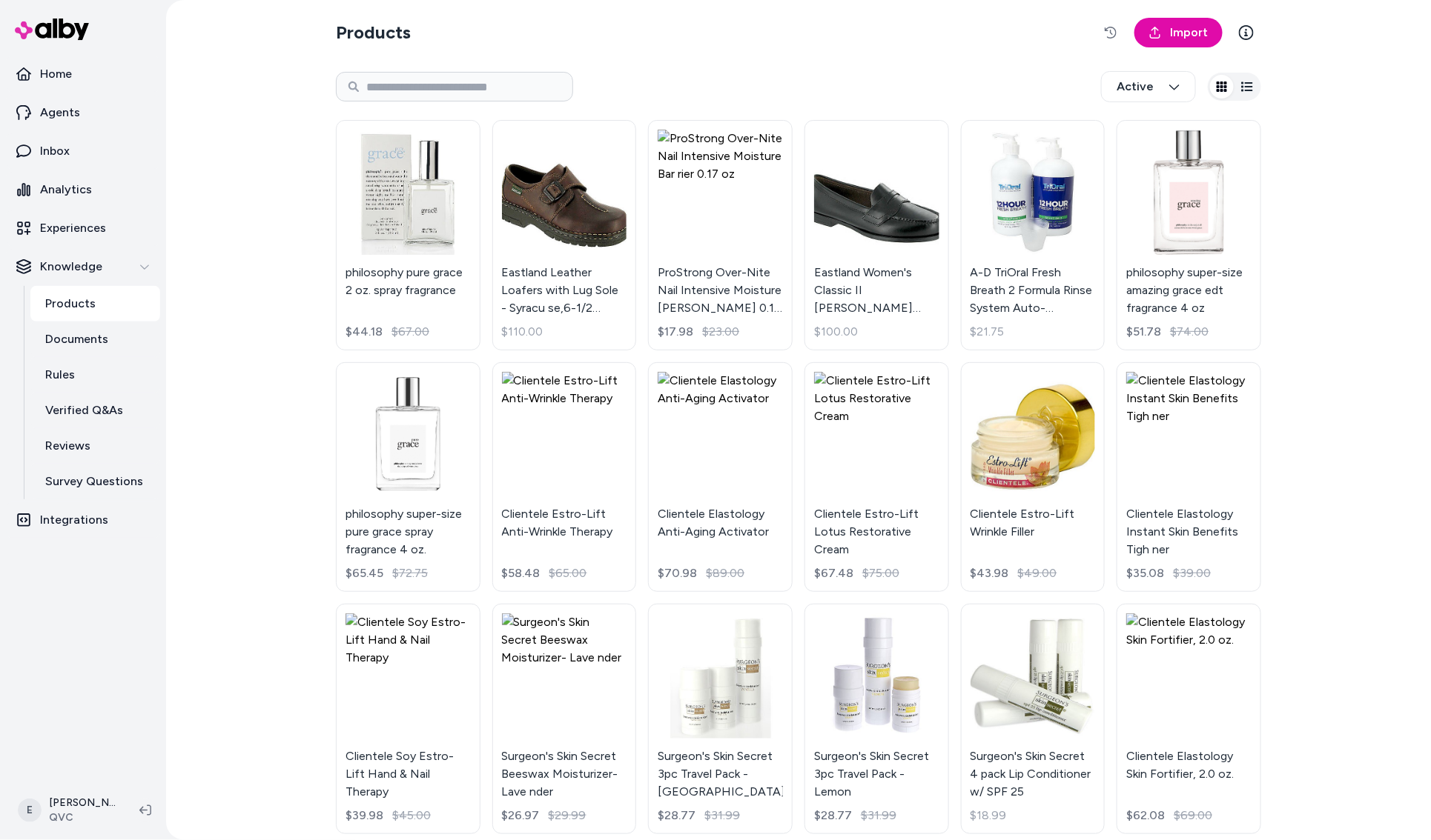
click at [758, 43] on section "Products Import" at bounding box center [798, 32] width 925 height 42
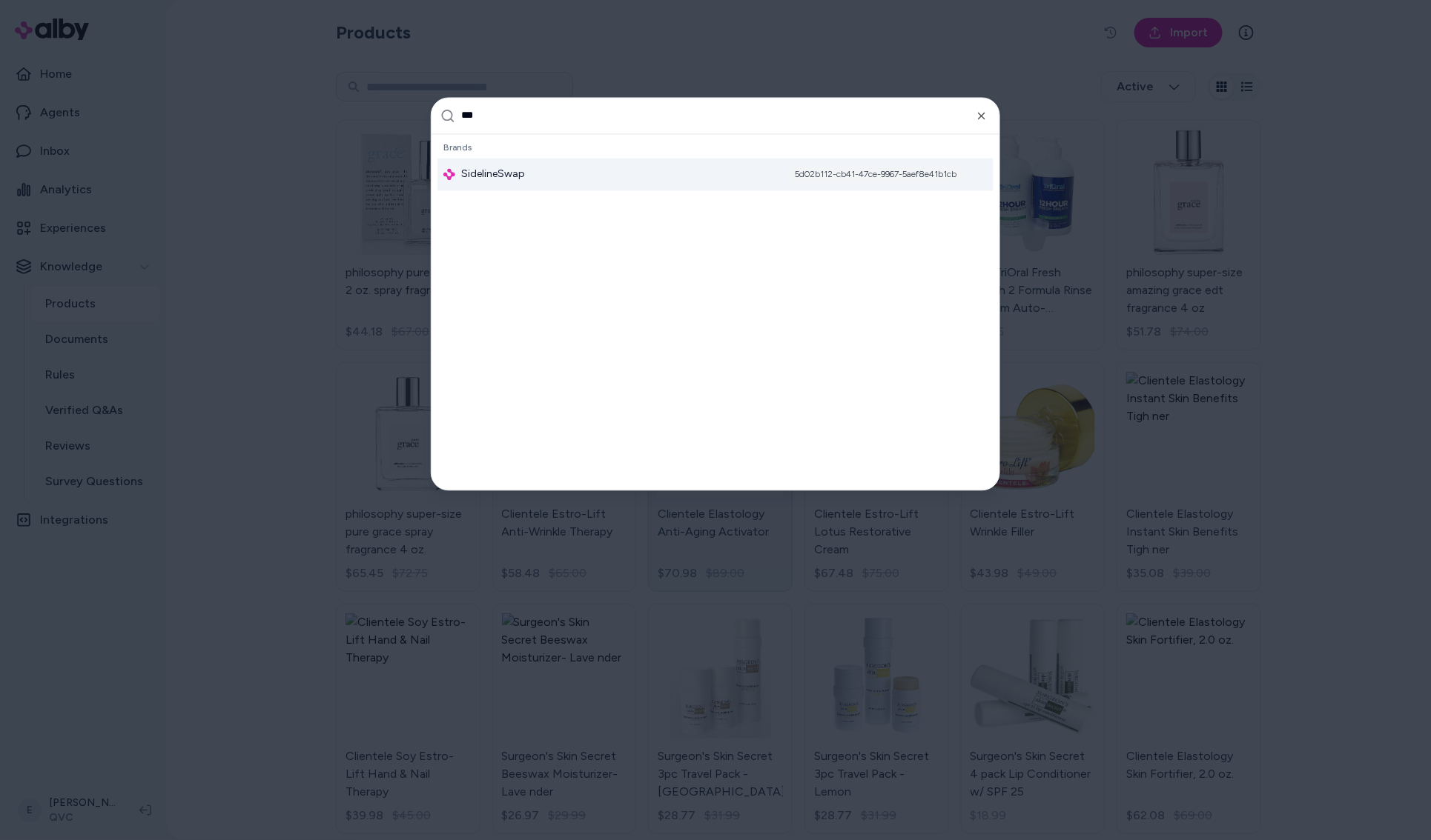
type input "****"
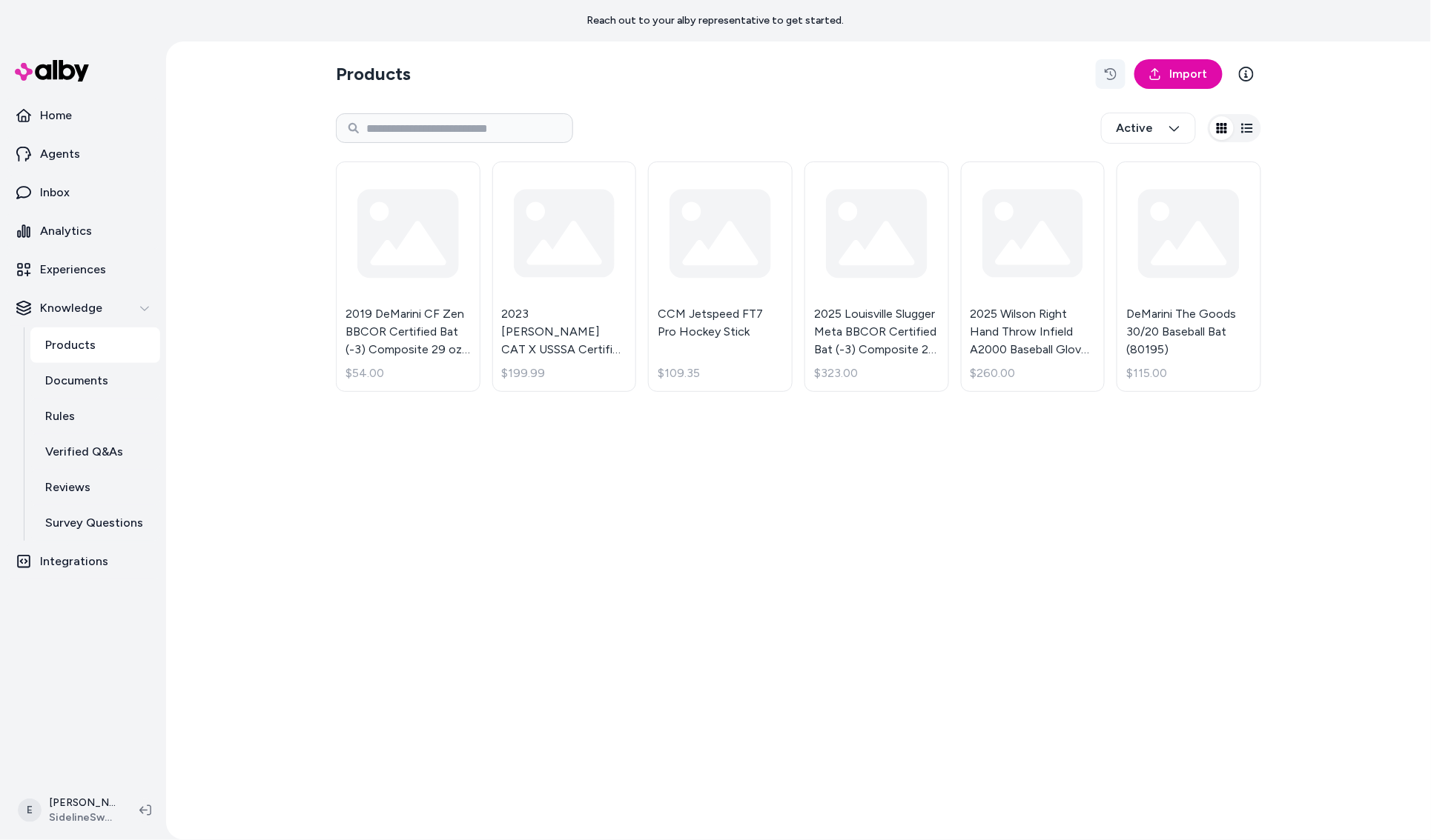
click at [1112, 74] on icon "button" at bounding box center [1110, 74] width 12 height 12
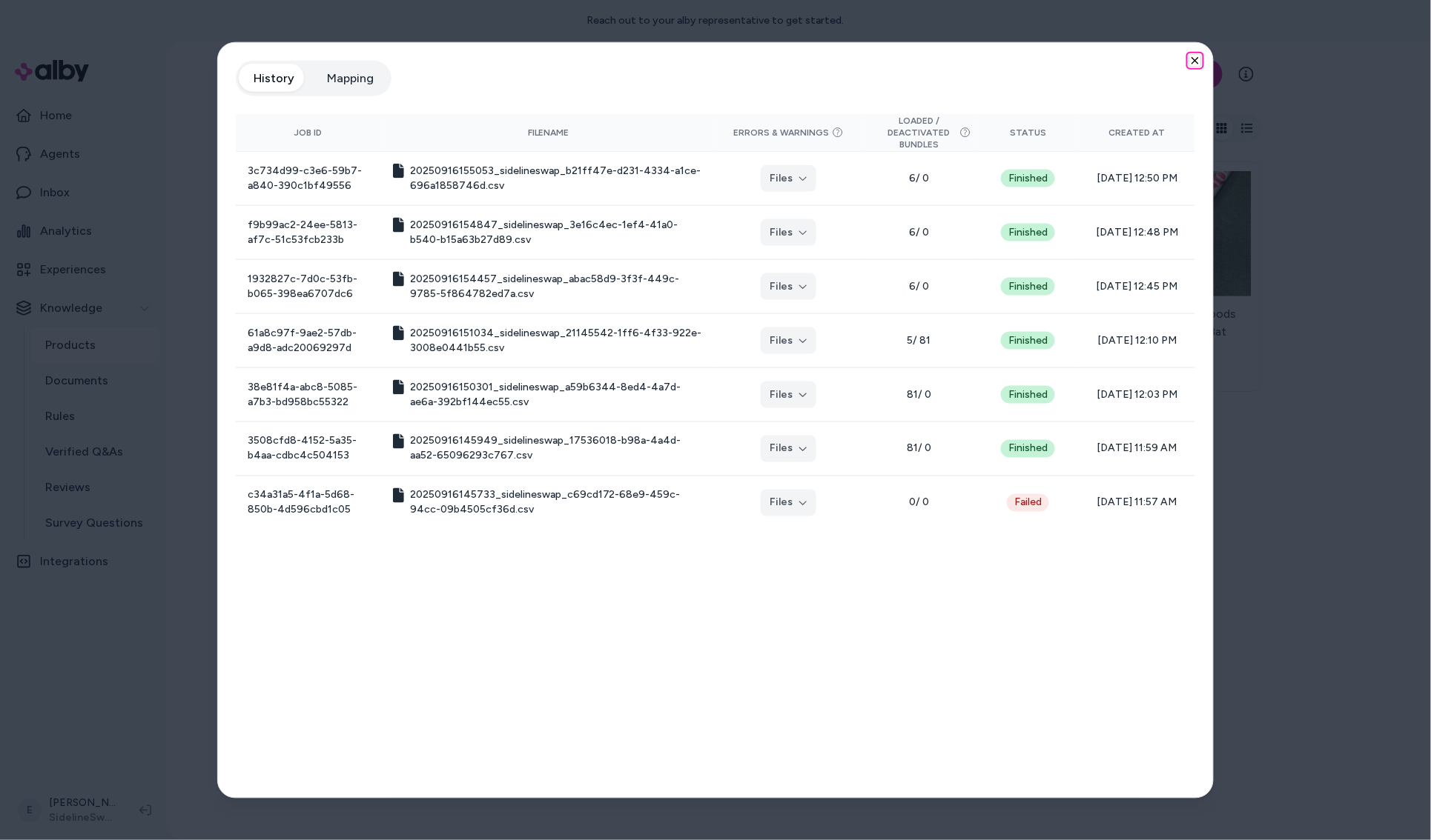
click at [1193, 62] on icon "button" at bounding box center [1195, 61] width 6 height 6
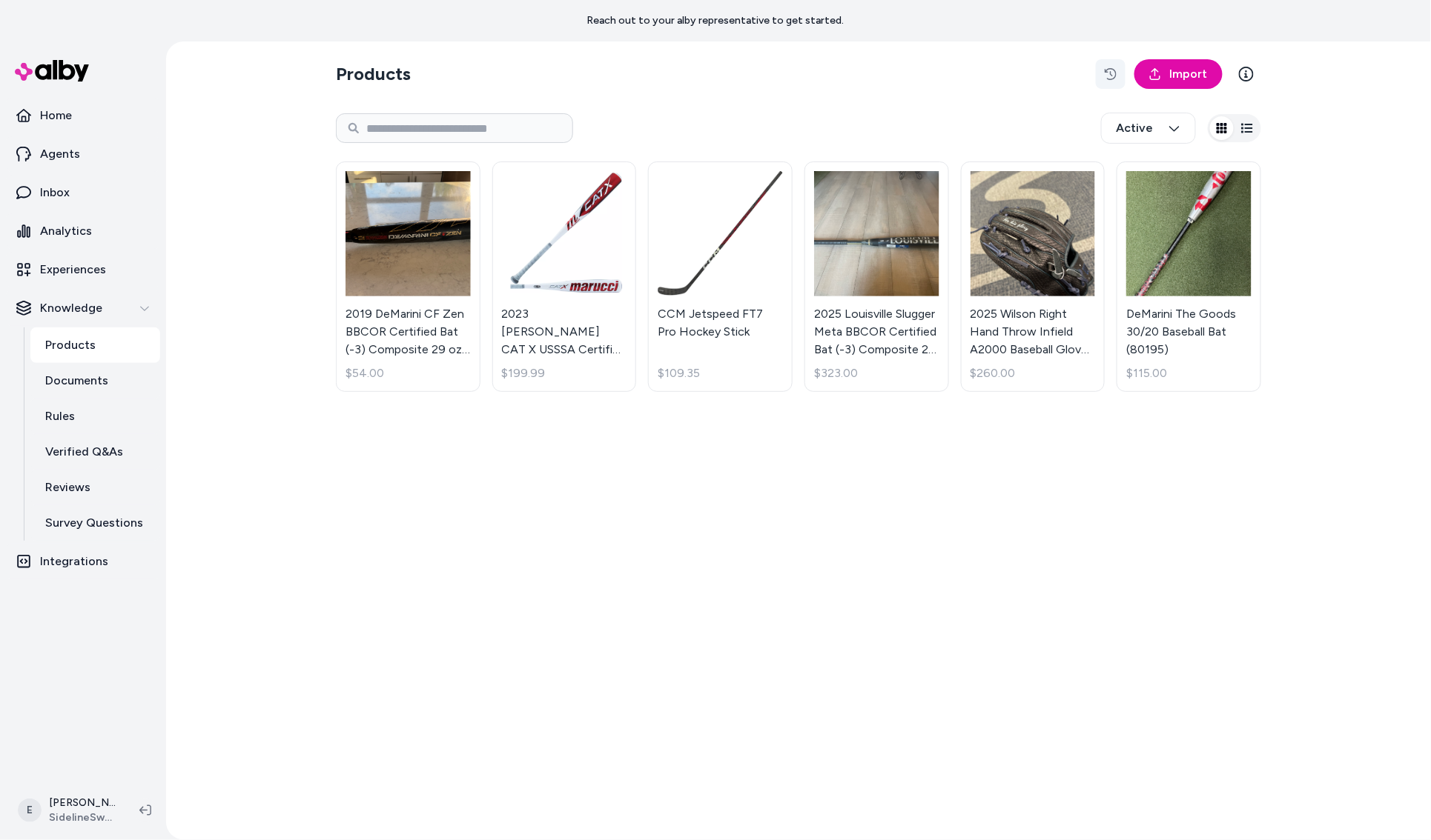
click at [1118, 79] on button "button" at bounding box center [1110, 74] width 30 height 30
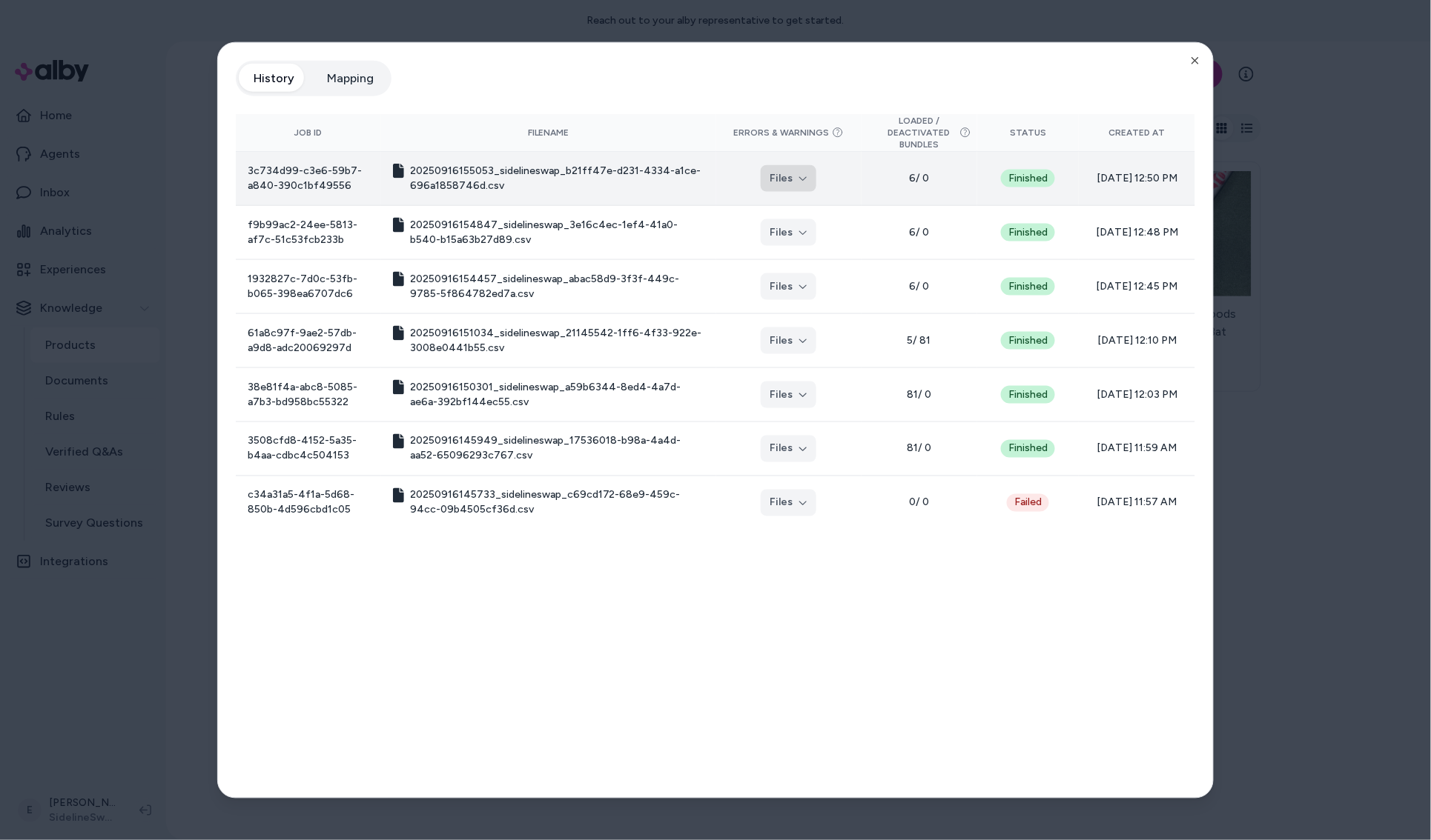
click at [785, 185] on button "Files" at bounding box center [788, 178] width 55 height 27
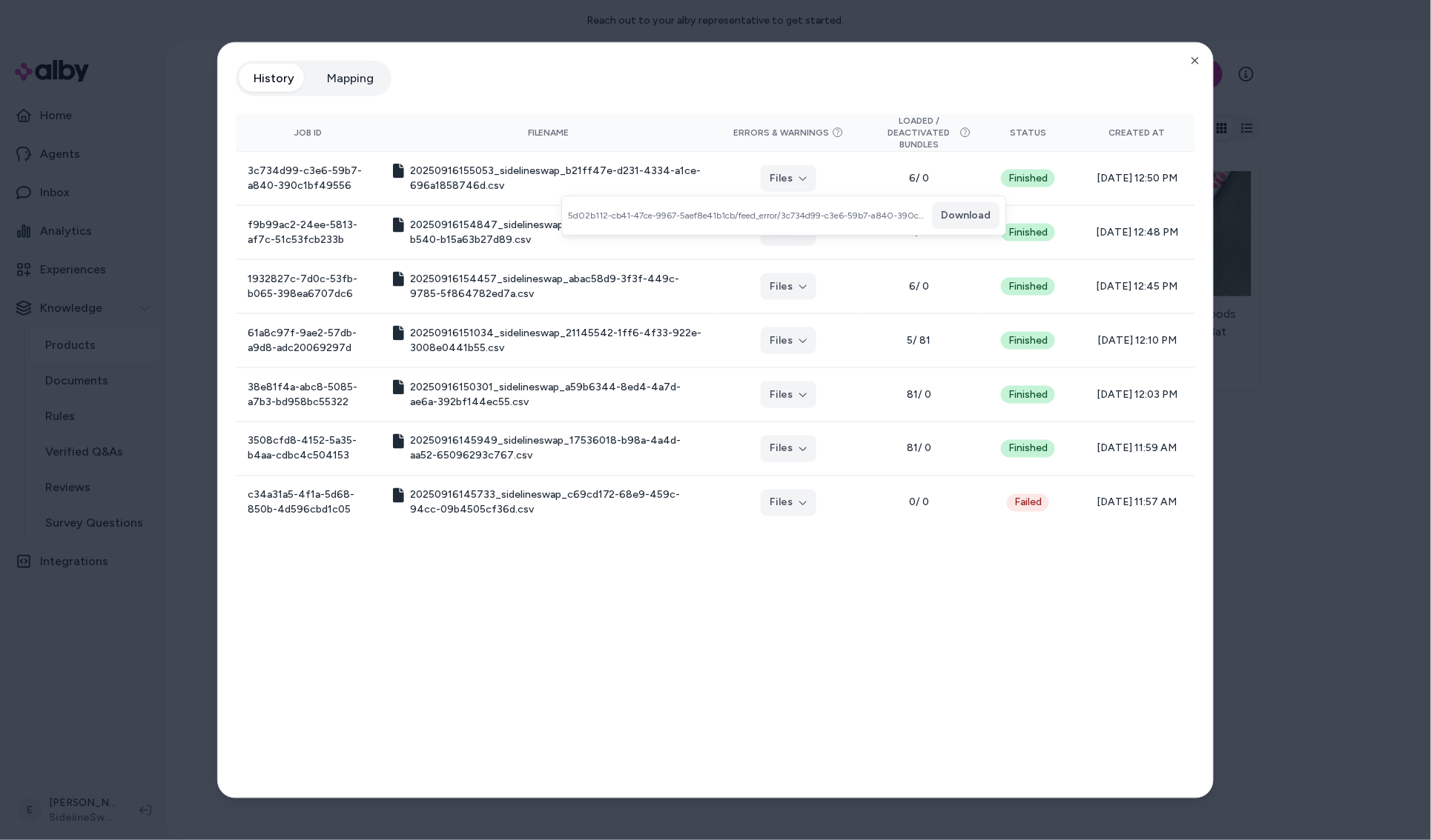
click at [788, 217] on span "5d02b112-cb41-47ce-9967-5aef8e41b1cb/feed_error/3c734d99-c3e6-59b7-a840-390c1bf…" at bounding box center [747, 215] width 358 height 12
click at [948, 223] on button "Download" at bounding box center [966, 215] width 68 height 27
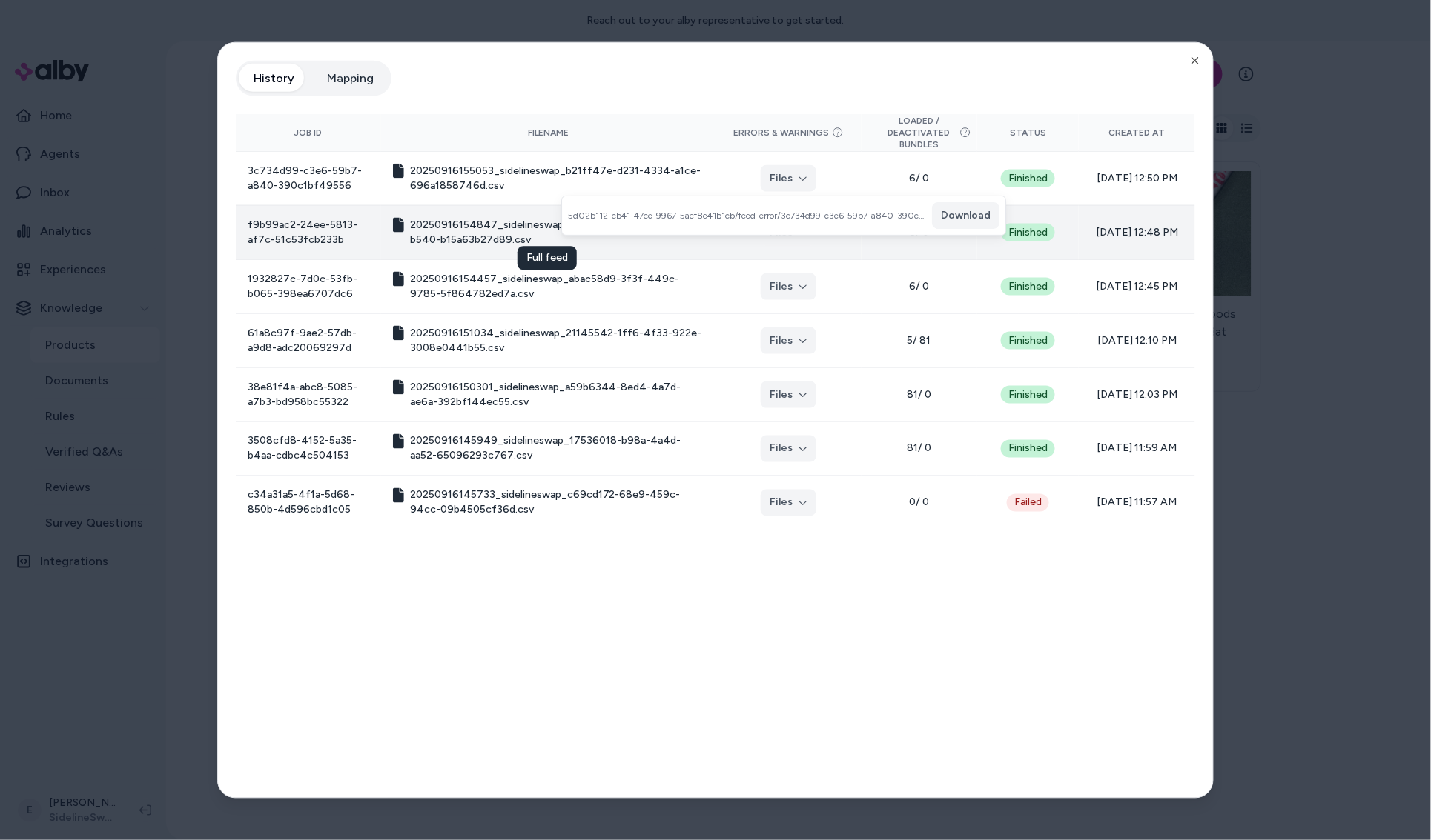
click at [510, 254] on td "20250916154847_sidelineswap_3e16c4ec-1ef4-41a0-b540-b15a63b27d89.csv" at bounding box center [549, 232] width 335 height 54
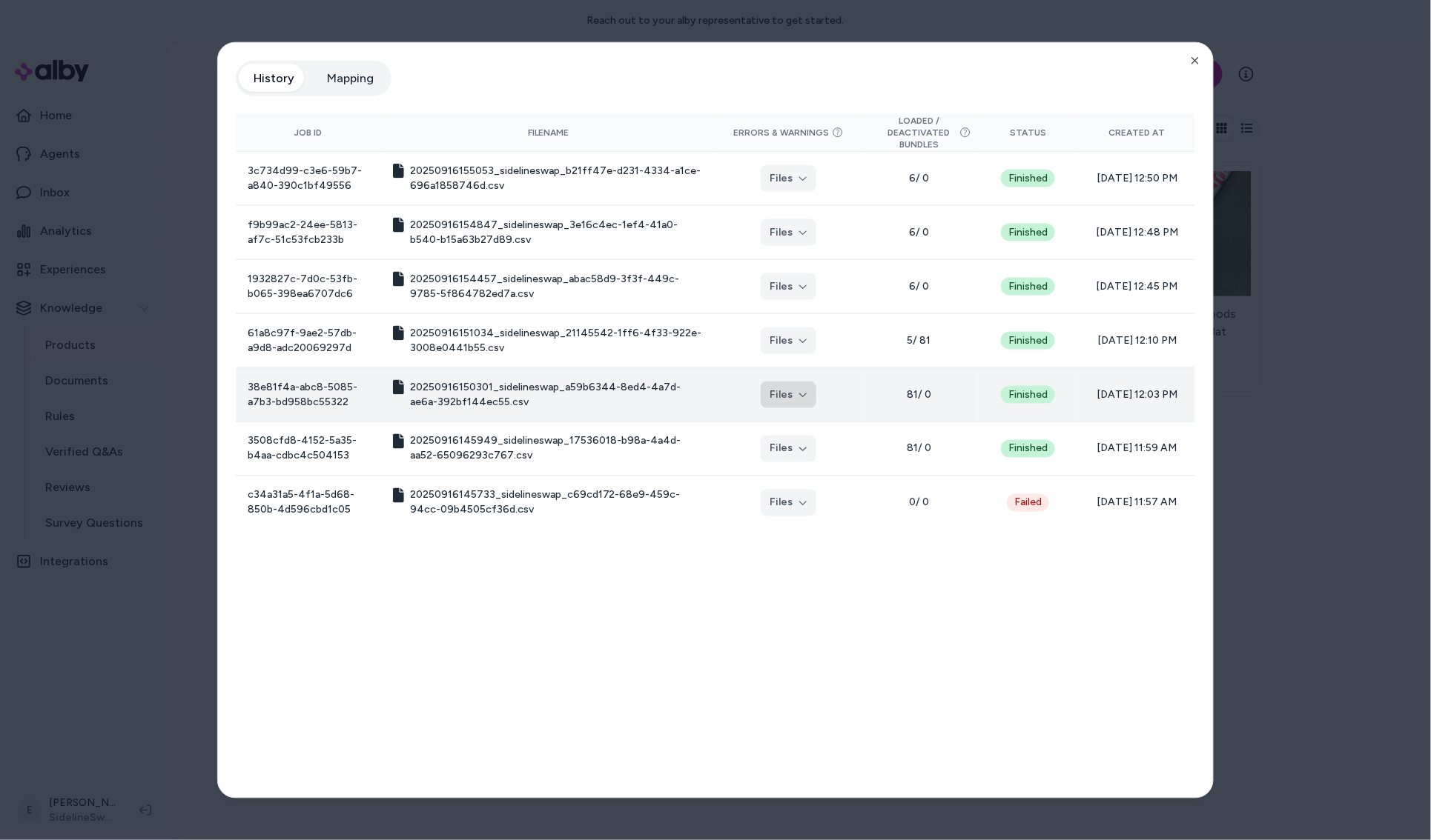
click at [775, 398] on button "Files" at bounding box center [788, 394] width 55 height 27
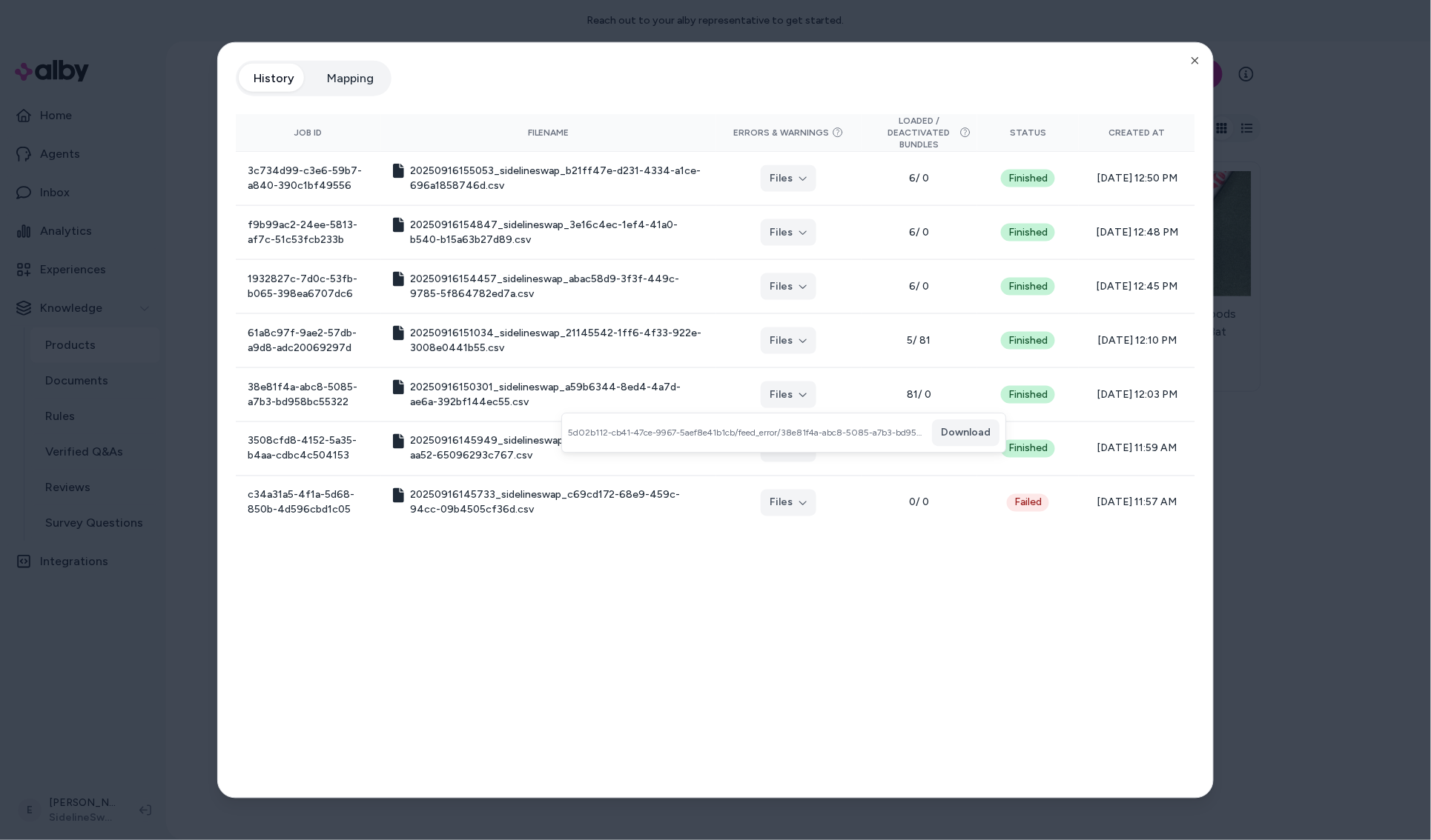
click at [815, 439] on span "5d02b112-cb41-47ce-9967-5aef8e41b1cb/feed_error/38e81f4a-abc8-5085-a7b3-bd958bc…" at bounding box center [747, 432] width 358 height 12
click at [963, 436] on button "Download" at bounding box center [966, 433] width 68 height 27
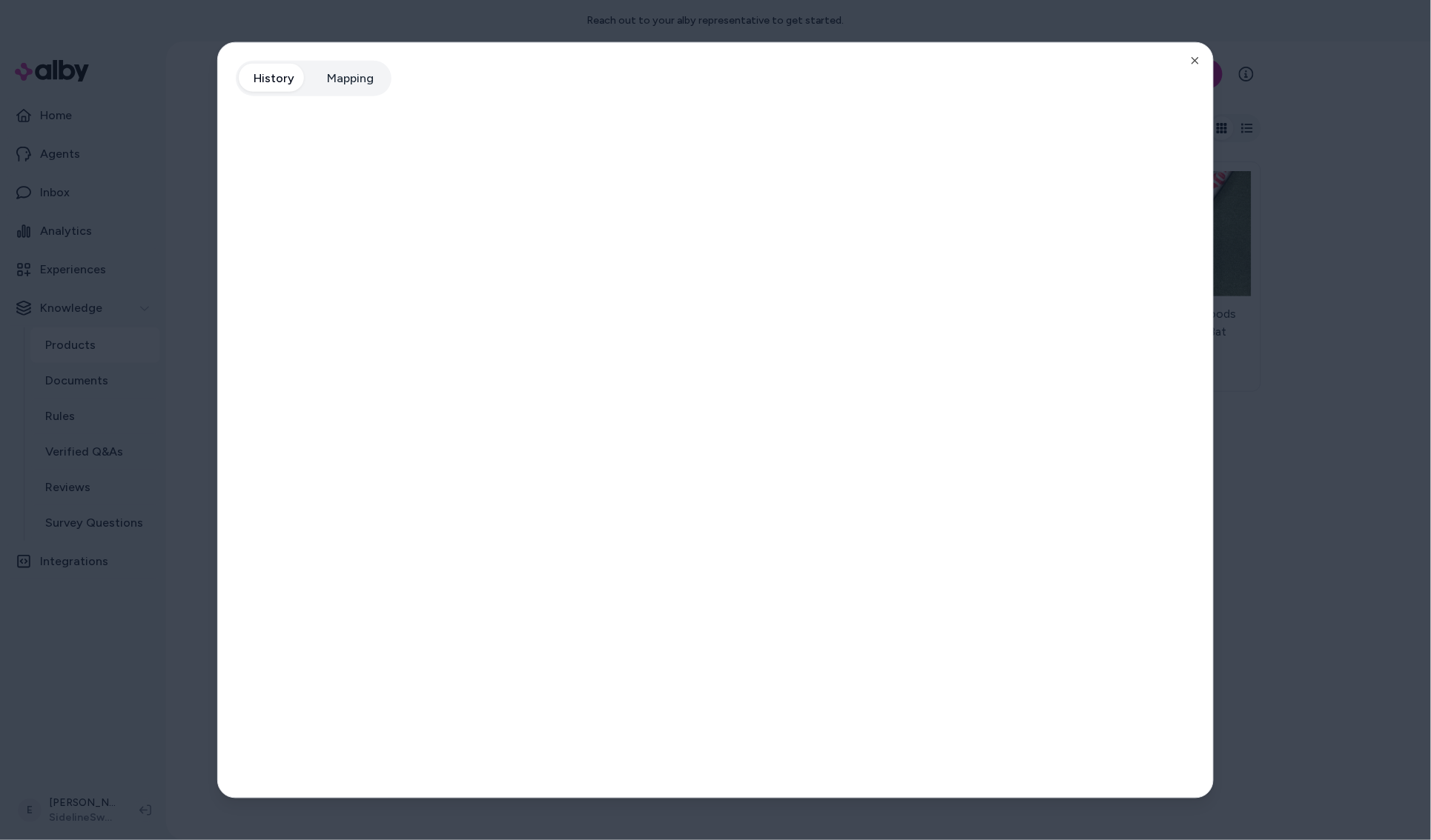
click at [1326, 447] on div at bounding box center [715, 420] width 1431 height 840
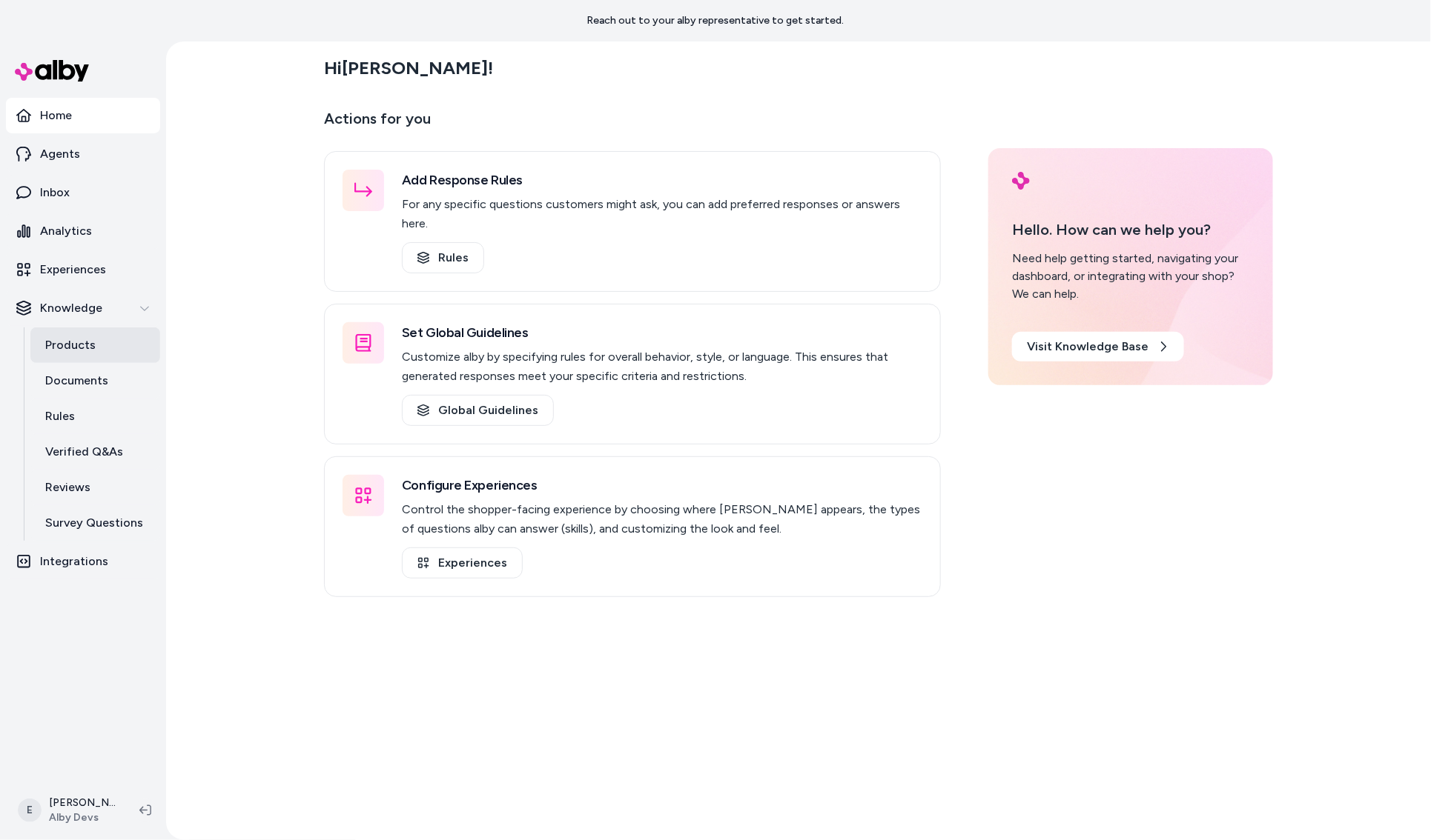
click at [65, 346] on p "Products" at bounding box center [71, 345] width 51 height 18
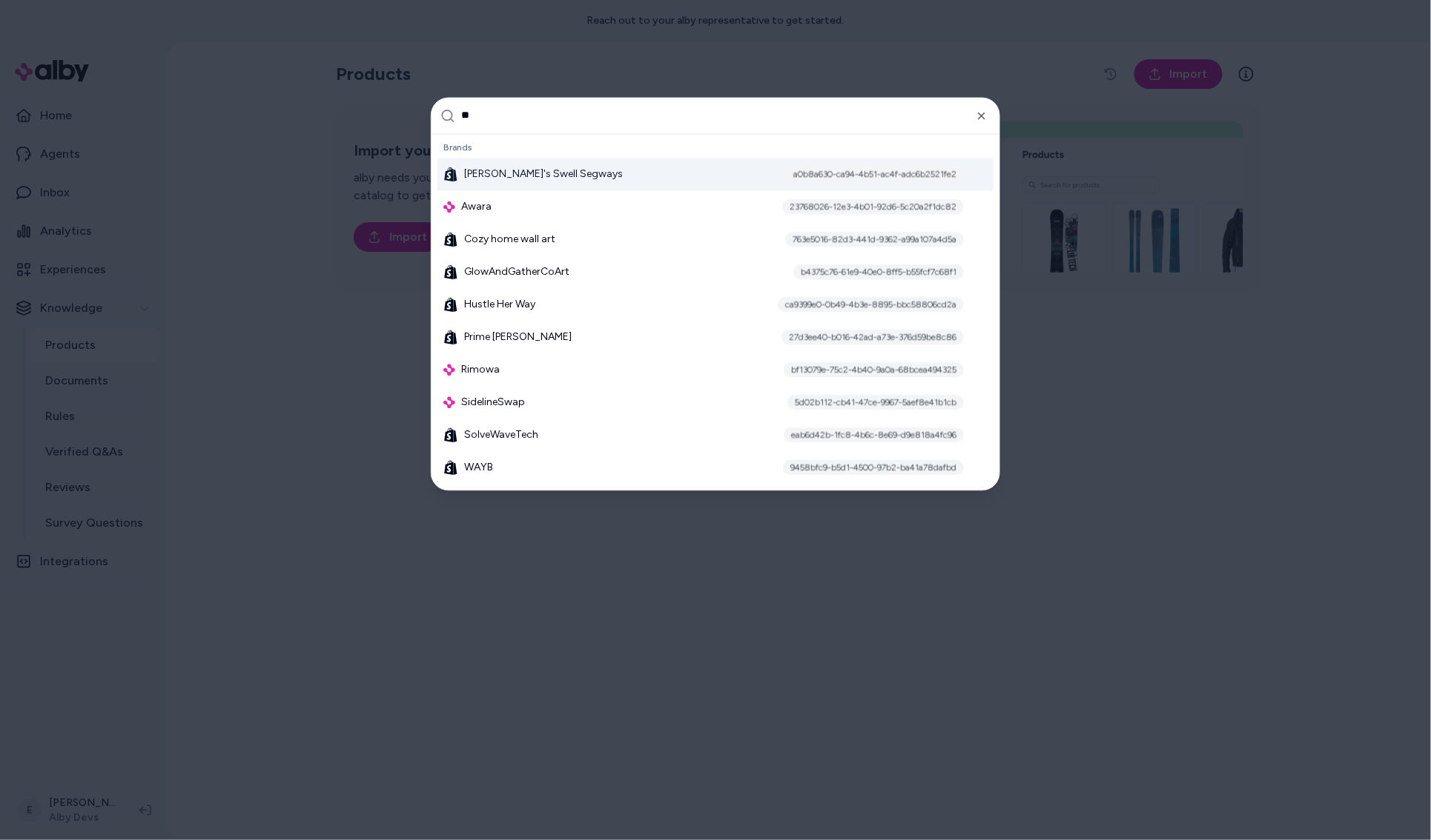
type input "***"
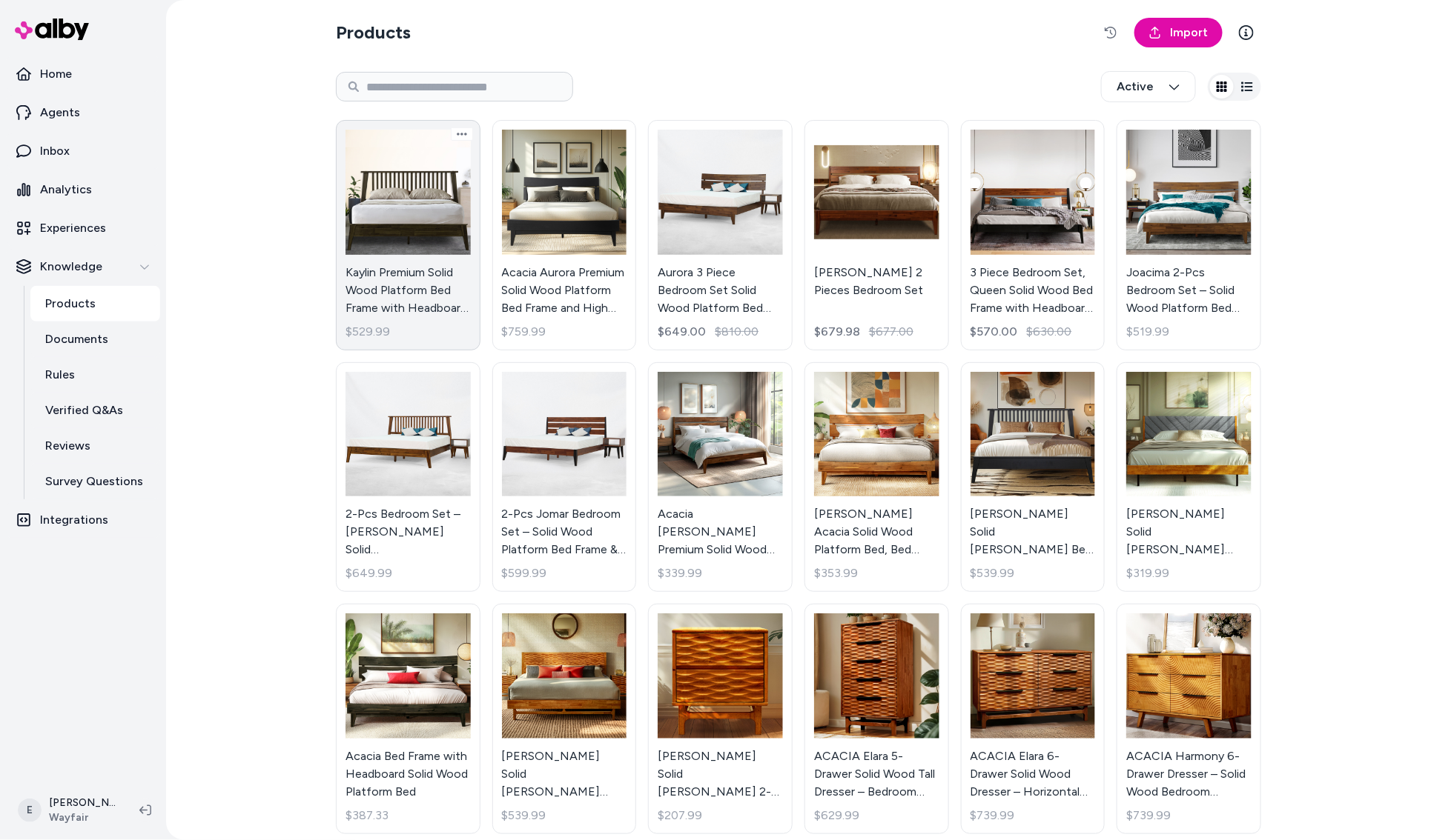
click at [404, 218] on link "Kaylin Premium Solid Wood Platform Bed Frame with Headboard – 800 lb Capacity, …" at bounding box center [408, 235] width 145 height 231
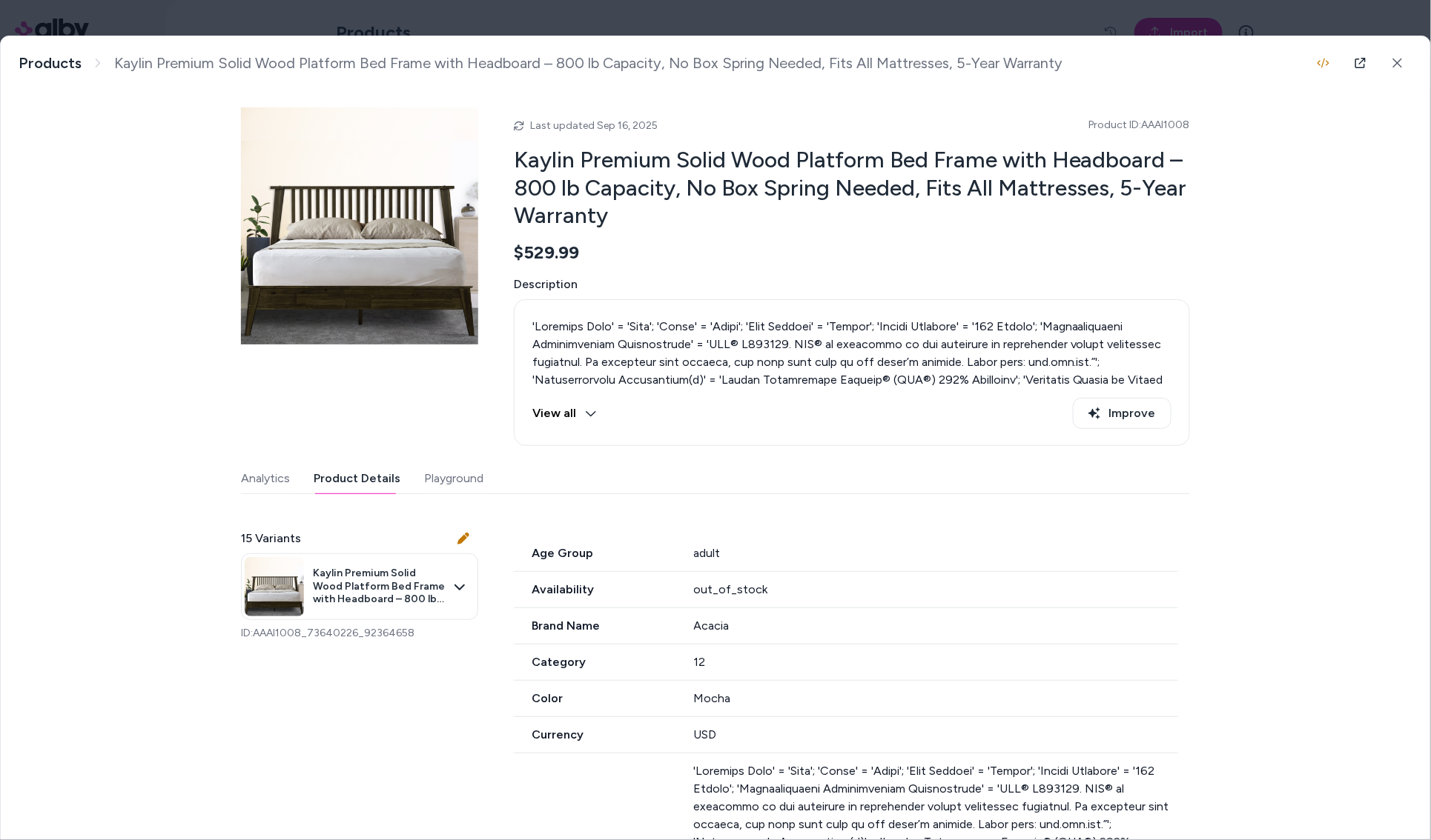
click at [374, 476] on button "Product Details" at bounding box center [357, 479] width 87 height 30
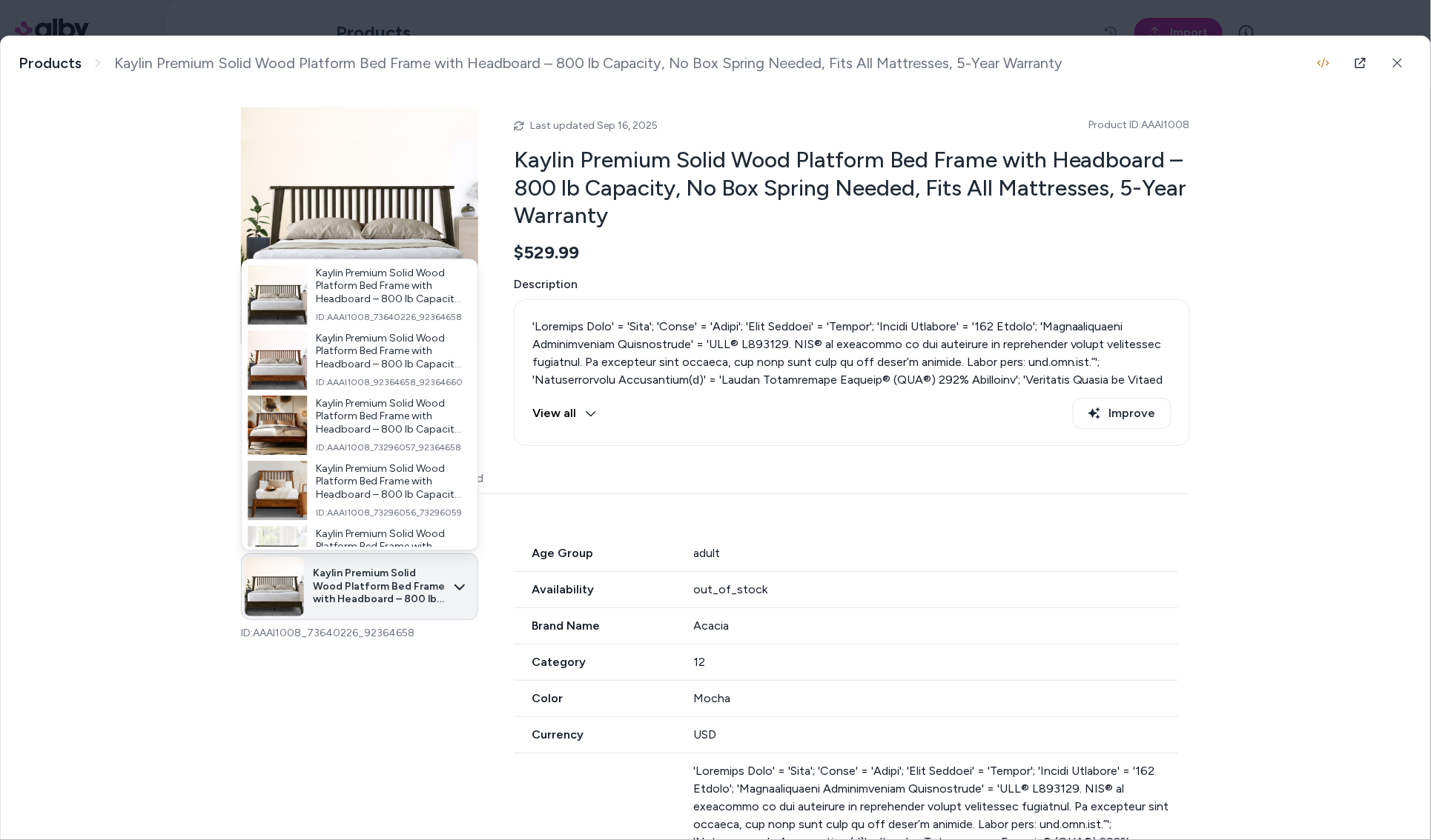
click at [371, 583] on body "Home Agents Inbox Analytics Experiences Knowledge Products Documents Rules Veri…" at bounding box center [715, 420] width 1431 height 840
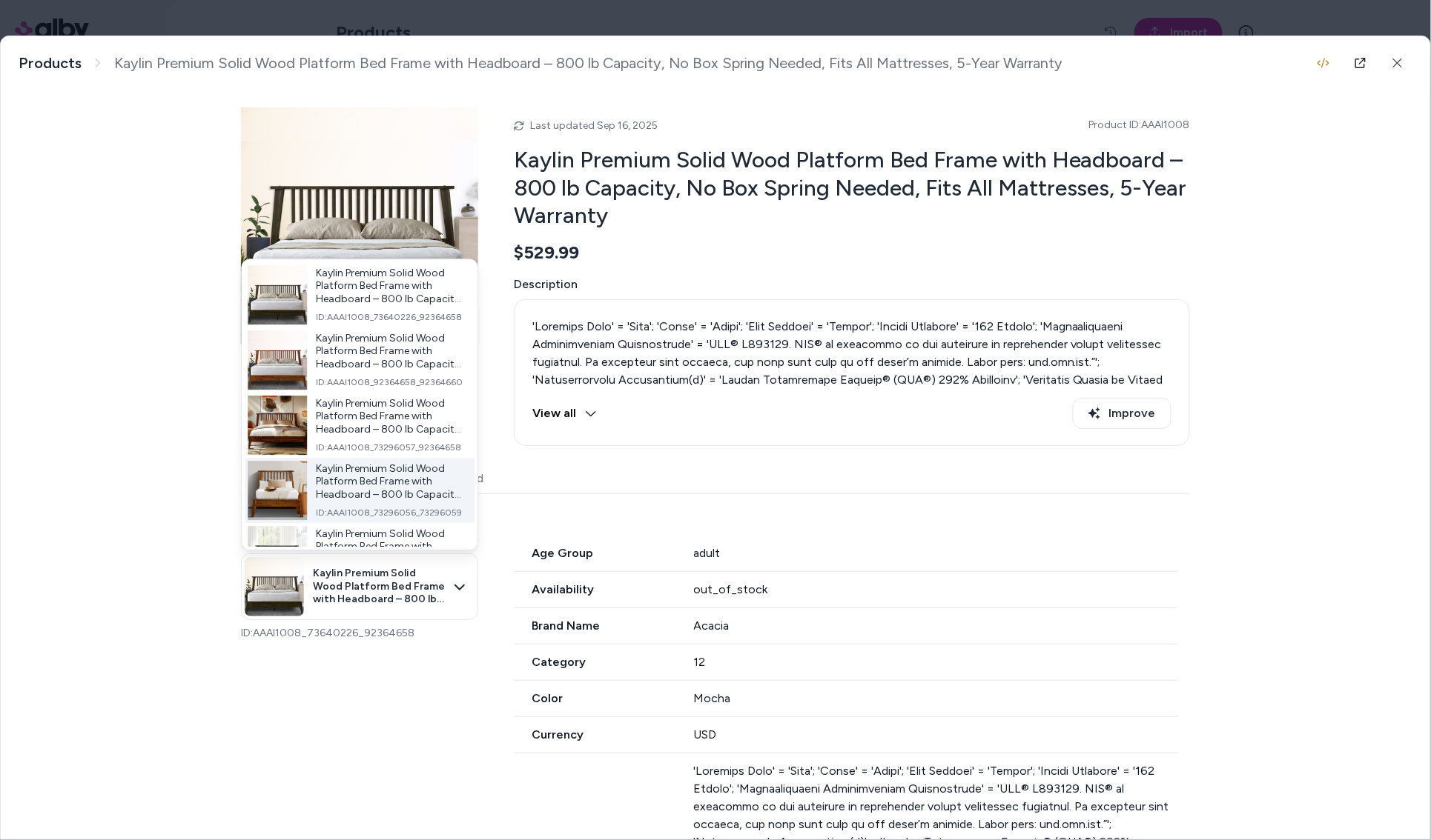
click at [353, 471] on span "Kaylin Premium Solid Wood Platform Bed Frame with Headboard – 800 lb Capacity, …" at bounding box center [389, 482] width 147 height 39
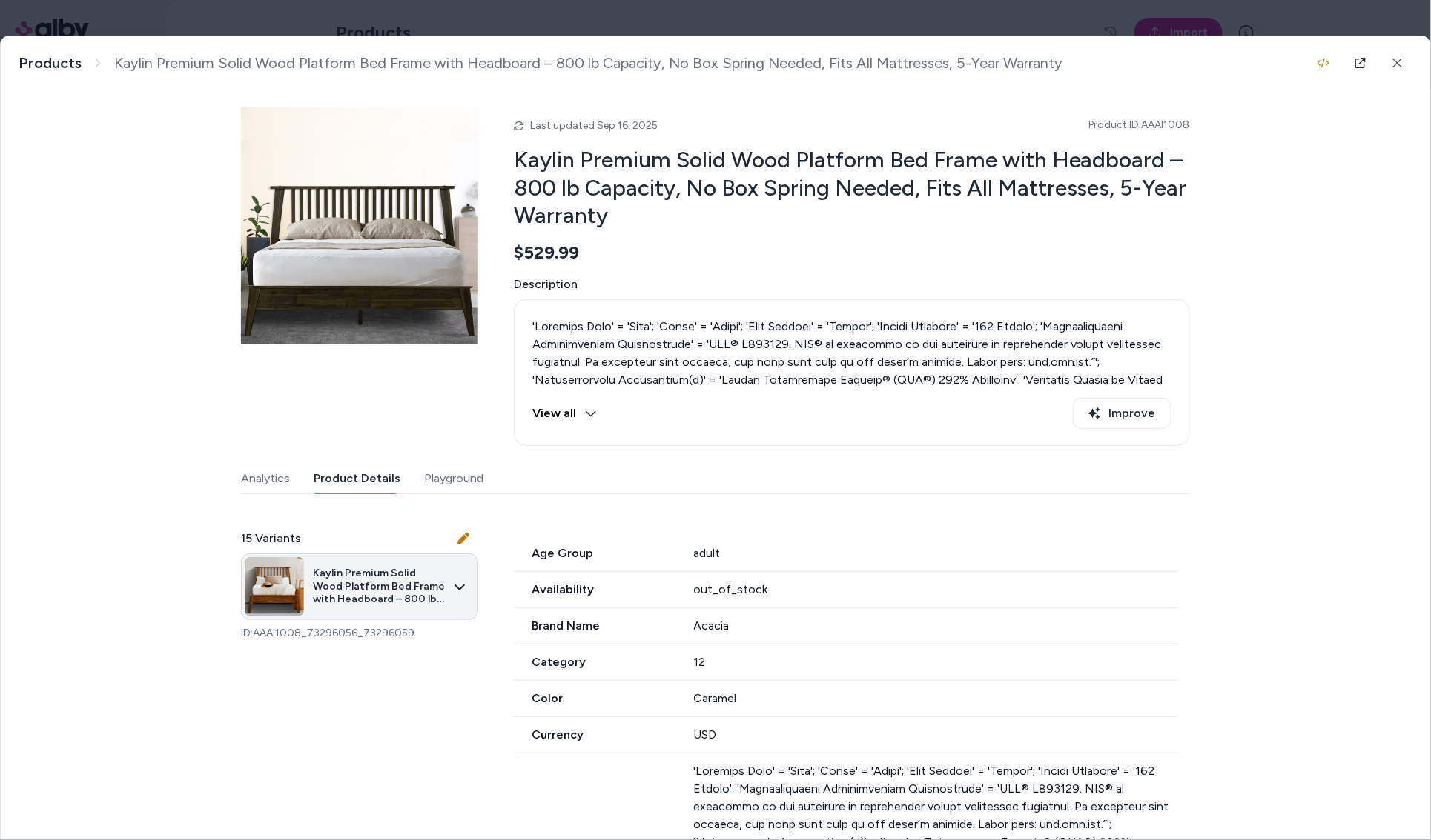
click at [351, 571] on body "Home Agents Inbox Analytics Experiences Knowledge Products Documents Rules Veri…" at bounding box center [715, 420] width 1431 height 840
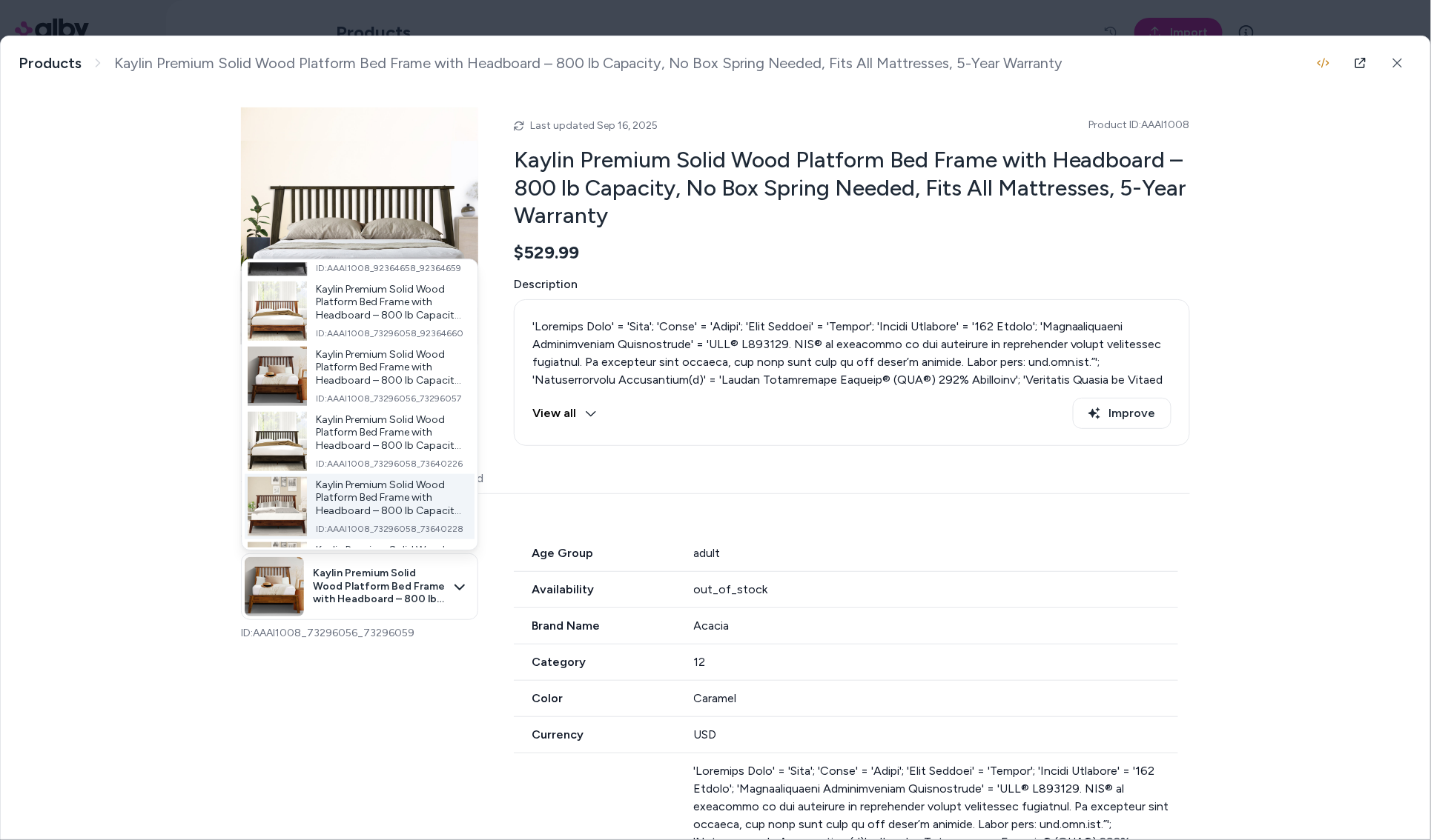
scroll to position [551, 0]
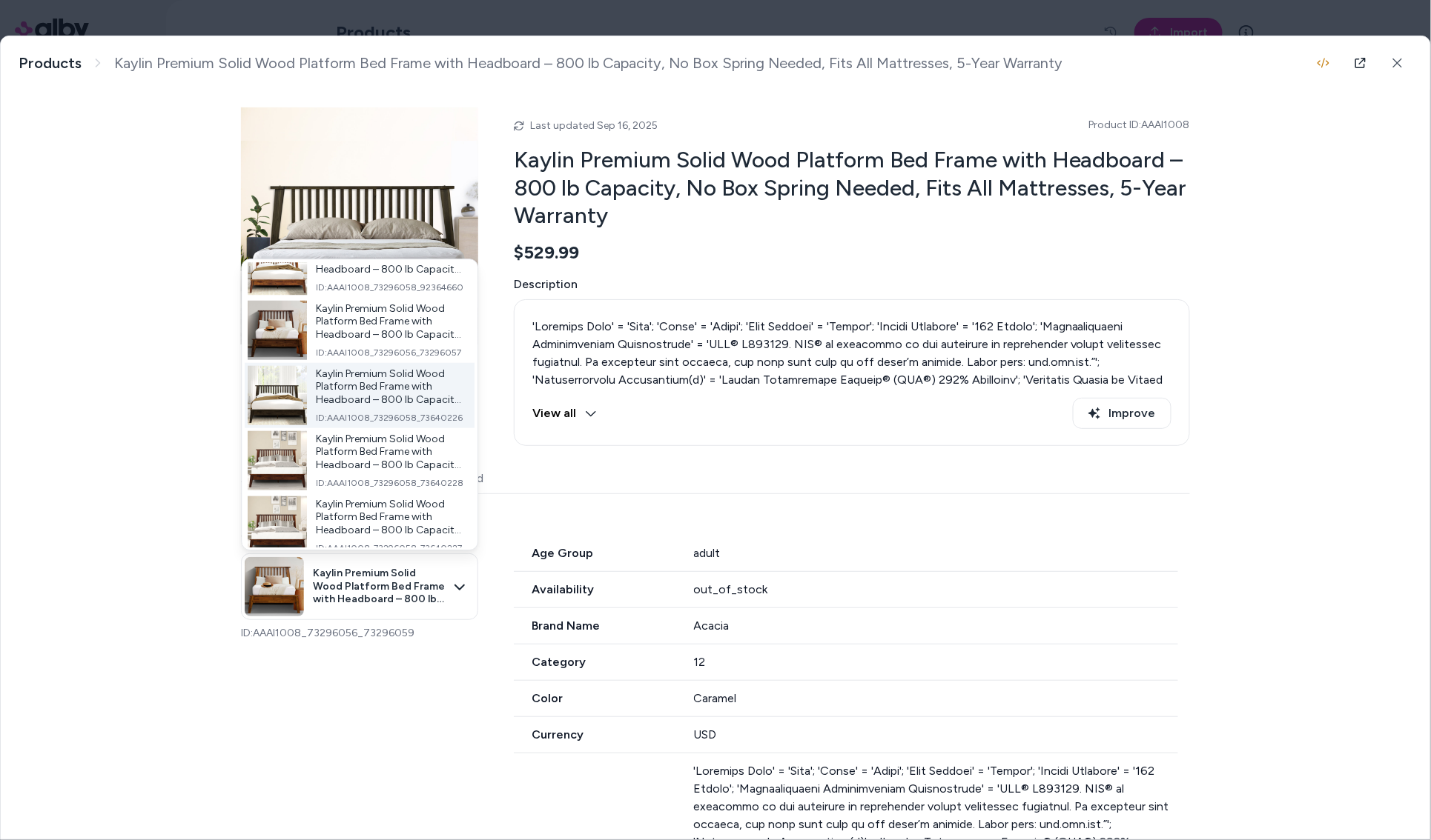
click at [353, 422] on span "ID: AAAI1008_73296058_73640226" at bounding box center [389, 418] width 147 height 12
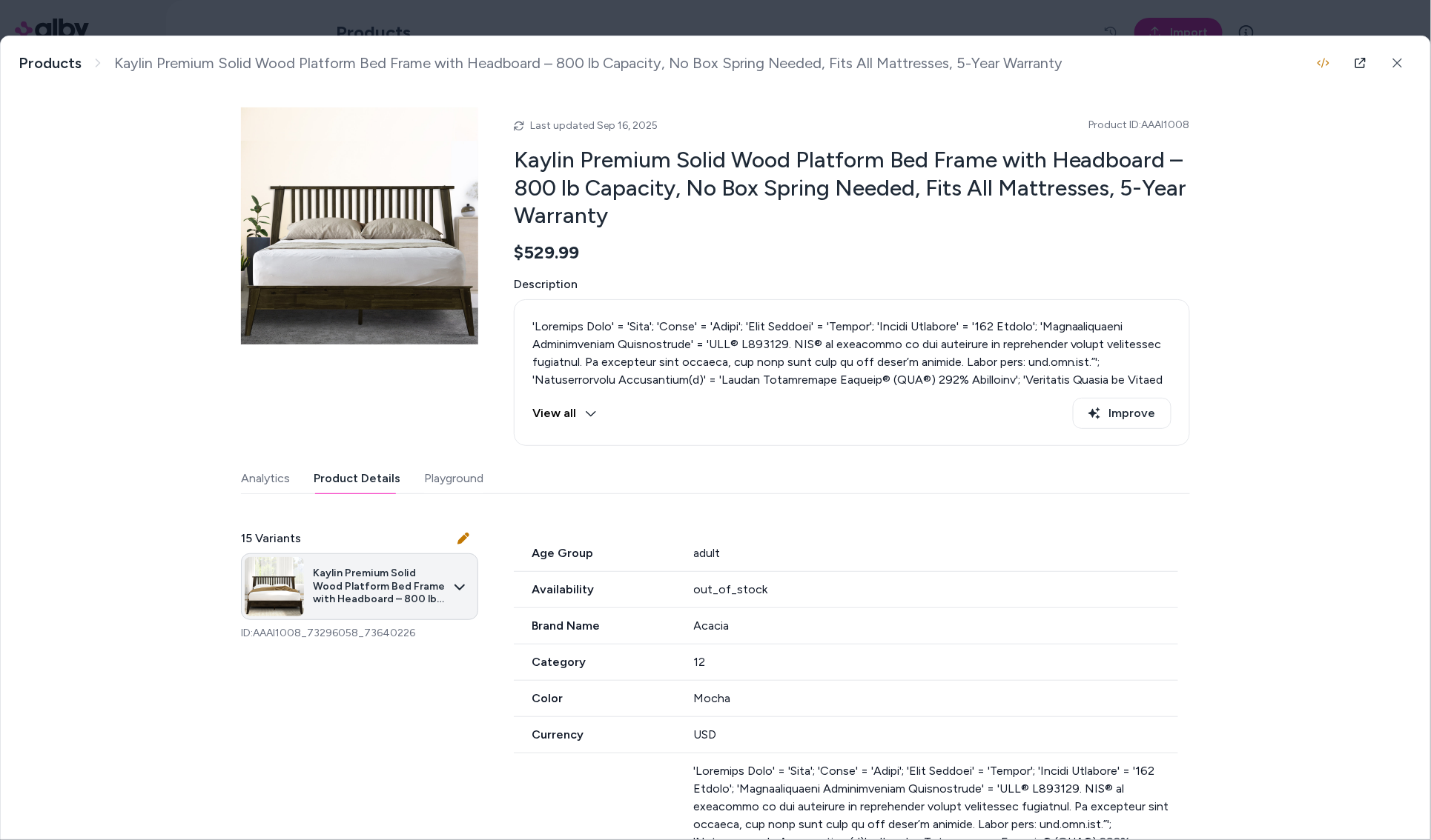
click at [354, 568] on body "Home Agents Inbox Analytics Experiences Knowledge Products Documents Rules Veri…" at bounding box center [715, 420] width 1431 height 840
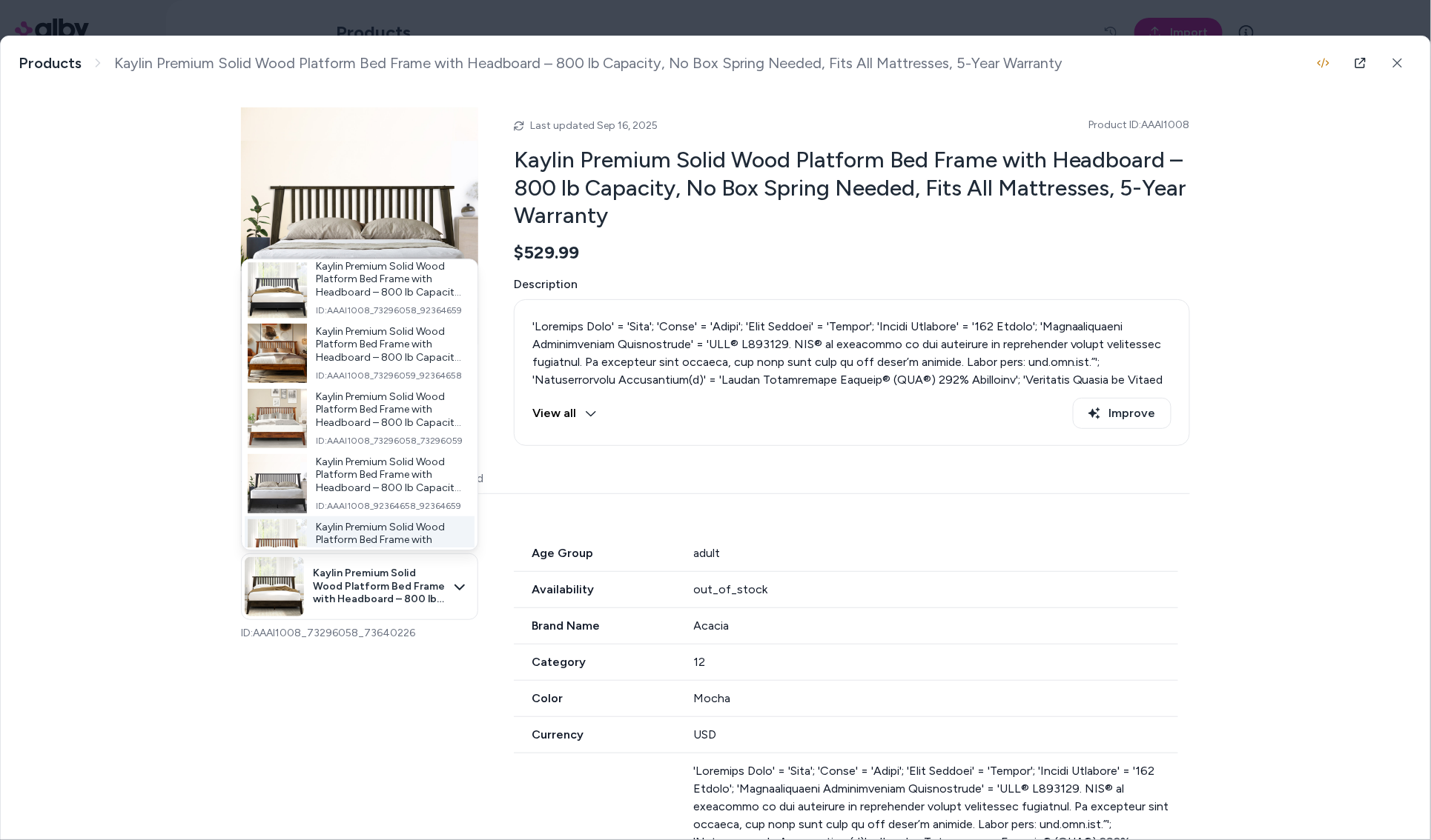
scroll to position [291, 0]
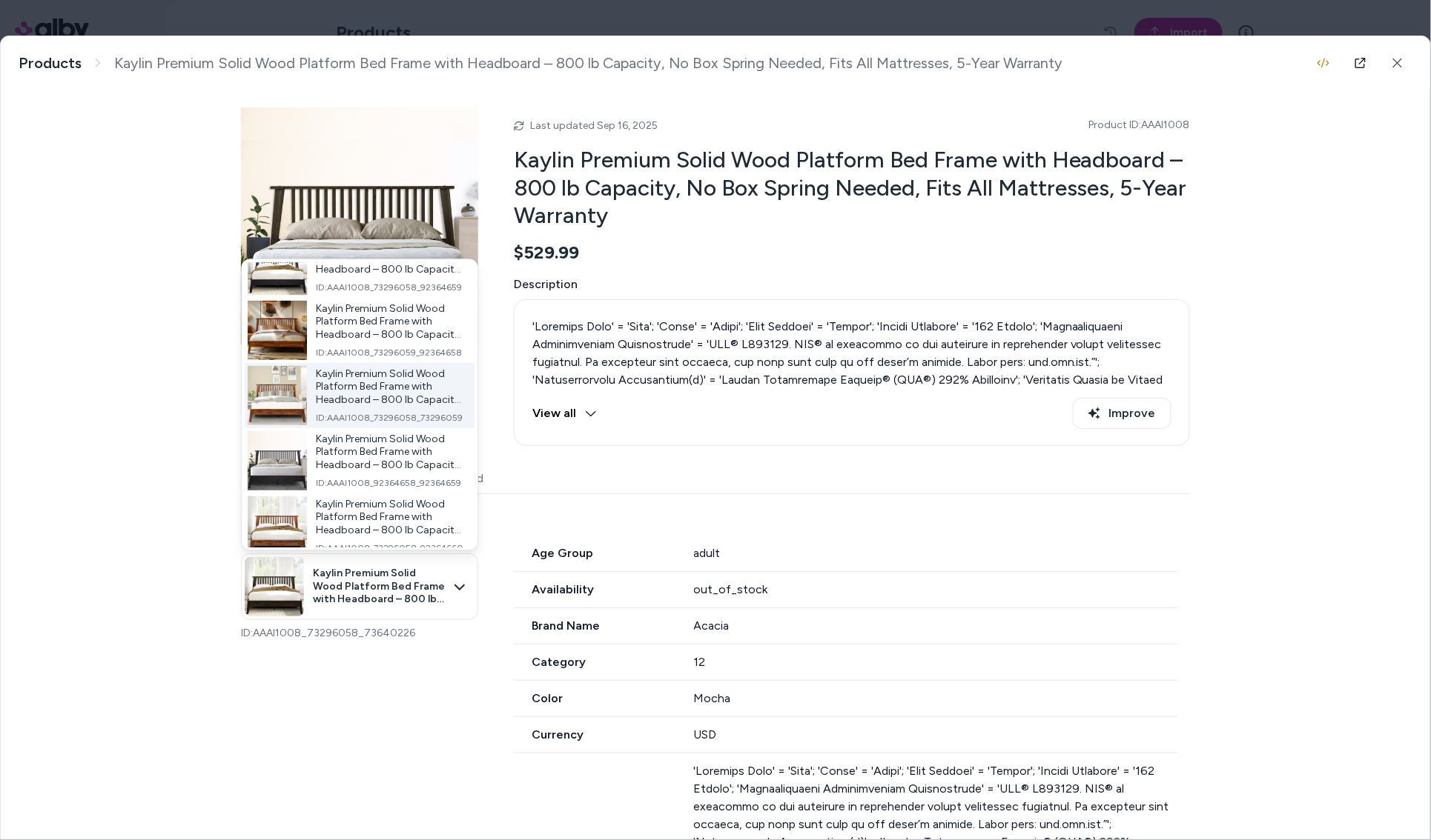
click at [344, 417] on span "ID: AAAI1008_73296058_73296059" at bounding box center [389, 418] width 147 height 12
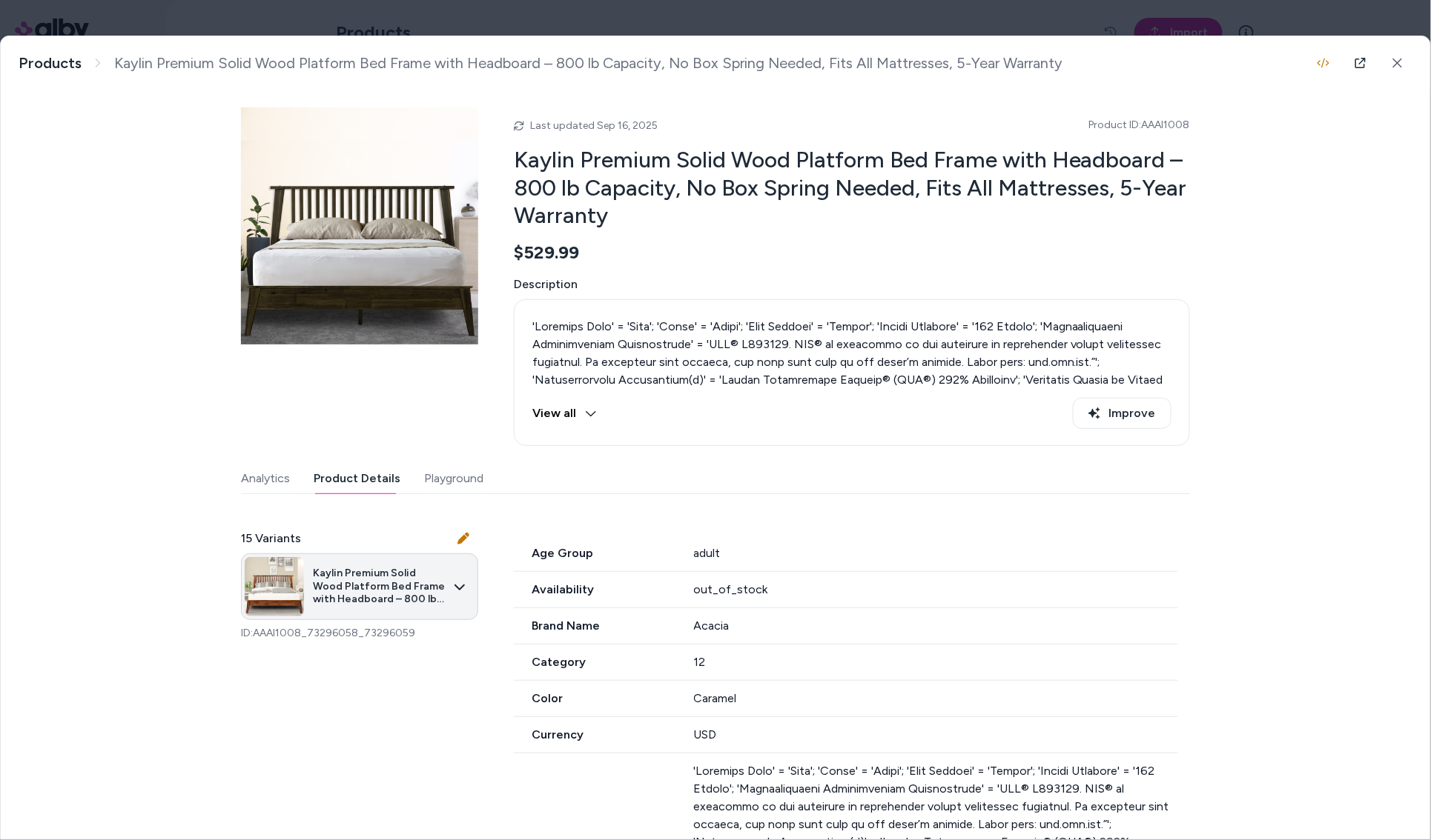
click at [345, 603] on body "Home Agents Inbox Analytics Experiences Knowledge Products Documents Rules Veri…" at bounding box center [715, 420] width 1431 height 840
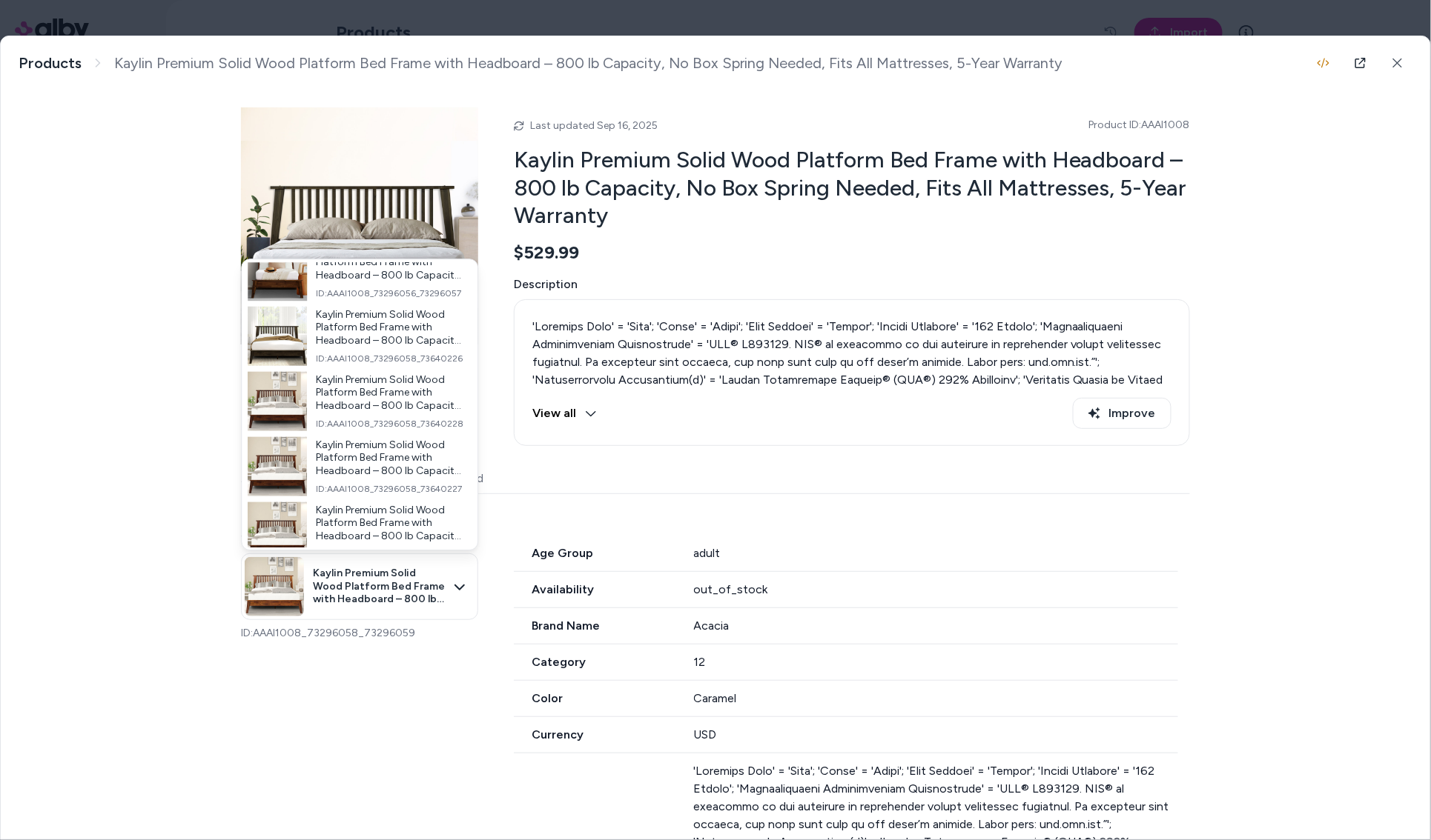
scroll to position [693, 0]
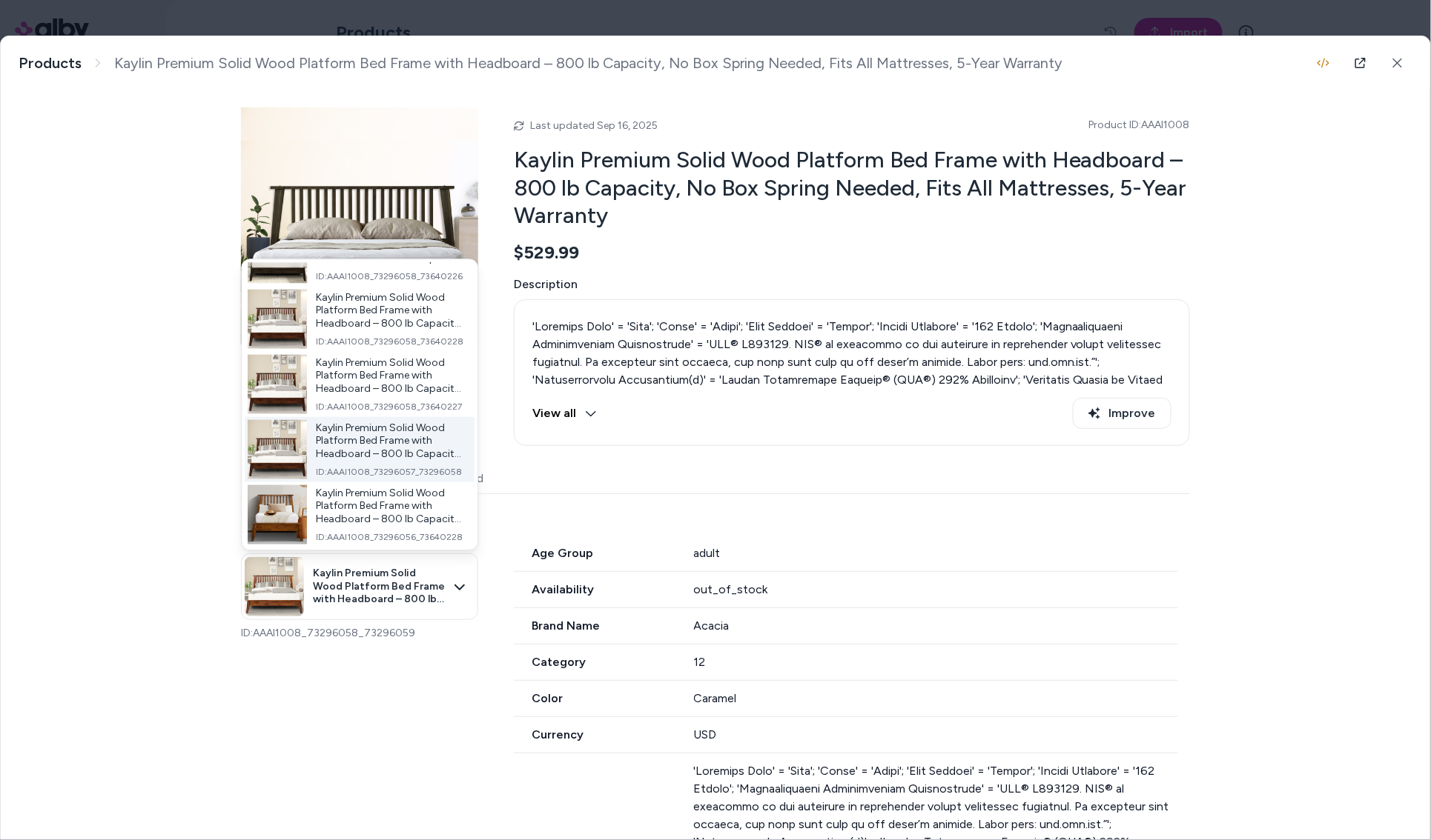
click at [355, 455] on span "Kaylin Premium Solid Wood Platform Bed Frame with Headboard – 800 lb Capacity, …" at bounding box center [389, 440] width 147 height 39
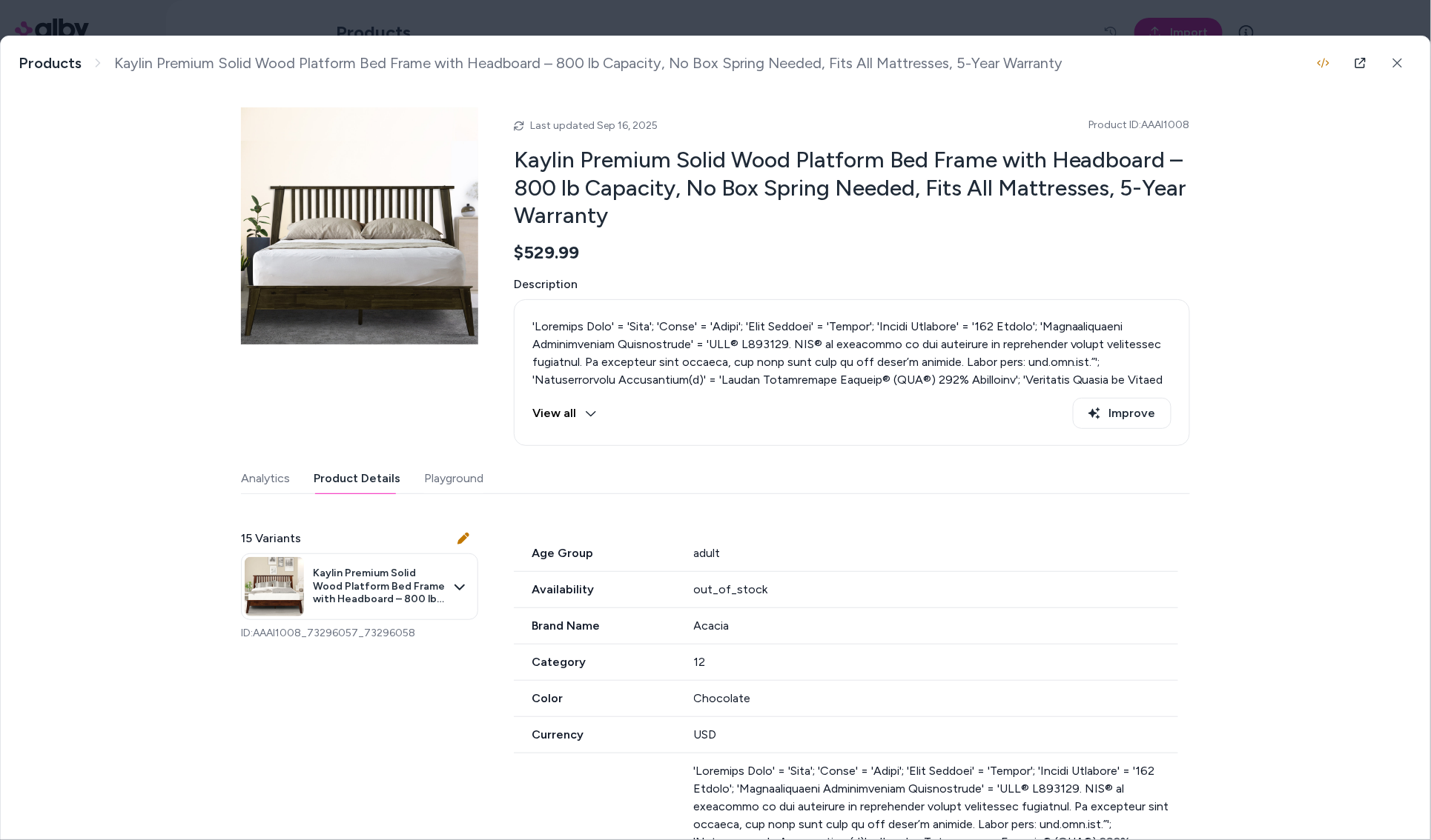
click at [150, 561] on div "Kaylin Premium Solid Wood Platform Bed Frame with Headboard – 800 lb Capacity, …" at bounding box center [715, 437] width 1429 height 803
click at [1400, 55] on button at bounding box center [1397, 63] width 30 height 30
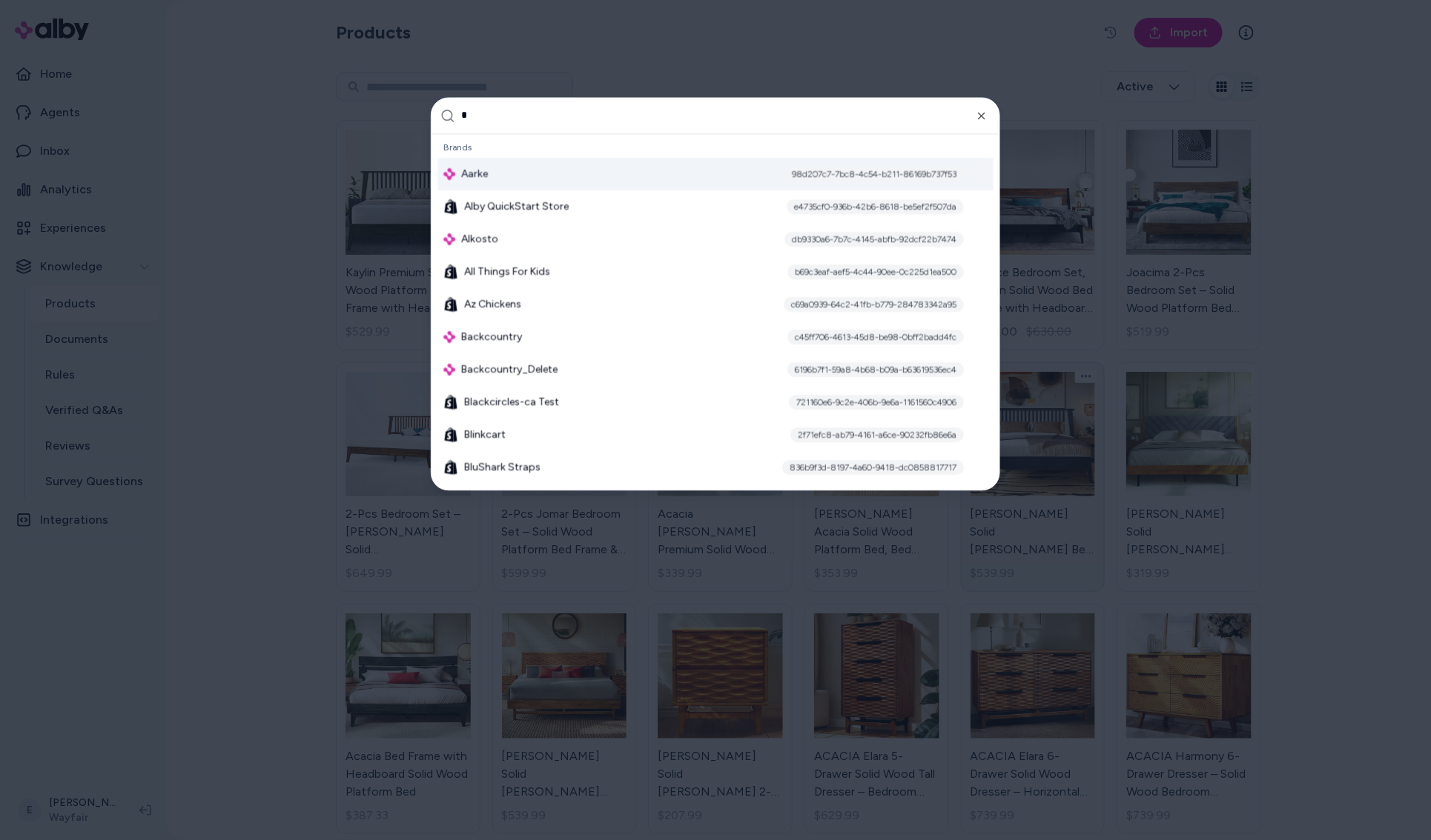
type input "**"
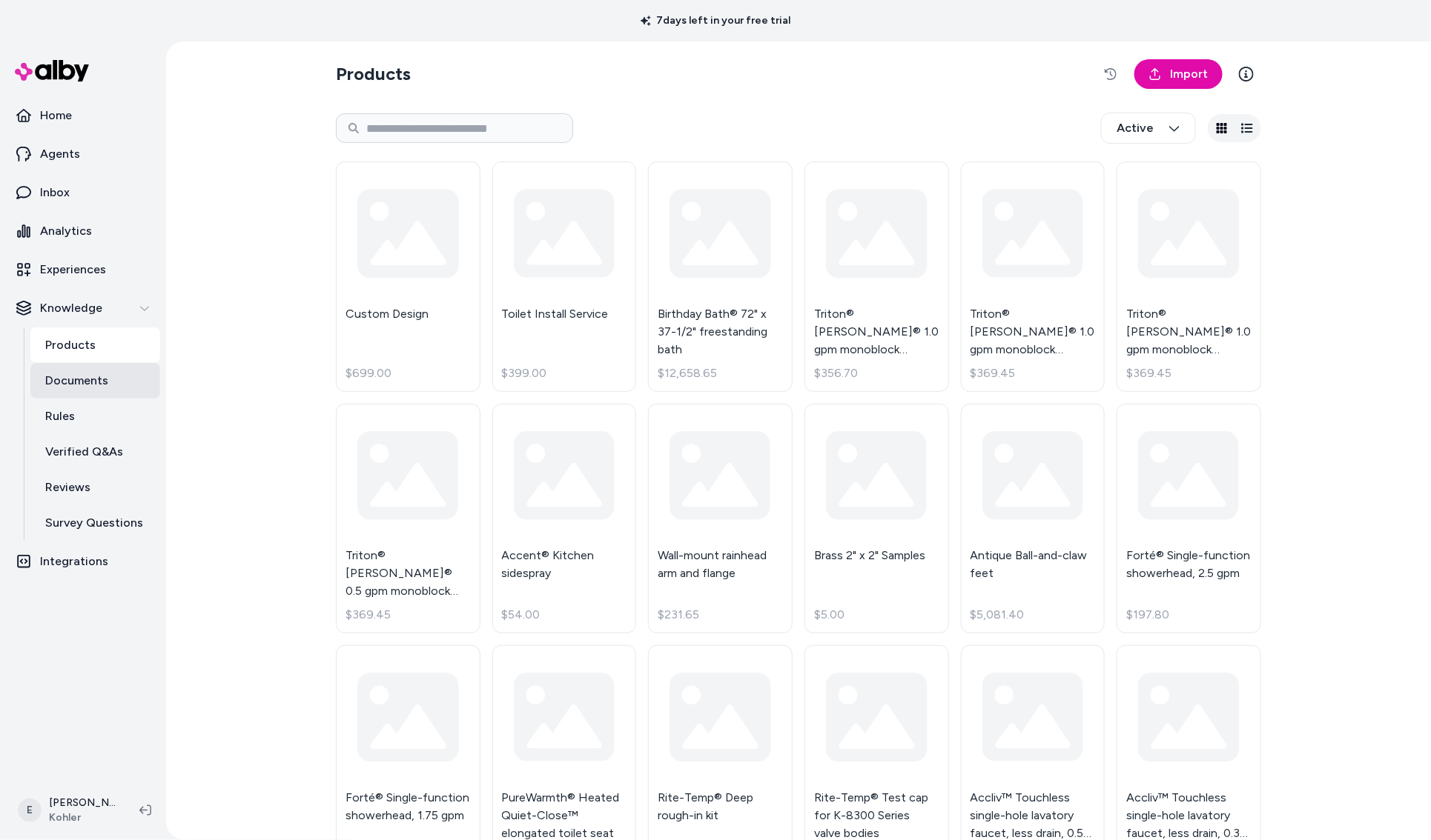
click at [103, 385] on p "Documents" at bounding box center [77, 380] width 63 height 18
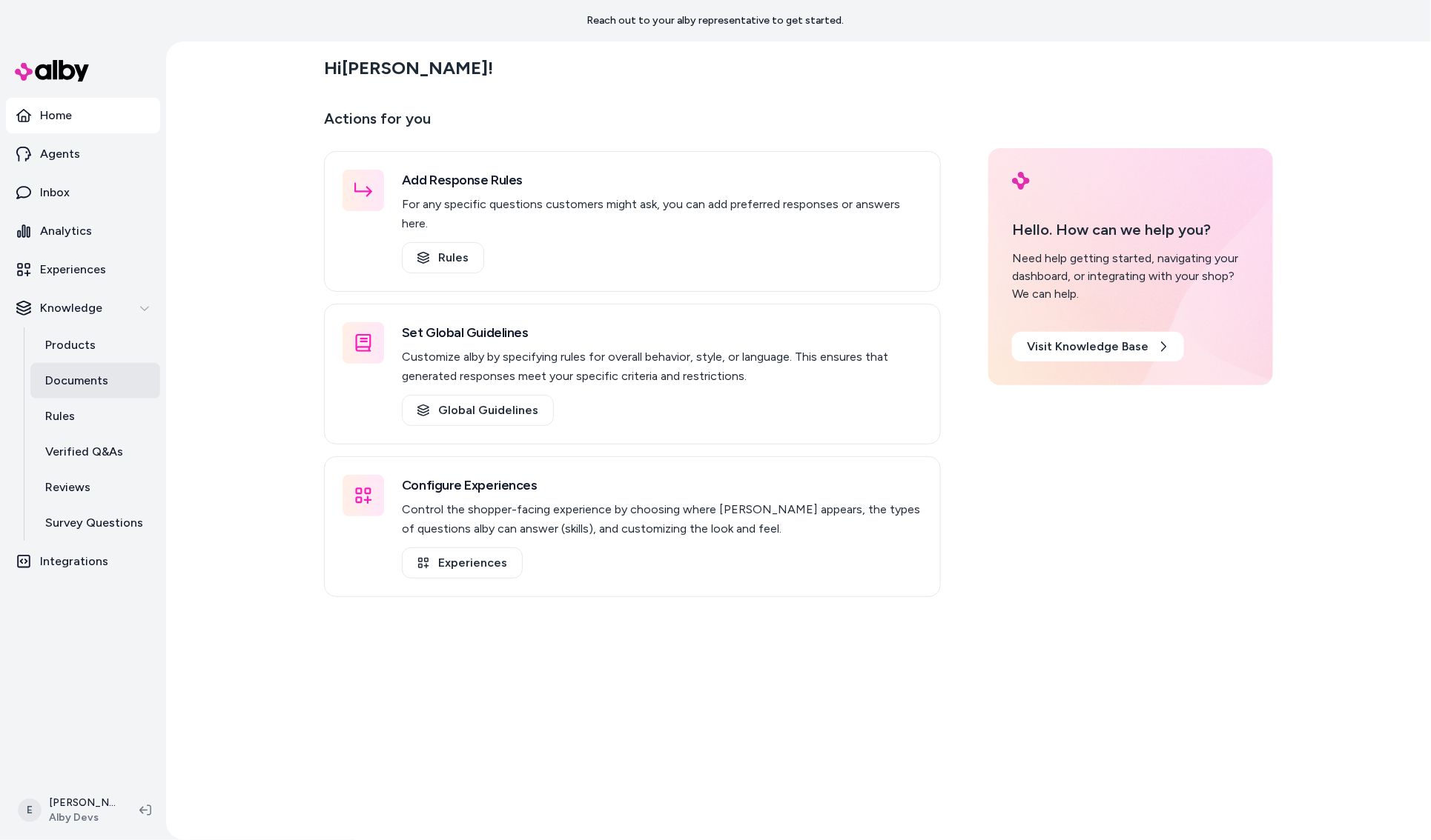
click at [102, 385] on p "Documents" at bounding box center [77, 380] width 63 height 18
click at [82, 387] on p "Documents" at bounding box center [77, 380] width 63 height 18
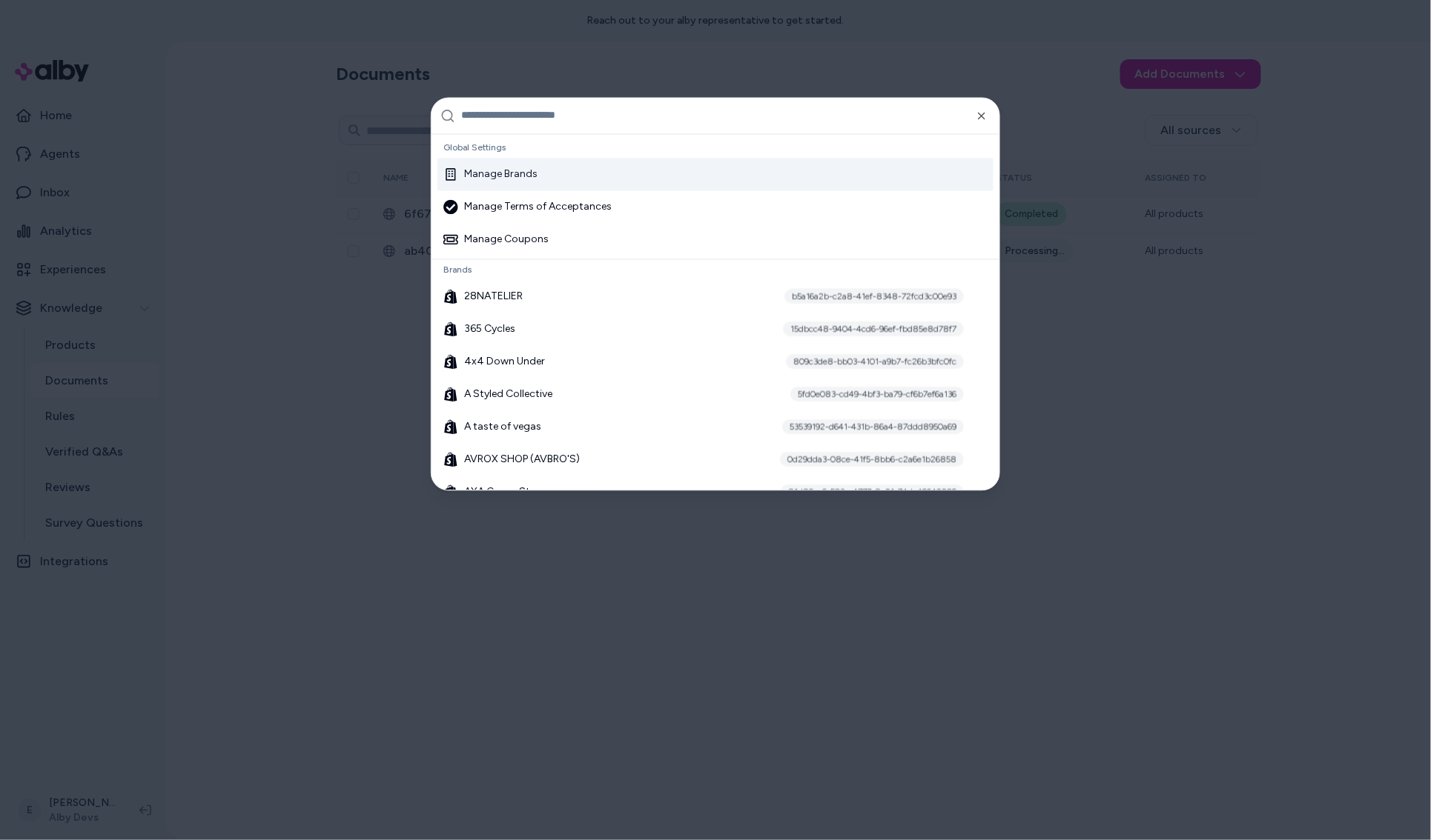
type input "*"
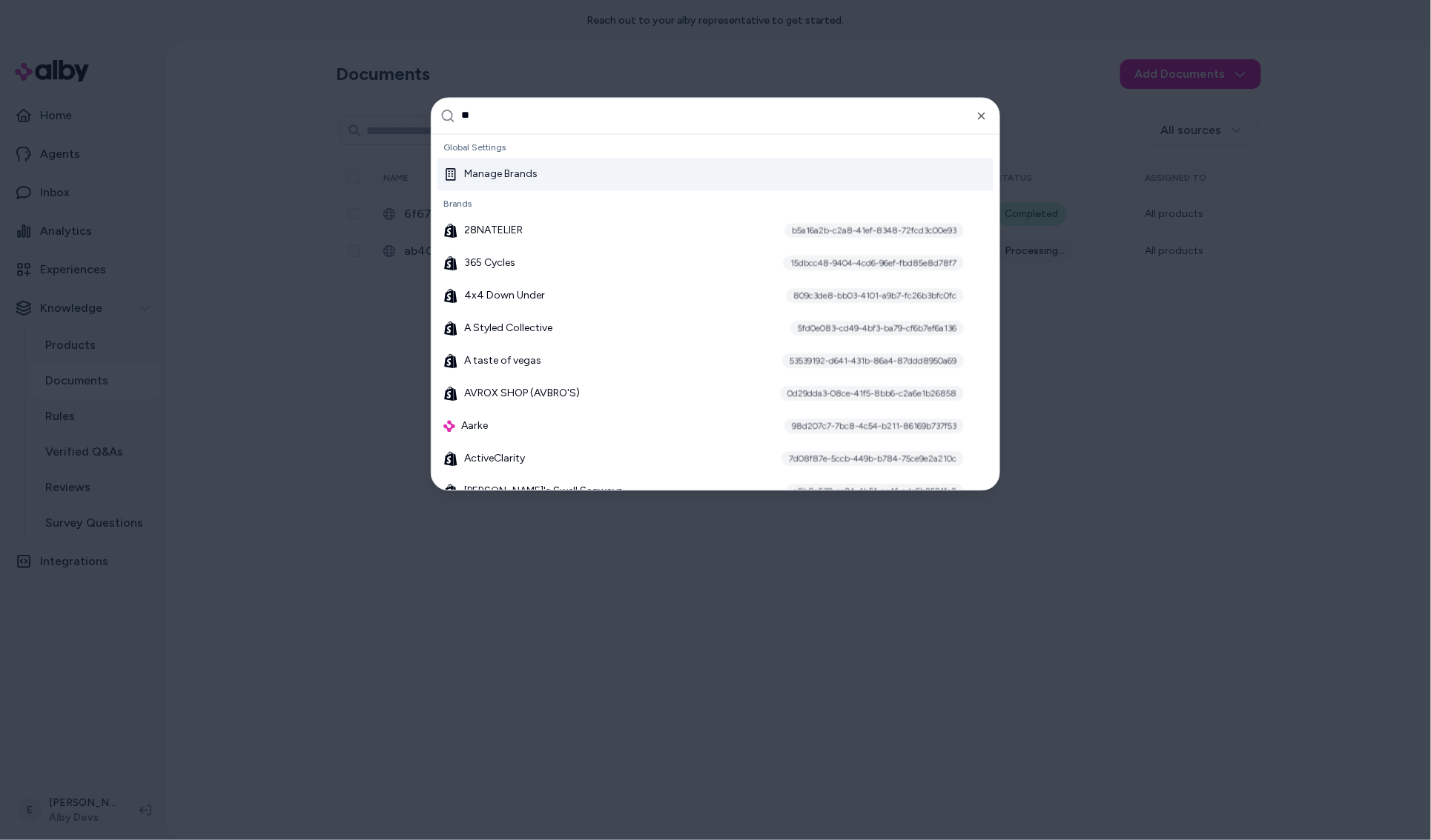
type input "***"
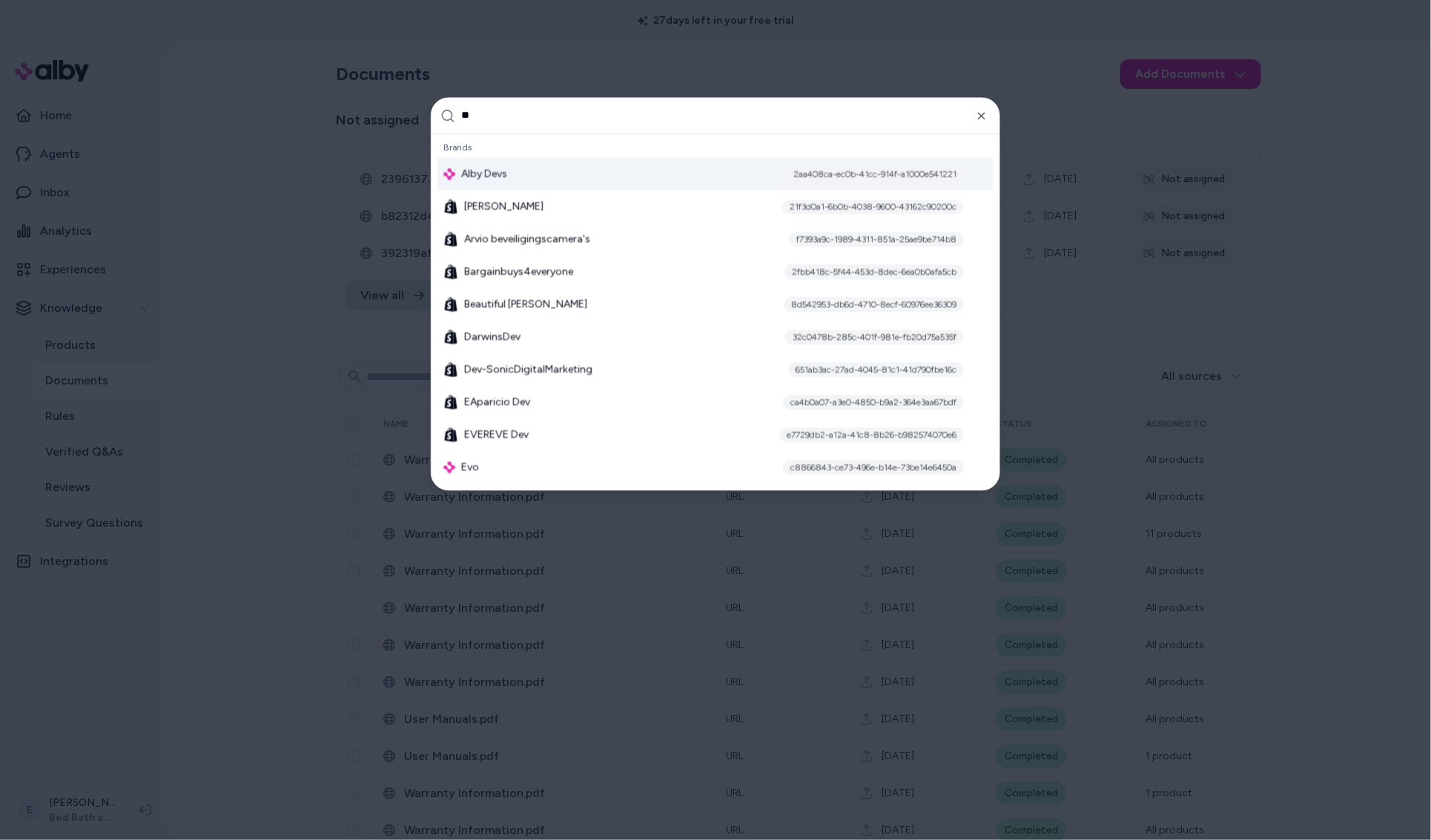
type input "***"
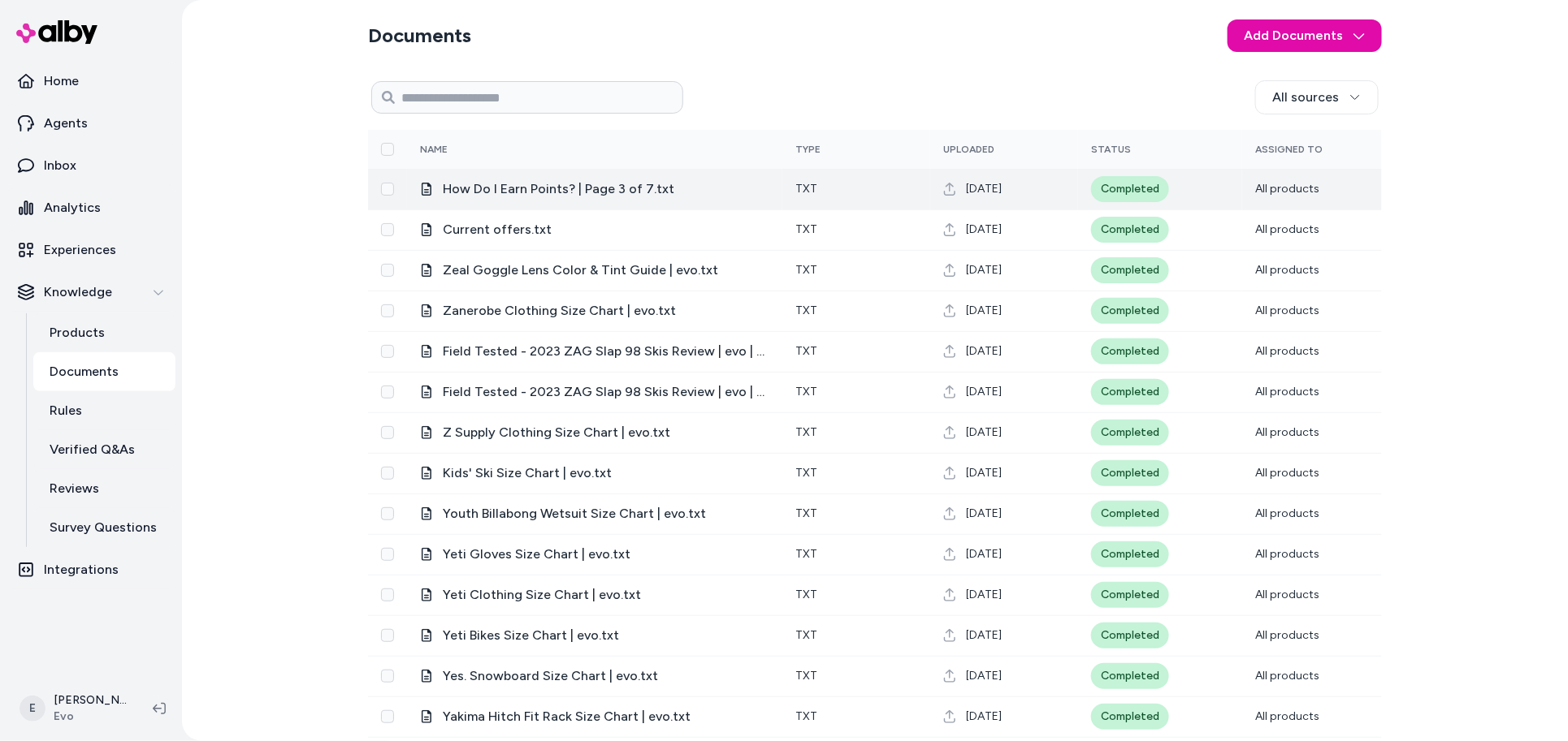
click at [708, 187] on span "How Do I Earn Points? | Page 3 of 7.txt" at bounding box center [606, 189] width 327 height 19
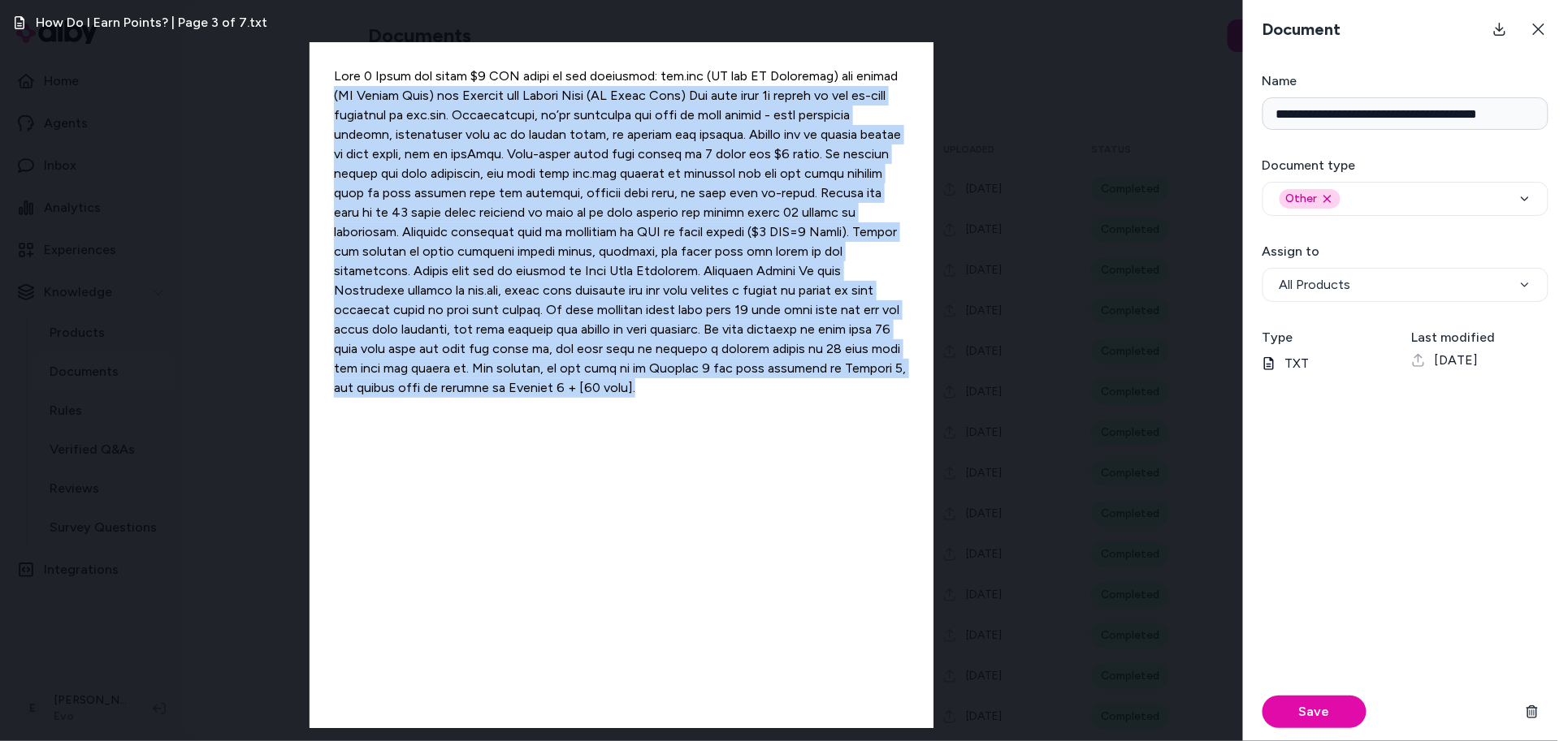
drag, startPoint x: 378, startPoint y: 397, endPoint x: 306, endPoint y: 86, distance: 319.2
click at [306, 86] on div "How Do I Earn Points? | Page 3 of 7.txt" at bounding box center [621, 370] width 1243 height 741
click at [400, 99] on div at bounding box center [621, 385] width 623 height 686
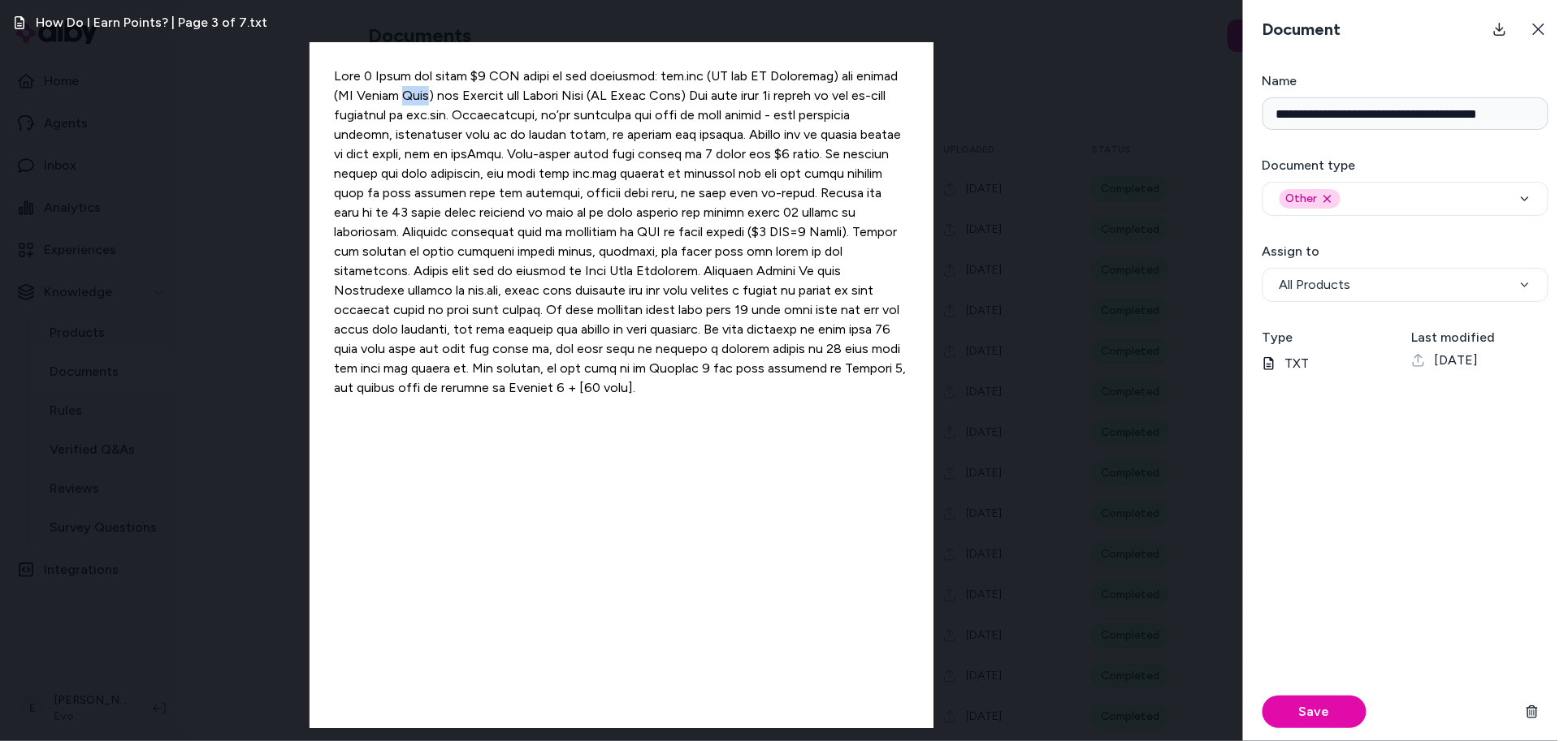
click at [400, 99] on div at bounding box center [621, 385] width 623 height 686
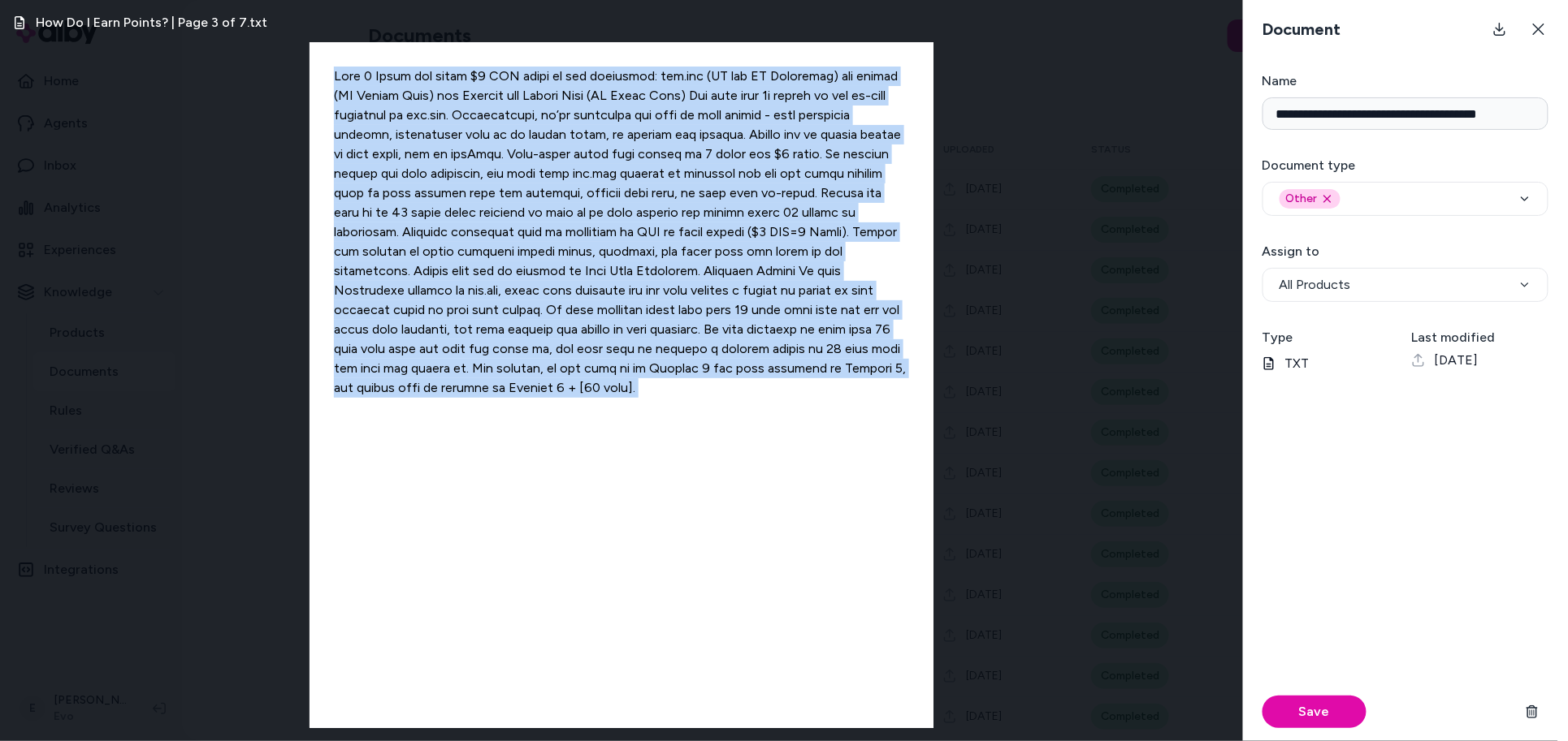
click at [400, 99] on div at bounding box center [621, 385] width 623 height 686
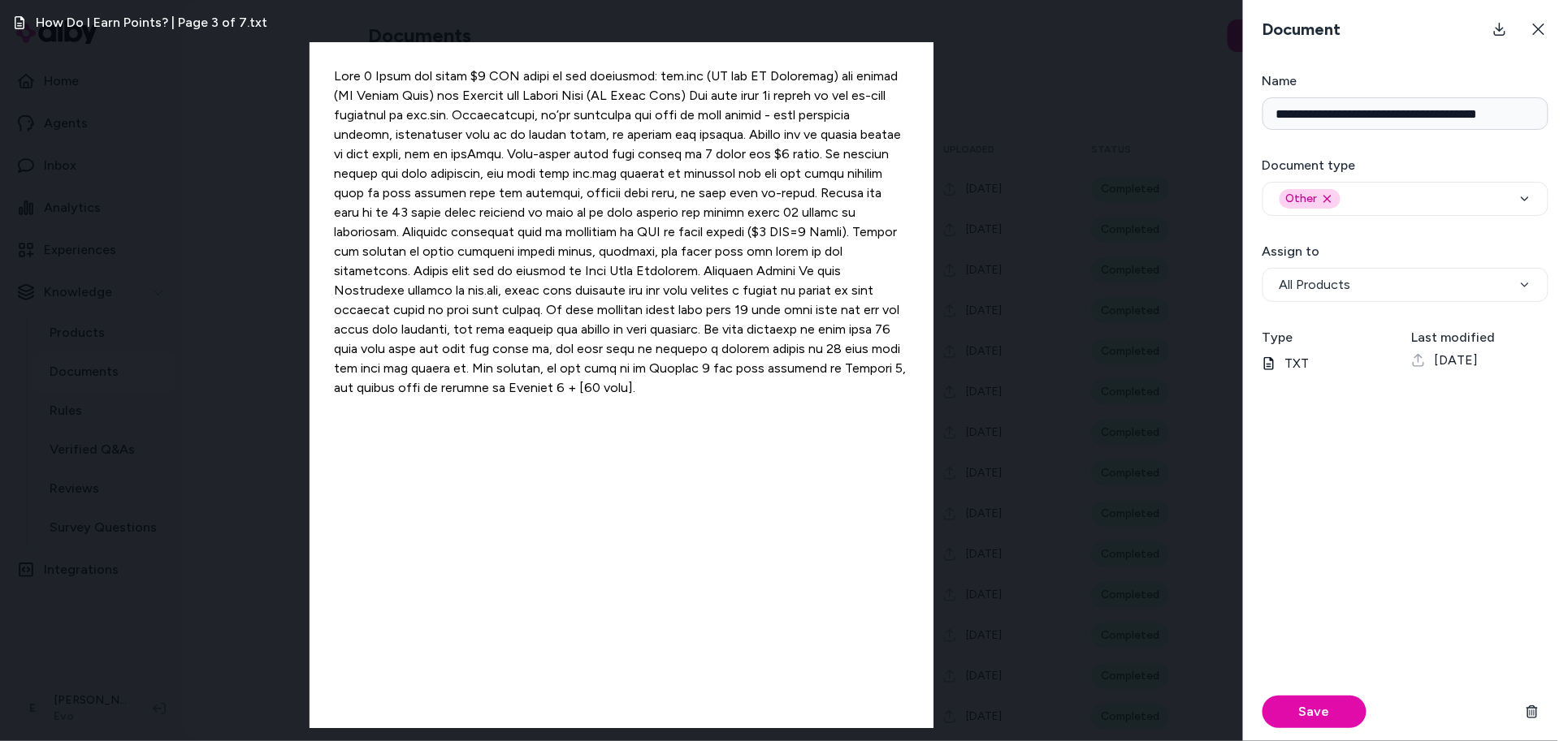
click at [485, 175] on div at bounding box center [621, 385] width 623 height 686
click at [1422, 205] on div "Other Remove other option" at bounding box center [1405, 199] width 252 height 19
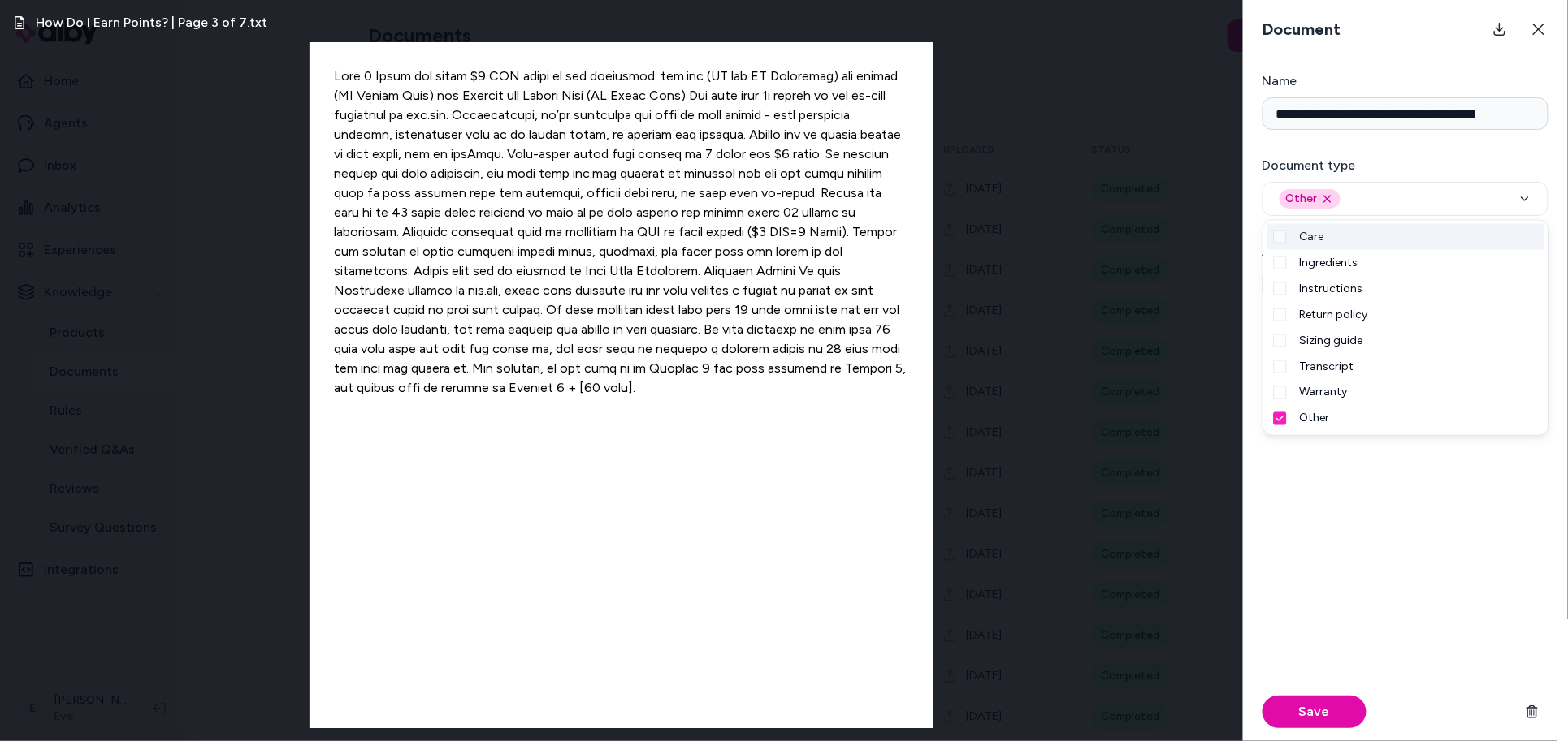
click at [1432, 162] on h3 "Document type" at bounding box center [1405, 165] width 286 height 19
click at [1432, 182] on button "Other Remove other option" at bounding box center [1405, 199] width 286 height 34
click at [1480, 167] on h3 "Document type" at bounding box center [1405, 165] width 286 height 19
click at [1480, 182] on button "Other Remove other option" at bounding box center [1405, 199] width 286 height 34
click at [1347, 530] on div "Save" at bounding box center [1405, 570] width 286 height 342
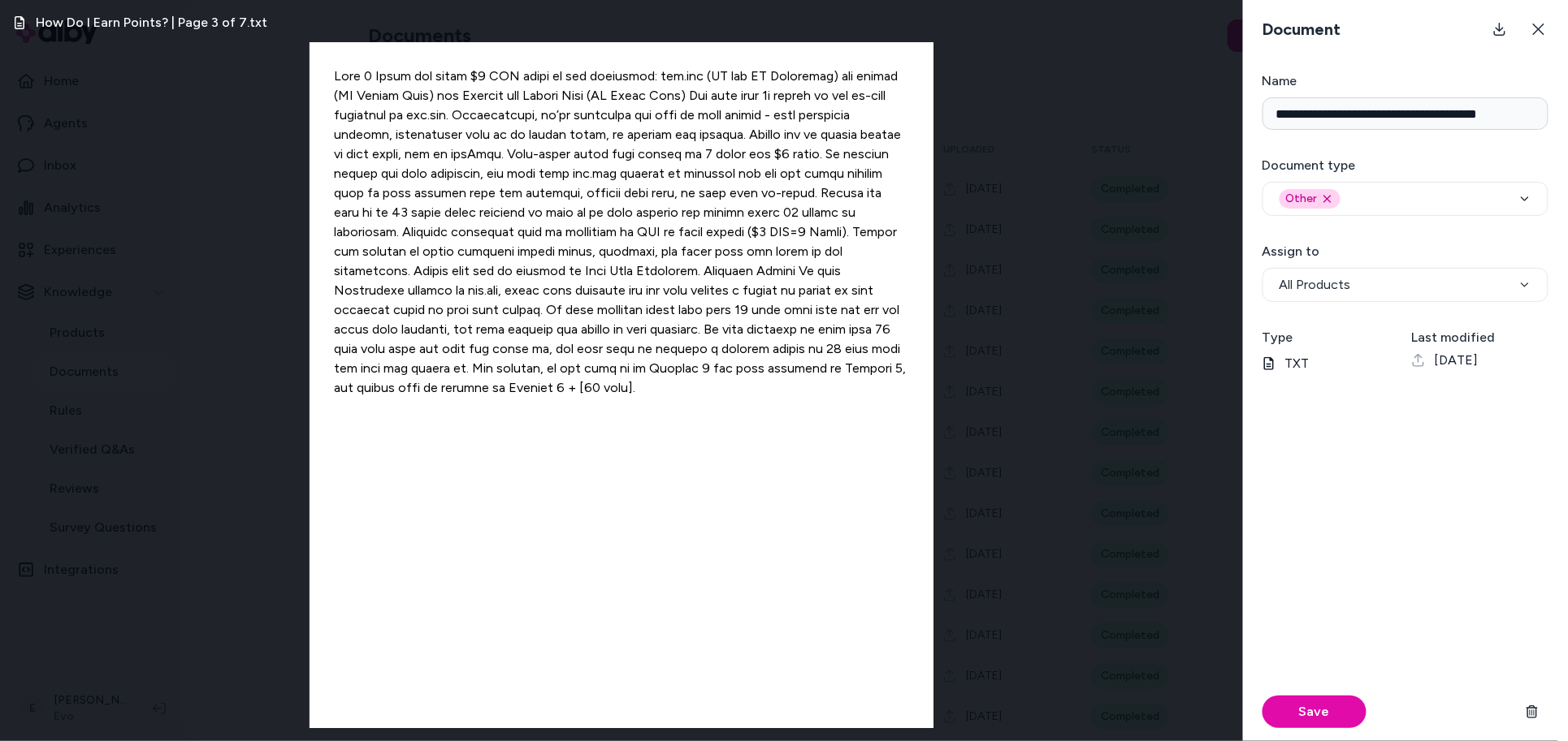
click at [399, 86] on div at bounding box center [621, 385] width 623 height 686
drag, startPoint x: 495, startPoint y: 75, endPoint x: 394, endPoint y: 67, distance: 101.3
click at [394, 72] on div at bounding box center [621, 385] width 623 height 686
click at [698, 93] on div at bounding box center [621, 385] width 623 height 686
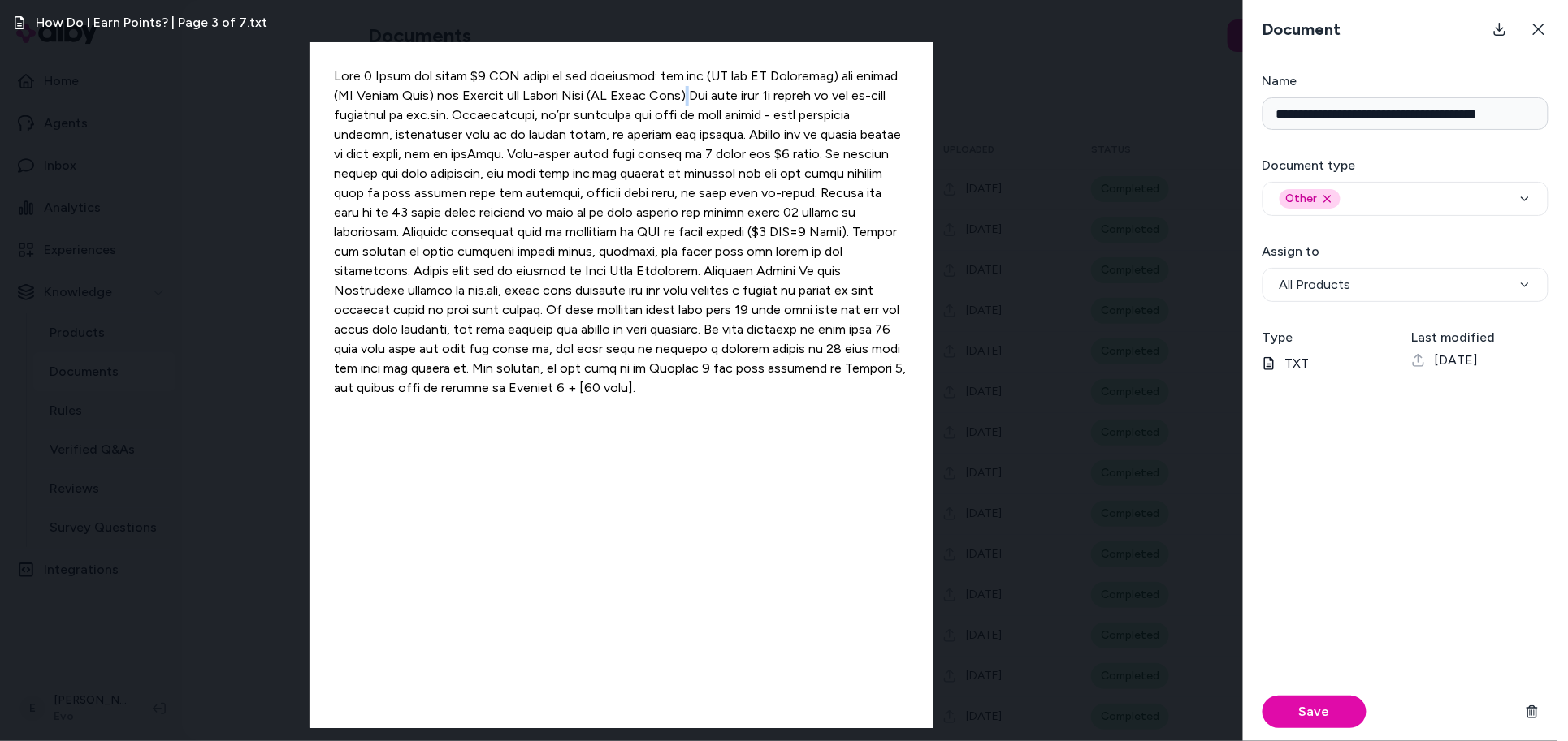
click at [698, 93] on div at bounding box center [621, 385] width 623 height 686
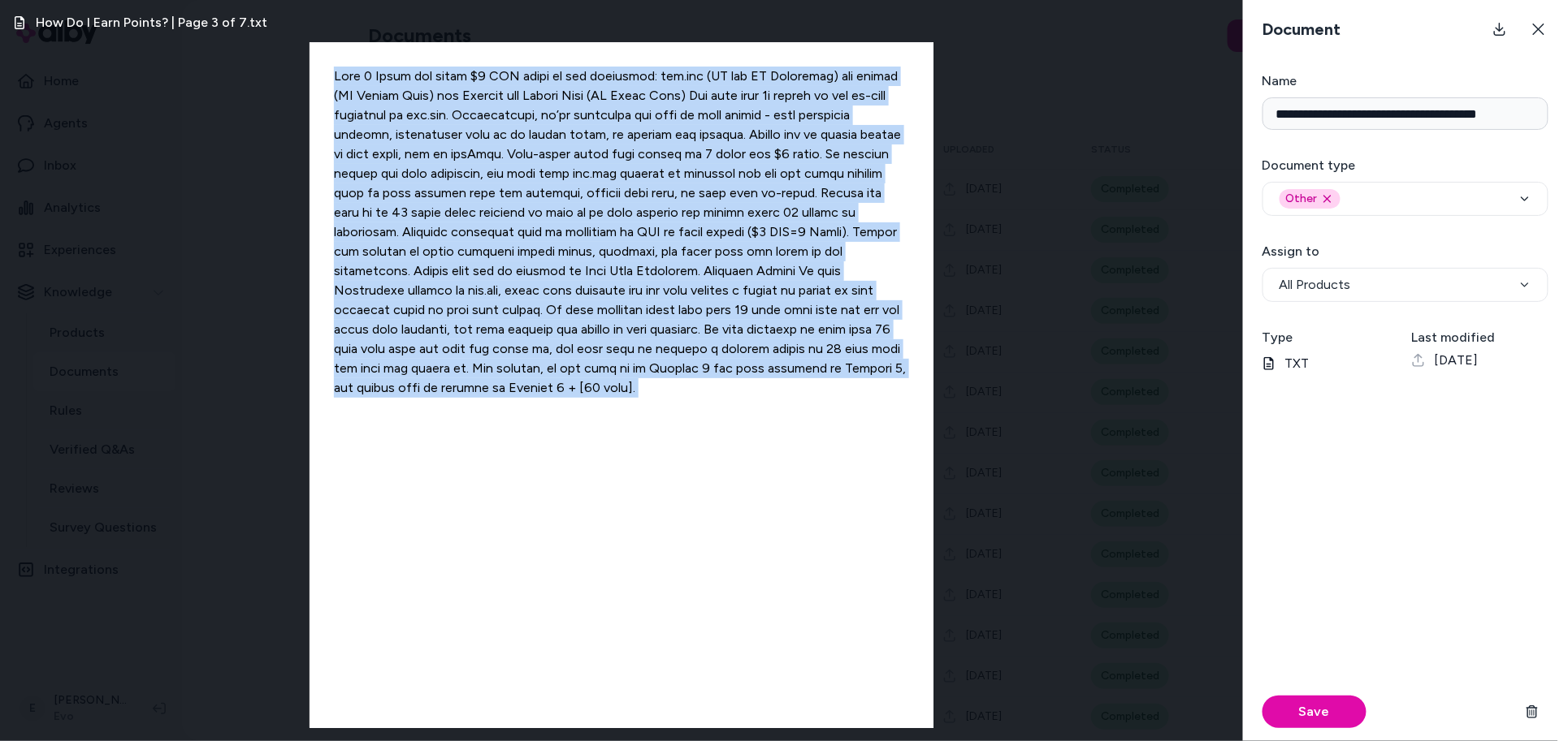
click at [698, 93] on div at bounding box center [621, 385] width 623 height 686
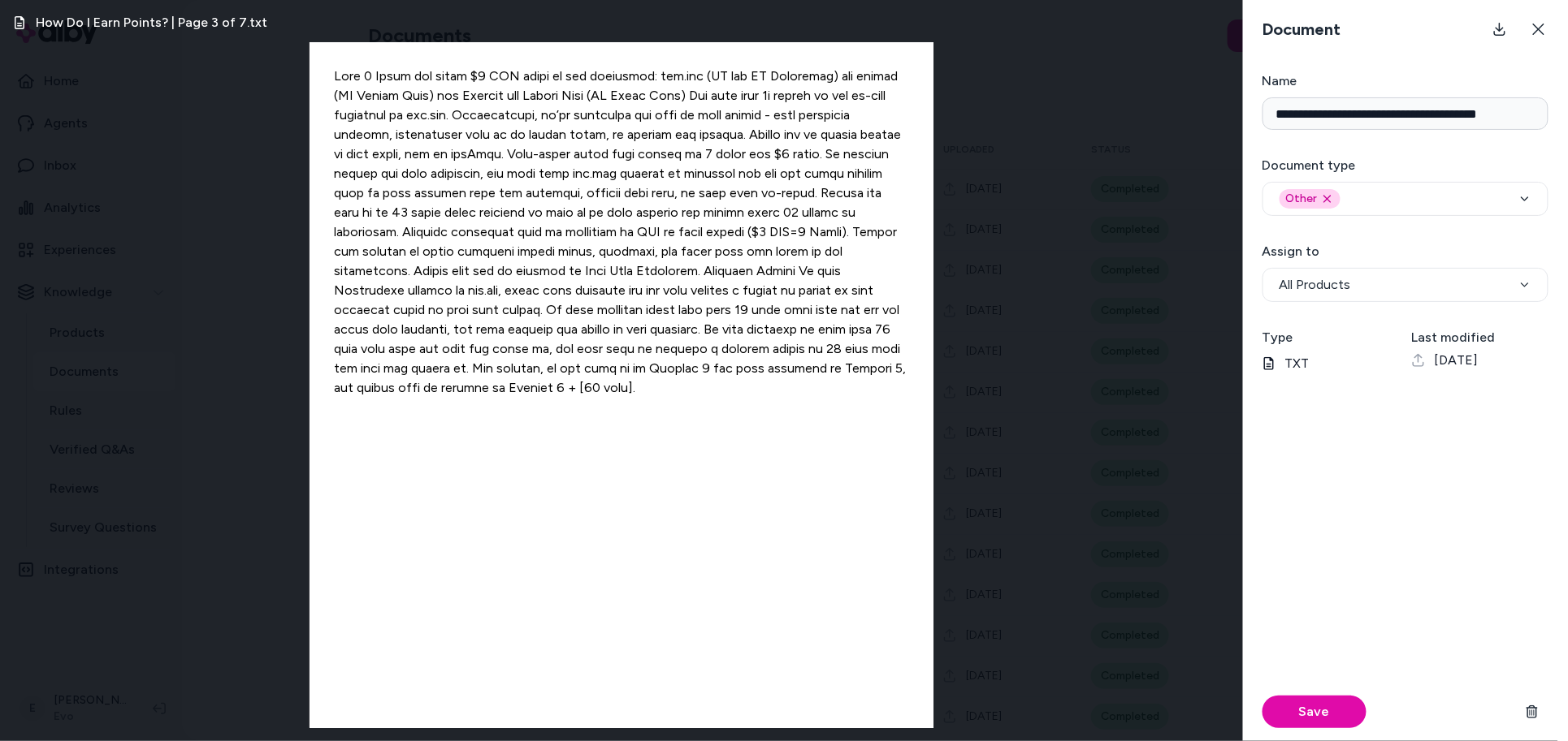
click at [664, 255] on div at bounding box center [621, 385] width 623 height 686
drag, startPoint x: 736, startPoint y: 233, endPoint x: 639, endPoint y: 237, distance: 97.1
click at [639, 237] on div at bounding box center [621, 385] width 623 height 686
copy div "($1 USD=1 Point)​"
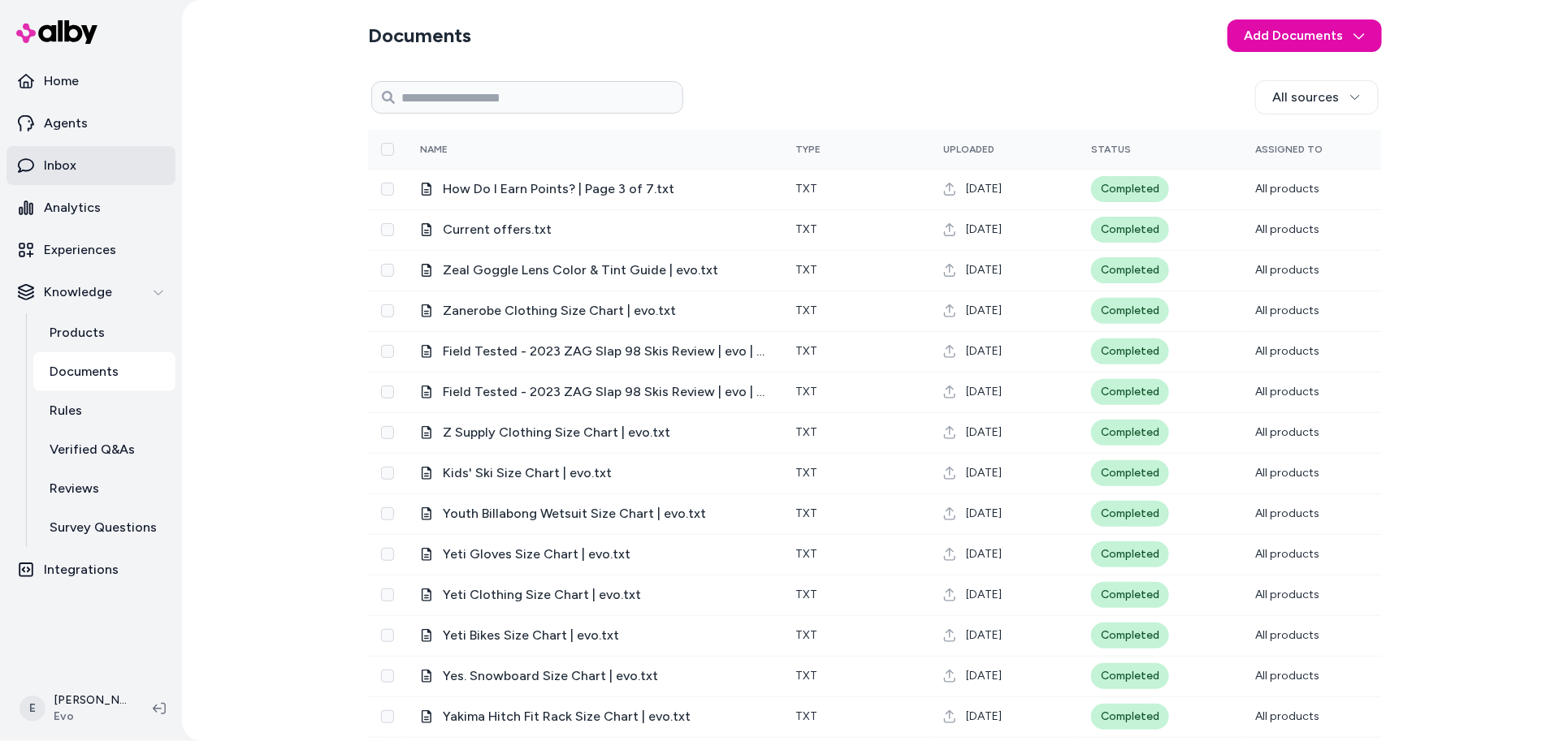
click at [80, 164] on link "Inbox" at bounding box center [91, 166] width 169 height 39
click at [541, 88] on input at bounding box center [527, 97] width 312 height 33
paste input "**********"
type input "**********"
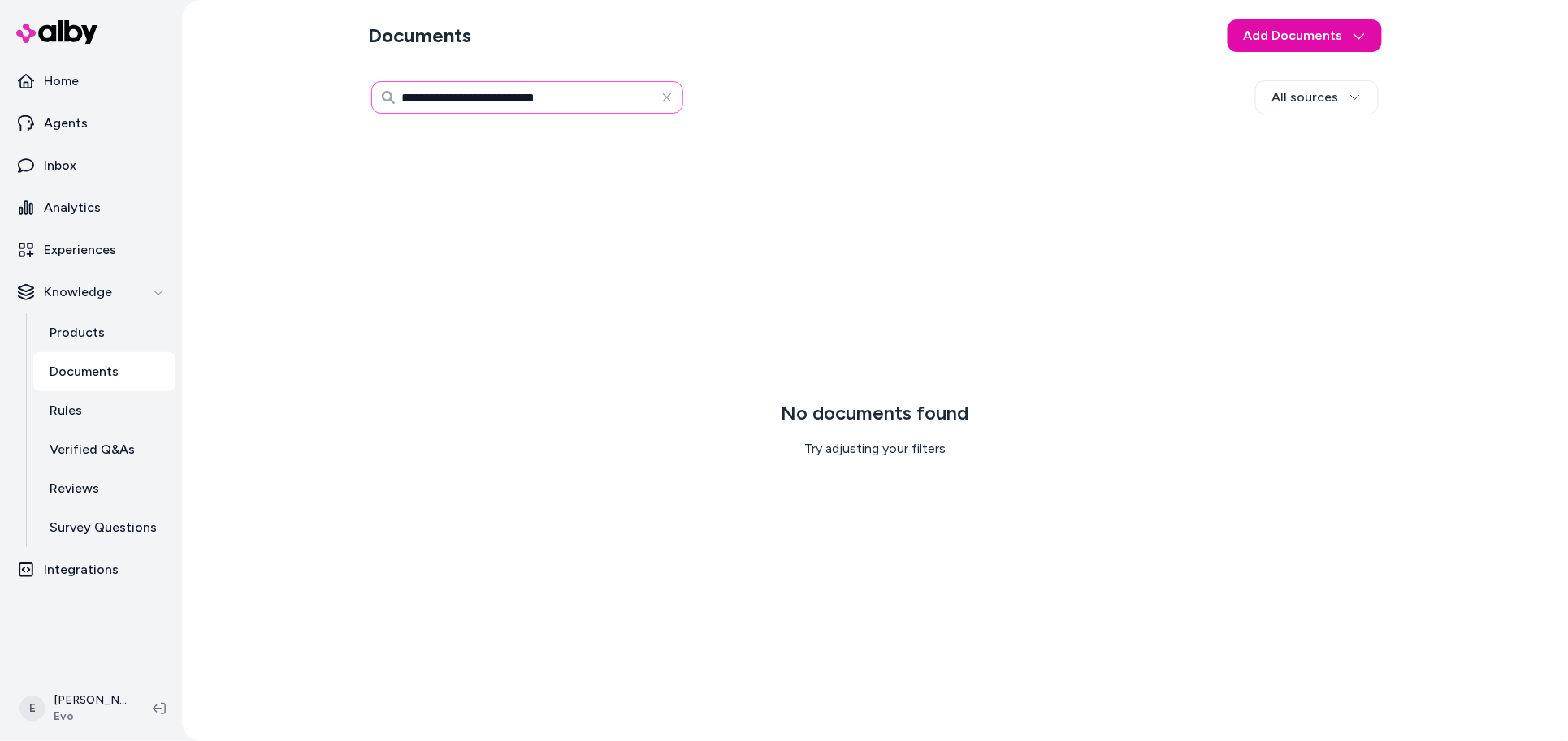
click at [579, 103] on input "**********" at bounding box center [527, 97] width 312 height 33
type input "**********"
click at [533, 99] on input "**********" at bounding box center [527, 97] width 312 height 33
type input "*****"
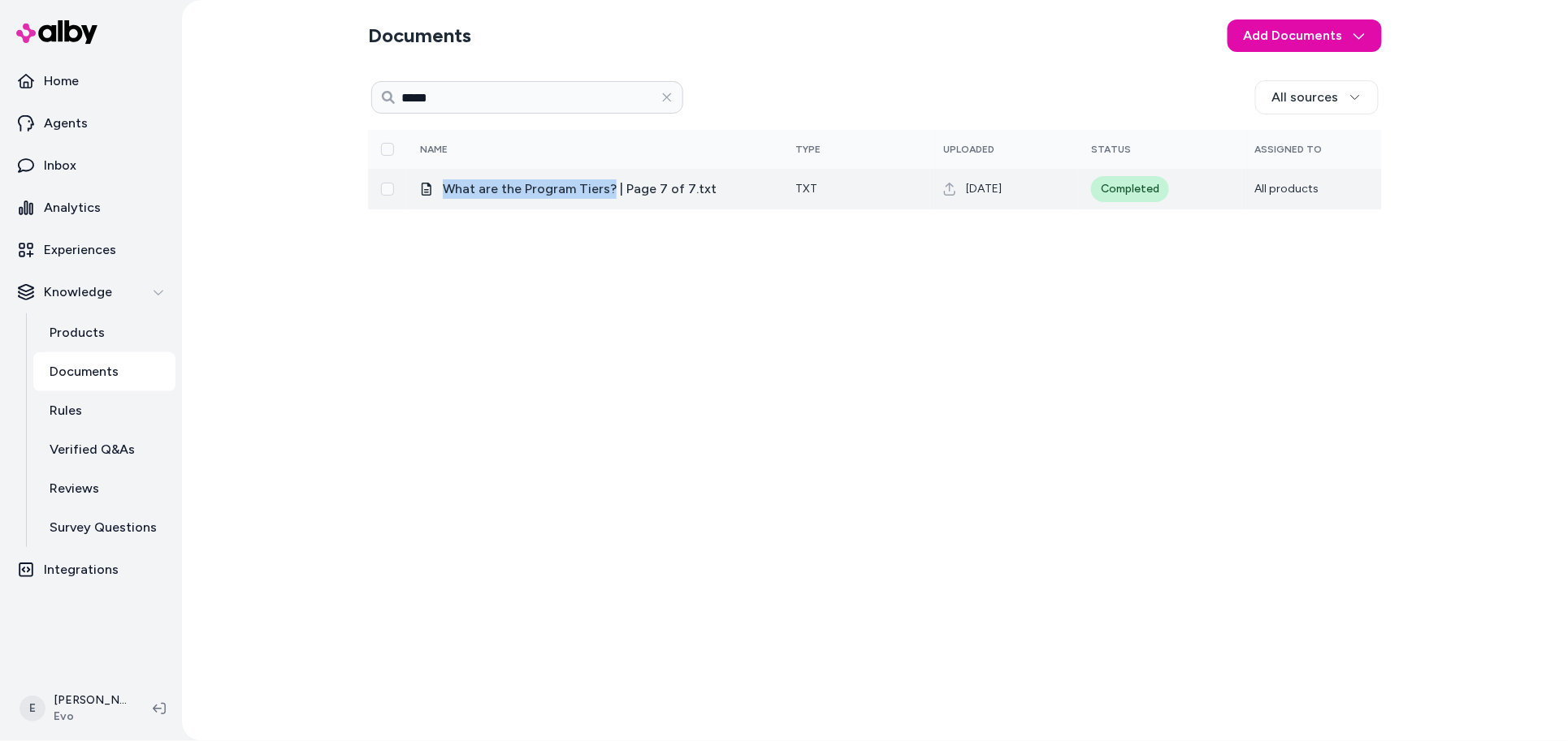
drag, startPoint x: 611, startPoint y: 189, endPoint x: 444, endPoint y: 194, distance: 167.1
click at [444, 194] on span "What are the Program Tiers? | Page 7 of 7.txt" at bounding box center [606, 189] width 327 height 19
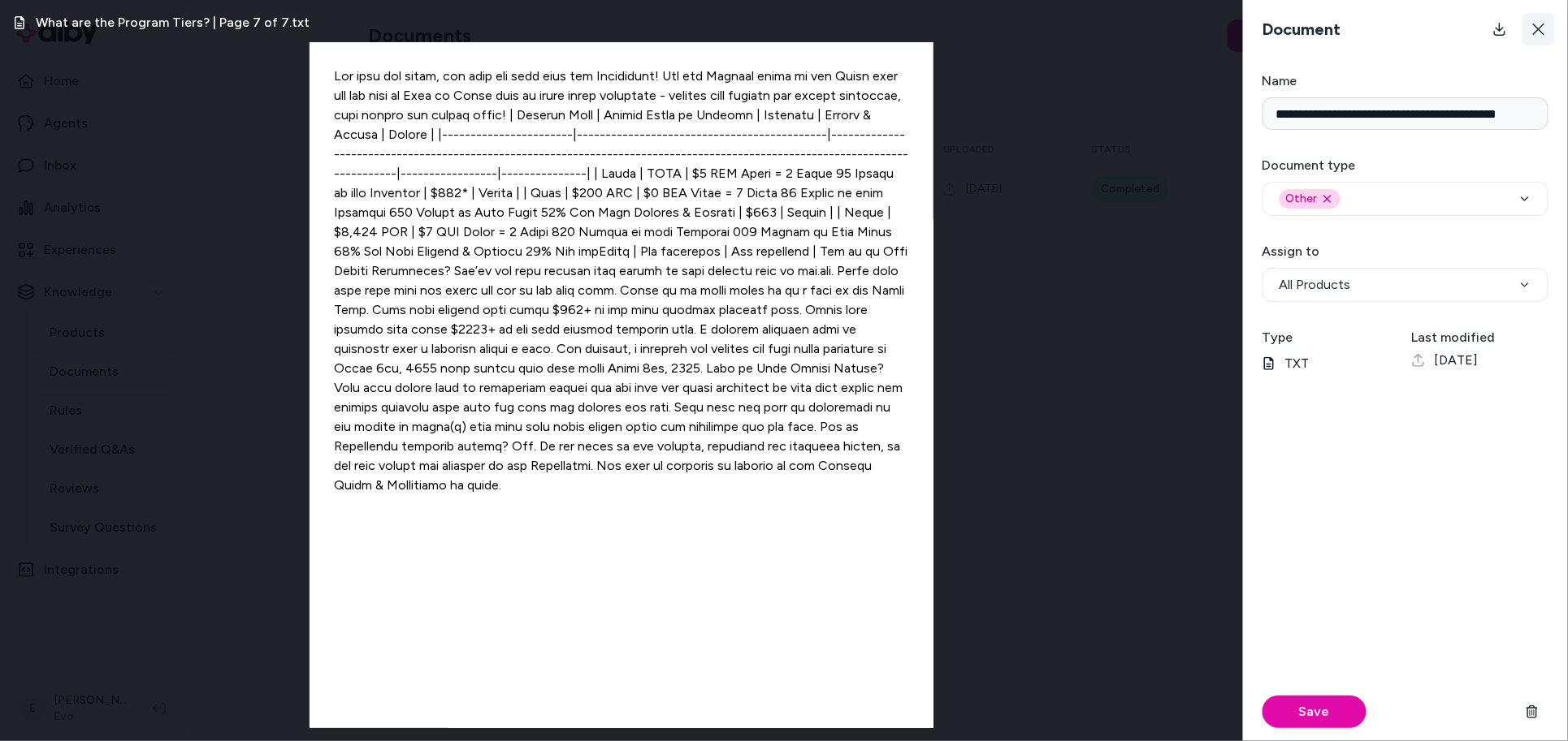
click at [1538, 32] on icon at bounding box center [1538, 29] width 13 height 13
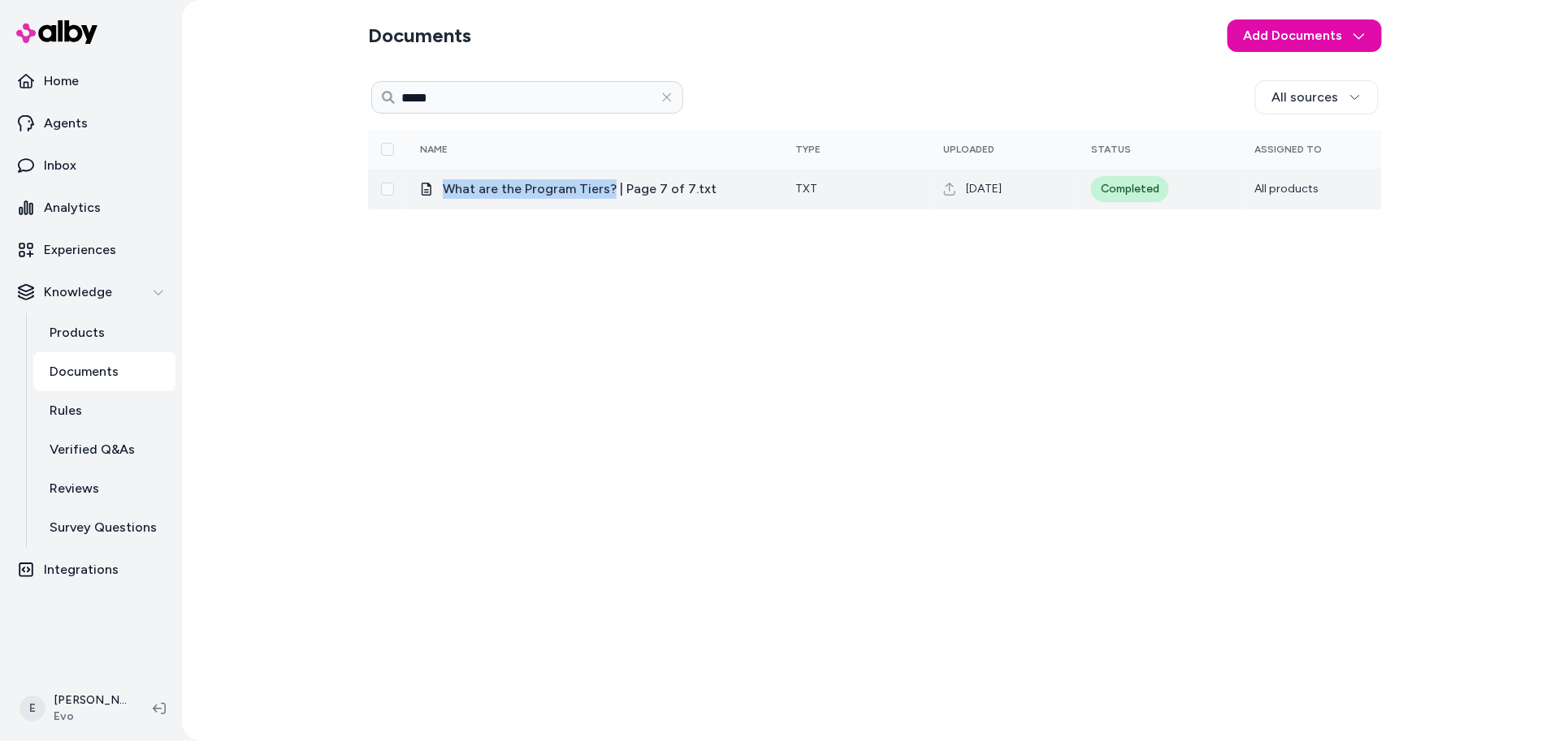
copy span "What are the Program Tiers?"
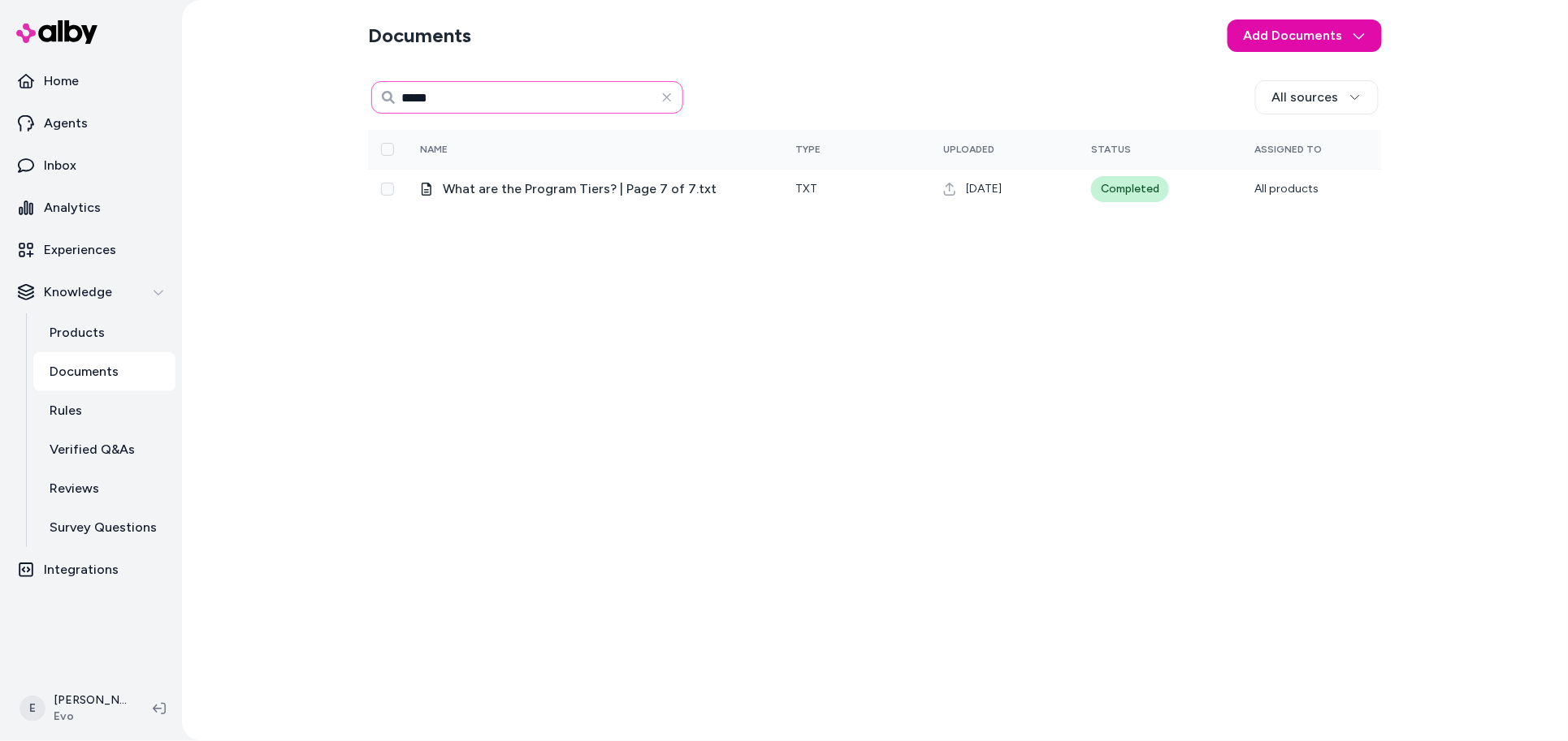
click at [478, 101] on input "*****" at bounding box center [527, 97] width 312 height 33
paste input "**********"
type input "**********"
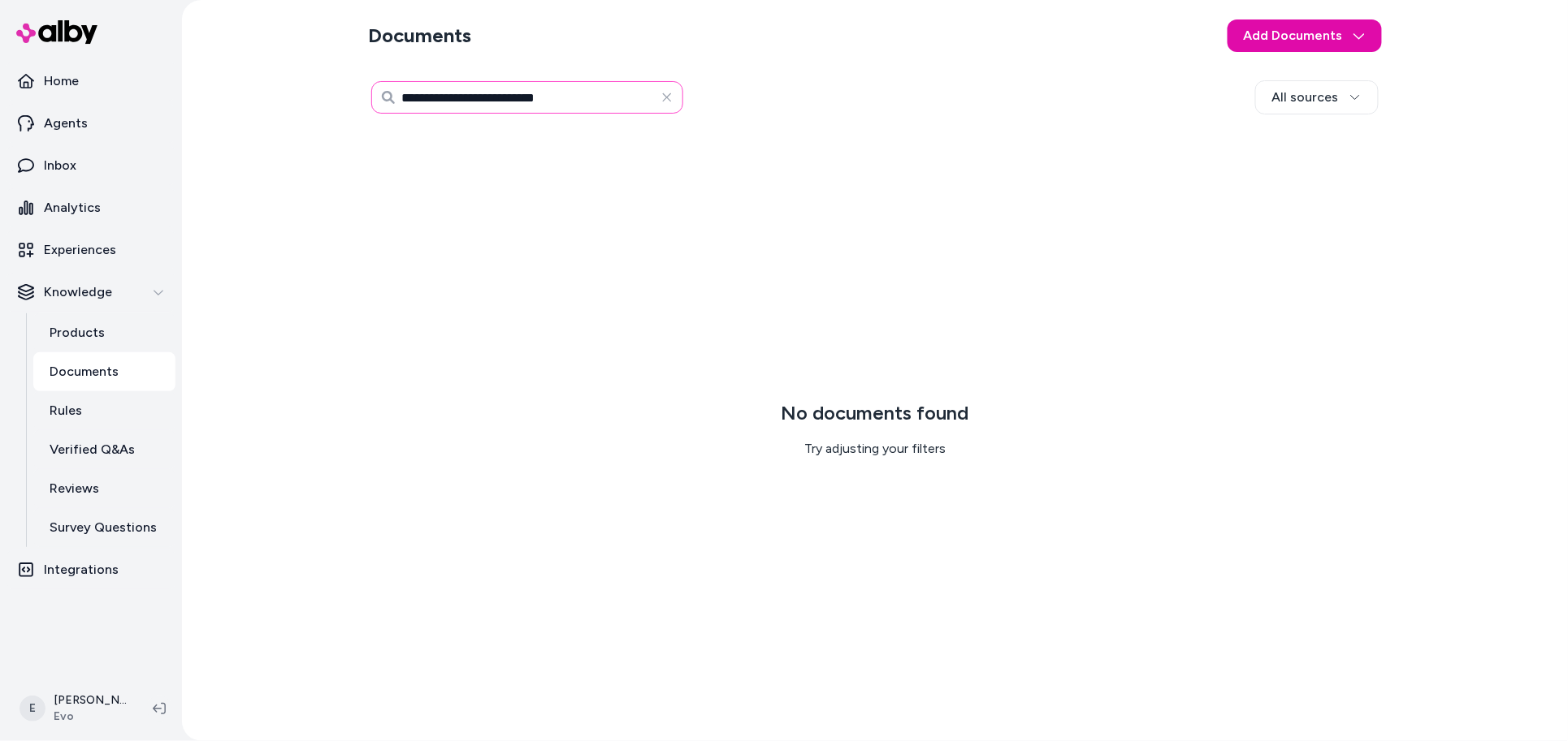
click at [575, 89] on input "**********" at bounding box center [527, 97] width 312 height 33
click at [597, 106] on input "**********" at bounding box center [527, 97] width 312 height 33
type input "**********"
click at [532, 100] on input "**********" at bounding box center [527, 97] width 312 height 33
type input "*****"
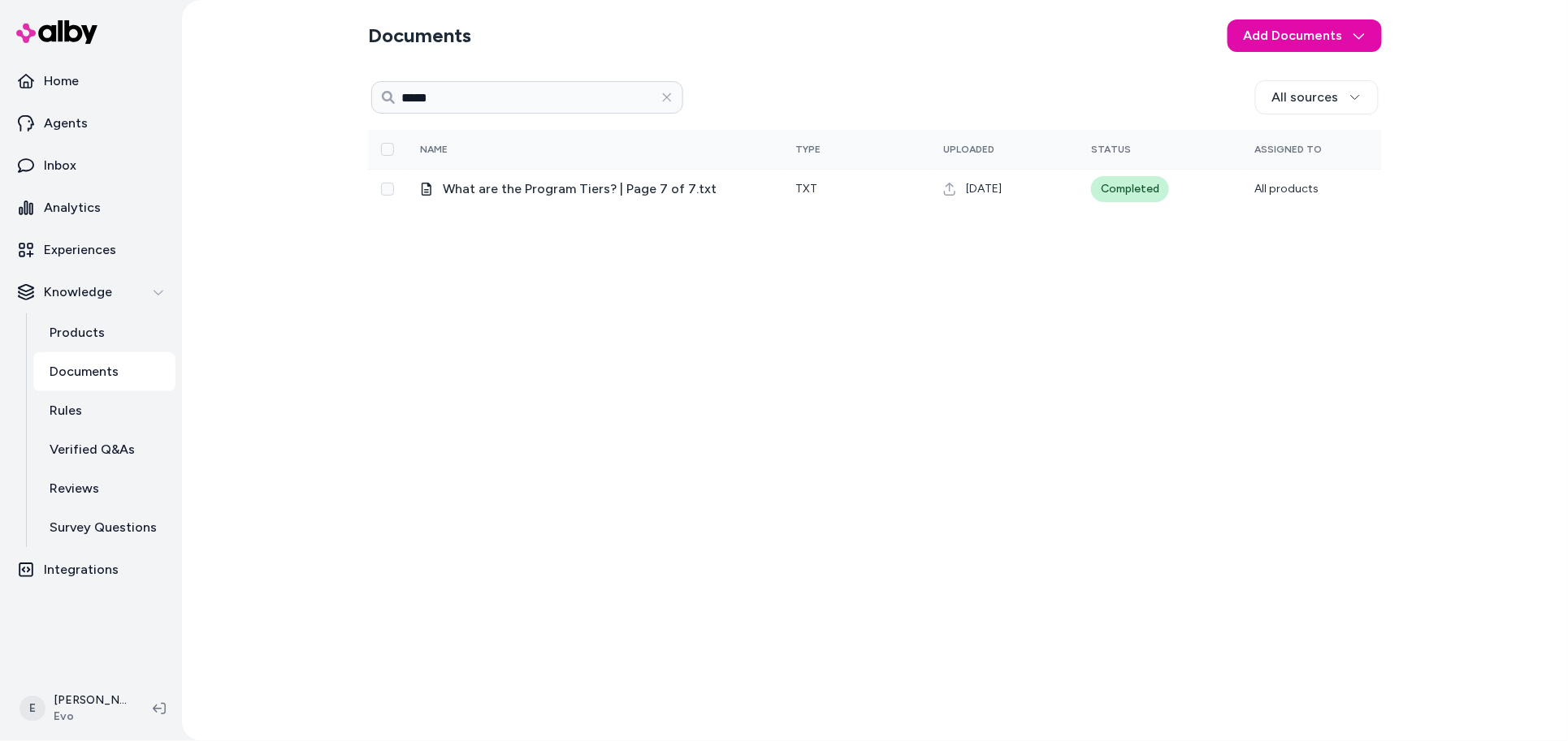
click at [1252, 284] on div "***** All sources 0 Selected Edit Name Type Uploaded Status Assigned To What ar…" at bounding box center [875, 402] width 1014 height 653
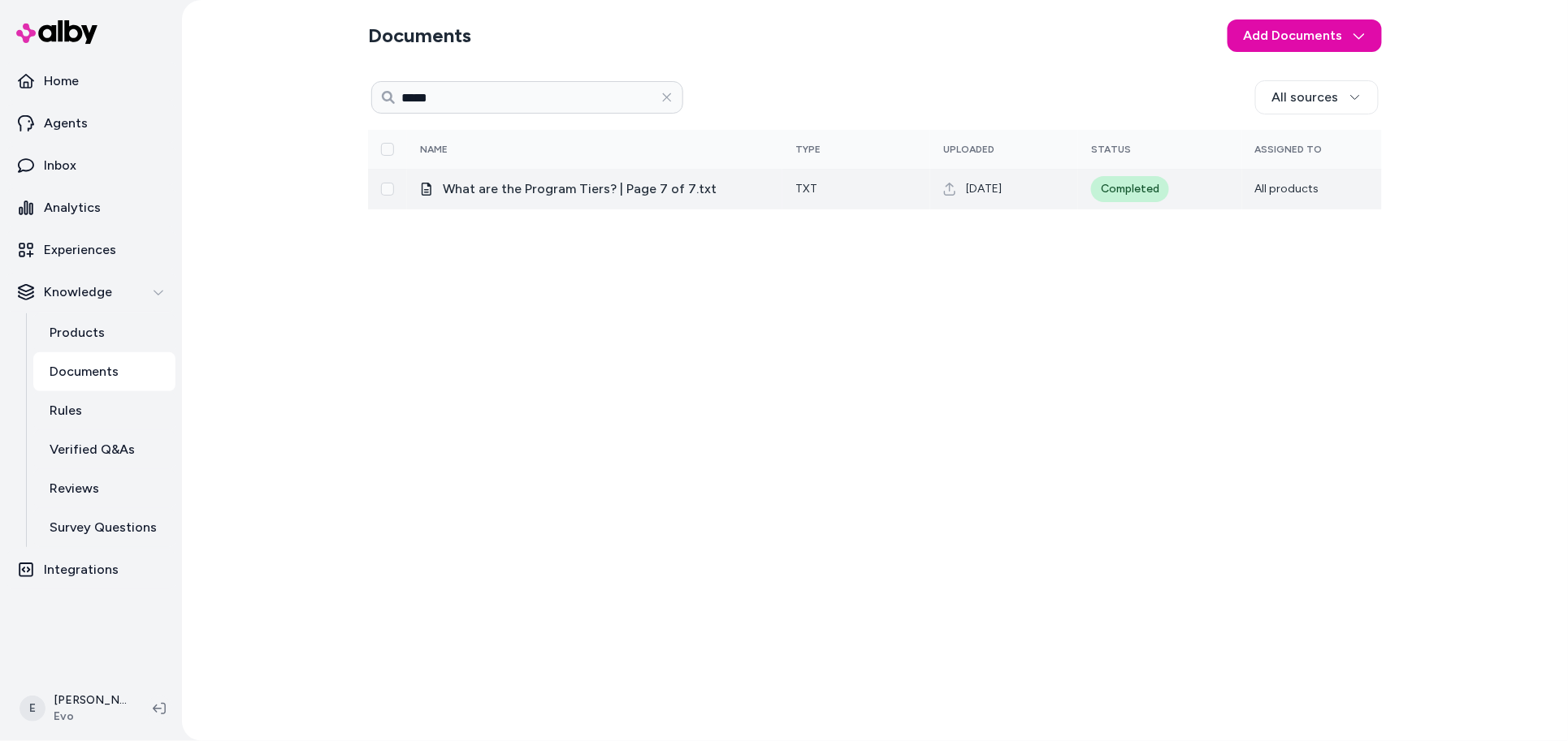
click at [673, 183] on span "What are the Program Tiers? | Page 7 of 7.txt" at bounding box center [606, 189] width 327 height 19
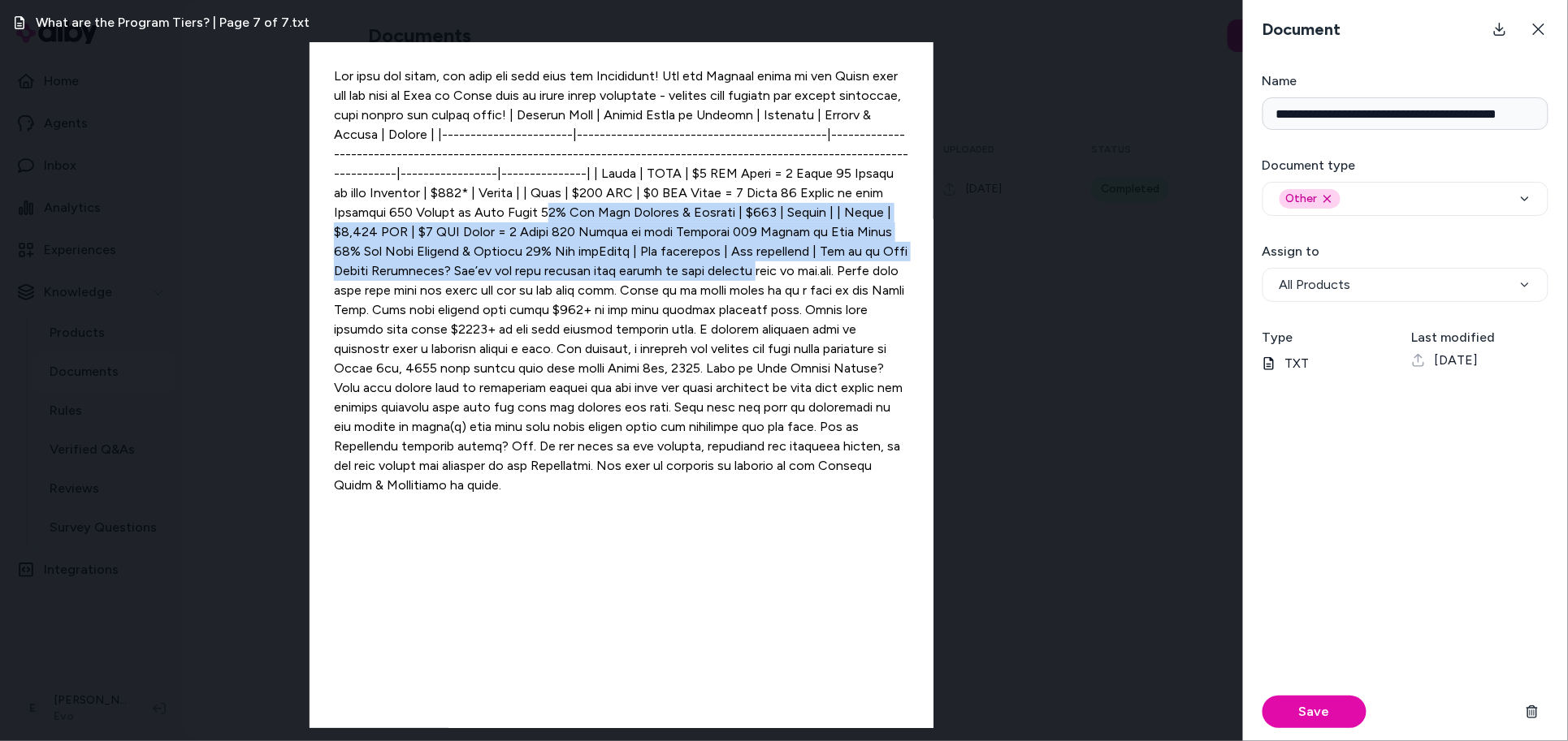
drag, startPoint x: 458, startPoint y: 207, endPoint x: 590, endPoint y: 263, distance: 143.4
click at [590, 263] on div at bounding box center [621, 385] width 623 height 686
click at [590, 258] on div at bounding box center [621, 385] width 623 height 686
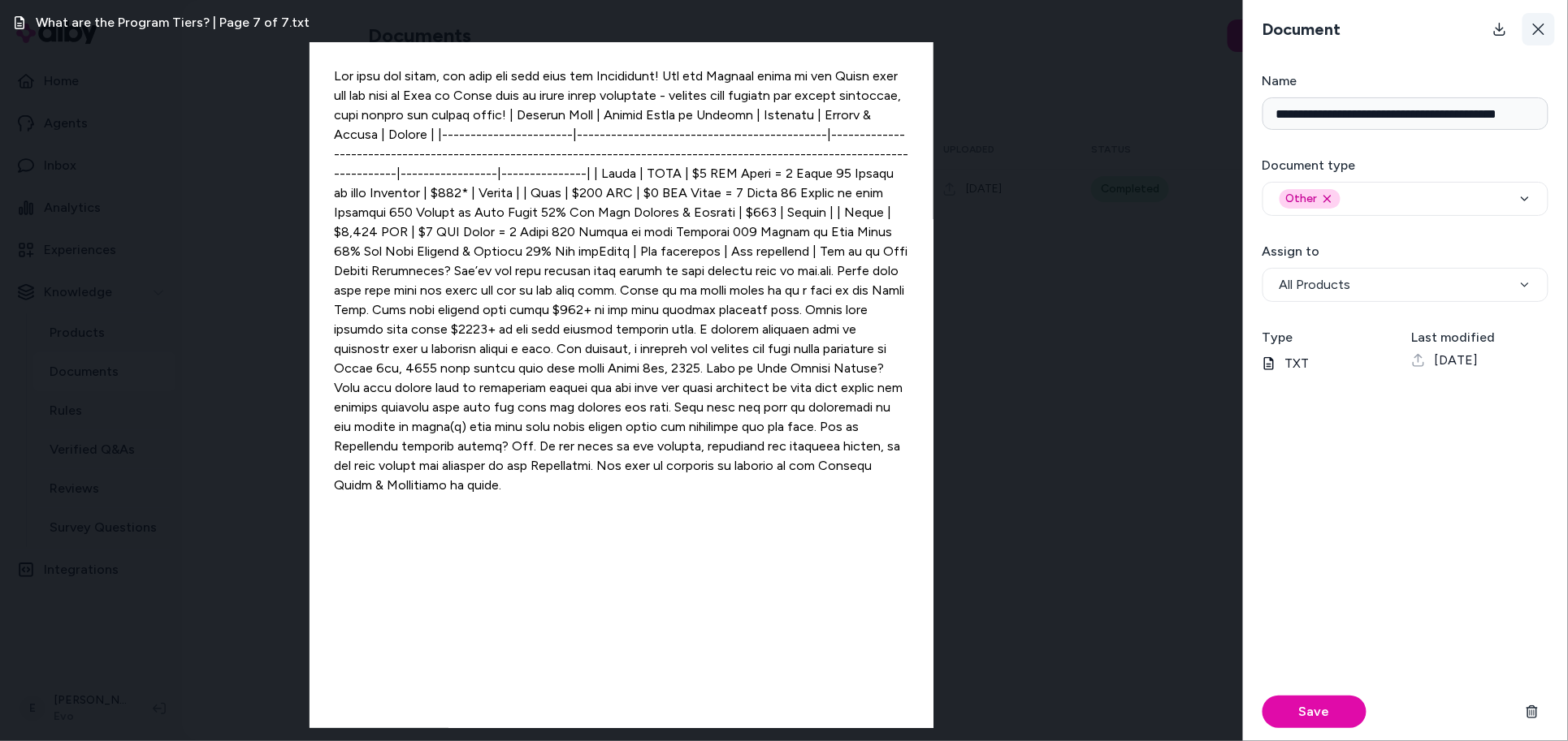
click at [1545, 30] on button at bounding box center [1539, 29] width 33 height 33
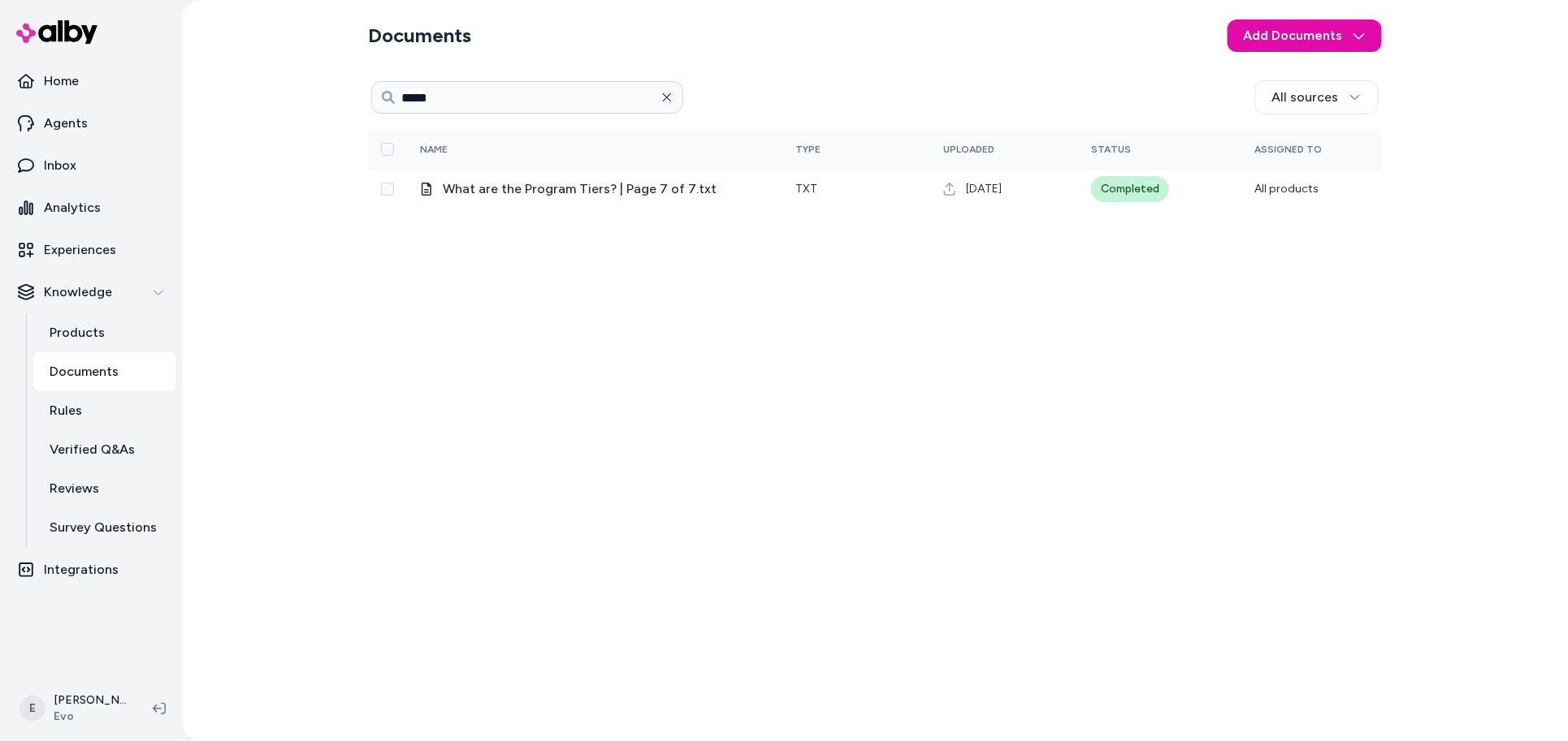
click at [670, 98] on icon "button" at bounding box center [666, 97] width 13 height 13
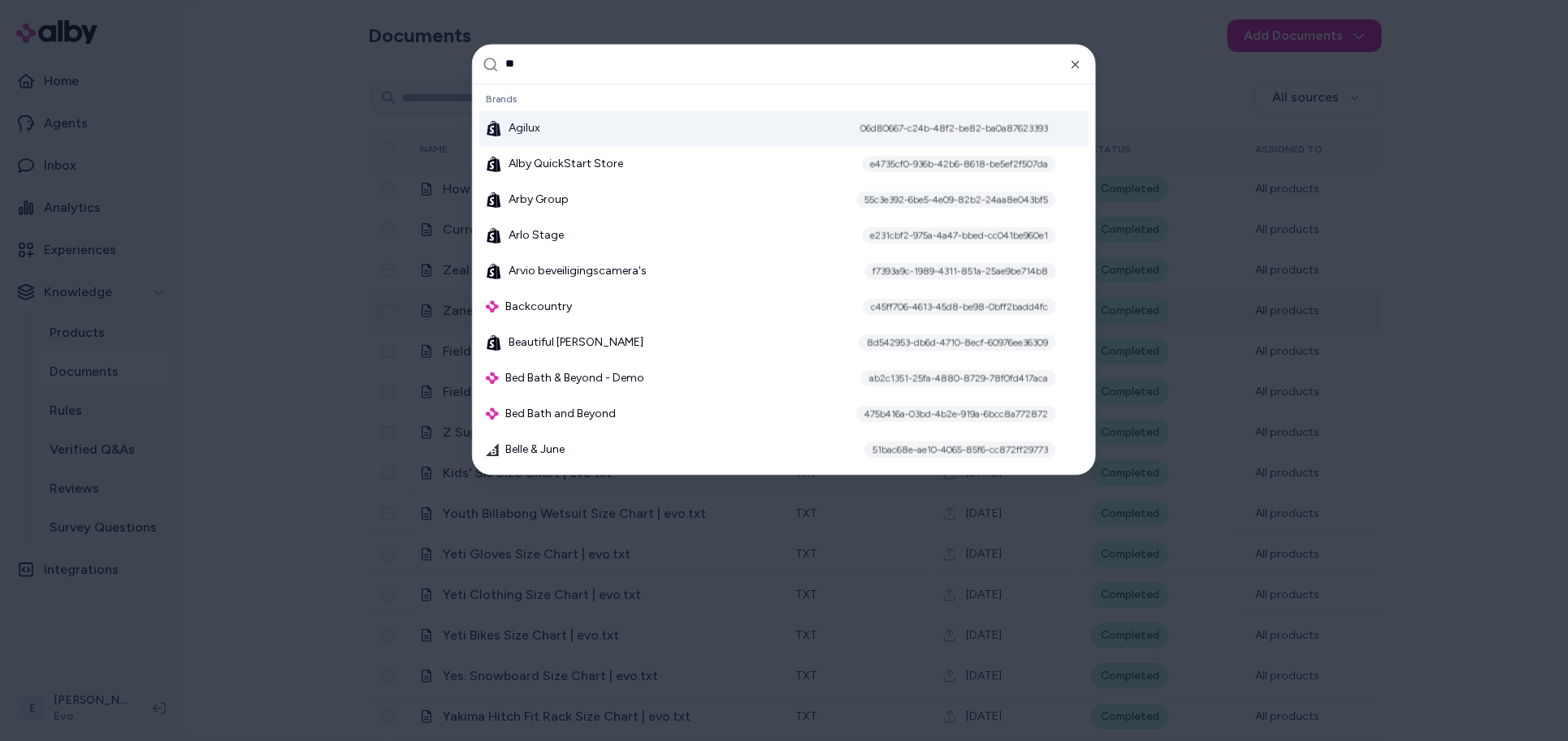
type input "***"
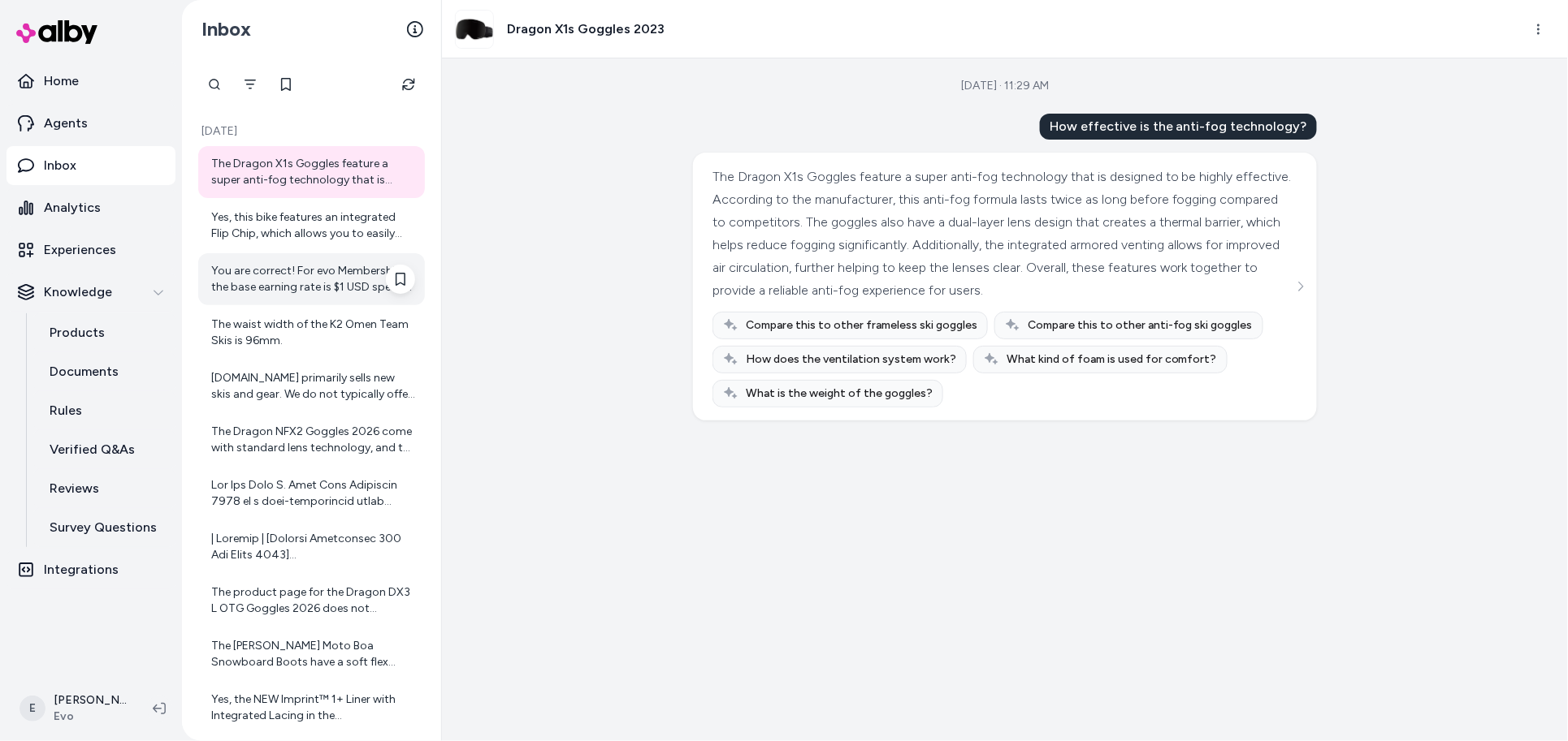
click at [332, 275] on div "You are correct! For evo Membership, the base earning rate is $1 USD spent = 1 …" at bounding box center [313, 279] width 204 height 33
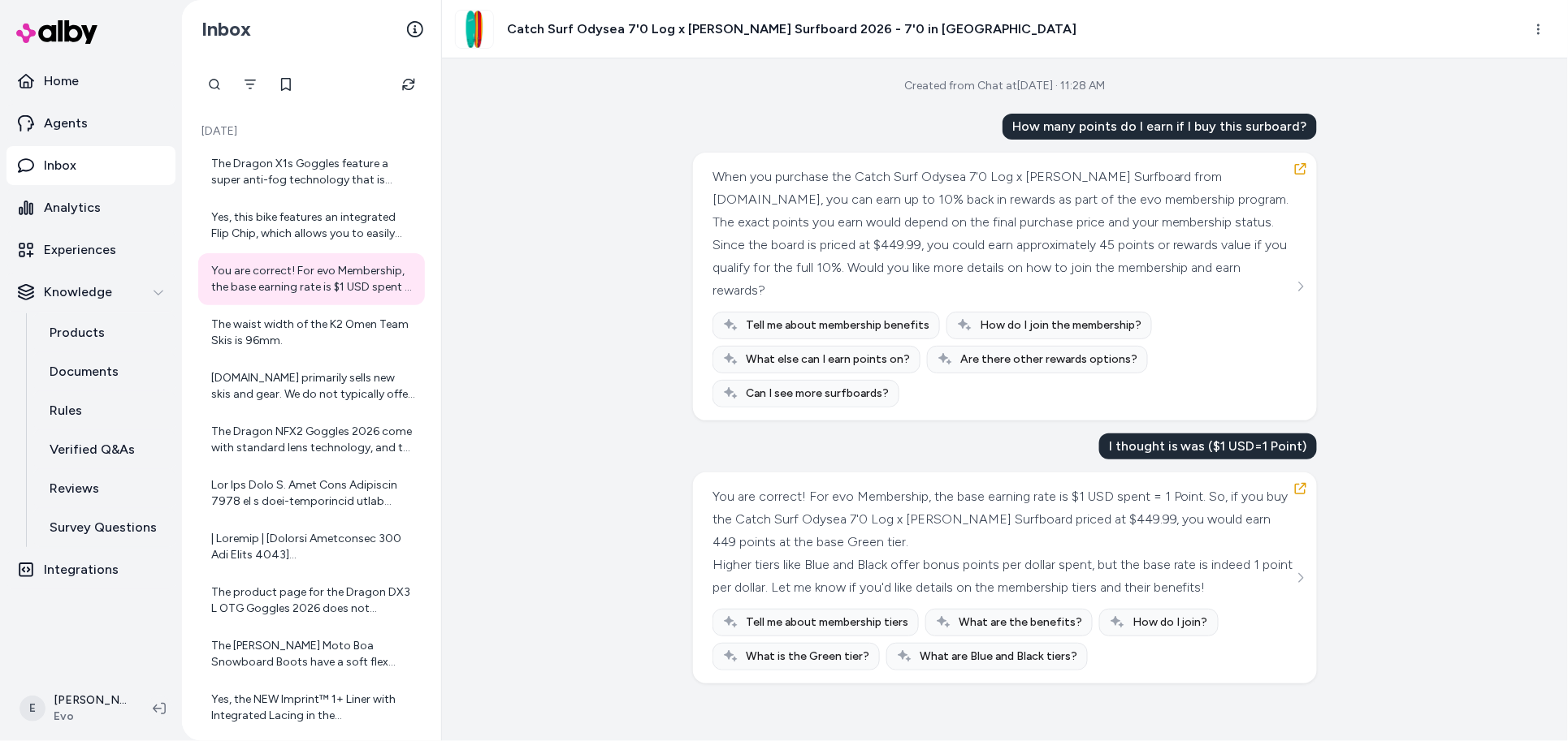
click at [1159, 125] on div "How many points do I earn if I buy this surboard?" at bounding box center [1159, 126] width 314 height 26
click at [1300, 165] on icon "button" at bounding box center [1300, 168] width 13 height 13
click at [1300, 495] on icon "button" at bounding box center [1300, 488] width 13 height 13
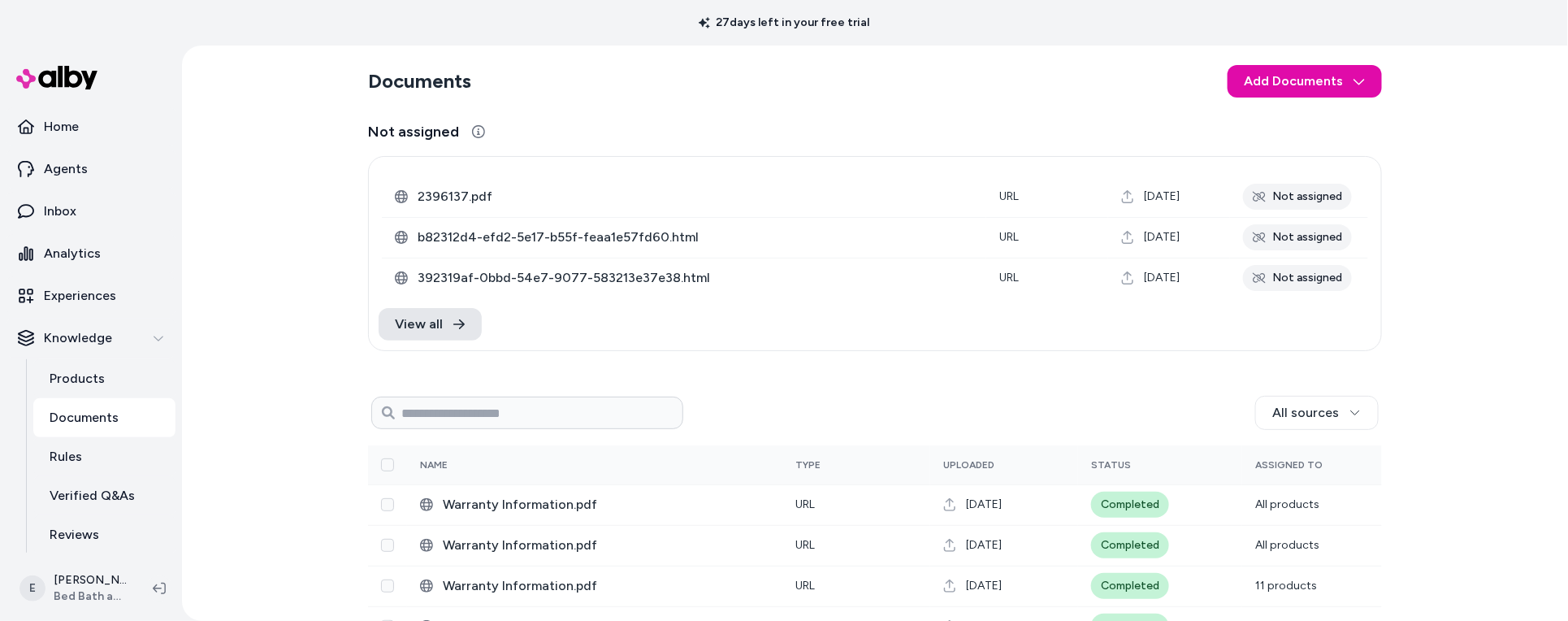
scroll to position [414, 0]
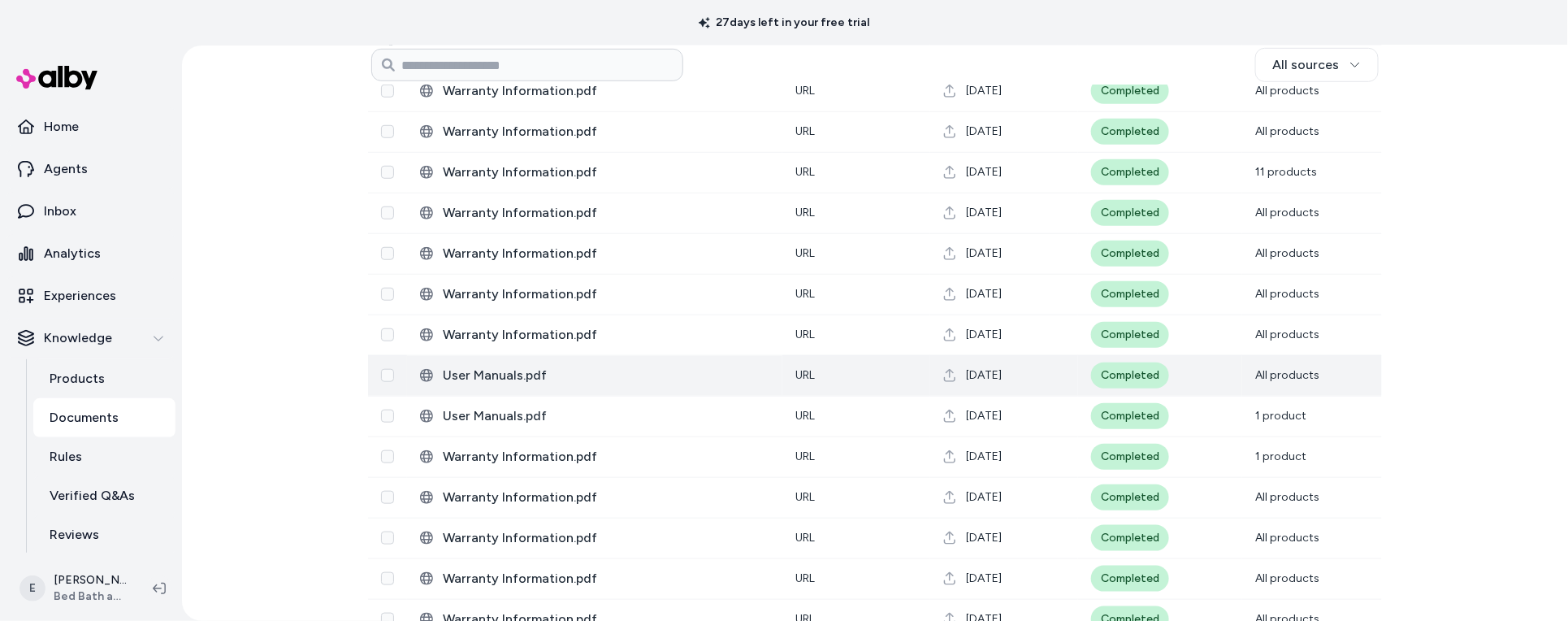
click at [514, 379] on span "User Manuals.pdf" at bounding box center [606, 375] width 327 height 19
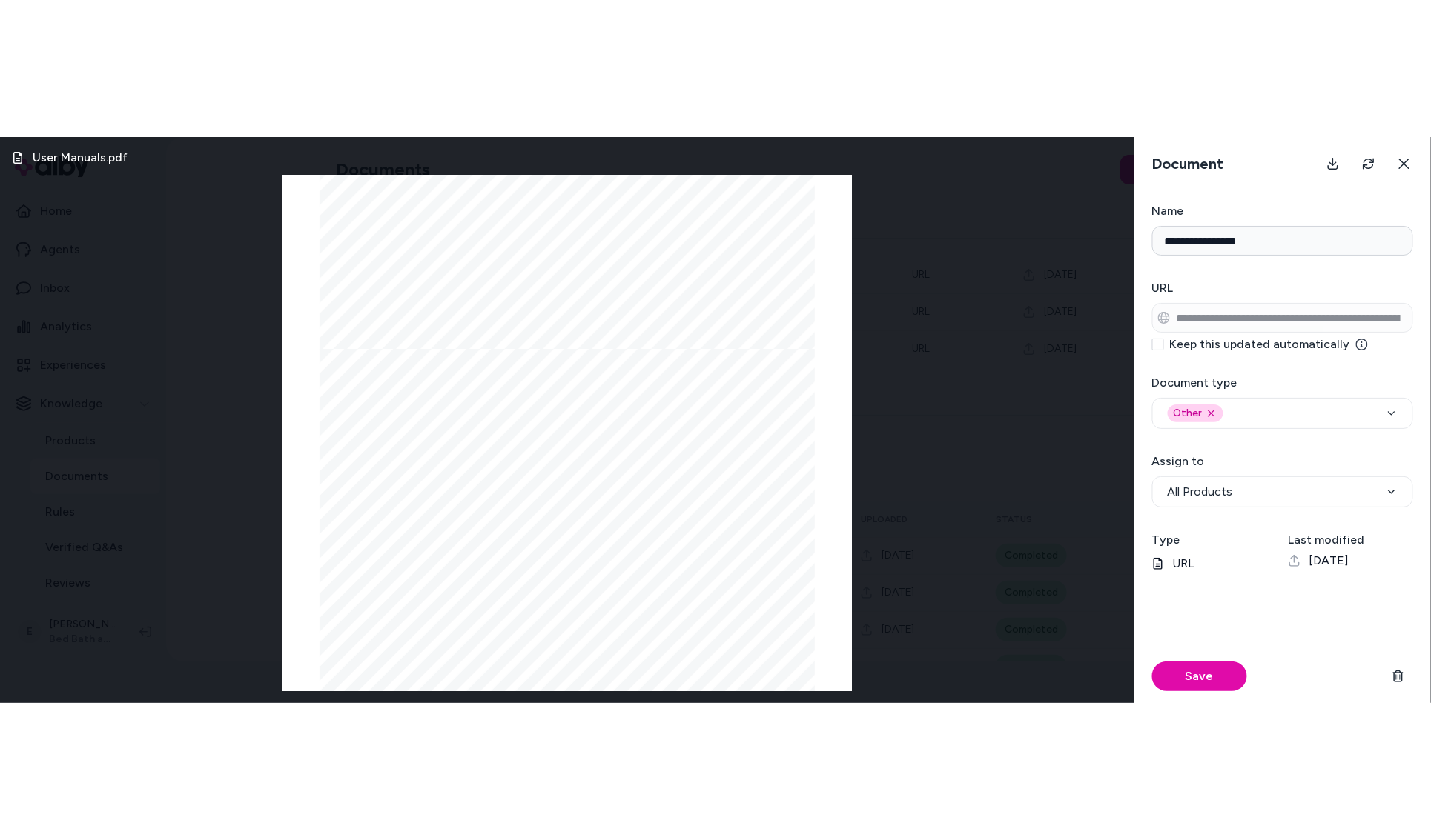
scroll to position [12688, 0]
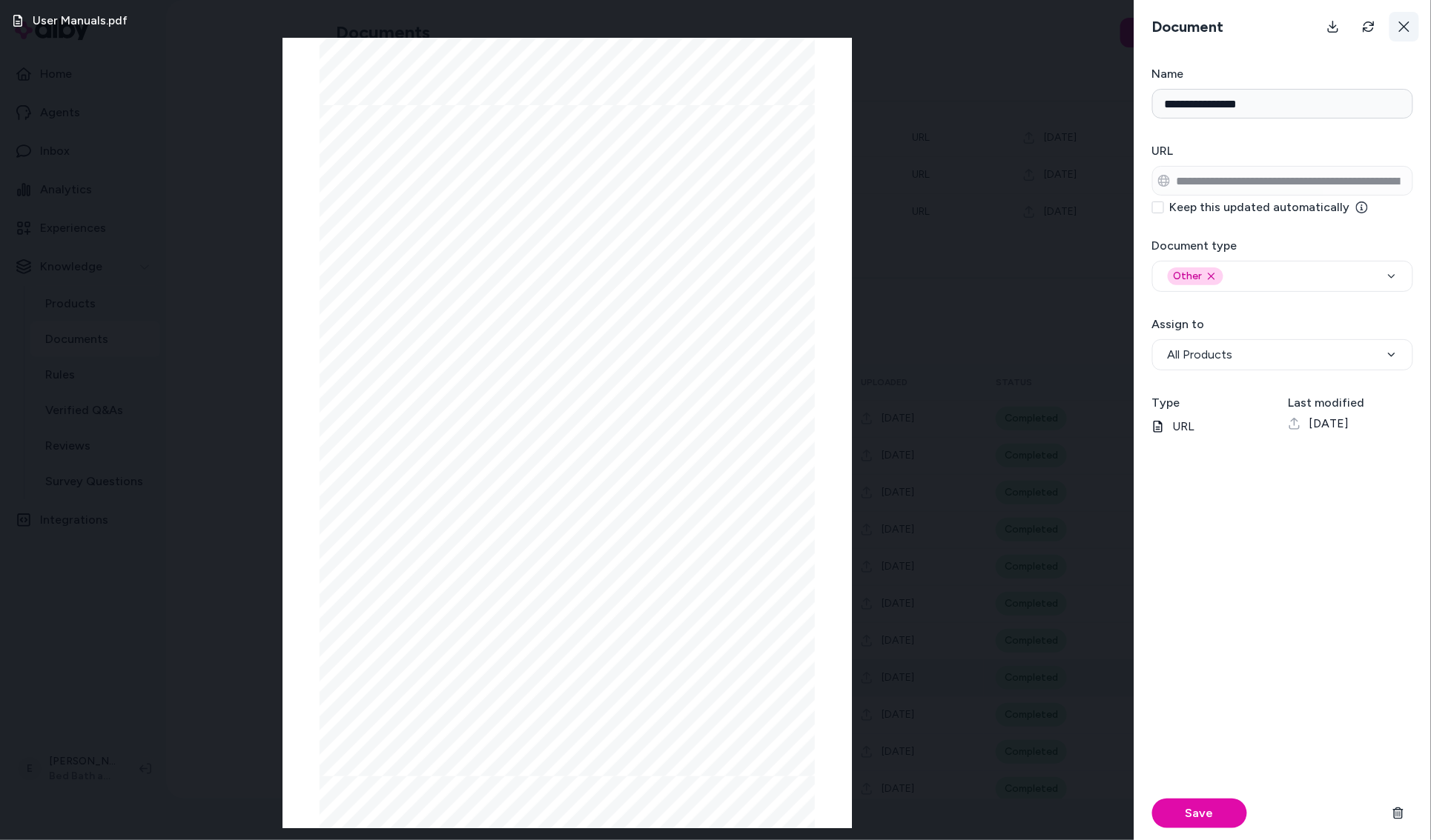
click at [1399, 28] on icon at bounding box center [1403, 26] width 12 height 12
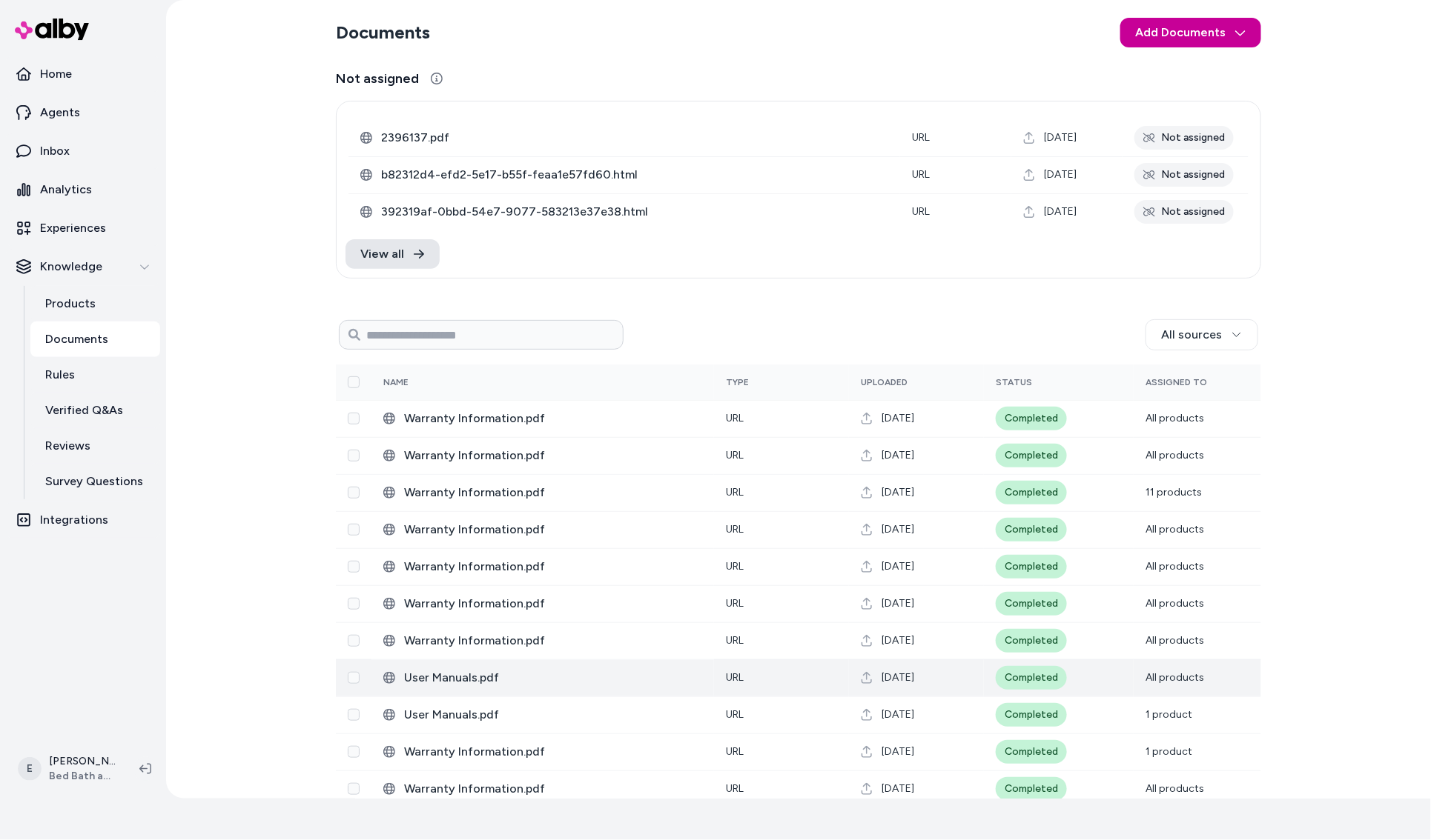
click at [1161, 35] on html "27 days left in your free trial Home Agents Inbox Analytics Experiences Knowled…" at bounding box center [715, 378] width 1431 height 840
click at [1200, 68] on span "Upload Files" at bounding box center [1188, 67] width 56 height 15
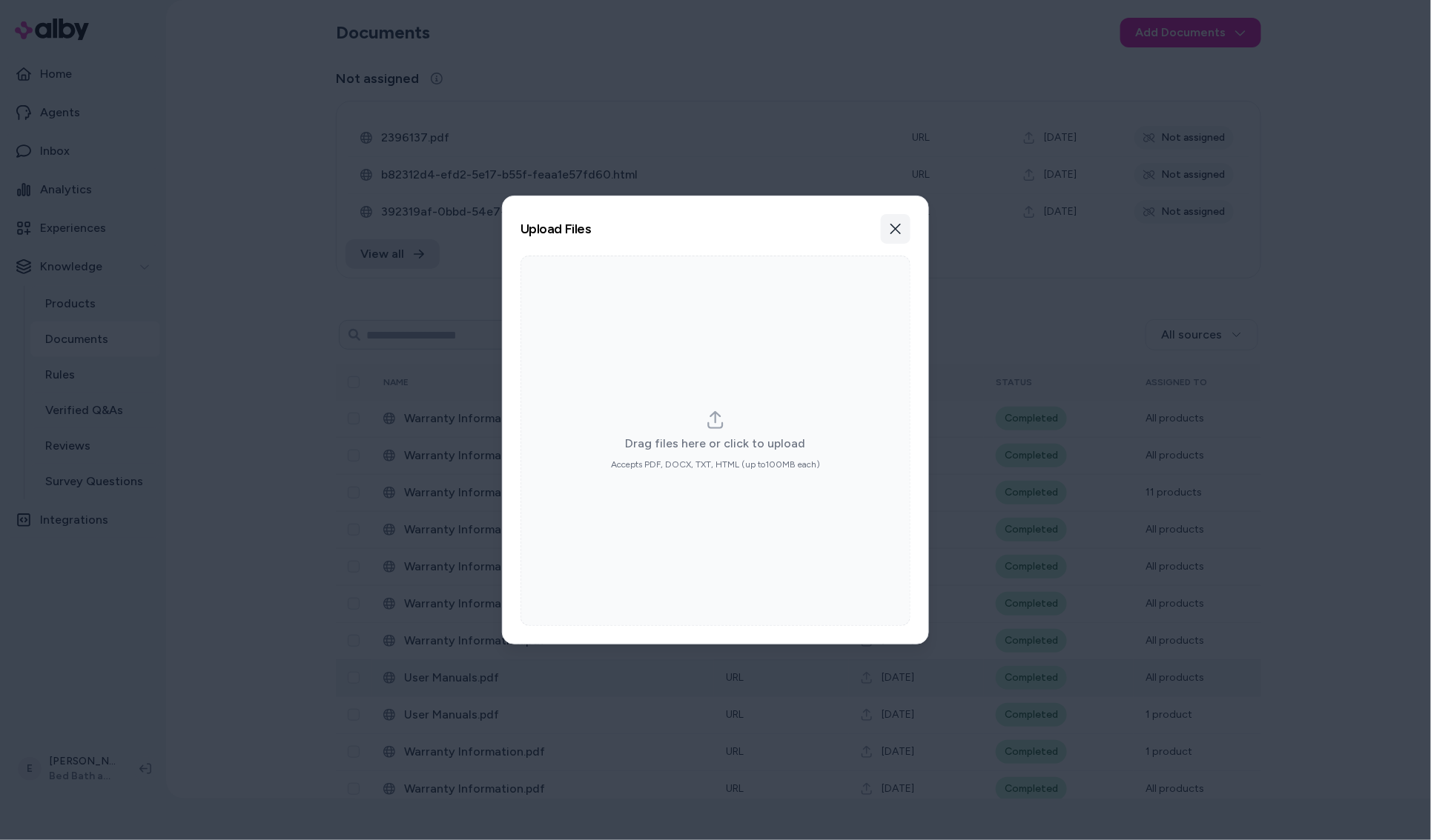
click at [893, 226] on icon "button" at bounding box center [895, 228] width 10 height 10
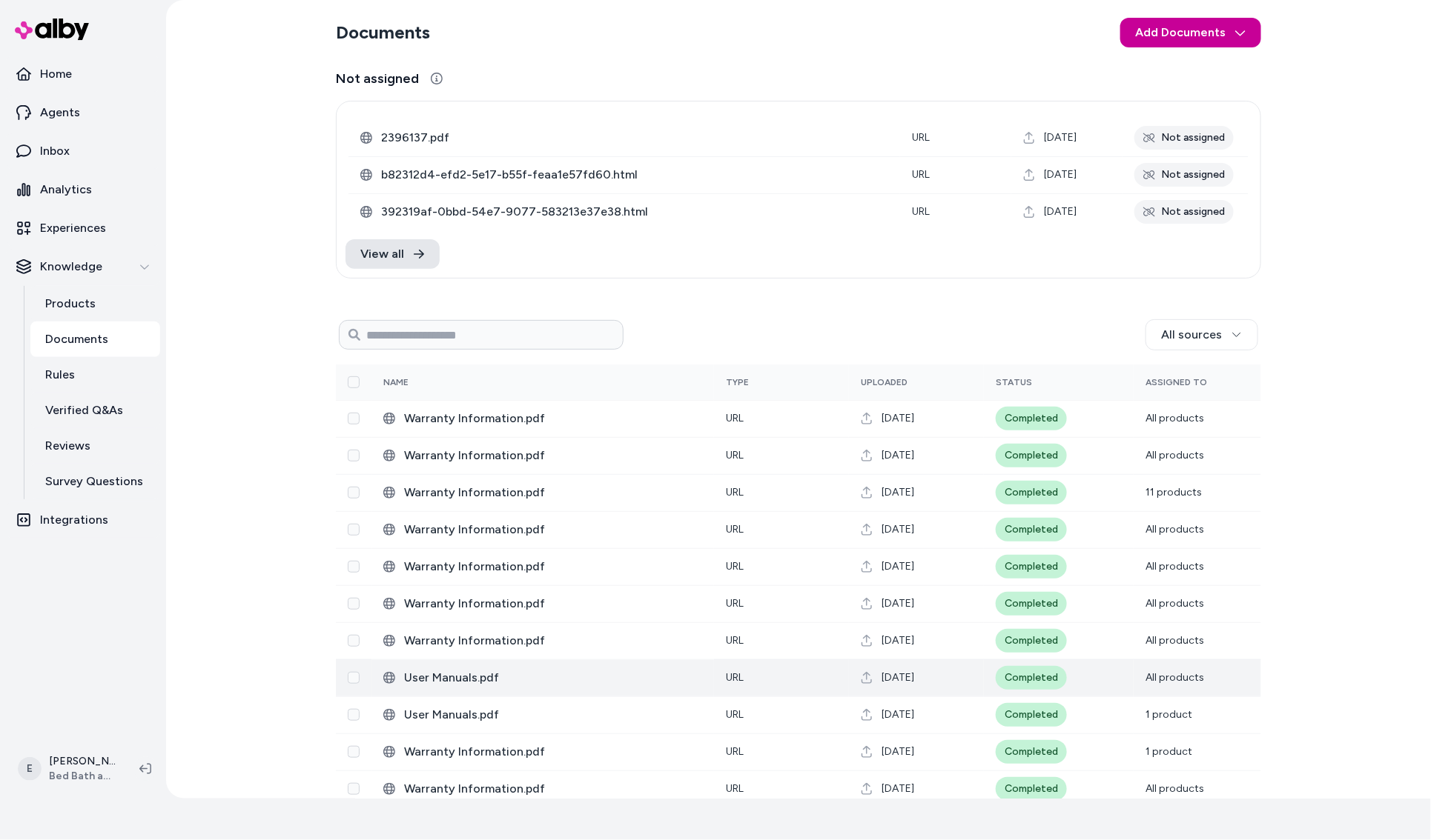
click at [1213, 28] on html "27 days left in your free trial Home Agents Inbox Analytics Experiences Knowled…" at bounding box center [715, 378] width 1431 height 840
click at [1186, 87] on span "Import from URL" at bounding box center [1200, 94] width 80 height 15
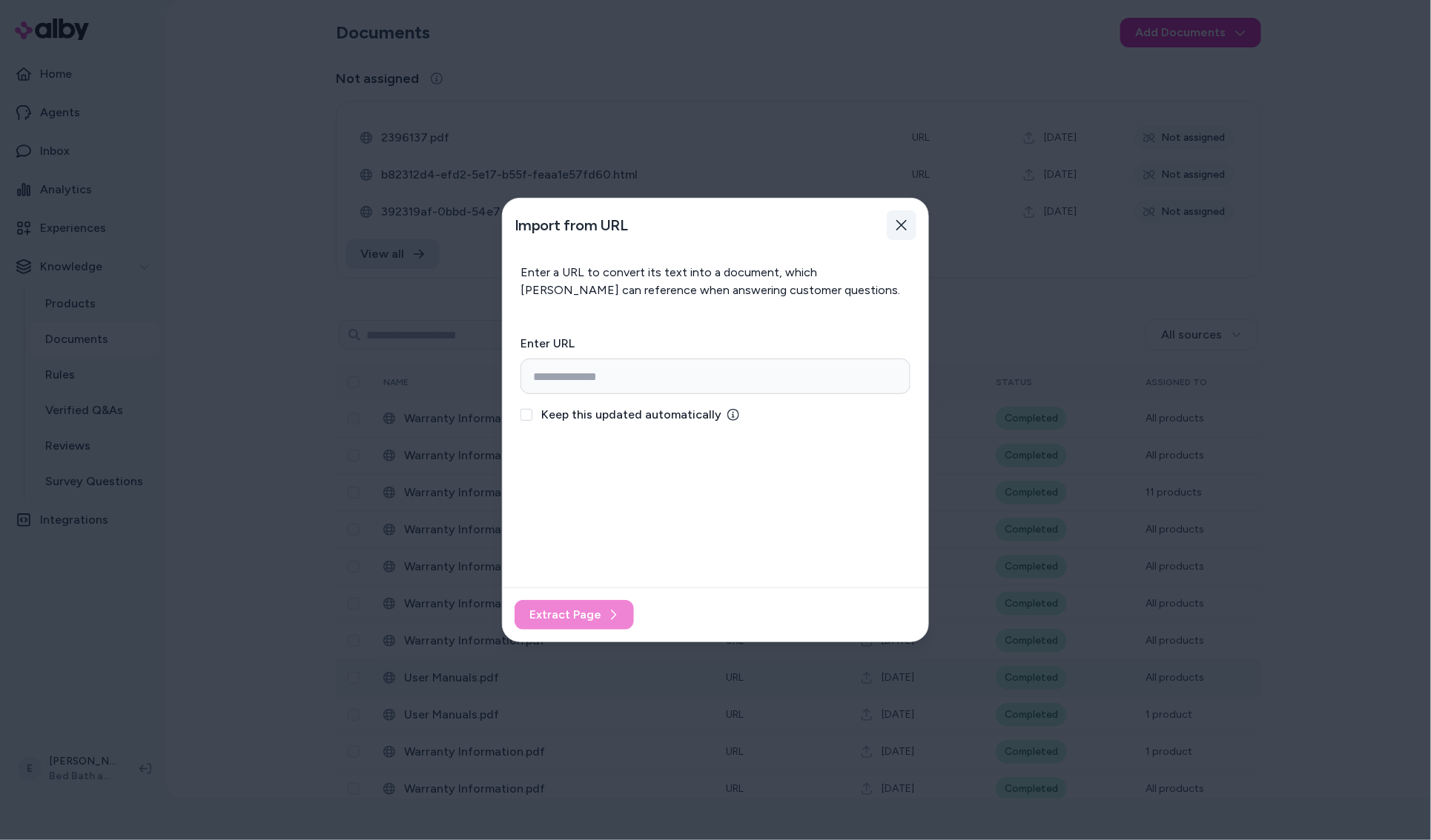
click at [899, 228] on icon "button" at bounding box center [901, 224] width 10 height 10
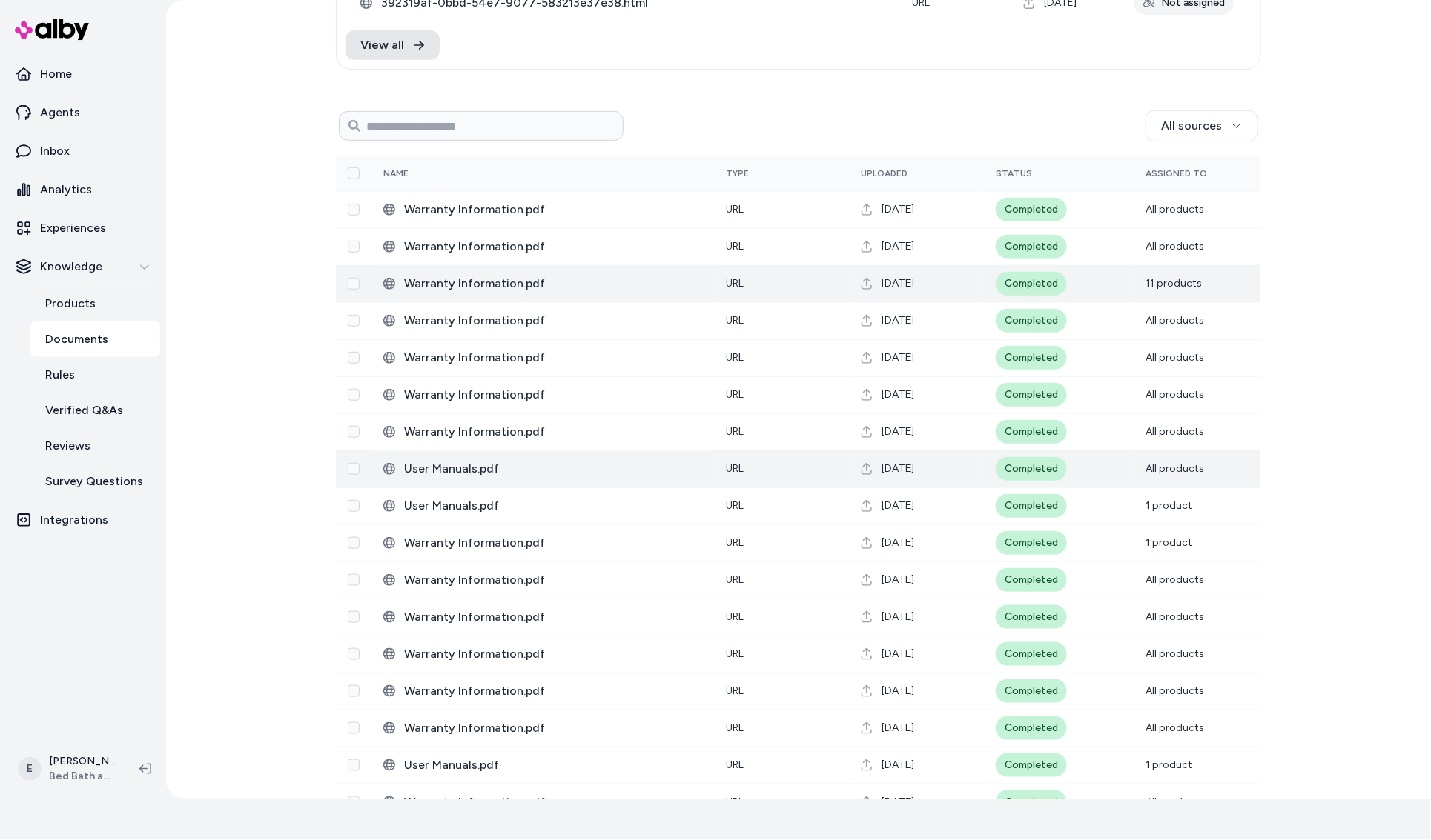
scroll to position [217, 0]
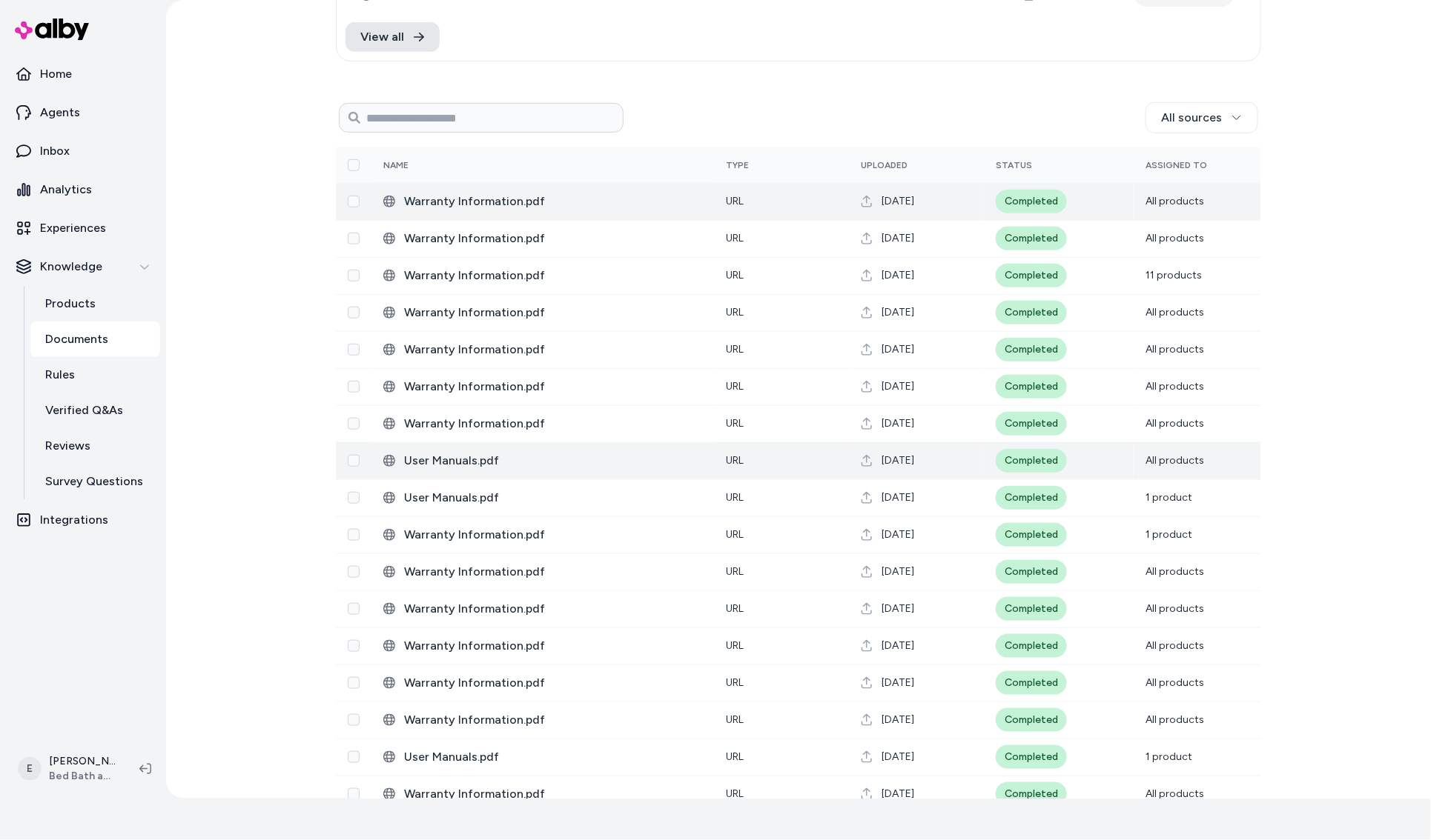
click at [616, 201] on span "Warranty Information.pdf" at bounding box center [553, 201] width 298 height 18
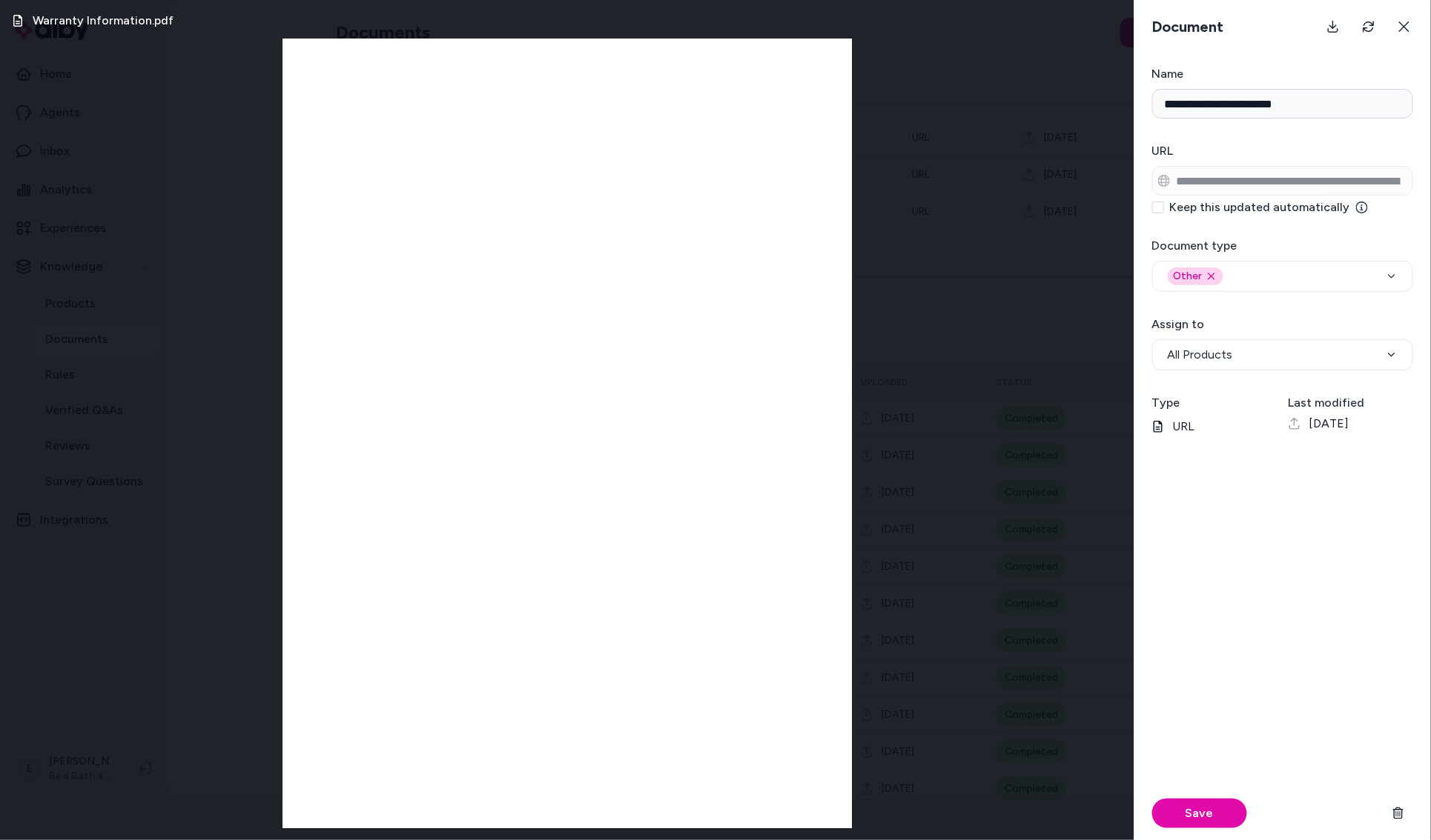
scroll to position [217, 0]
click at [564, 345] on div "[PHONE_NUMBER]" at bounding box center [567, 362] width 495 height 648
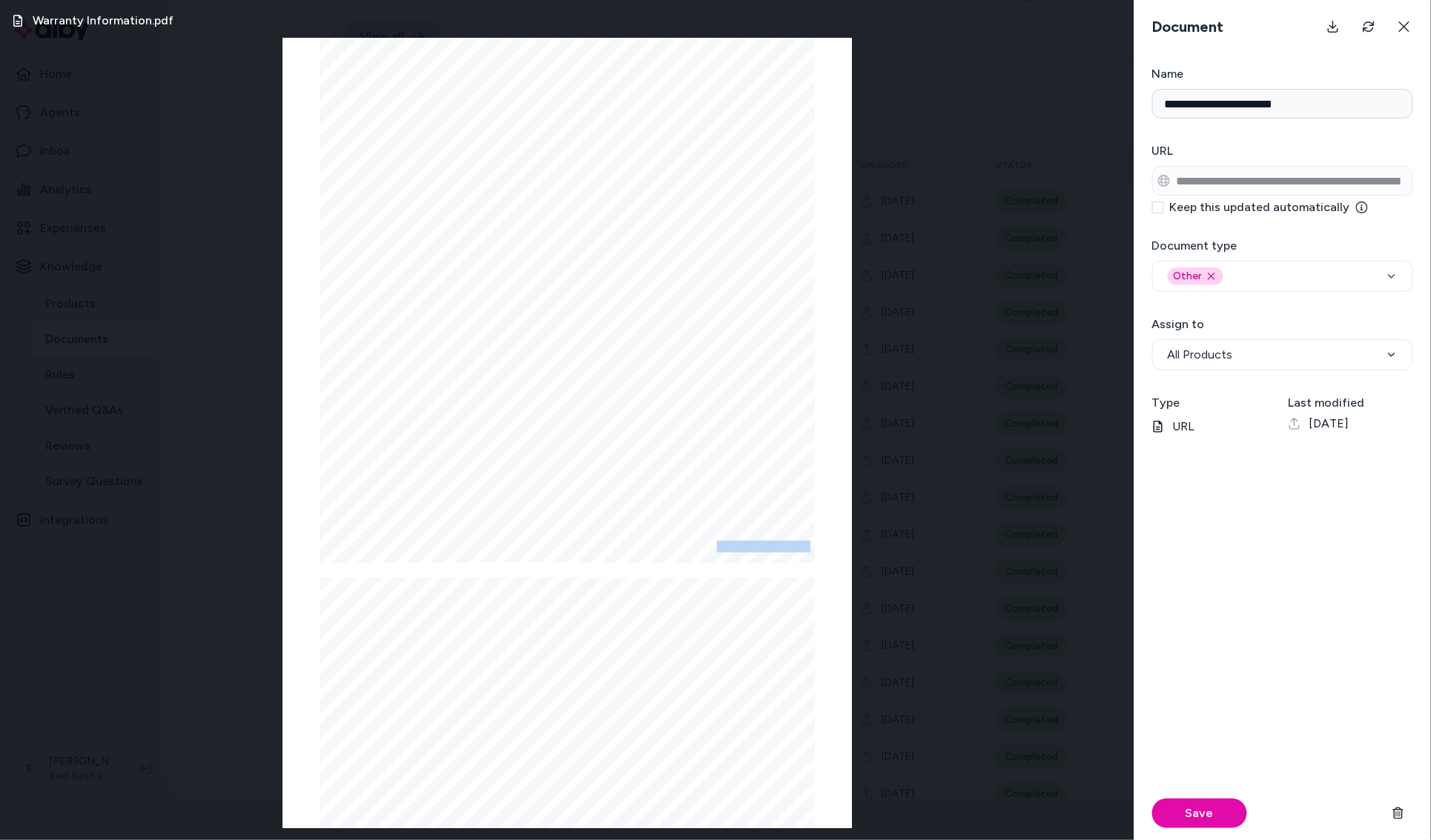
scroll to position [0, 0]
drag, startPoint x: 386, startPoint y: 194, endPoint x: 1283, endPoint y: 2, distance: 917.3
click at [1212, 100] on input "**********" at bounding box center [1282, 104] width 261 height 30
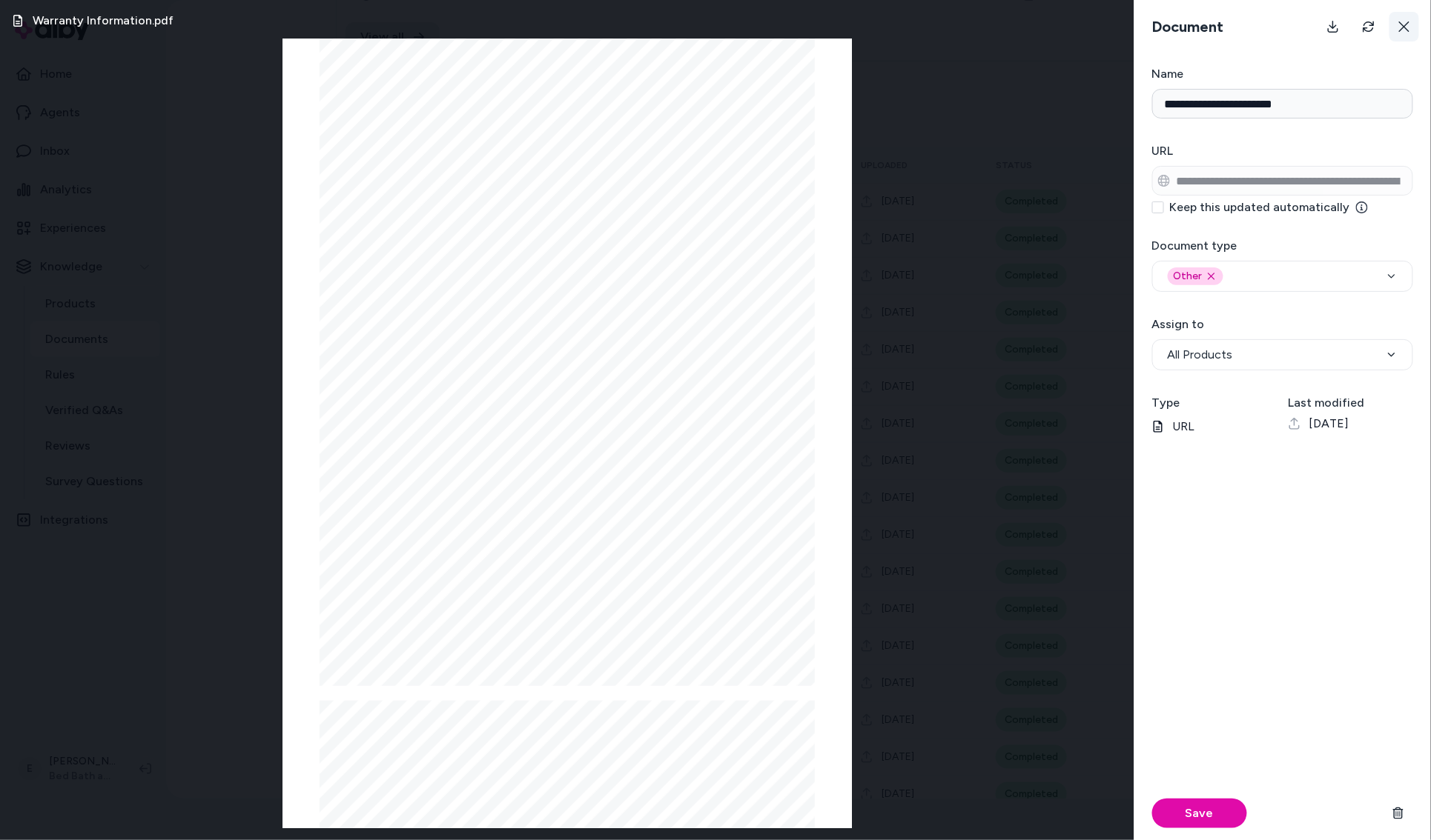
click at [1400, 22] on icon at bounding box center [1403, 26] width 12 height 12
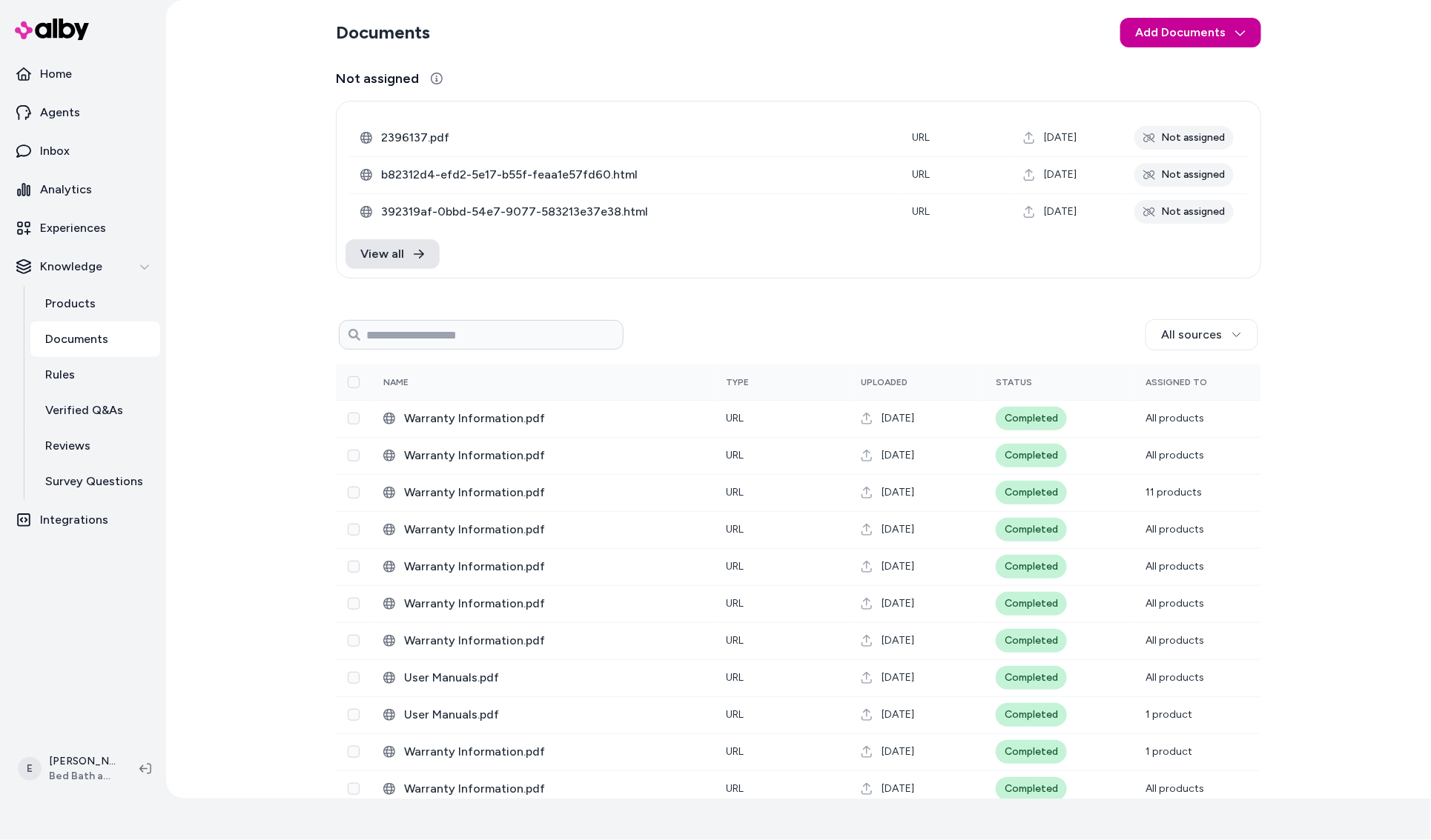
click at [1205, 32] on html "27 days left in your free trial Home Agents Inbox Analytics Experiences Knowled…" at bounding box center [715, 378] width 1431 height 840
click at [1166, 94] on span "Import from URL" at bounding box center [1200, 94] width 80 height 15
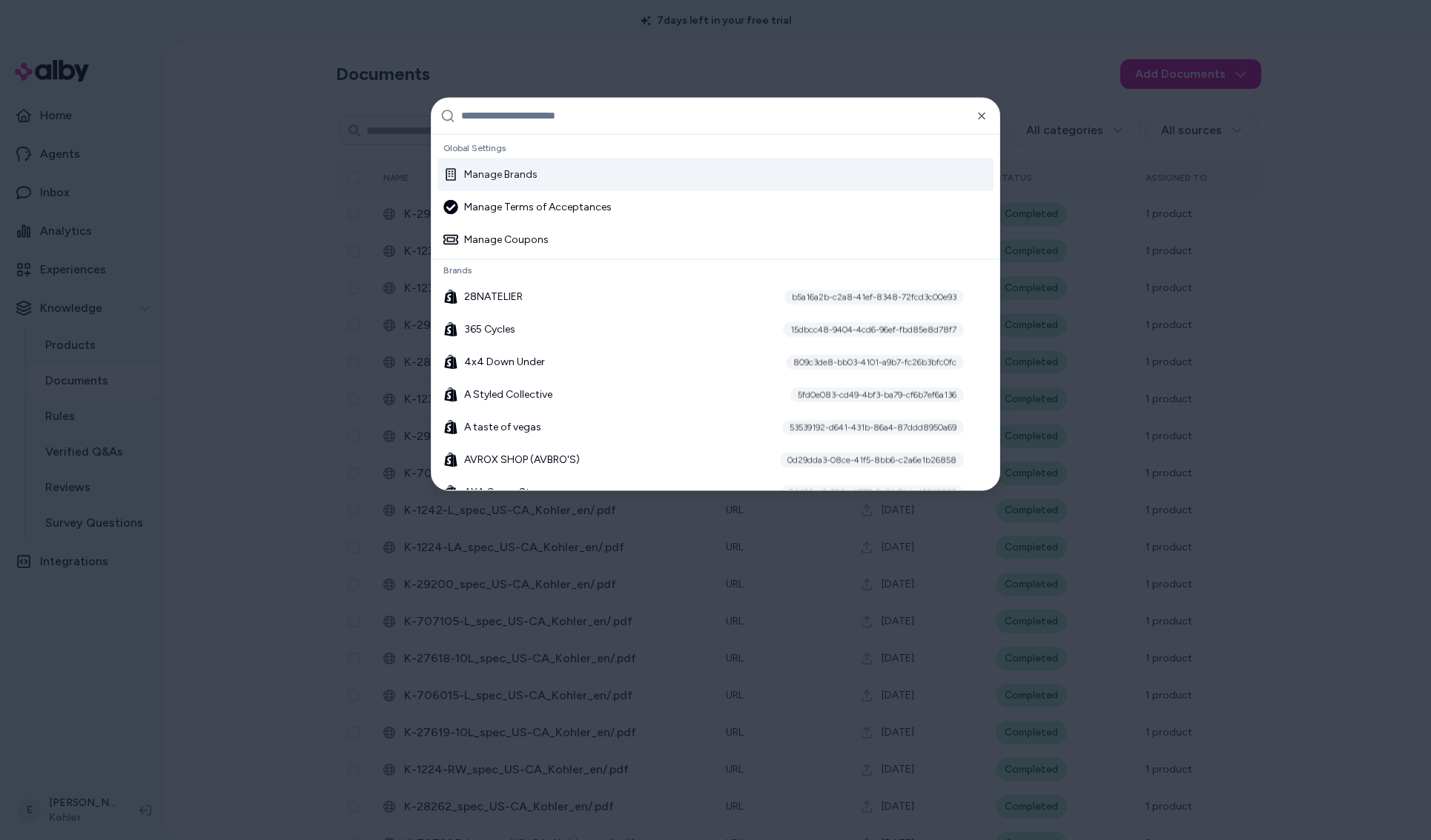
scroll to position [42, 0]
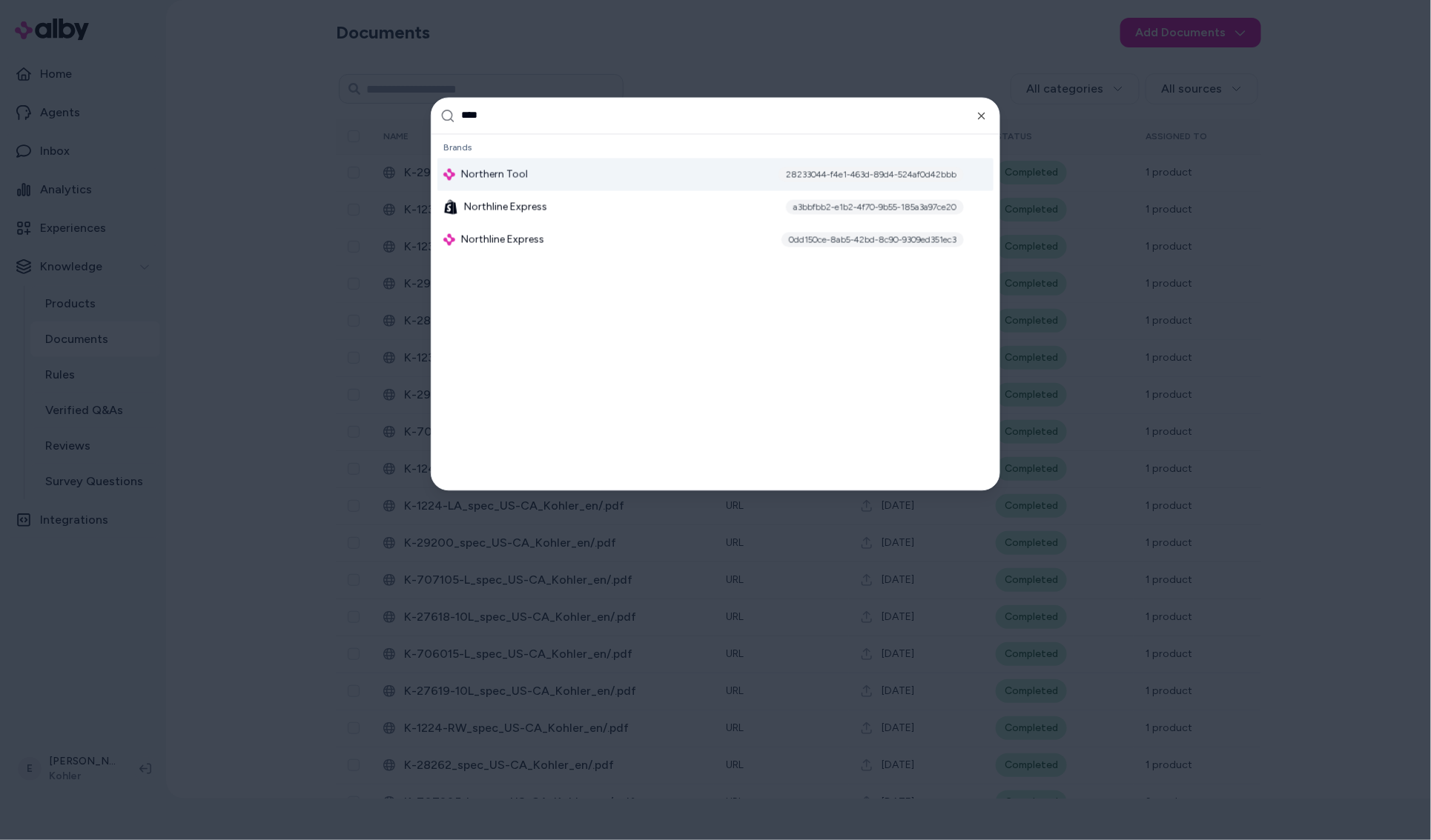
type input "*****"
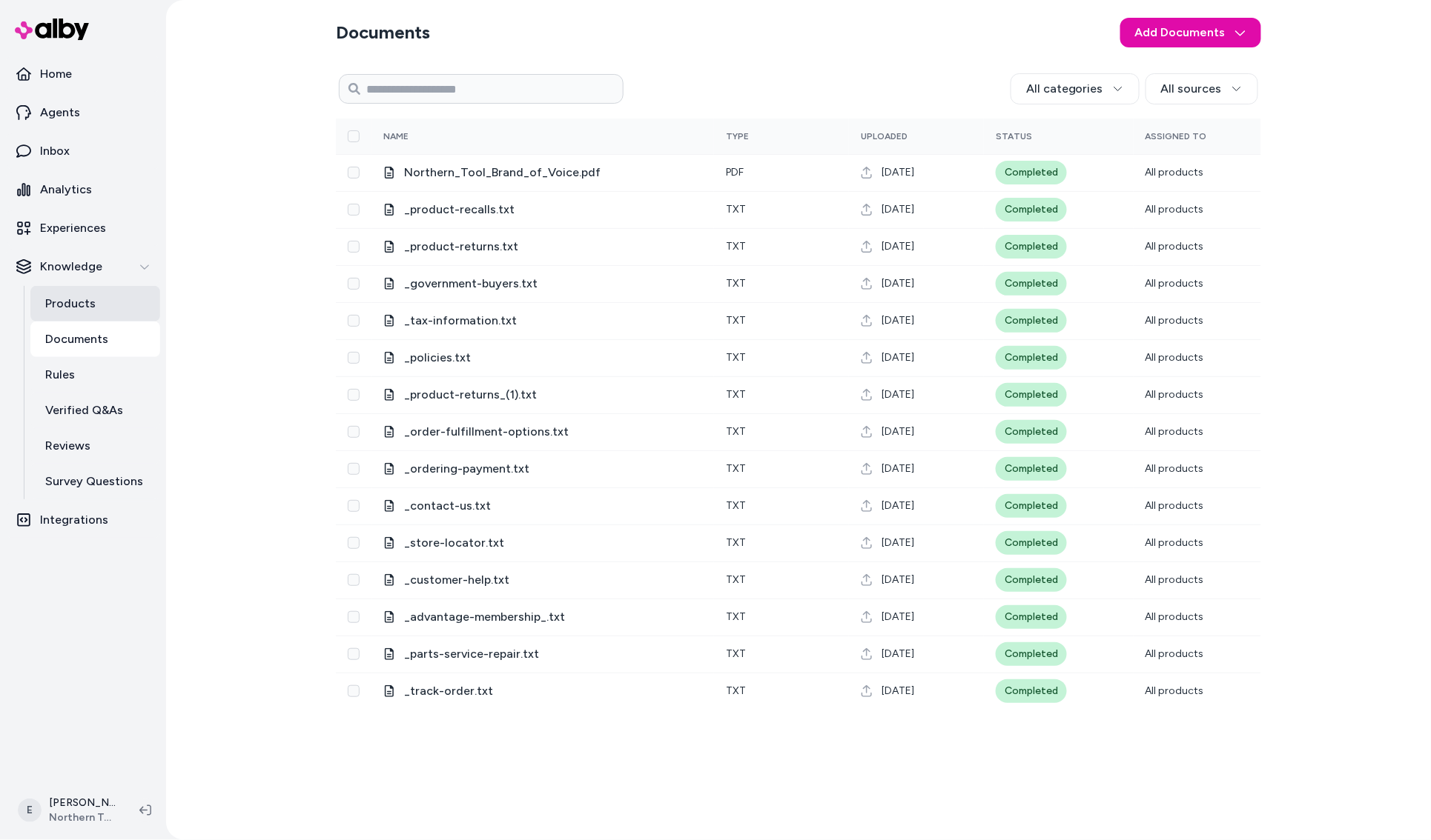
click at [80, 300] on p "Products" at bounding box center [71, 304] width 51 height 18
click at [88, 300] on p "Products" at bounding box center [71, 304] width 51 height 18
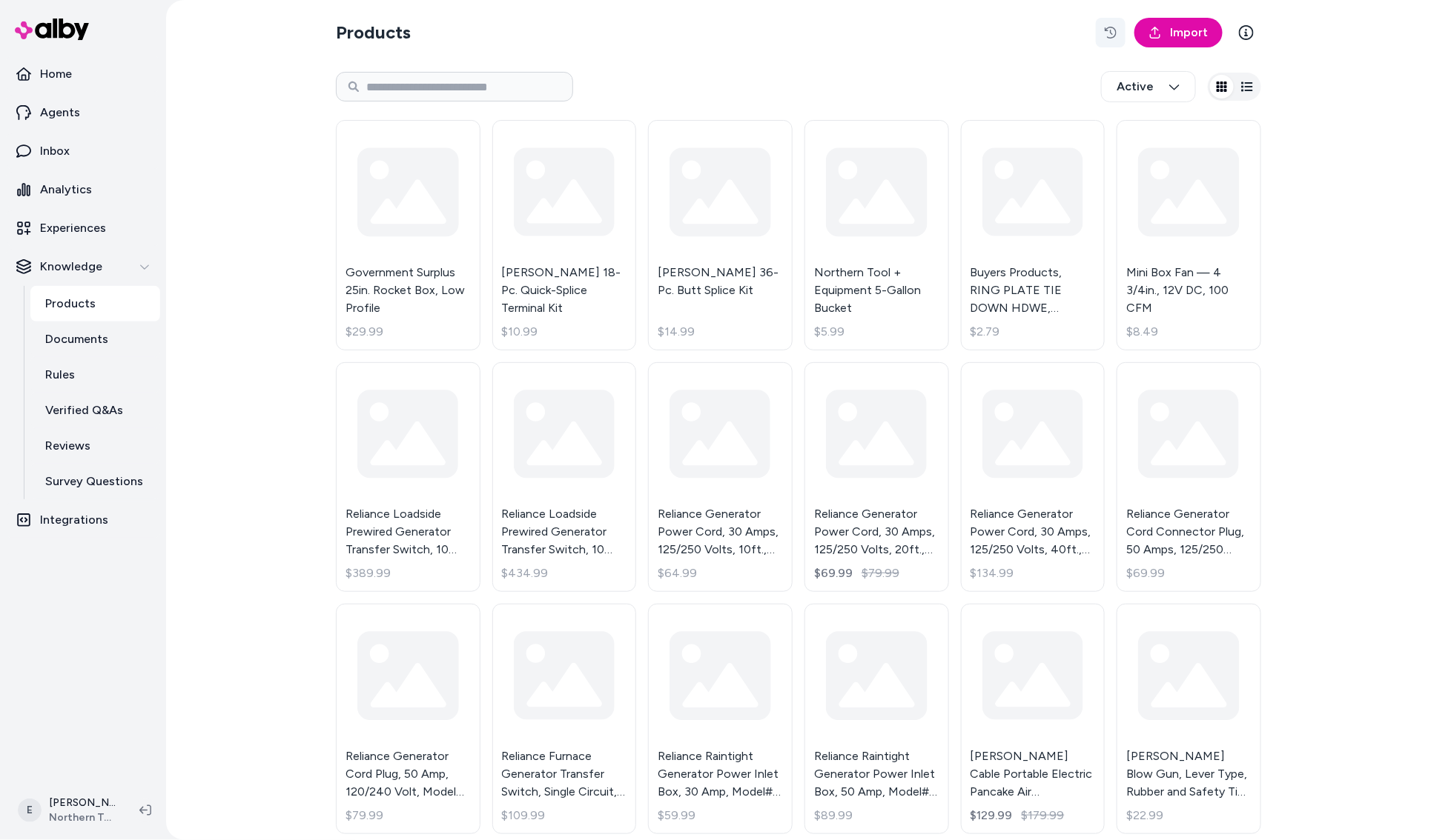
click at [1119, 36] on button "button" at bounding box center [1110, 32] width 30 height 30
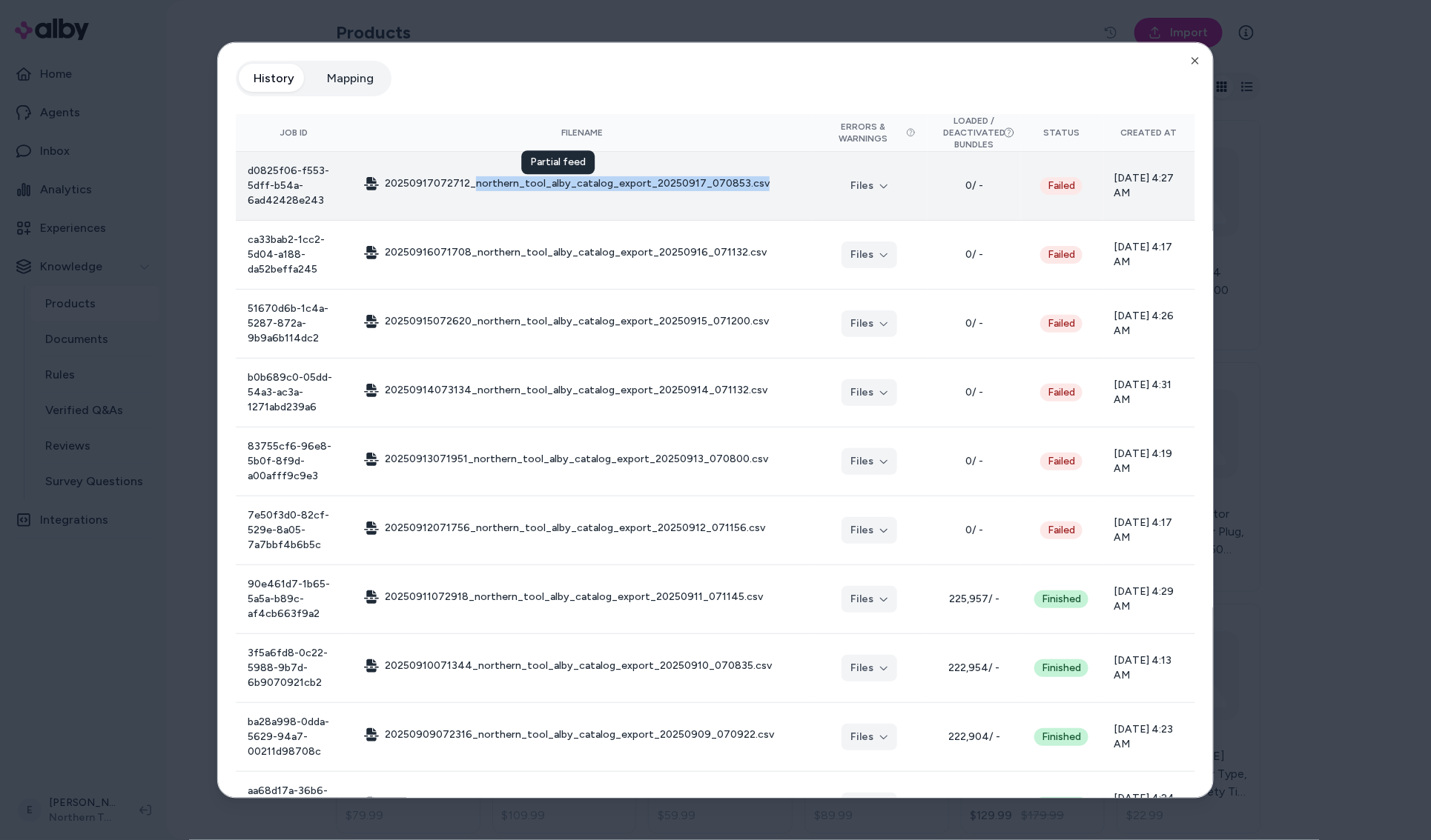
drag, startPoint x: 755, startPoint y: 185, endPoint x: 476, endPoint y: 190, distance: 279.0
click at [476, 190] on td "20250917072712_northern_tool_alby_catalog_export_20250917_070853.csv Partial fe…" at bounding box center [582, 186] width 460 height 69
copy span "northern_tool_alby_catalog_export_20250917_070853.csv"
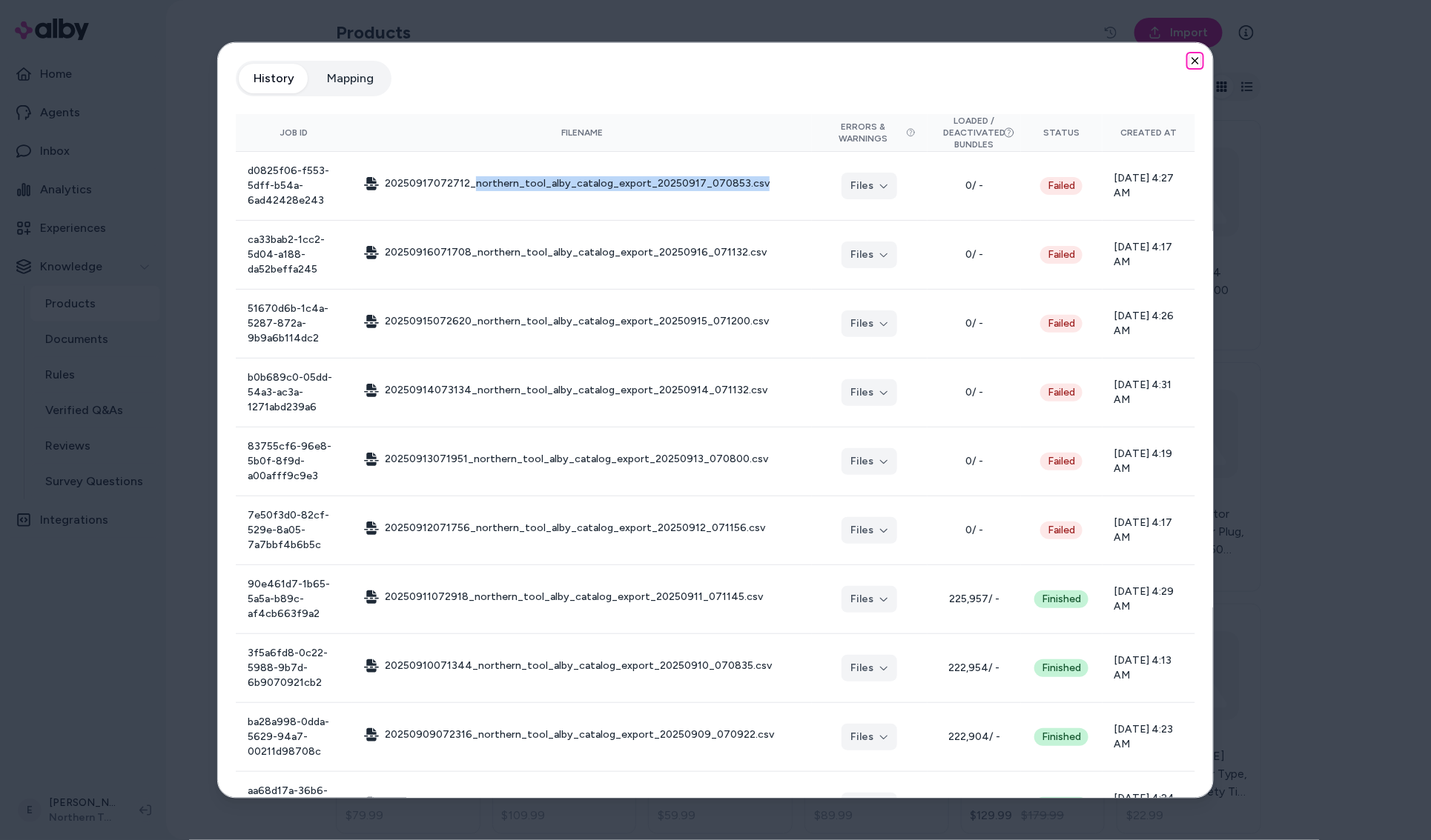
click at [1197, 61] on icon "button" at bounding box center [1194, 60] width 12 height 12
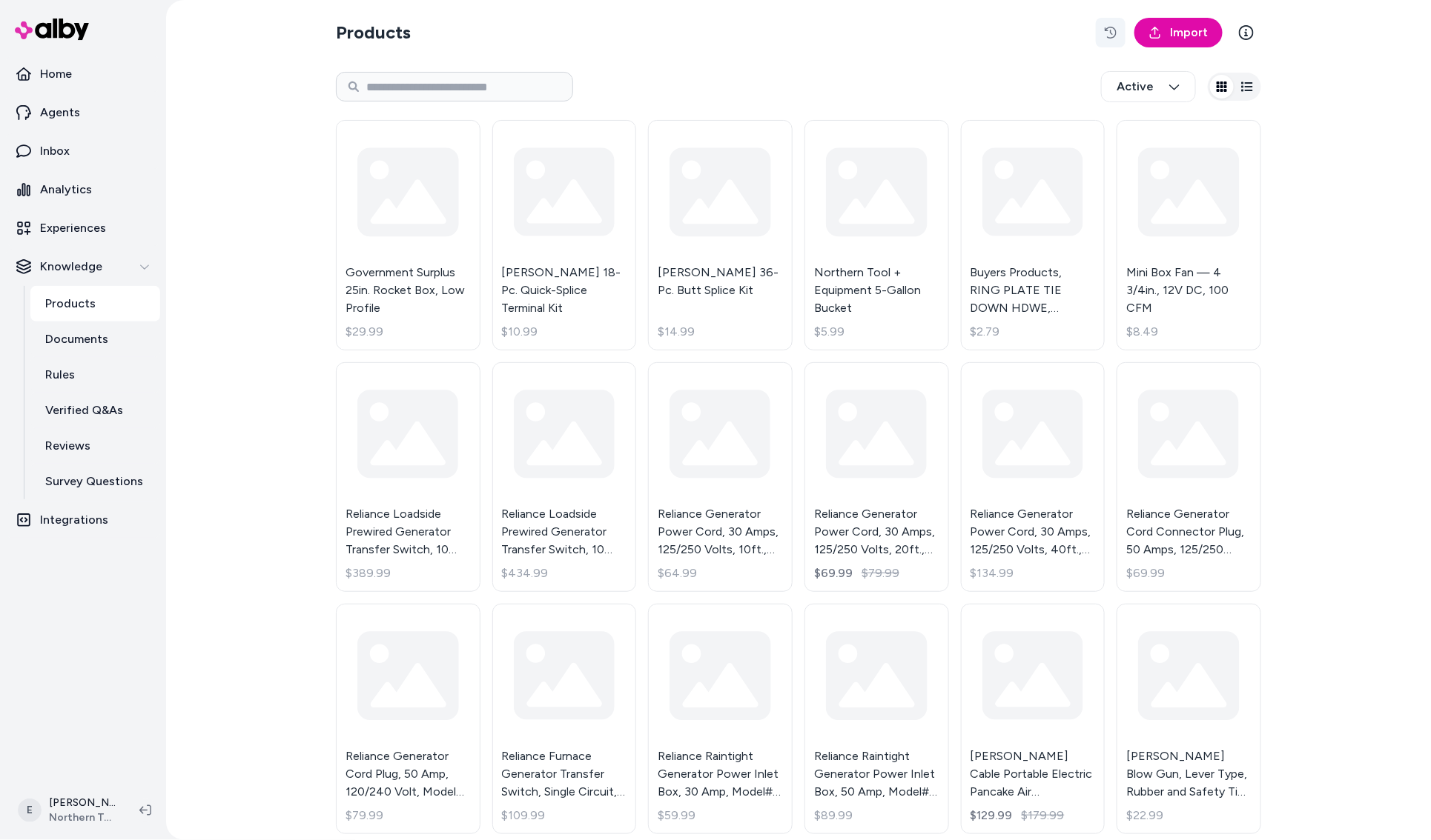
click at [1116, 31] on icon "button" at bounding box center [1110, 32] width 12 height 12
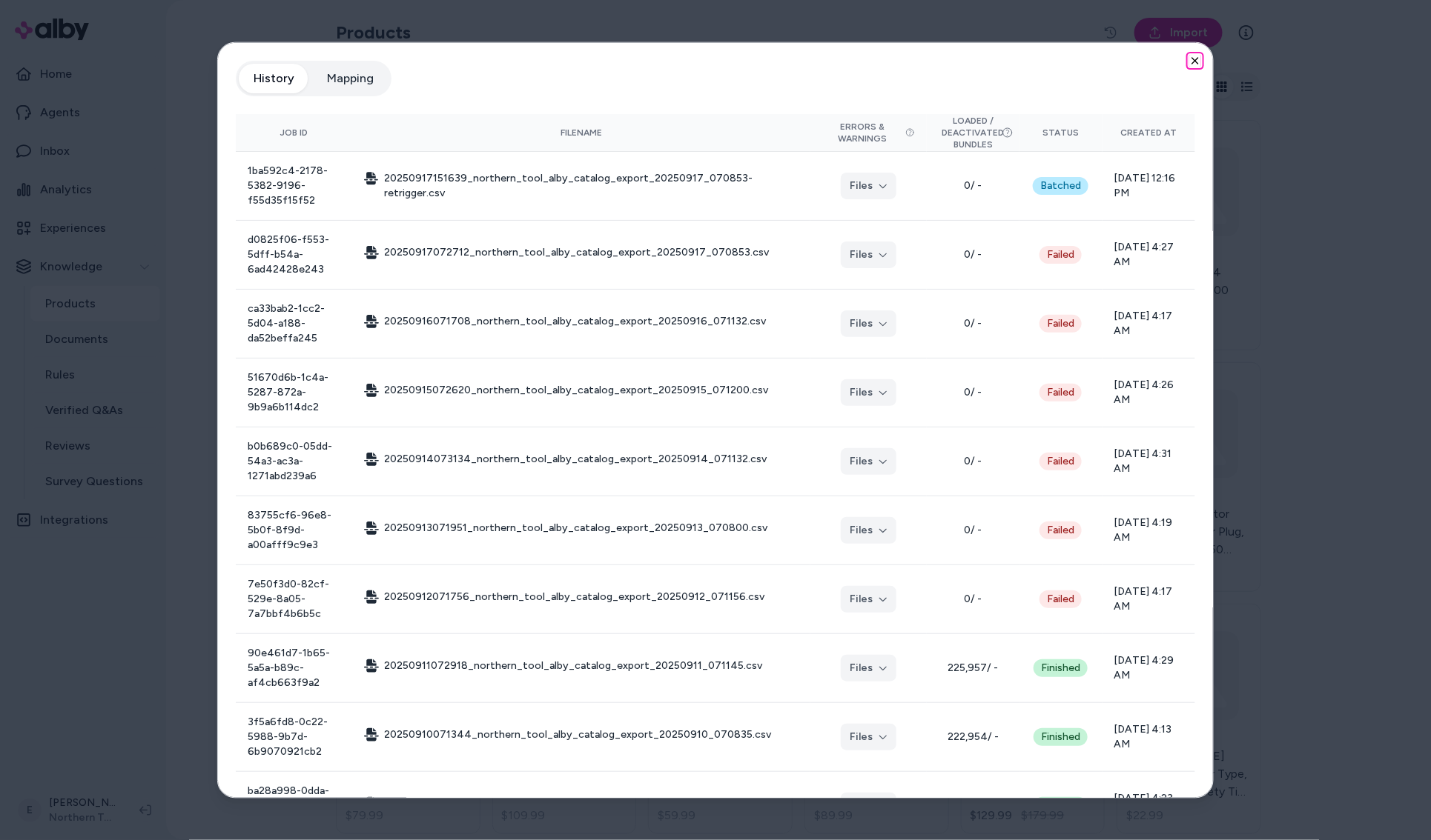
click at [1194, 61] on icon "button" at bounding box center [1195, 61] width 6 height 6
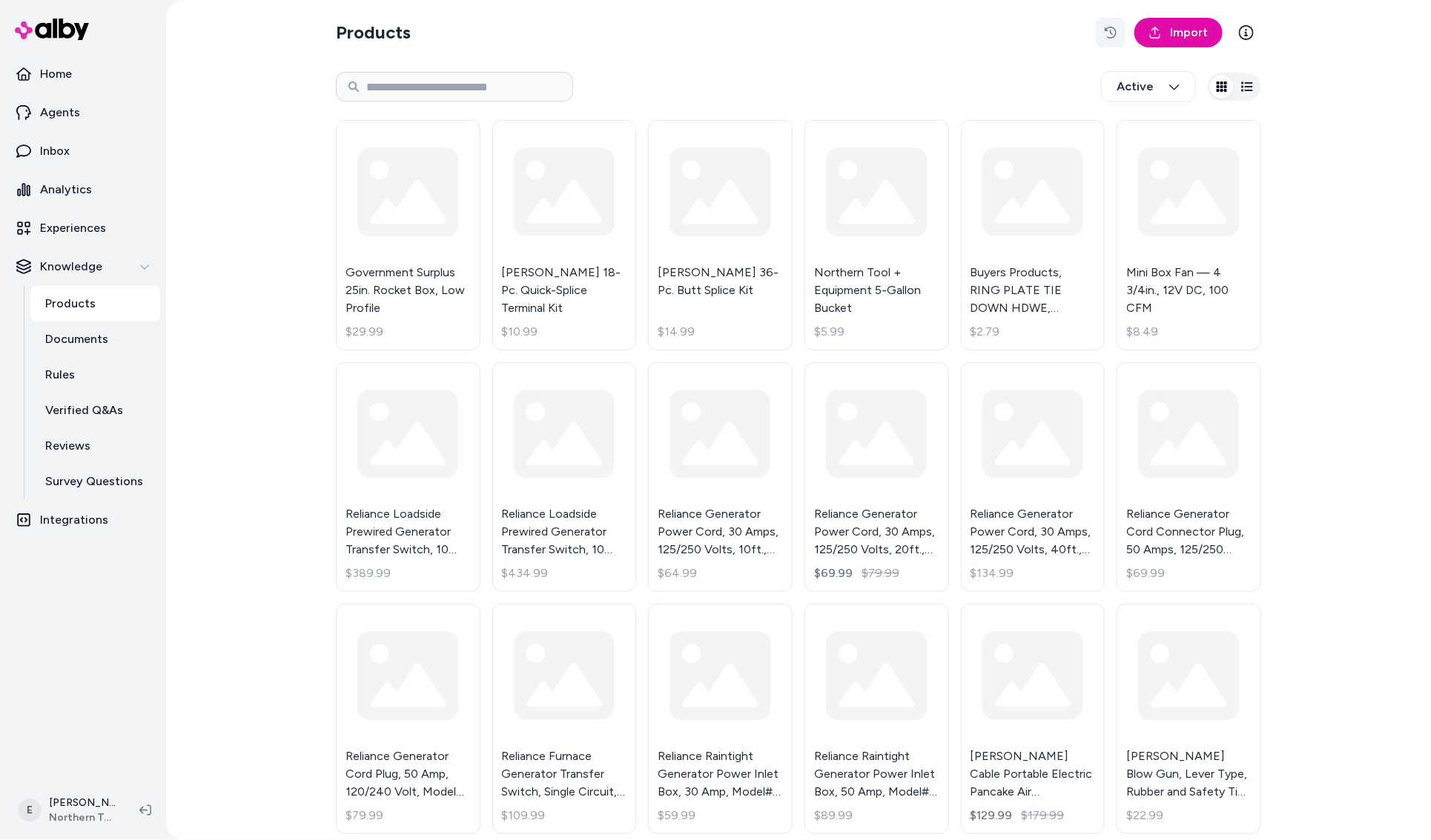
click at [1119, 28] on button "button" at bounding box center [1110, 32] width 30 height 30
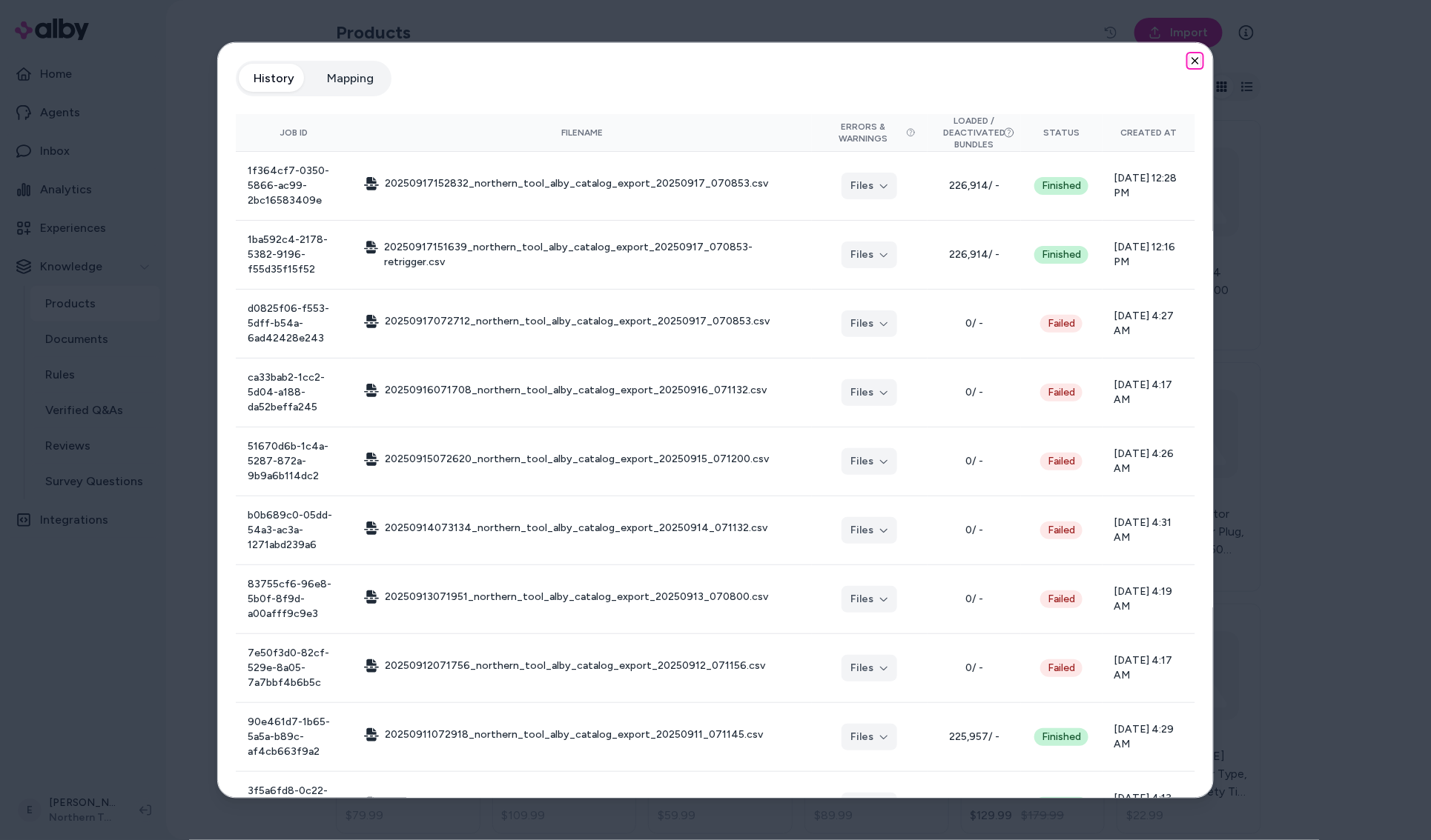
click at [1192, 61] on icon "button" at bounding box center [1194, 60] width 12 height 12
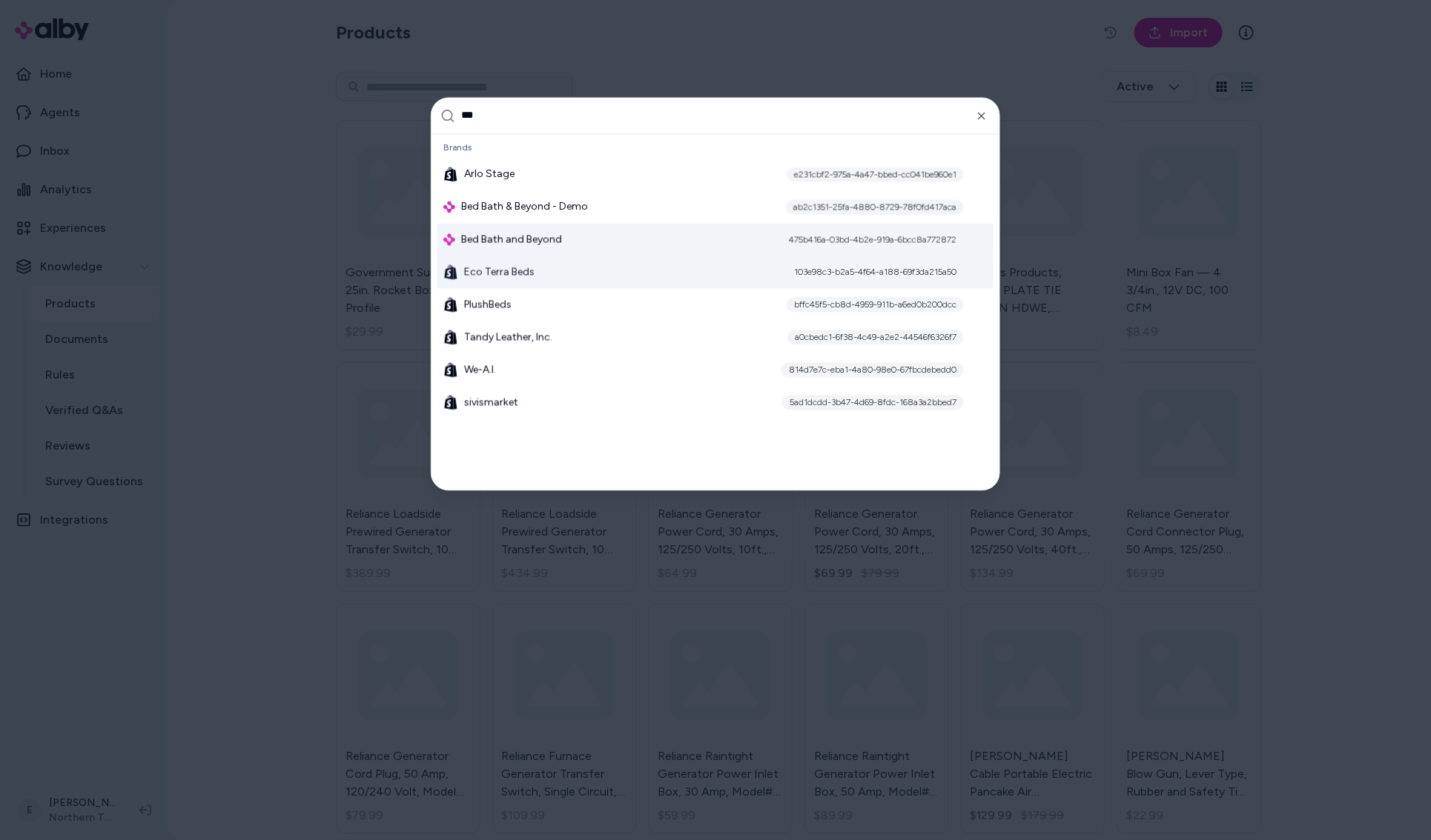
type input "***"
click at [597, 249] on div "Bed Bath and Beyond 475b416a-03bd-4b2e-919a-6bcc8a772872" at bounding box center [715, 239] width 556 height 32
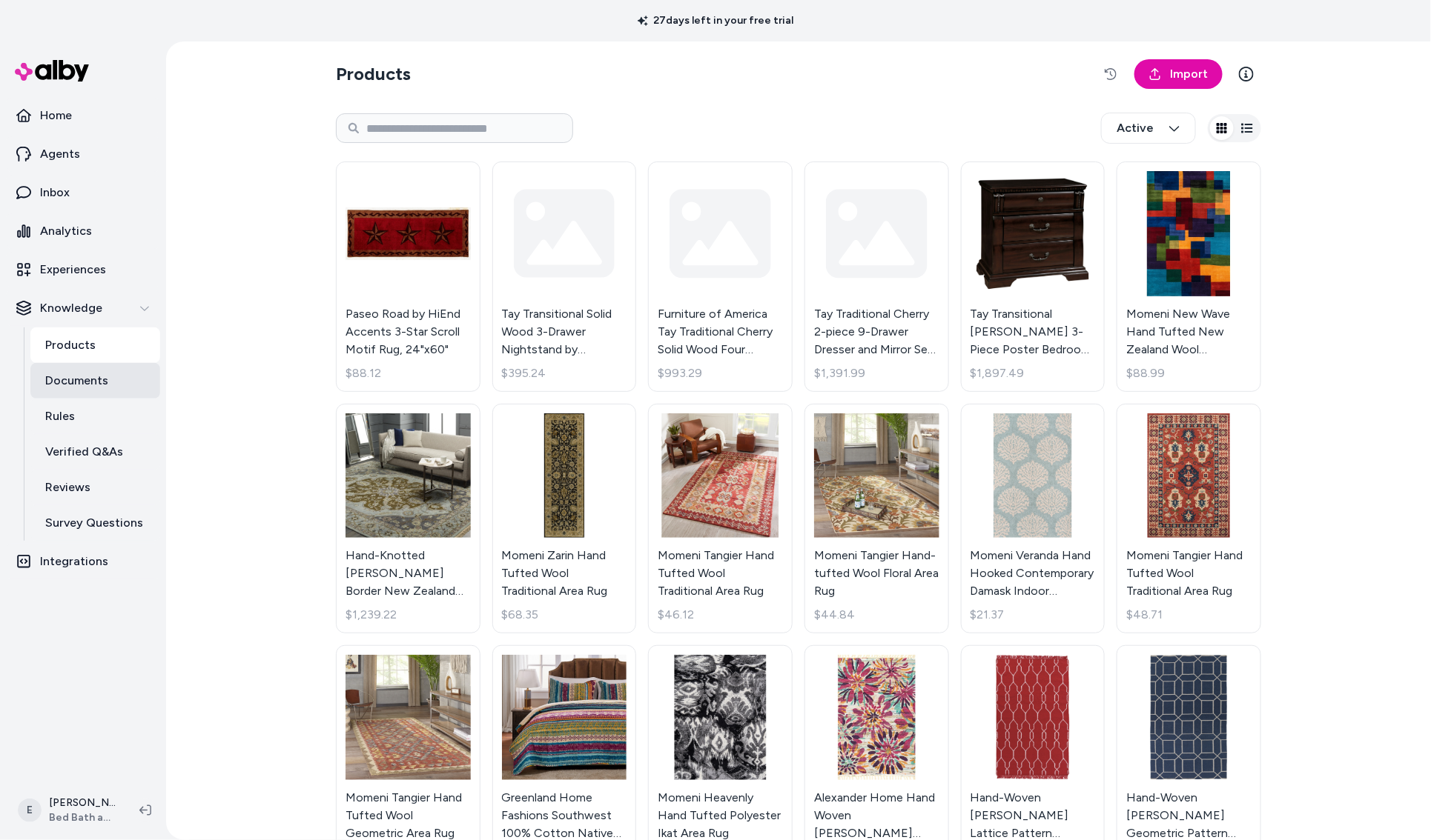
click at [102, 378] on p "Documents" at bounding box center [77, 380] width 63 height 18
